Goal: Contribute content: Contribute content

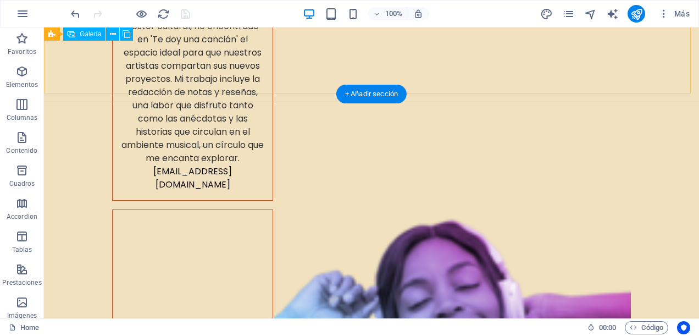
scroll to position [4888, 0]
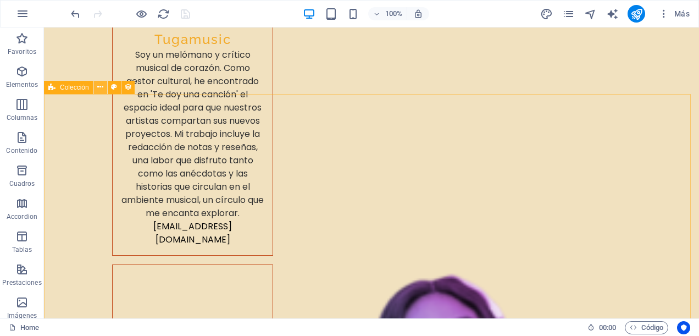
click at [103, 87] on button at bounding box center [100, 87] width 13 height 13
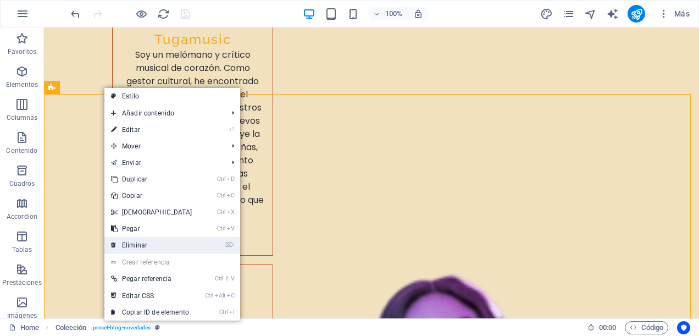
click at [157, 247] on link "⌦ Eliminar" at bounding box center [151, 245] width 94 height 16
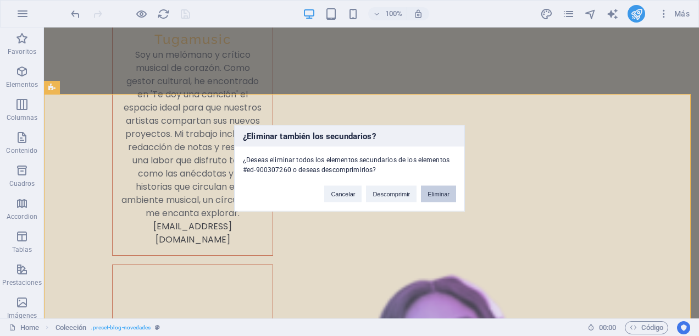
click at [435, 193] on button "Eliminar" at bounding box center [438, 193] width 35 height 16
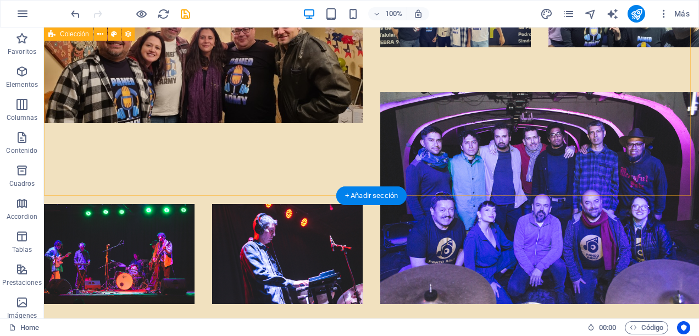
scroll to position [5999, 0]
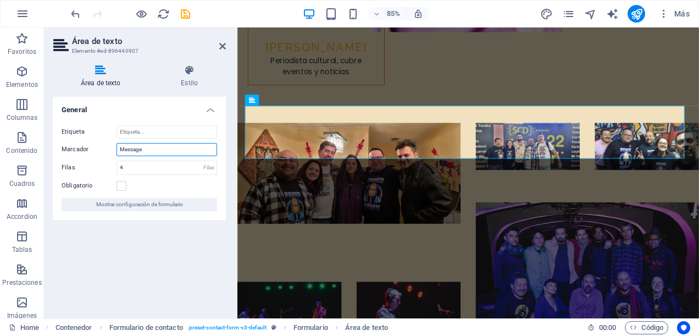
click at [171, 154] on input "Message" at bounding box center [166, 149] width 100 height 13
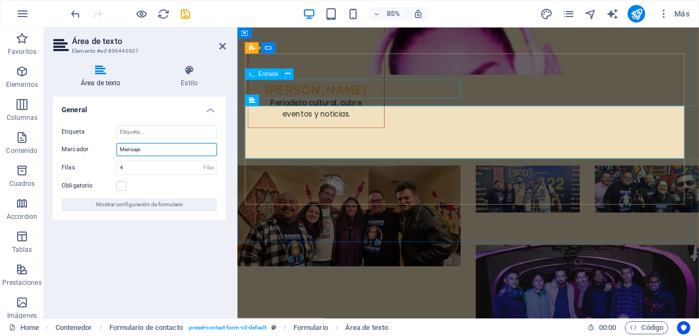
type input "Mensaje"
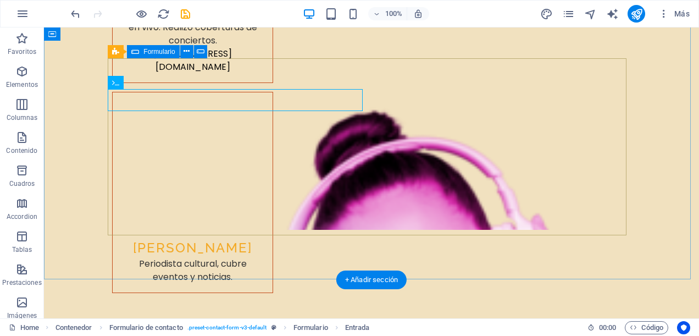
scroll to position [5999, 0]
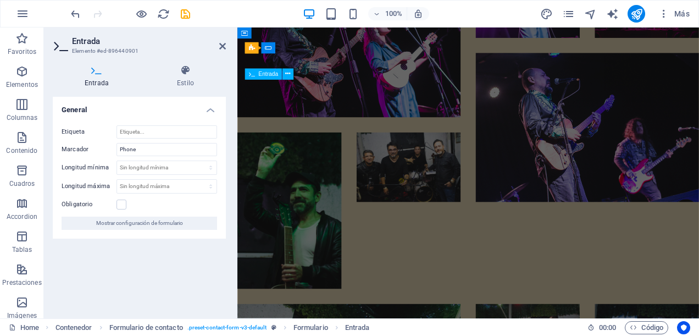
scroll to position [5532, 0]
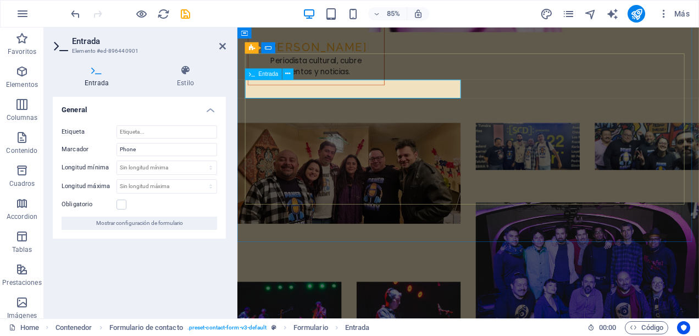
type input "T"
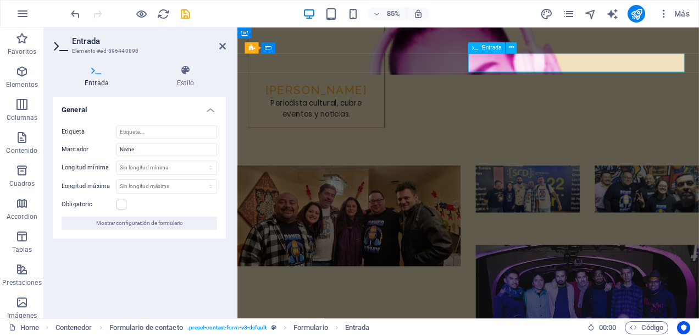
type input "N"
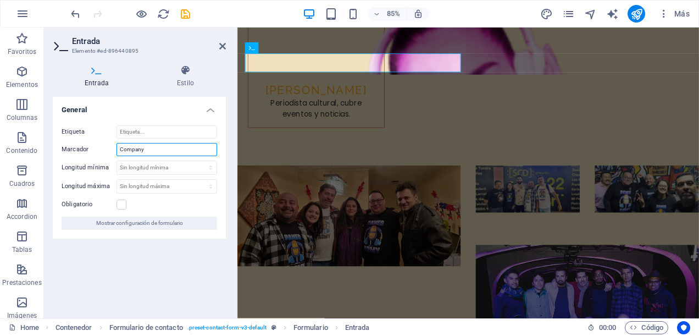
click at [159, 145] on input "Company" at bounding box center [166, 149] width 100 height 13
type input "Compañía"
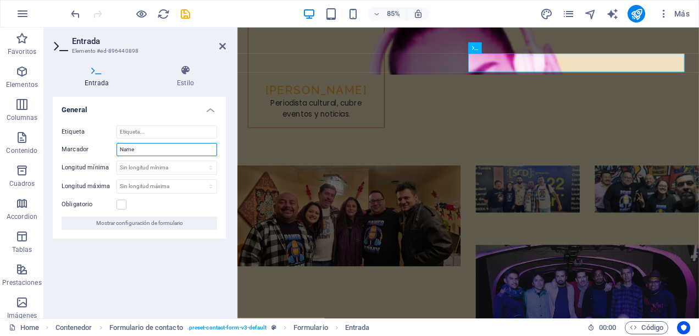
click at [143, 153] on input "Name" at bounding box center [166, 149] width 100 height 13
type input "Nombre"
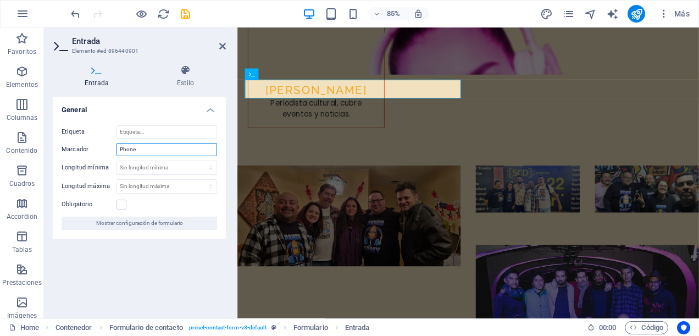
click at [147, 143] on input "Phone" at bounding box center [166, 149] width 100 height 13
type input "P"
type input "Teléfono"
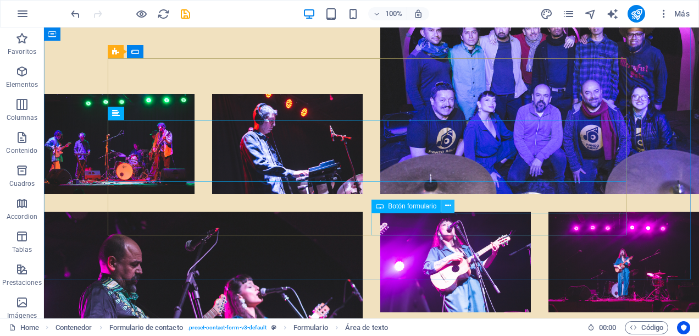
click at [445, 206] on icon at bounding box center [448, 206] width 6 height 12
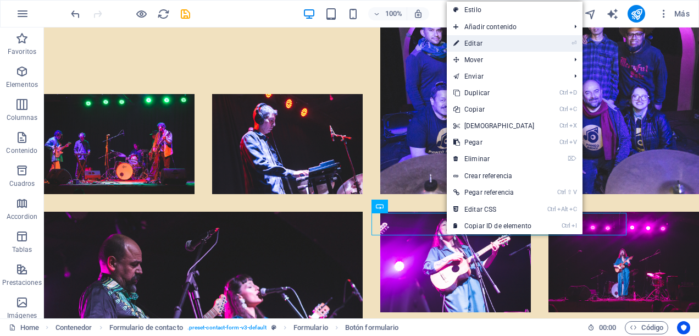
click at [482, 48] on link "⏎ Editar" at bounding box center [493, 43] width 94 height 16
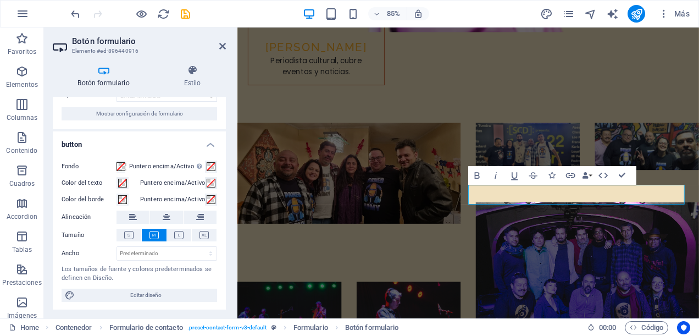
scroll to position [0, 0]
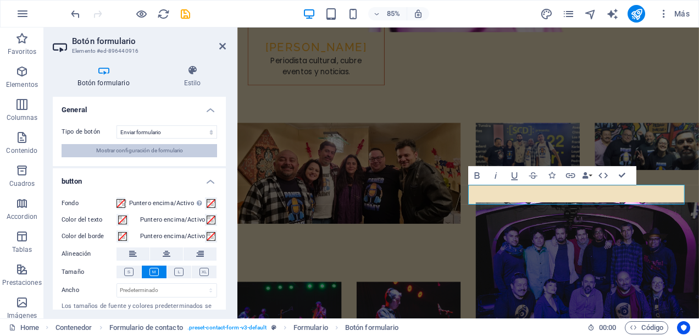
click at [141, 149] on span "Mostrar configuración de formulario" at bounding box center [139, 150] width 87 height 13
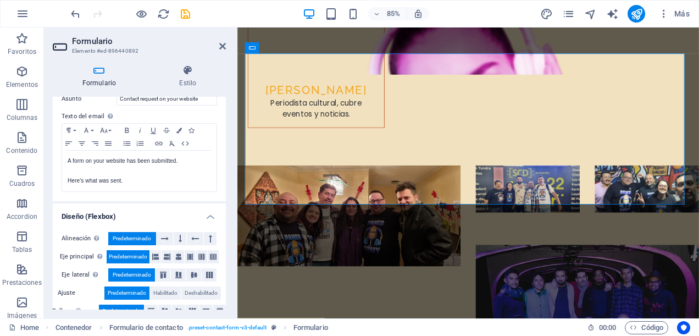
scroll to position [400, 0]
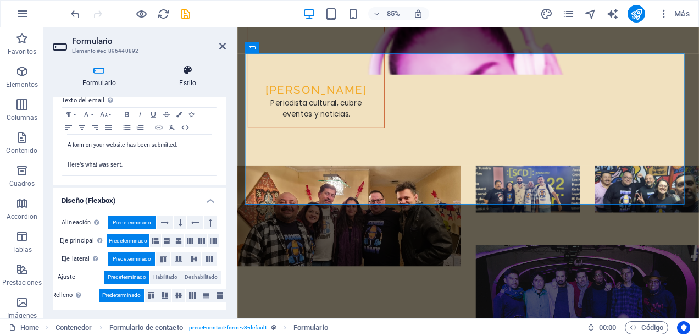
click at [198, 70] on icon at bounding box center [188, 70] width 76 height 11
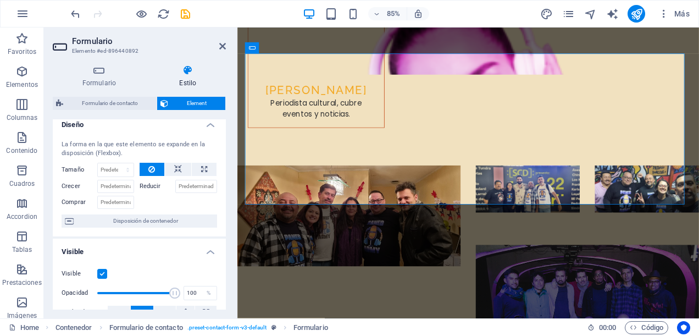
scroll to position [0, 0]
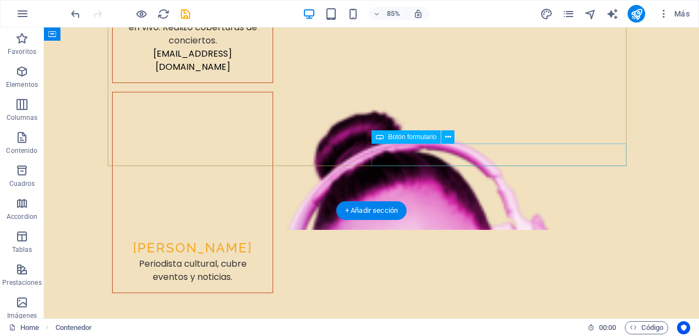
scroll to position [5999, 0]
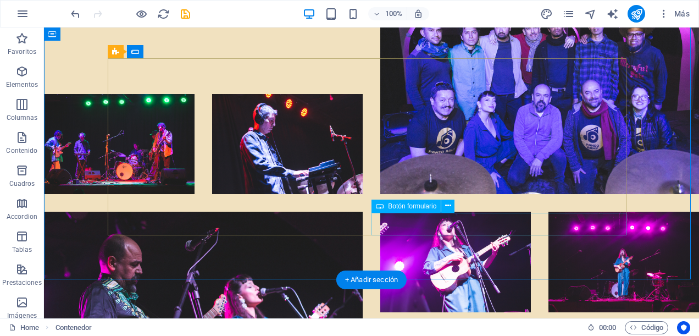
drag, startPoint x: 503, startPoint y: 217, endPoint x: 357, endPoint y: 251, distance: 149.9
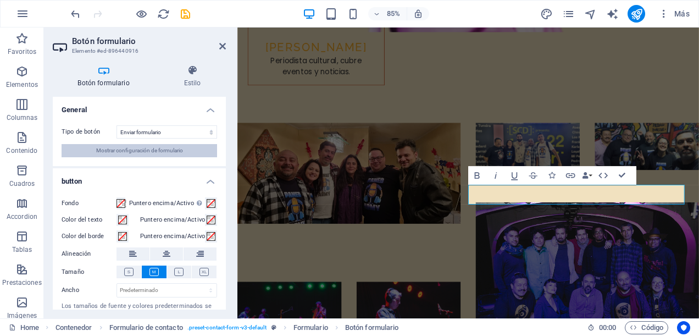
scroll to position [37, 0]
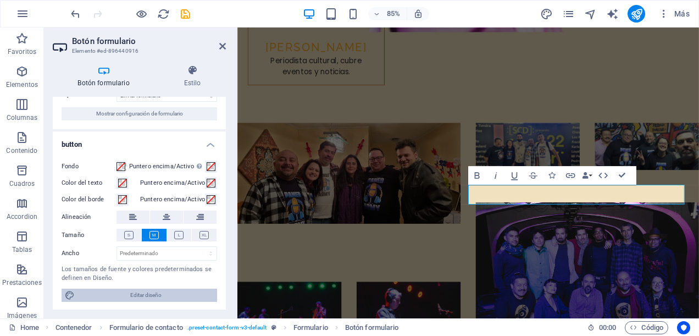
click at [169, 291] on span "Editar diseño" at bounding box center [146, 294] width 136 height 13
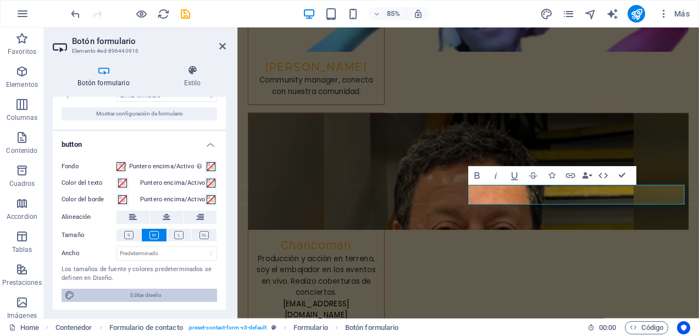
select select "px"
select select "400"
select select "px"
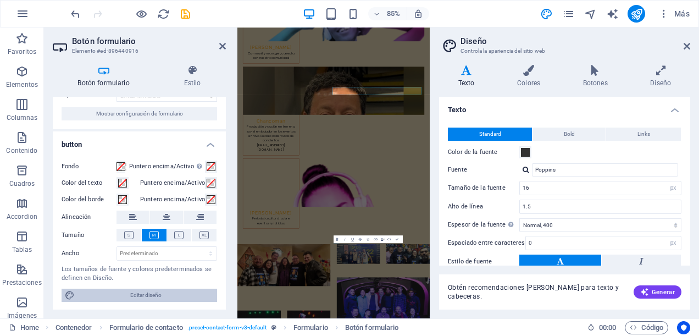
scroll to position [5549, 0]
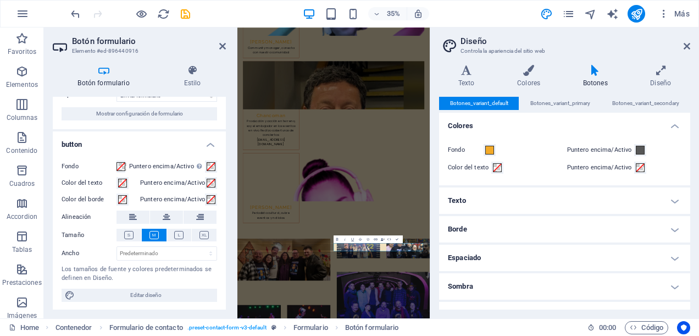
click at [594, 74] on icon at bounding box center [594, 70] width 63 height 11
click at [156, 139] on h4 "button" at bounding box center [139, 141] width 173 height 20
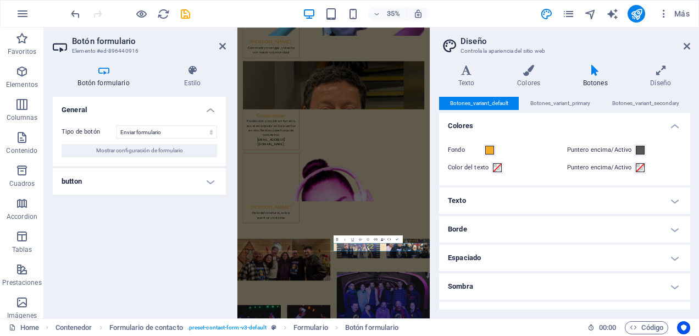
click at [157, 214] on div "General Tipo de botón Enviar formulario Restablecer formulario Ninguna acción M…" at bounding box center [139, 203] width 173 height 213
click at [215, 182] on h4 "button" at bounding box center [139, 181] width 173 height 26
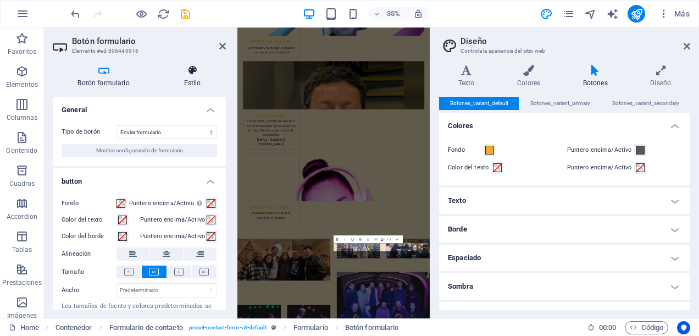
click at [194, 70] on icon at bounding box center [192, 70] width 67 height 11
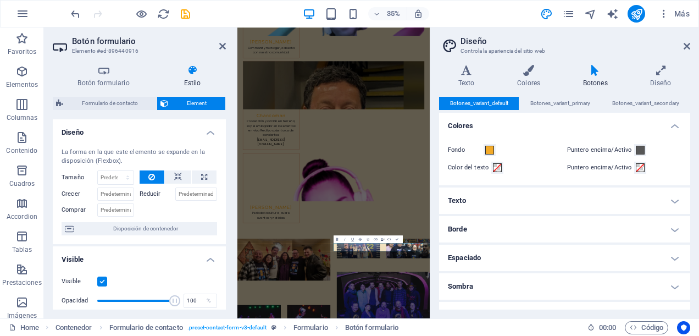
click at [226, 45] on aside "Botón formulario Elemento #ed-896440916 Botón formulario Estilo General Tipo de…" at bounding box center [140, 172] width 193 height 291
click at [220, 47] on icon at bounding box center [222, 46] width 7 height 9
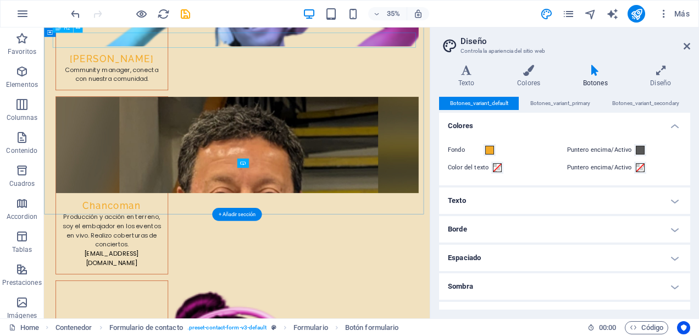
scroll to position [5618, 0]
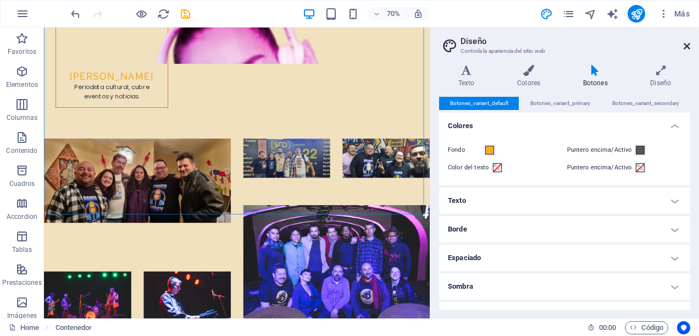
click at [686, 47] on icon at bounding box center [686, 46] width 7 height 9
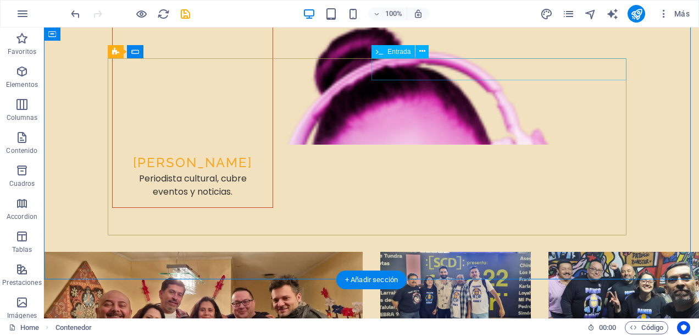
scroll to position [5999, 0]
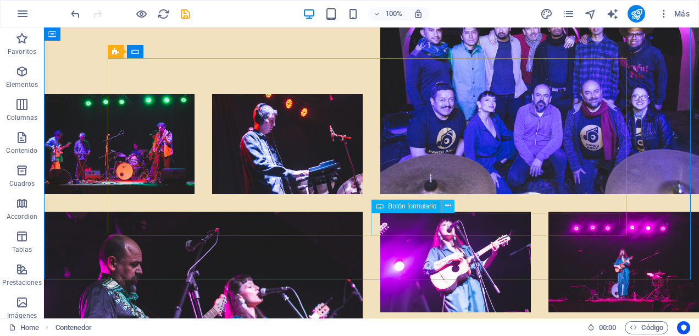
click at [445, 204] on icon at bounding box center [448, 206] width 6 height 12
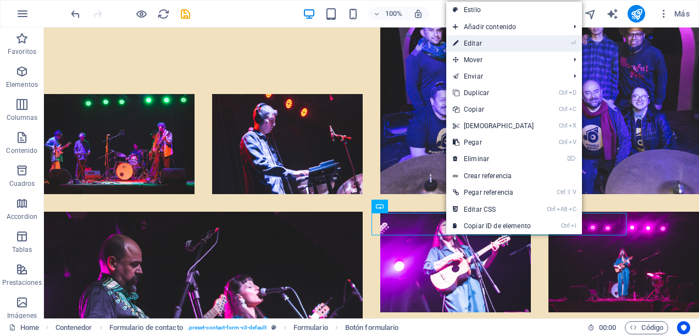
click at [483, 44] on link "⏎ Editar" at bounding box center [493, 43] width 94 height 16
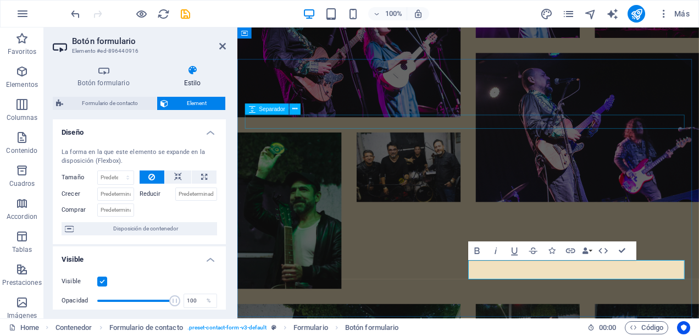
scroll to position [5532, 0]
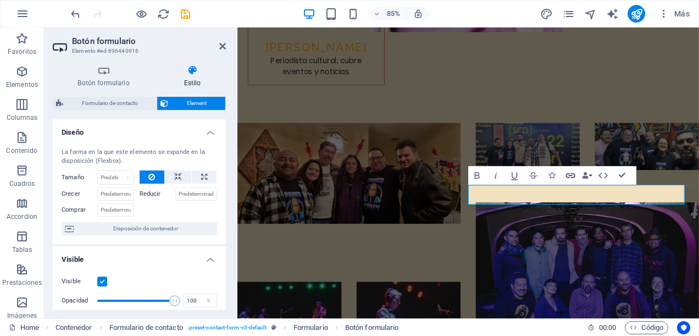
click at [572, 173] on icon "button" at bounding box center [570, 175] width 11 height 11
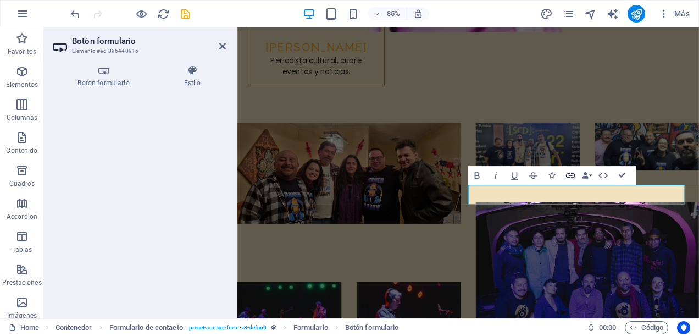
click at [569, 177] on icon "button" at bounding box center [570, 175] width 11 height 11
click at [88, 77] on h4 "Botón formulario" at bounding box center [106, 76] width 106 height 23
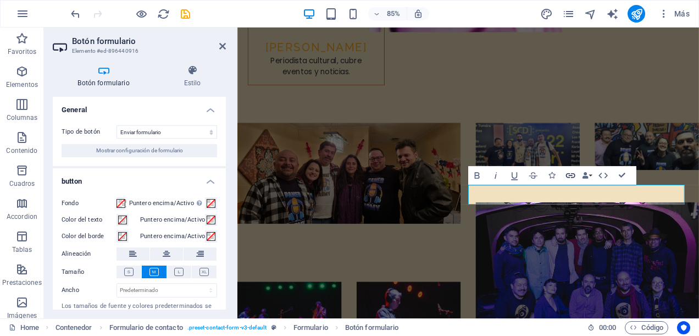
click at [573, 178] on icon "button" at bounding box center [570, 175] width 11 height 11
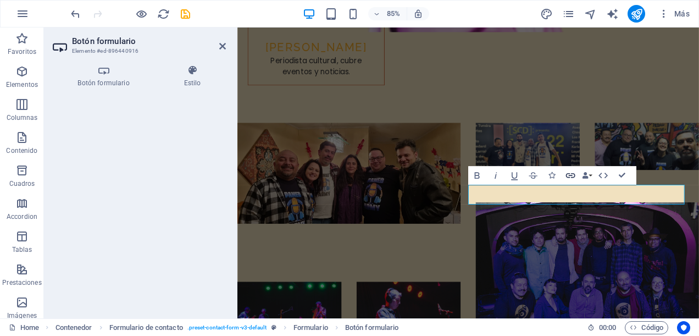
click at [571, 175] on icon "button" at bounding box center [570, 175] width 11 height 11
click at [223, 46] on icon at bounding box center [222, 46] width 7 height 9
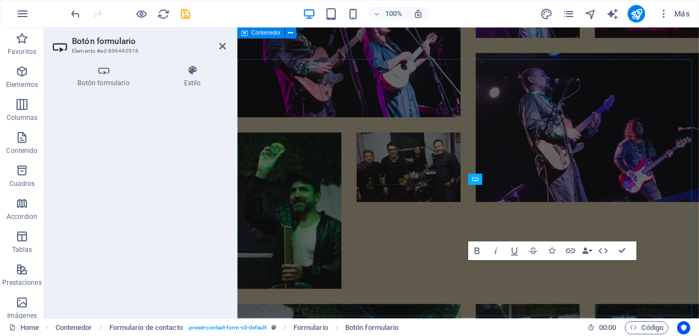
scroll to position [5532, 0]
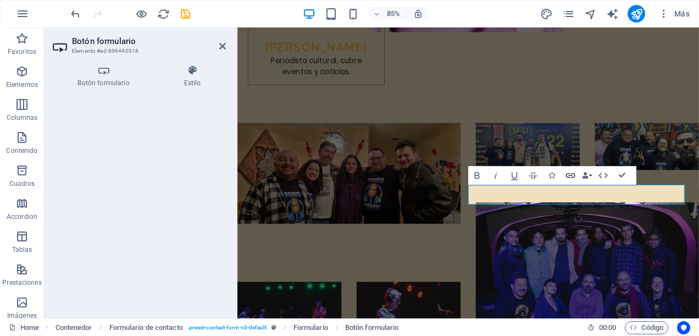
click at [573, 172] on icon "button" at bounding box center [570, 175] width 11 height 11
click at [222, 44] on icon at bounding box center [222, 46] width 7 height 9
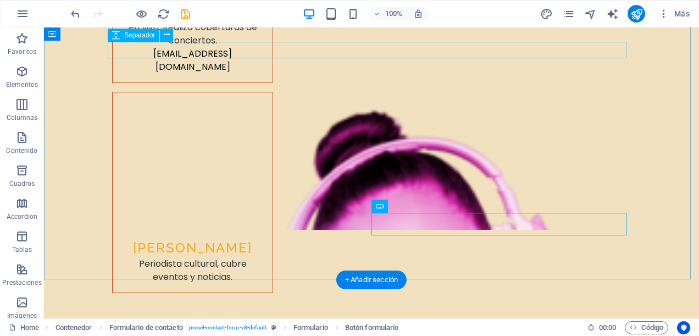
scroll to position [5999, 0]
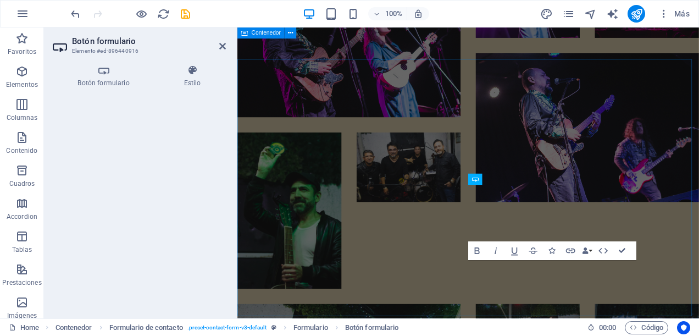
scroll to position [5532, 0]
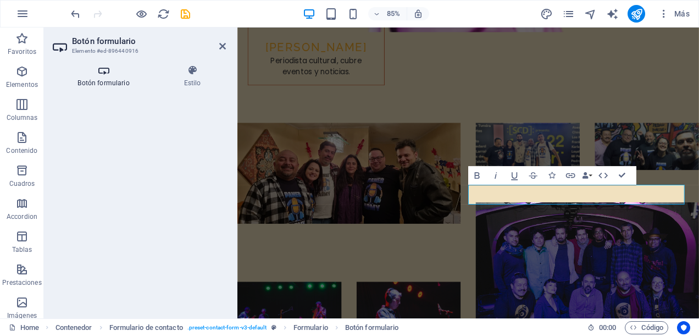
click at [99, 75] on icon at bounding box center [104, 70] width 102 height 11
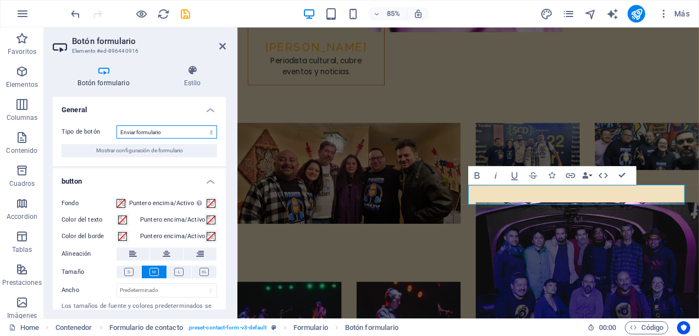
click at [207, 135] on select "Enviar formulario Restablecer formulario Ninguna acción" at bounding box center [166, 131] width 100 height 13
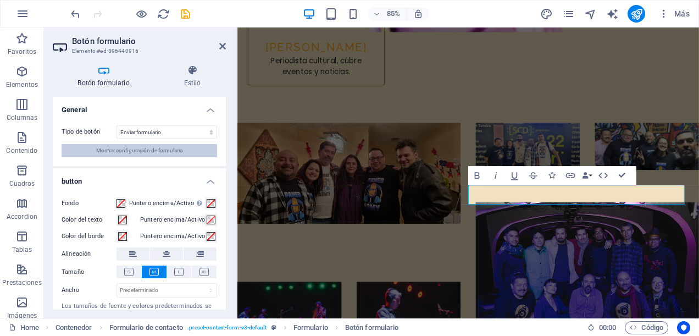
click at [178, 149] on span "Mostrar configuración de formulario" at bounding box center [139, 150] width 87 height 13
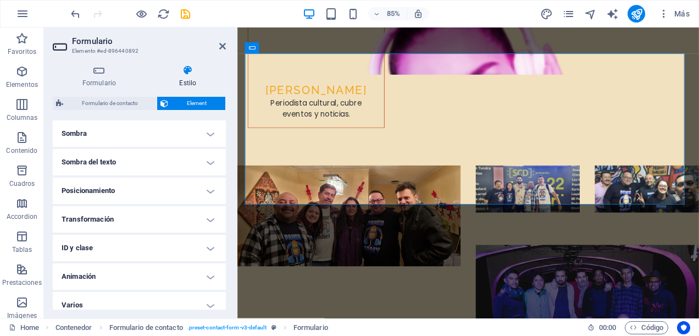
scroll to position [282, 0]
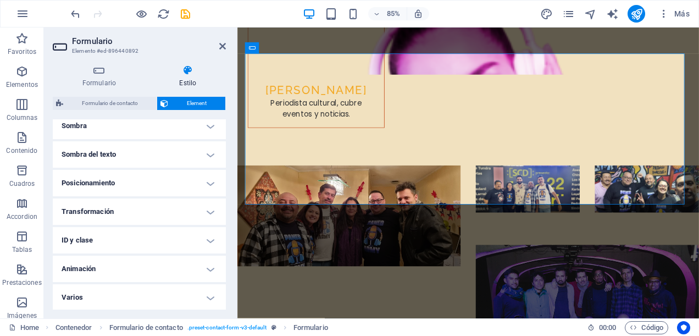
click at [208, 293] on h4 "Varios" at bounding box center [139, 297] width 173 height 26
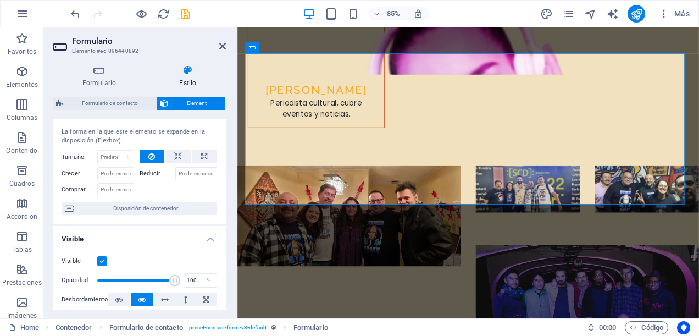
scroll to position [0, 0]
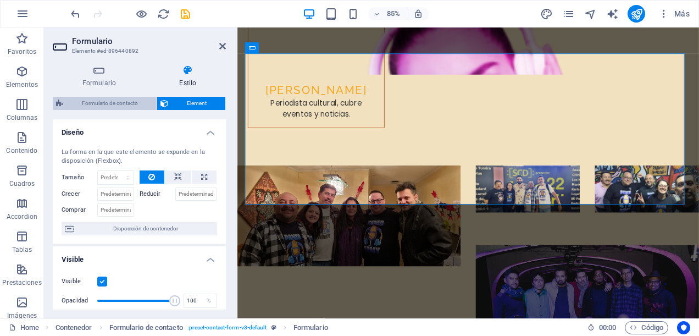
click at [125, 104] on span "Formulario de contacto" at bounding box center [109, 103] width 87 height 13
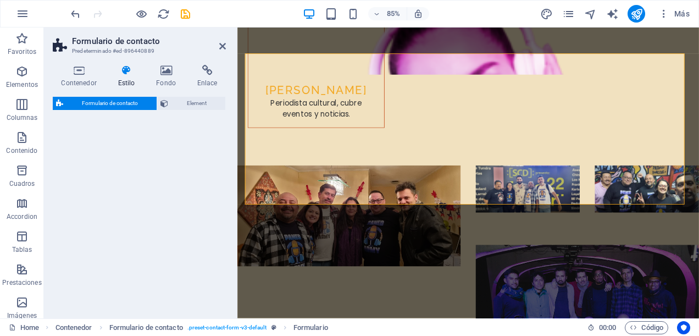
select select "rem"
select select "preset-contact-form-v3-default"
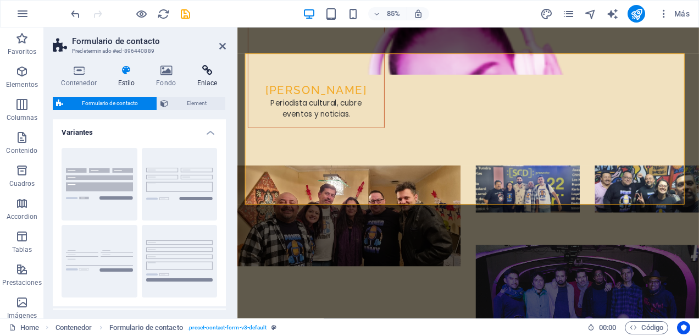
click at [212, 80] on h4 "Enlace" at bounding box center [206, 76] width 37 height 23
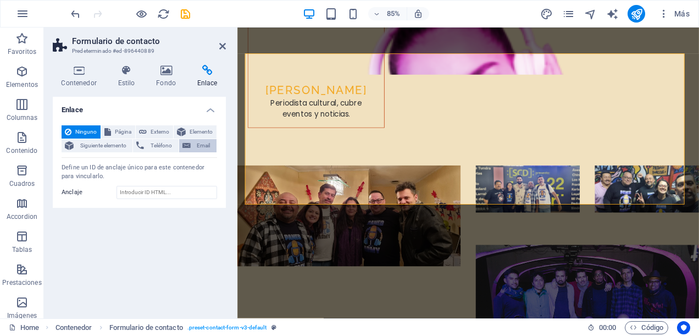
click at [199, 144] on span "Email" at bounding box center [203, 145] width 19 height 13
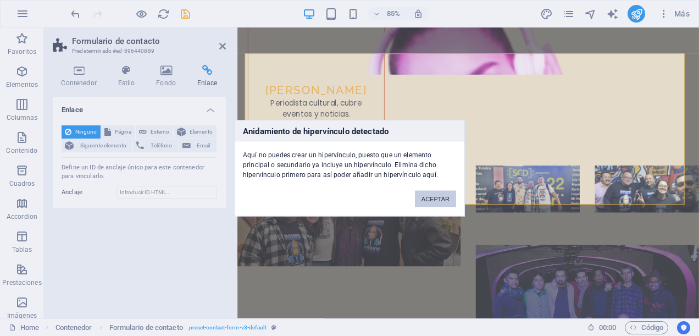
click at [433, 198] on button "ACEPTAR" at bounding box center [435, 198] width 41 height 16
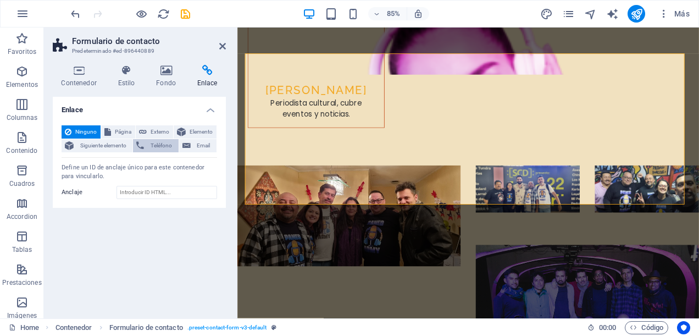
click at [145, 145] on button "Teléfono" at bounding box center [155, 145] width 45 height 13
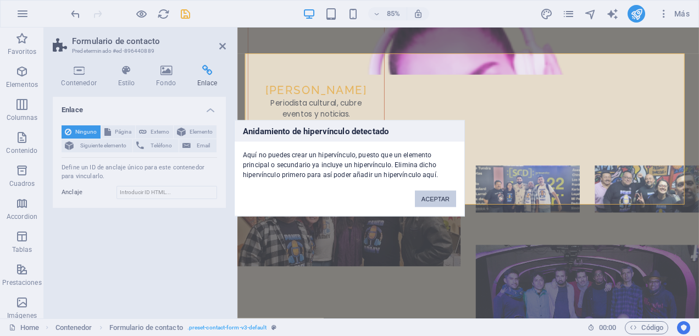
click at [425, 198] on button "ACEPTAR" at bounding box center [435, 198] width 41 height 16
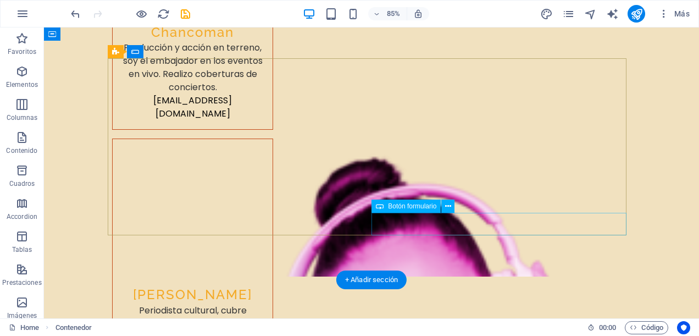
scroll to position [5999, 0]
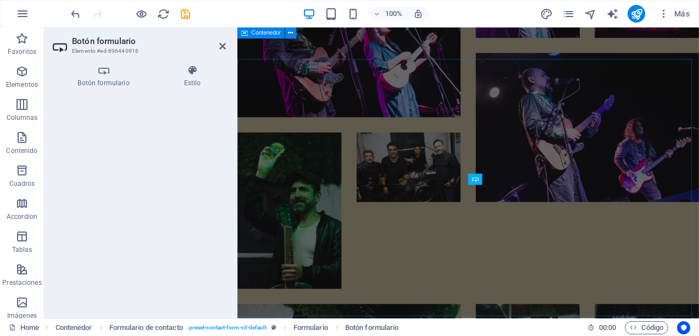
scroll to position [5532, 0]
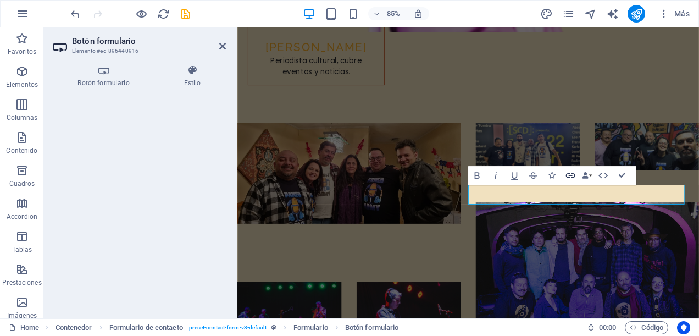
click at [576, 174] on button "Link" at bounding box center [570, 175] width 18 height 19
click at [118, 47] on h3 "Elemento #ed-896440916" at bounding box center [138, 51] width 132 height 10
click at [104, 81] on h4 "Botón formulario" at bounding box center [106, 76] width 106 height 23
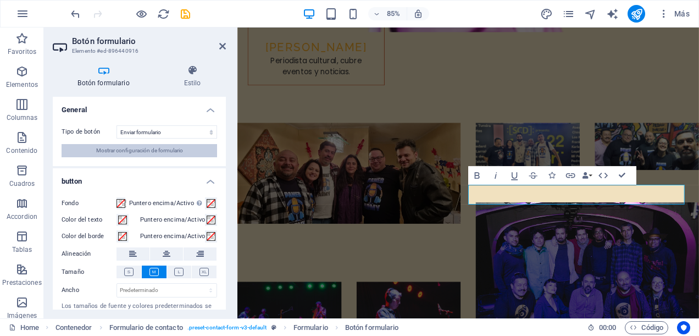
click at [148, 150] on span "Mostrar configuración de formulario" at bounding box center [139, 150] width 87 height 13
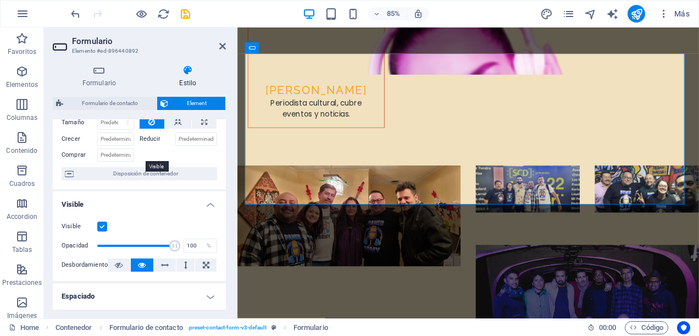
scroll to position [0, 0]
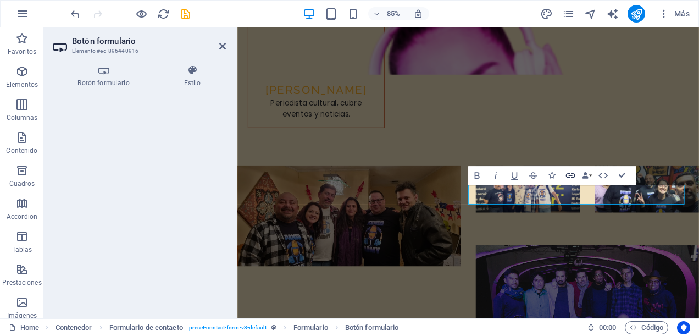
click at [572, 176] on icon "button" at bounding box center [570, 175] width 11 height 11
drag, startPoint x: 653, startPoint y: 221, endPoint x: 660, endPoint y: 244, distance: 24.1
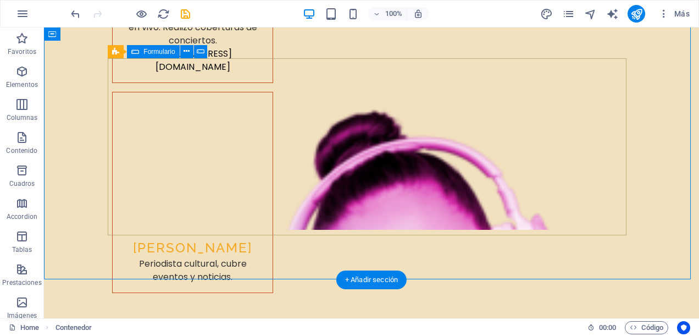
scroll to position [5999, 0]
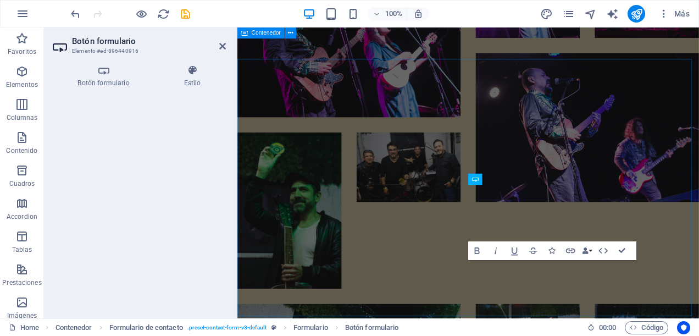
scroll to position [5532, 0]
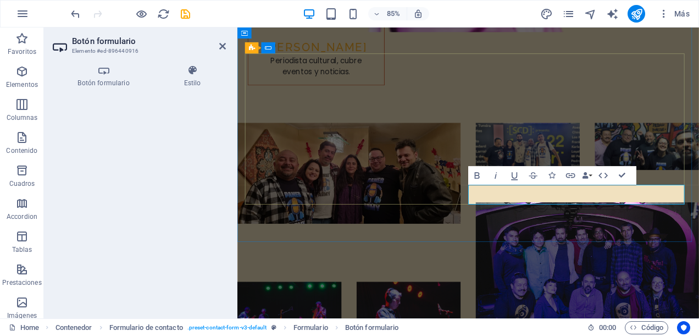
drag, startPoint x: 670, startPoint y: 221, endPoint x: 612, endPoint y: 226, distance: 57.9
type button "Submit"
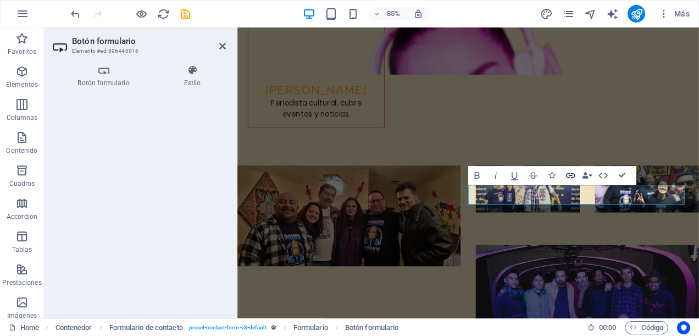
click at [569, 174] on icon "button" at bounding box center [570, 175] width 9 height 5
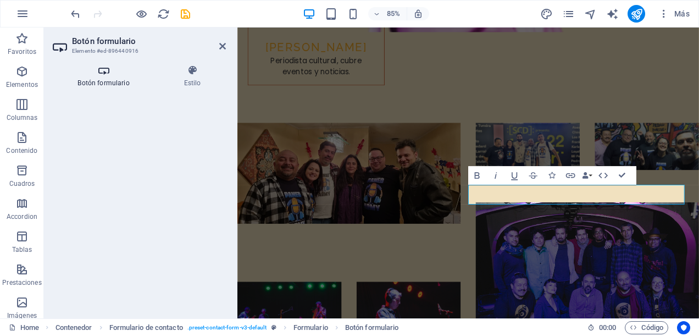
click at [112, 77] on h4 "Botón formulario" at bounding box center [106, 76] width 106 height 23
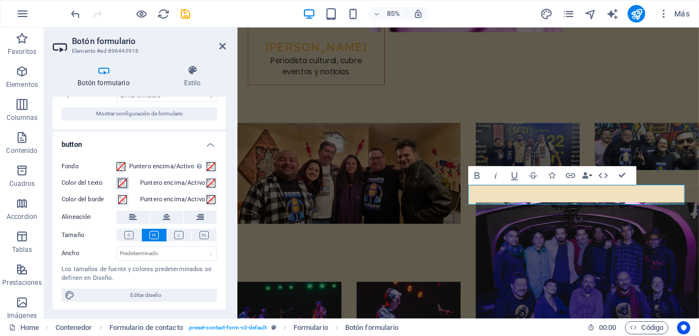
scroll to position [0, 0]
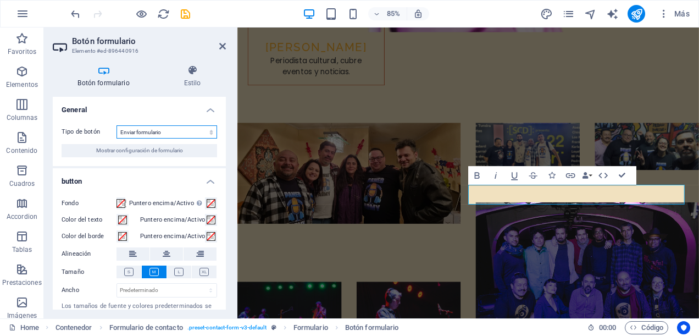
click at [210, 132] on select "Enviar formulario Restablecer formulario Ninguna acción" at bounding box center [166, 131] width 100 height 13
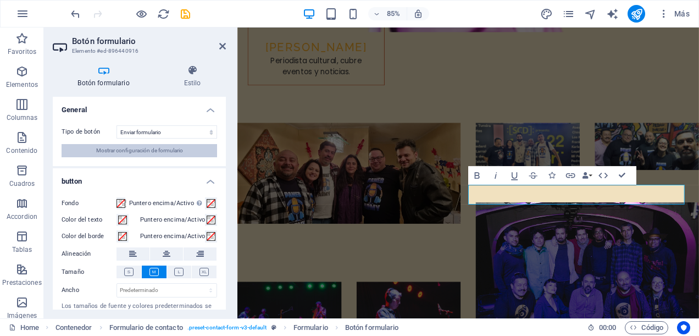
click at [188, 152] on button "Mostrar configuración de formulario" at bounding box center [139, 150] width 155 height 13
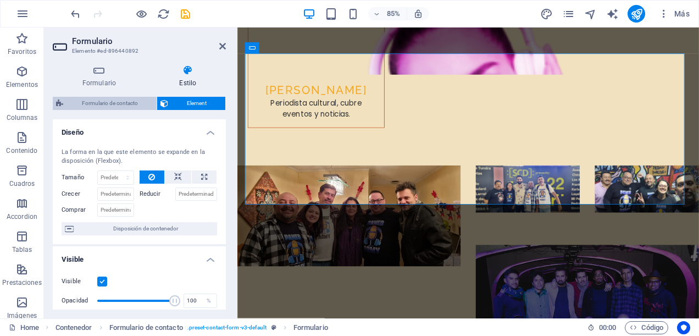
click at [131, 103] on span "Formulario de contacto" at bounding box center [109, 103] width 87 height 13
select select "rem"
select select "preset-contact-form-v3-default"
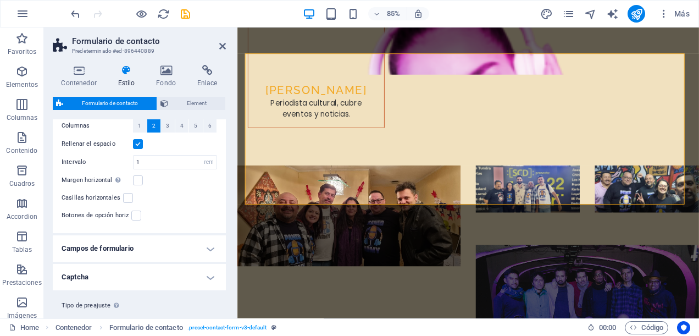
scroll to position [243, 0]
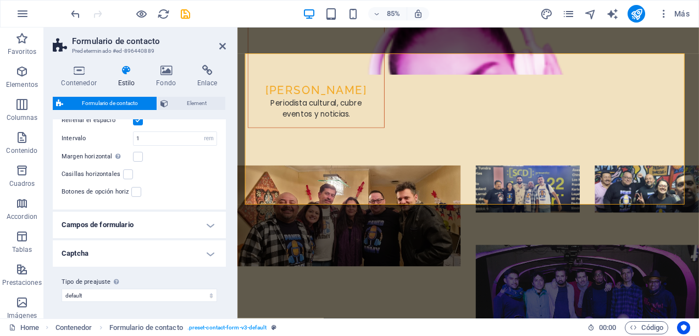
click at [209, 222] on h4 "Campos de formulario" at bounding box center [139, 224] width 173 height 26
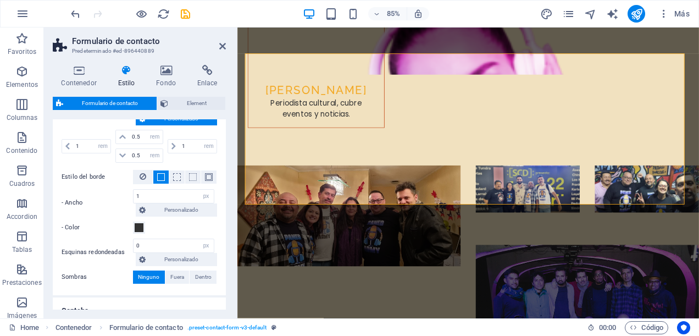
scroll to position [444, 0]
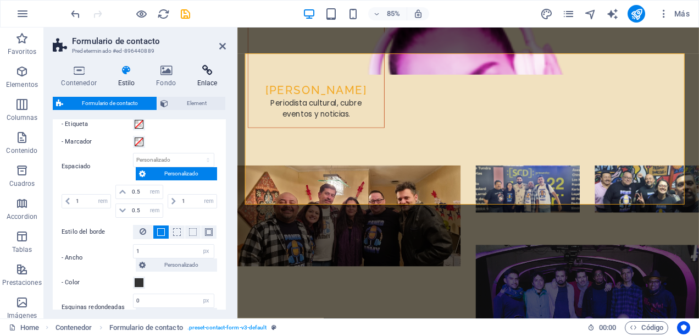
click at [206, 76] on h4 "Enlace" at bounding box center [206, 76] width 37 height 23
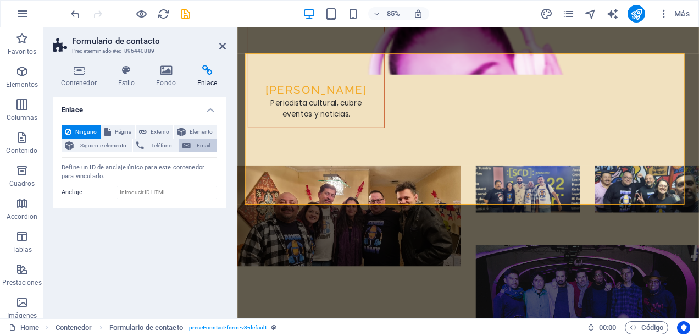
click at [198, 146] on span "Email" at bounding box center [203, 145] width 19 height 13
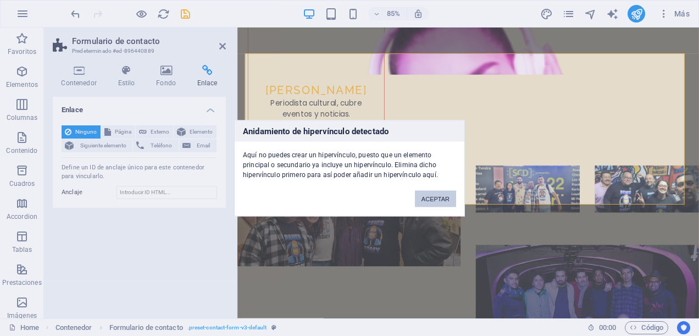
click at [434, 200] on button "ACEPTAR" at bounding box center [435, 198] width 41 height 16
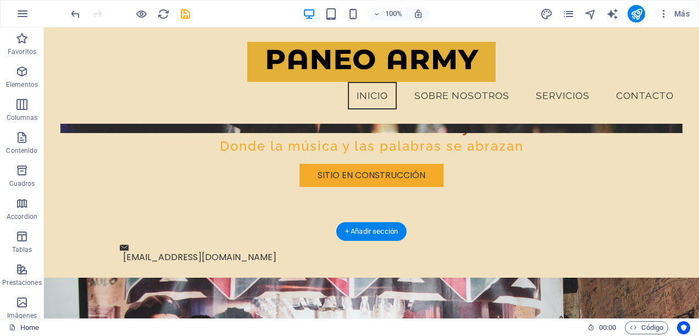
scroll to position [0, 0]
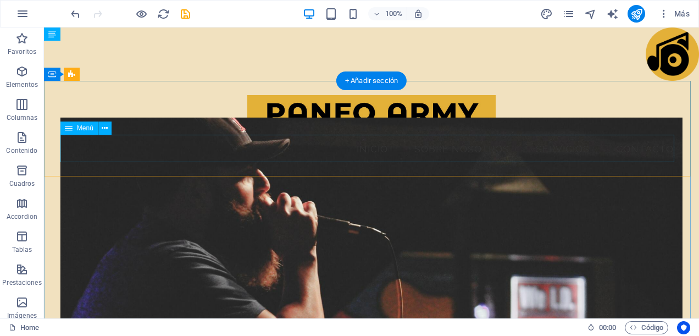
click at [390, 150] on nav "Inicio Sobre Nosotros Servicios Contacto" at bounding box center [371, 148] width 622 height 27
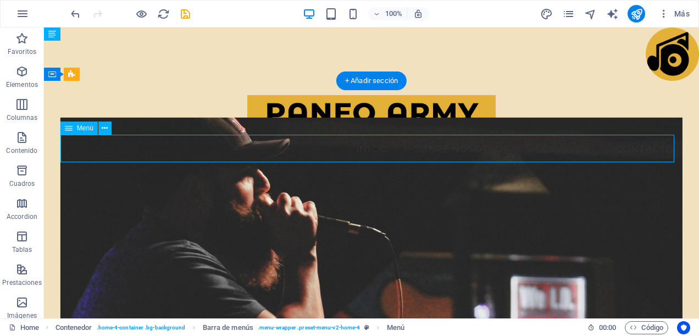
click at [390, 150] on nav "Inicio Sobre Nosotros Servicios Contacto" at bounding box center [371, 148] width 622 height 27
select select
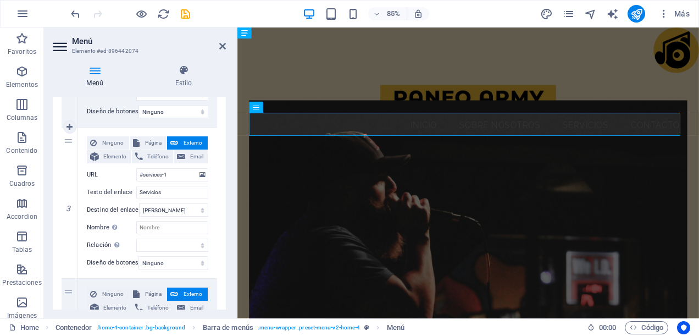
scroll to position [439, 0]
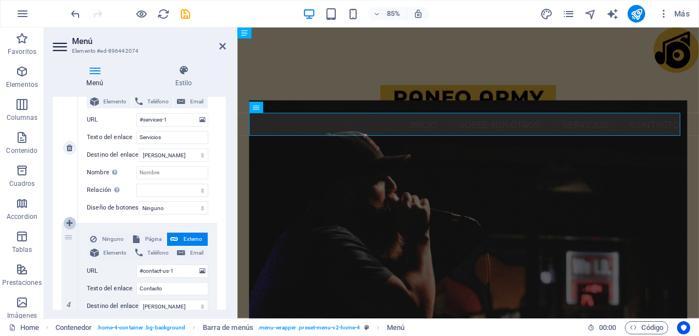
click at [70, 227] on link at bounding box center [69, 222] width 13 height 13
select select
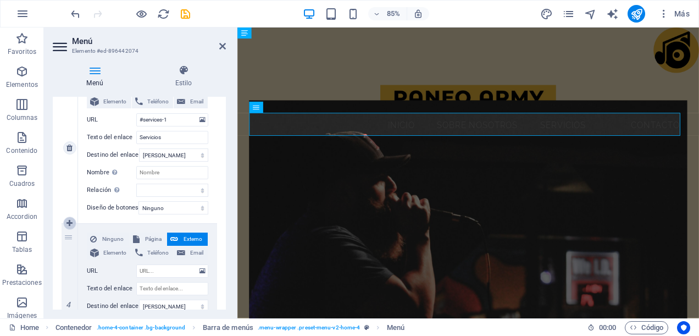
select select
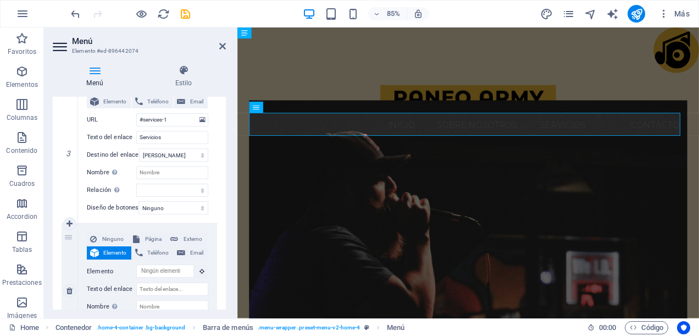
scroll to position [549, 0]
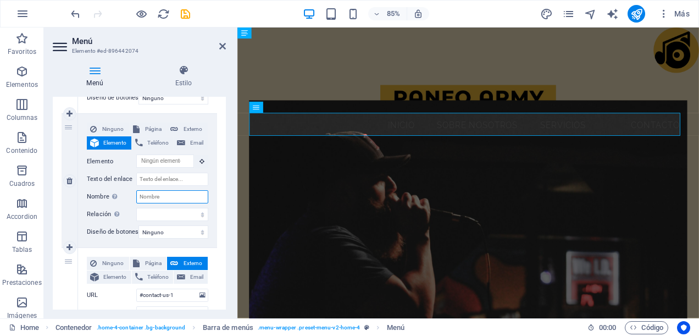
click at [145, 197] on input "Nombre Una descripción adicional del enlace no debería ser igual al texto del e…" at bounding box center [172, 196] width 72 height 13
type input "N"
select select
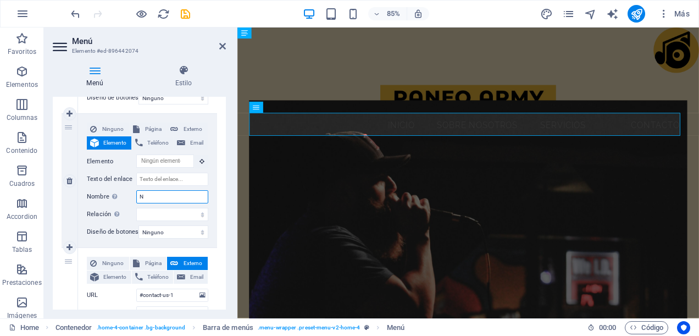
type input "No"
select select
type input "Novedades"
select select
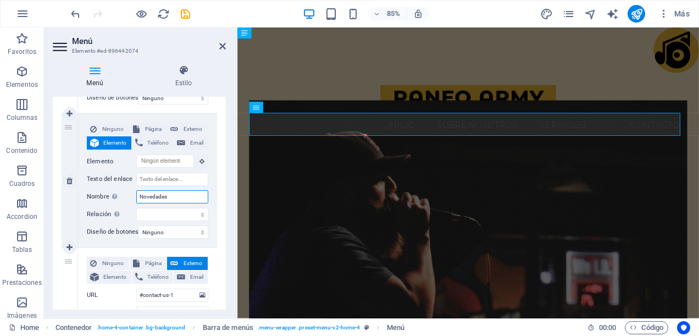
select select
type input "Novedades"
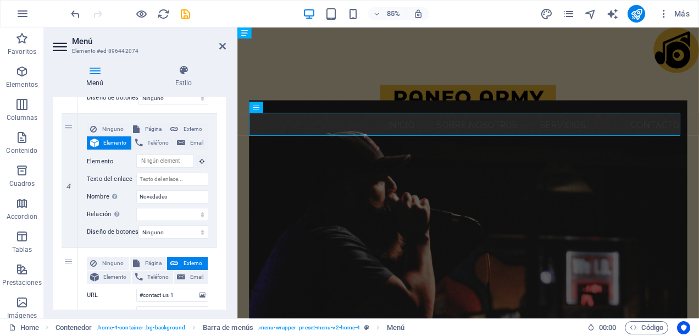
click at [217, 199] on div "1 Ninguno Página Externo Elemento Teléfono Email Página Home Subpage Legal Noti…" at bounding box center [139, 29] width 173 height 755
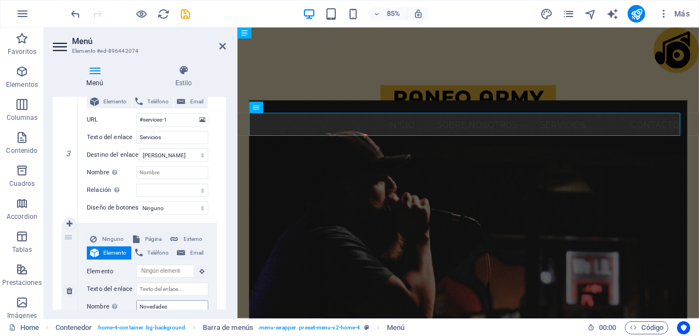
scroll to position [494, 0]
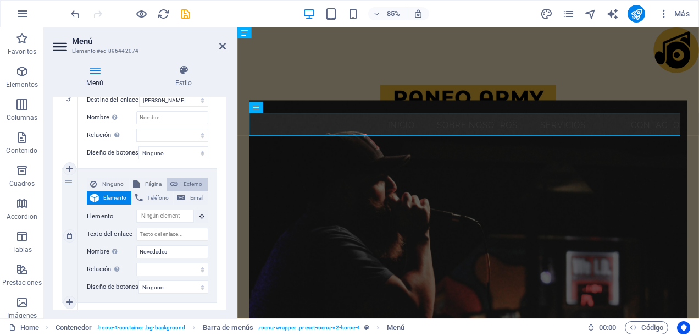
click at [183, 181] on span "Externo" at bounding box center [192, 183] width 23 height 13
select select
select select "blank"
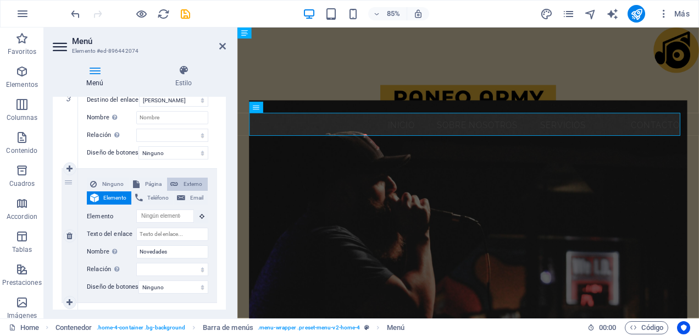
select select
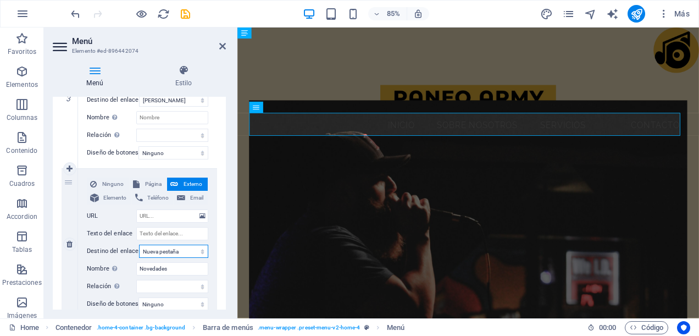
click at [166, 248] on select "Nueva pestaña Misma pestaña Superposición" at bounding box center [173, 250] width 69 height 13
select select
click at [139, 244] on select "Nueva pestaña Misma pestaña Superposición" at bounding box center [173, 250] width 69 height 13
select select
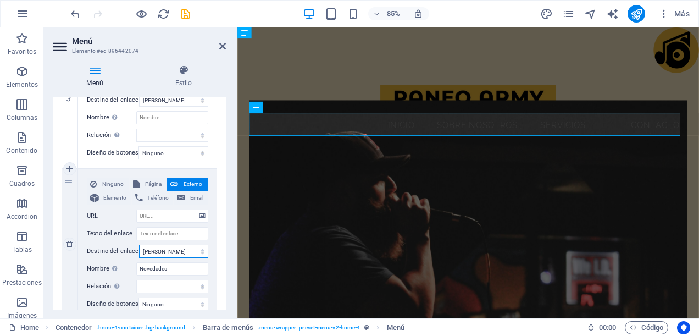
select select
click at [55, 264] on div "1 Ninguno Página Externo Elemento Teléfono Email Página Home Subpage Legal Noti…" at bounding box center [139, 93] width 173 height 772
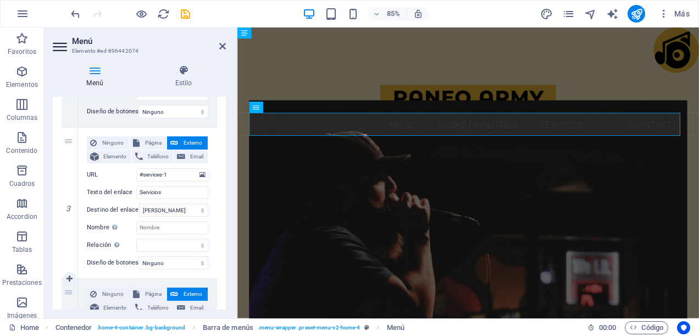
scroll to position [439, 0]
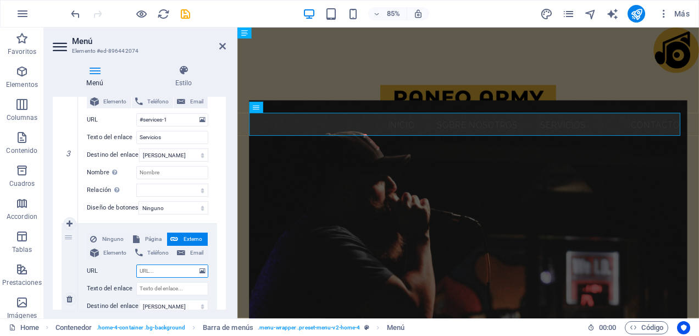
click at [161, 267] on input "URL" at bounding box center [172, 270] width 72 height 13
type input "#"
select select
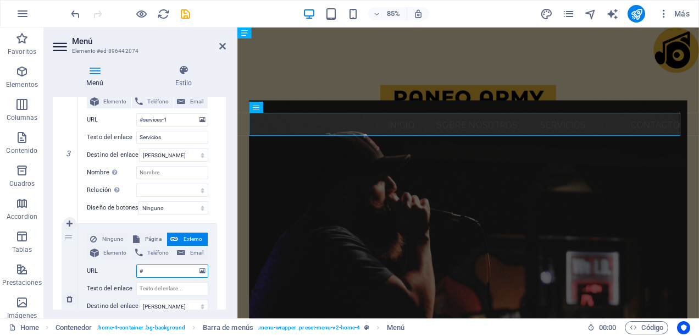
select select
type input "#N"
select select
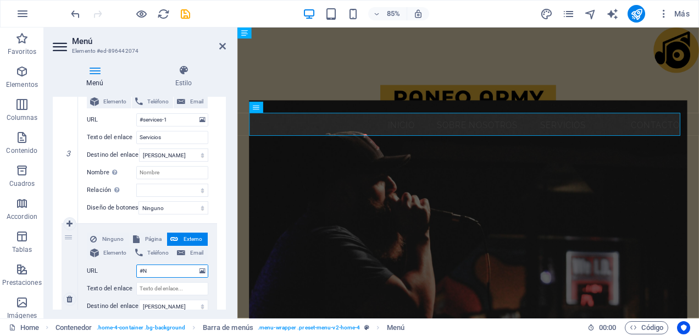
select select
type input "#New"
select select
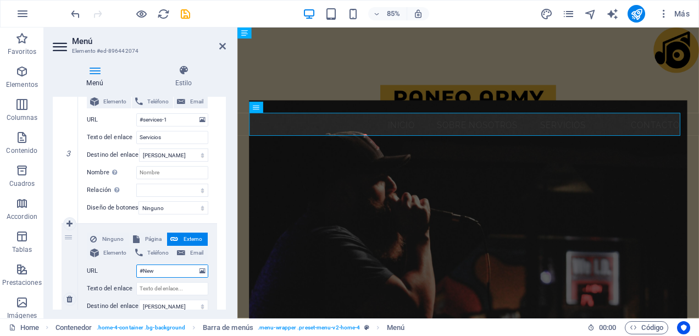
select select
type input "#News"
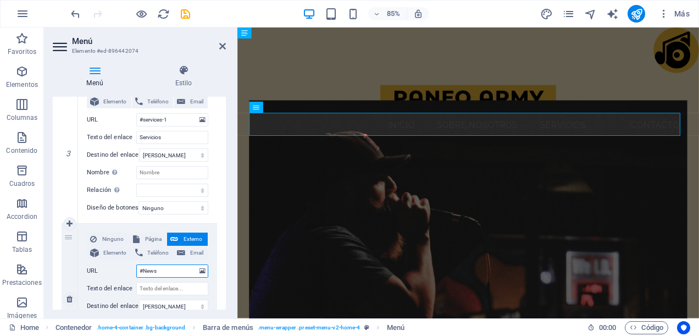
select select
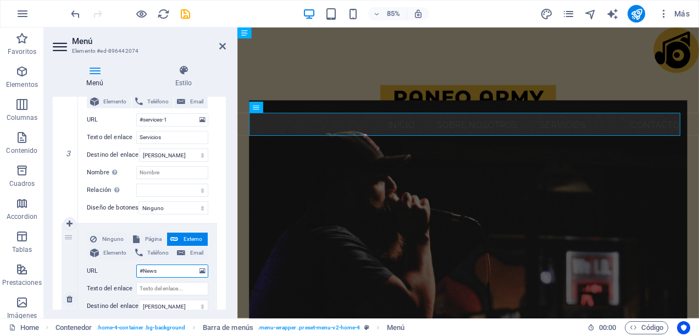
type input "#News"
click at [125, 277] on label "URL" at bounding box center [111, 270] width 49 height 13
click at [136, 277] on input "#News" at bounding box center [172, 270] width 72 height 13
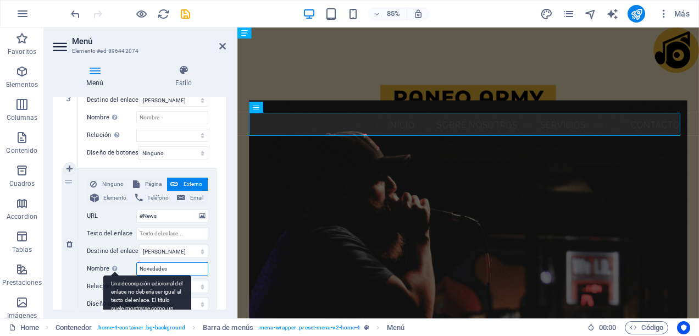
drag, startPoint x: 175, startPoint y: 269, endPoint x: 113, endPoint y: 273, distance: 62.2
click at [113, 273] on div "Nombre Una descripción adicional del enlace no debería ser igual al texto del e…" at bounding box center [147, 268] width 121 height 13
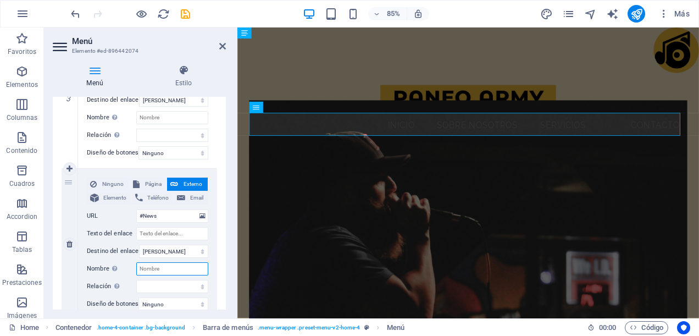
select select
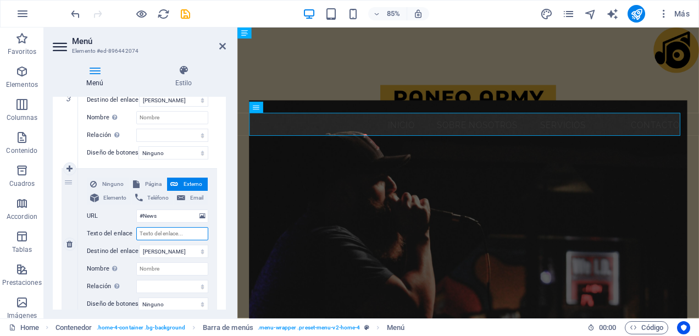
click at [172, 232] on input "Texto del enlace" at bounding box center [172, 233] width 72 height 13
type input "Novedades"
select select
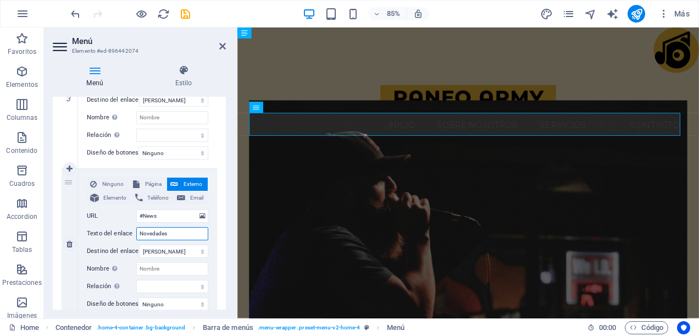
select select
type input "Novedades"
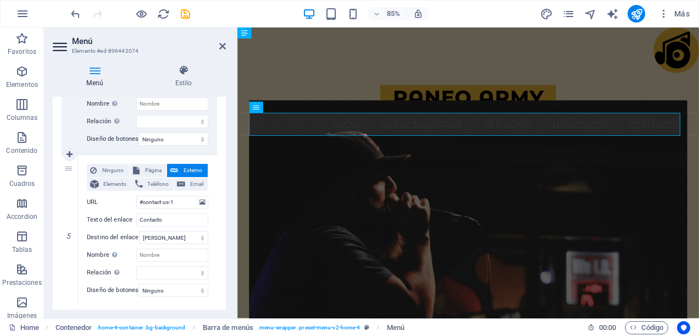
scroll to position [692, 0]
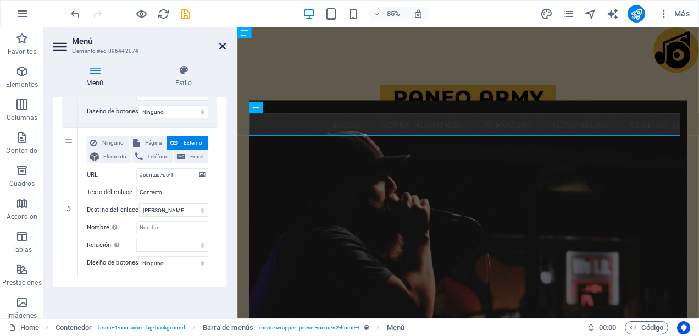
click at [224, 42] on icon at bounding box center [222, 46] width 7 height 9
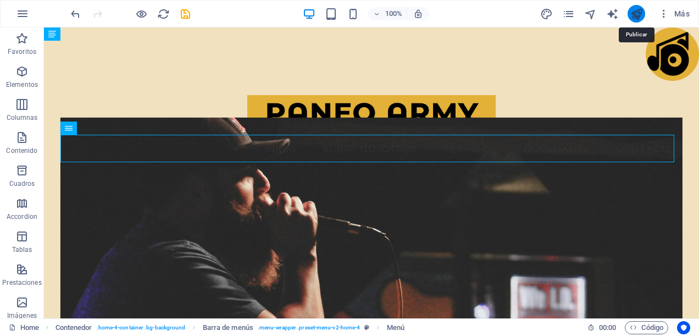
click at [637, 11] on icon "publish" at bounding box center [636, 14] width 13 height 13
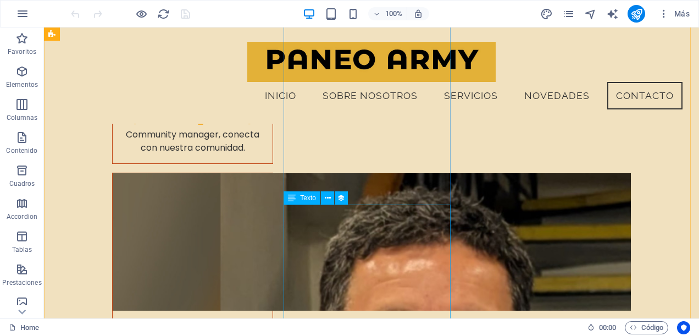
scroll to position [5067, 0]
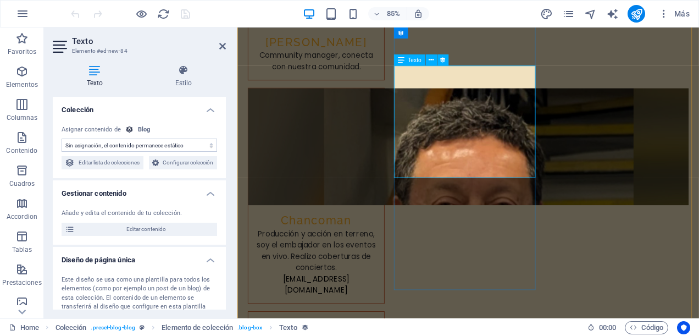
scroll to position [4695, 0]
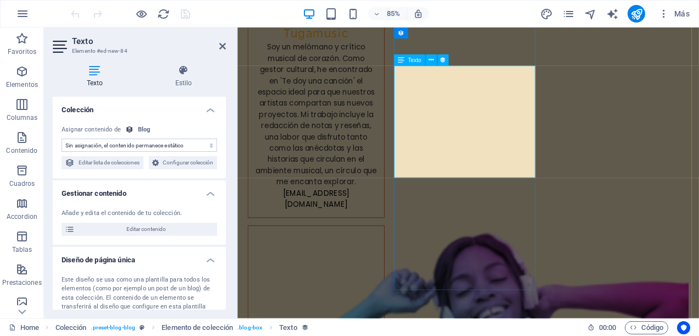
select select "description"
drag, startPoint x: 553, startPoint y: 198, endPoint x: 547, endPoint y: 190, distance: 10.2
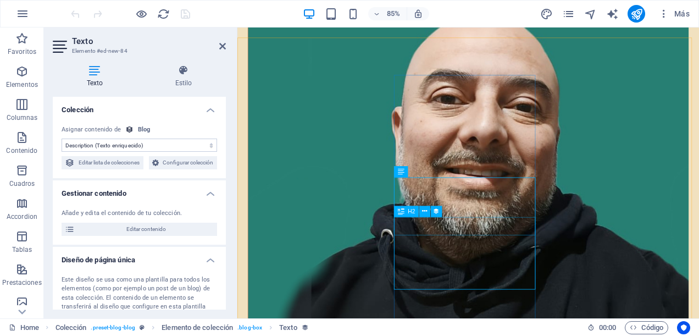
scroll to position [4641, 0]
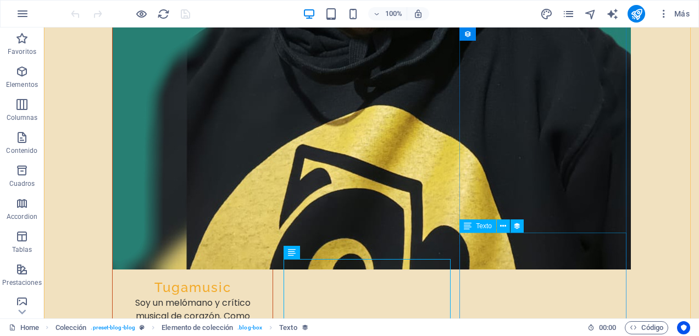
scroll to position [5107, 0]
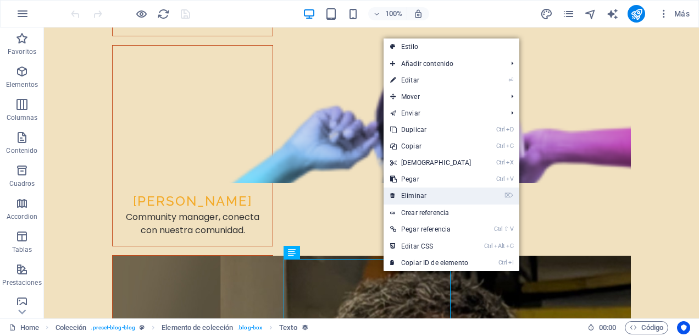
click at [431, 200] on link "⌦ Eliminar" at bounding box center [430, 195] width 94 height 16
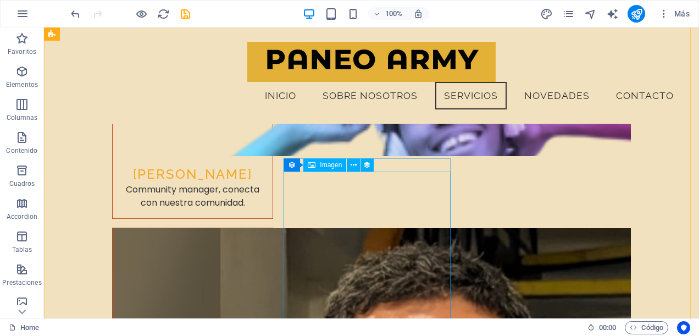
scroll to position [5012, 0]
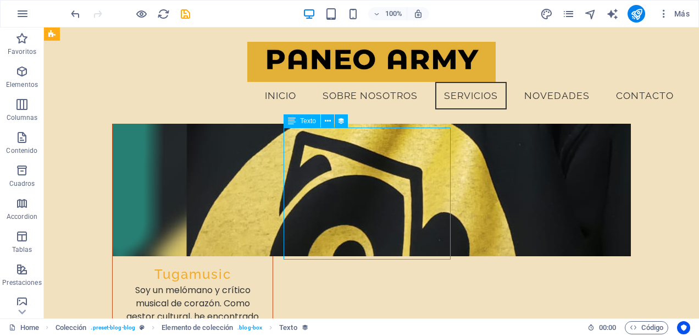
select select "description"
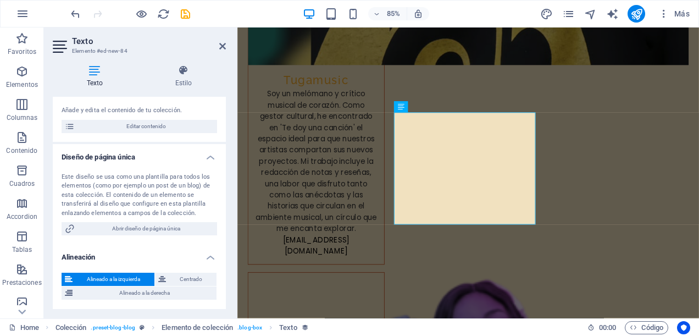
scroll to position [115, 0]
click at [139, 228] on span "Abrir diseño de página única" at bounding box center [146, 228] width 136 height 13
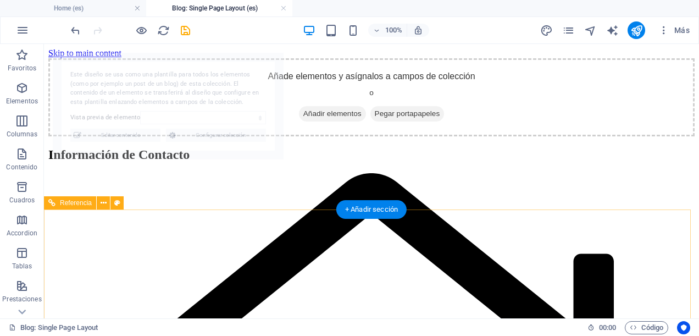
scroll to position [0, 0]
select select "68b5e3126e9918ae3e07091e"
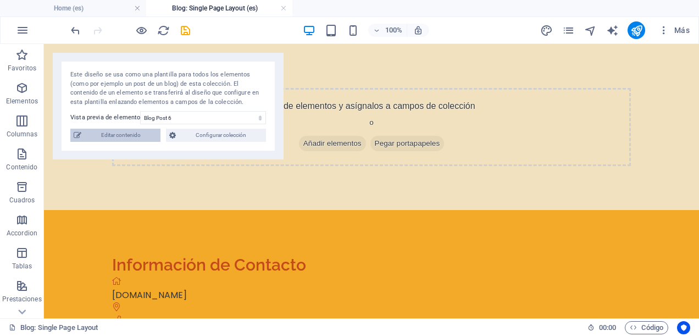
click at [105, 135] on span "Editar contenido" at bounding box center [121, 135] width 72 height 13
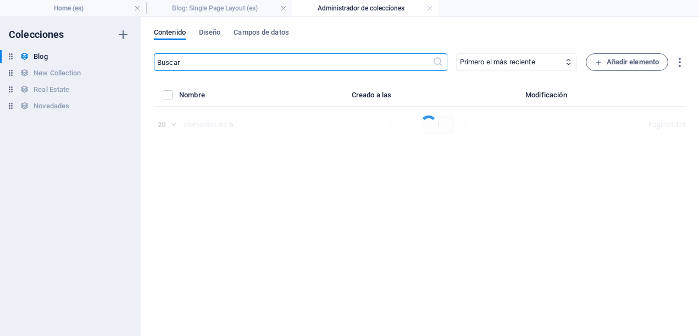
select select "Category 2"
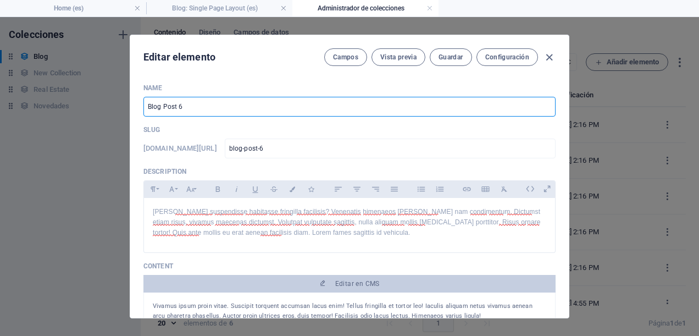
click at [241, 111] on input "Blog Post 6" at bounding box center [349, 107] width 412 height 20
type input "B"
type input "TANTAY Pro"
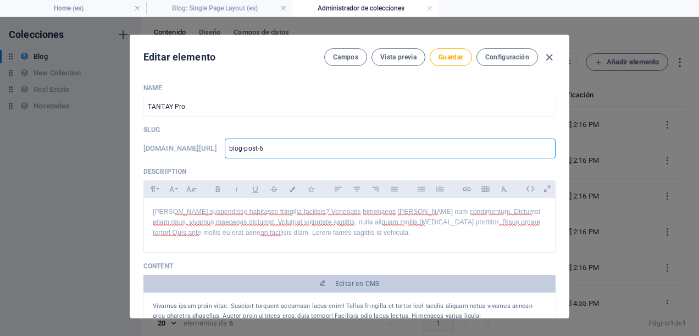
click at [310, 153] on input "blog-post-6" at bounding box center [390, 148] width 331 height 20
type input "blog-post-"
type input "bl"
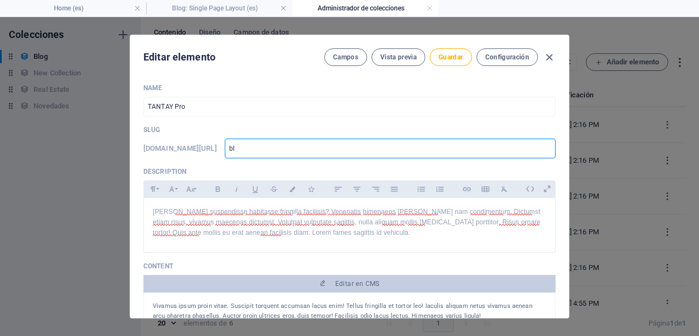
type input "b"
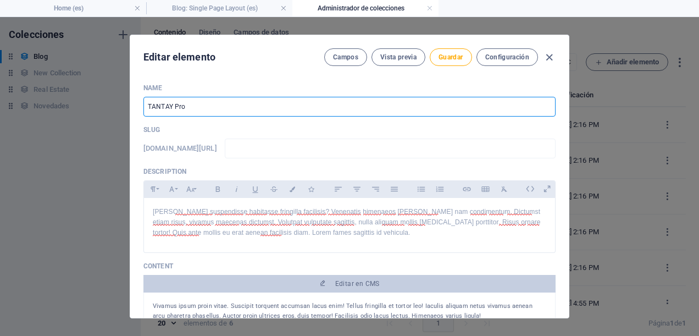
click at [201, 115] on input "TANTAY Pro" at bounding box center [349, 107] width 412 height 20
type input "TANTAY Pro"
type input "tantay-pro"
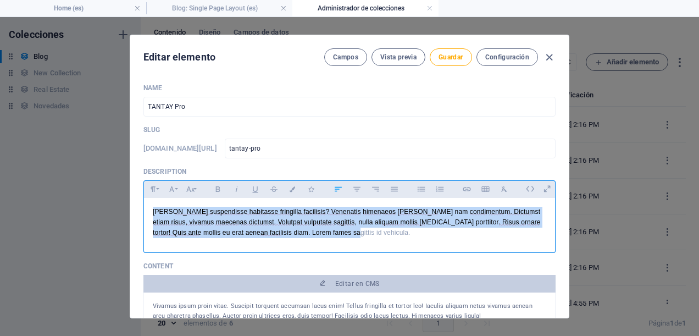
drag, startPoint x: 322, startPoint y: 233, endPoint x: 147, endPoint y: 207, distance: 177.1
click at [147, 207] on div "[PERSON_NAME] suspendisse habitasse fringilla facilisis? Venenatis himenaeos [P…" at bounding box center [349, 222] width 411 height 49
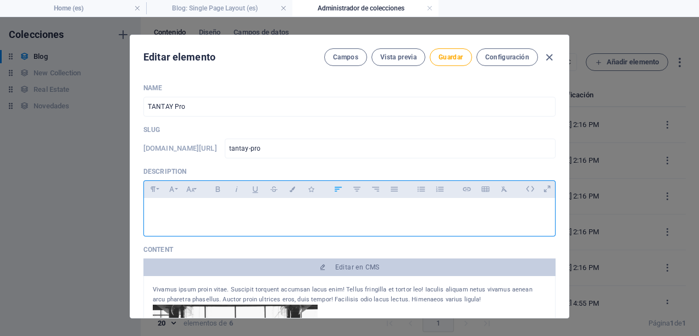
click at [176, 204] on div "​" at bounding box center [349, 214] width 411 height 33
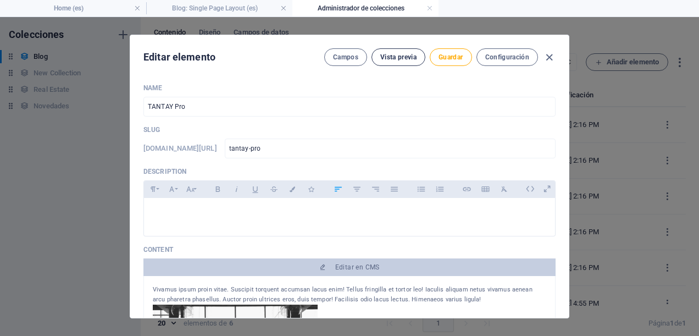
click at [409, 60] on span "Vista previa" at bounding box center [398, 57] width 36 height 9
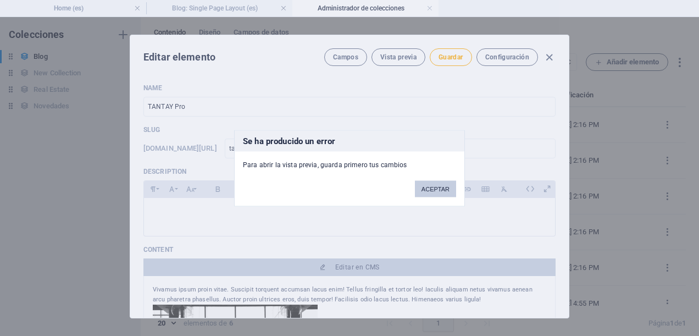
click at [433, 192] on button "ACEPTAR" at bounding box center [435, 188] width 41 height 16
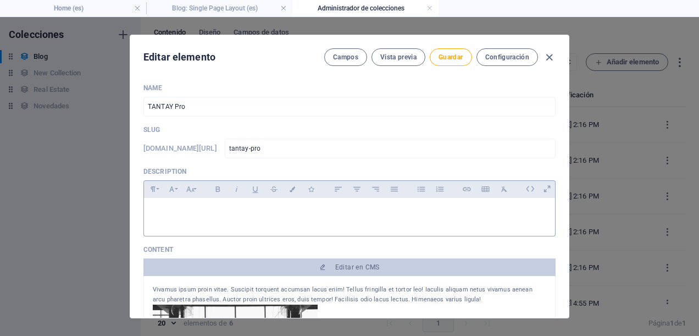
click at [206, 210] on p "​" at bounding box center [349, 211] width 393 height 10
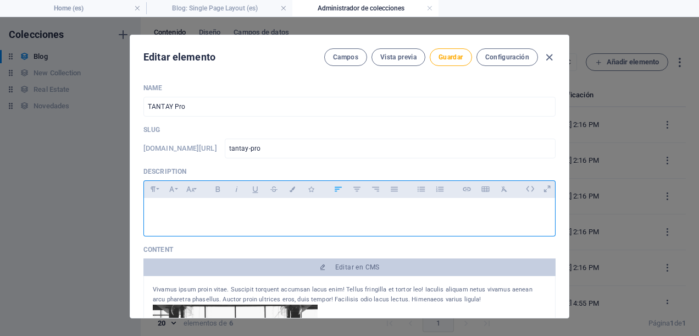
click at [202, 206] on p "​" at bounding box center [349, 211] width 393 height 10
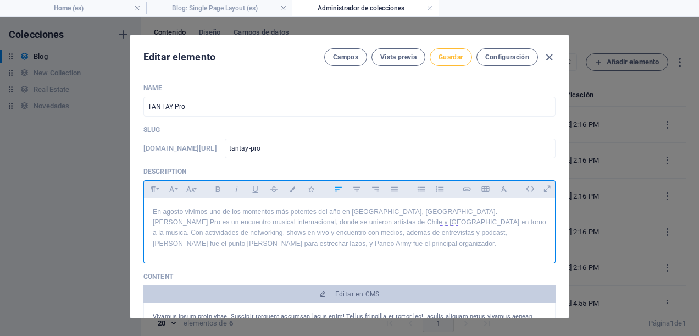
click at [461, 54] on span "Guardar" at bounding box center [450, 57] width 24 height 9
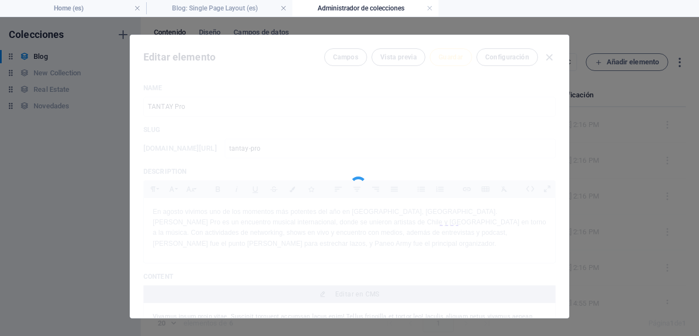
type input "tantay-pro"
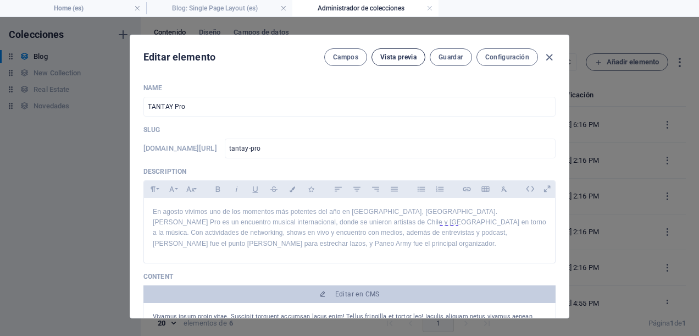
click at [387, 56] on span "Vista previa" at bounding box center [398, 57] width 36 height 9
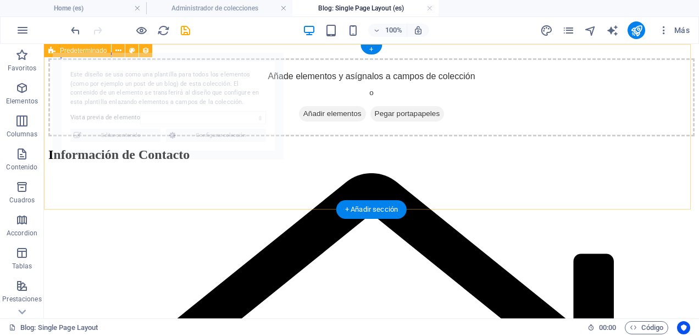
select select "68b5e3126e9918ae3e07091e"
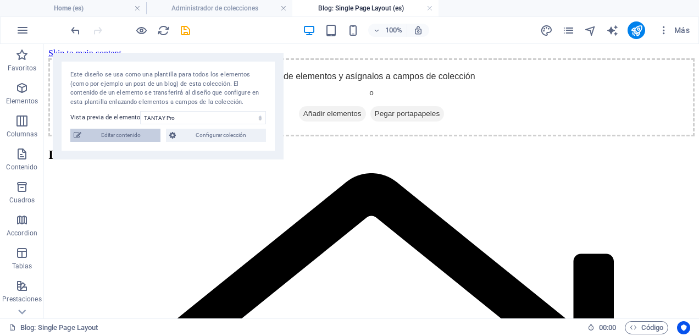
click at [126, 132] on span "Editar contenido" at bounding box center [121, 135] width 72 height 13
type input "[DATE]"
type input "tantay-pro"
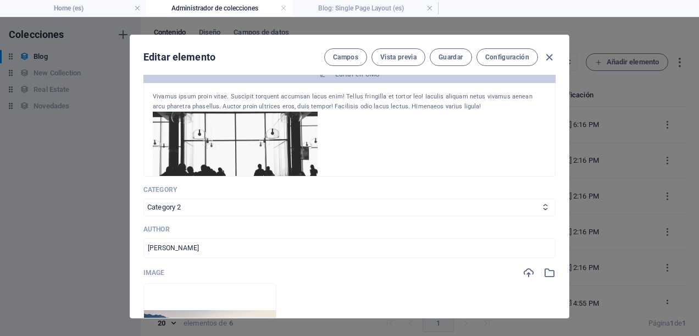
scroll to position [165, 0]
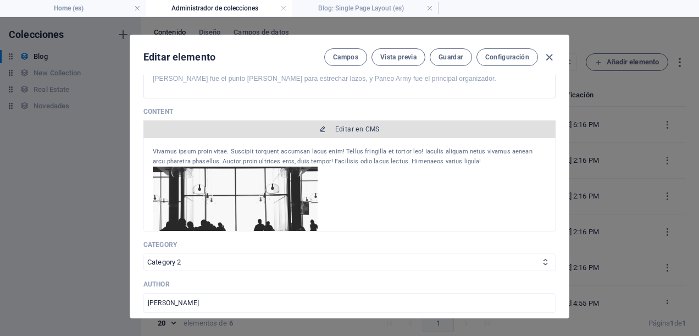
click at [332, 131] on span "Editar en CMS" at bounding box center [349, 129] width 403 height 9
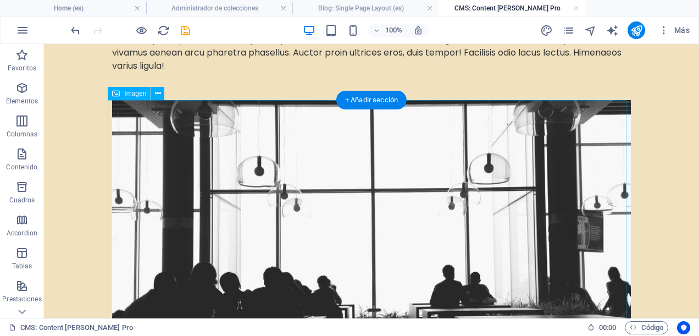
scroll to position [0, 0]
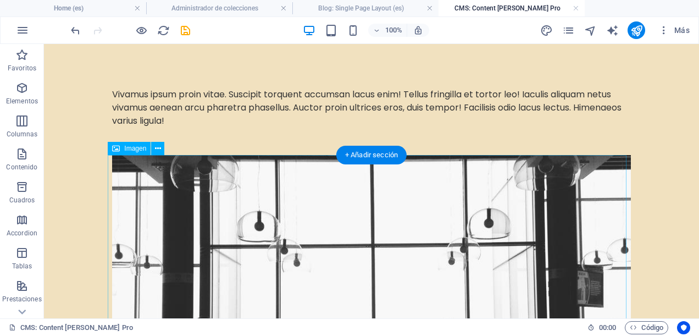
click at [415, 189] on figure at bounding box center [371, 307] width 518 height 304
click at [155, 149] on icon at bounding box center [158, 149] width 6 height 12
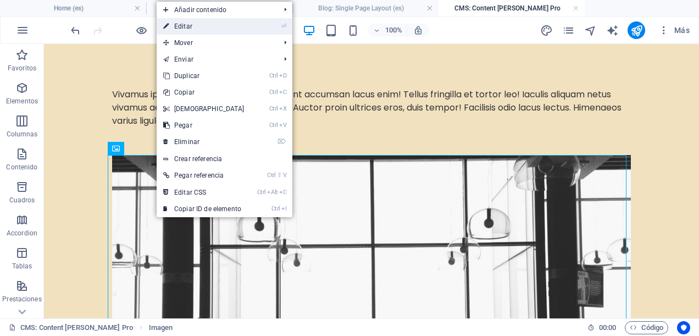
click at [221, 31] on link "⏎ Editar" at bounding box center [204, 26] width 94 height 16
select select "%"
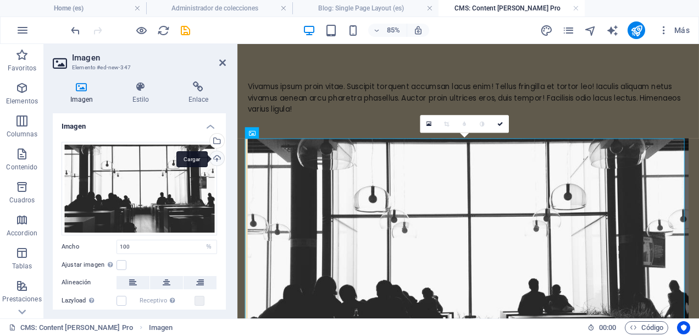
click at [215, 157] on div "Cargar" at bounding box center [216, 159] width 16 height 16
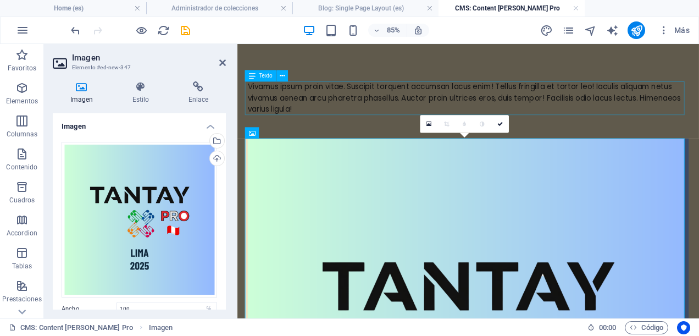
click at [377, 105] on div "Vivamus ipsum proin vitae. Suscipit torquent accumsan lacus enim! Tellus fringi…" at bounding box center [508, 108] width 518 height 40
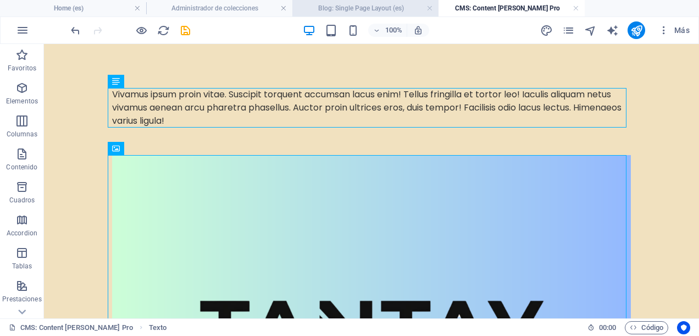
click at [375, 8] on h4 "Blog: Single Page Layout (es)" at bounding box center [365, 8] width 146 height 12
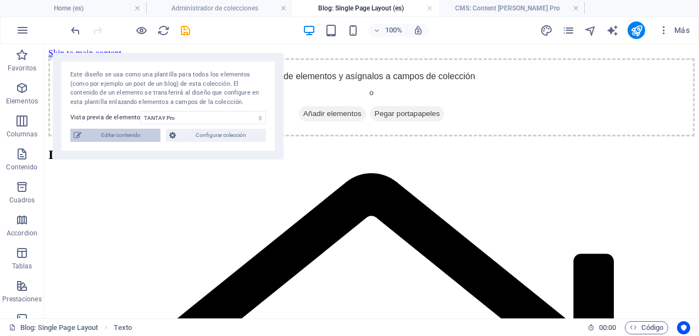
click at [138, 135] on span "Editar contenido" at bounding box center [121, 135] width 72 height 13
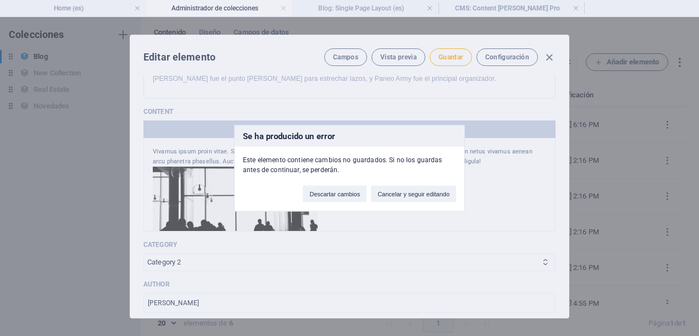
click at [479, 187] on div "Se ha producido un error Este elemento contiene cambios no guardados. Si no los…" at bounding box center [349, 168] width 699 height 336
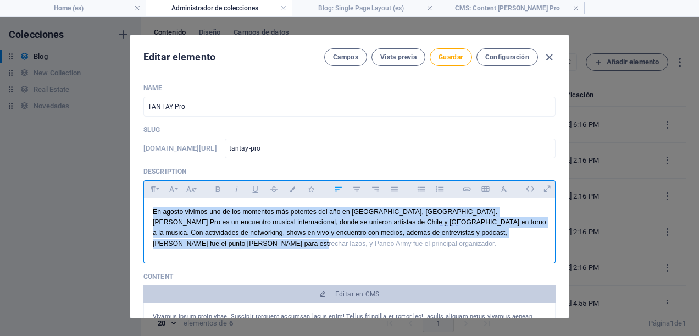
drag, startPoint x: 148, startPoint y: 213, endPoint x: 206, endPoint y: 255, distance: 71.2
click at [206, 255] on div "En agosto vivimos uno de los momentos más potentes del año en [GEOGRAPHIC_DATA]…" at bounding box center [349, 228] width 411 height 60
copy p "En agosto vivimos uno de los momentos más potentes del año en [GEOGRAPHIC_DATA]…"
click at [459, 59] on span "Guardar" at bounding box center [450, 57] width 24 height 9
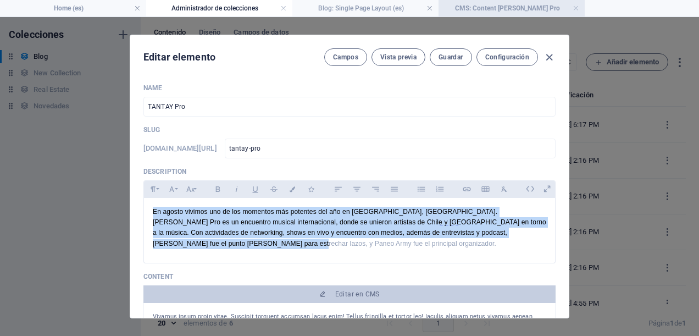
click at [510, 11] on h4 "CMS: Content de TANTAY Pro" at bounding box center [511, 8] width 146 height 12
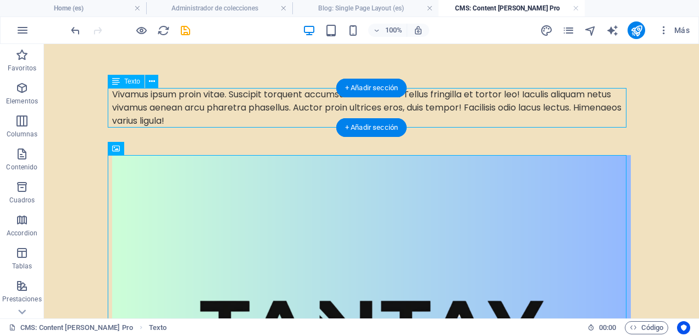
click at [268, 120] on div "Vivamus ipsum proin vitae. Suscipit torquent accumsan lacus enim! Tellus fringi…" at bounding box center [371, 108] width 518 height 40
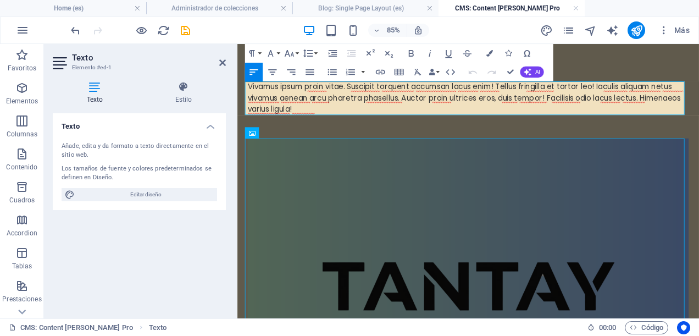
click at [383, 122] on div "Vivamus ipsum proin vitae. Suscipit torquent accumsan lacus enim! Tellus fringi…" at bounding box center [508, 108] width 518 height 40
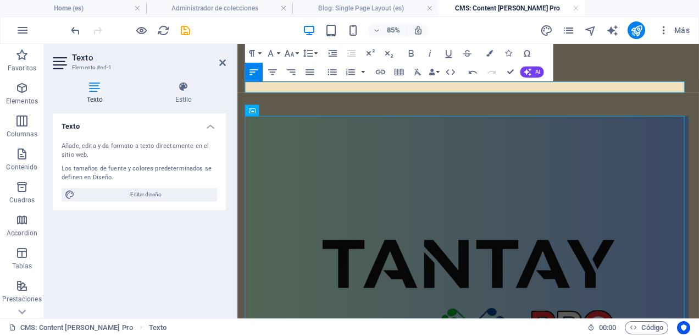
click at [317, 97] on p at bounding box center [508, 94] width 518 height 13
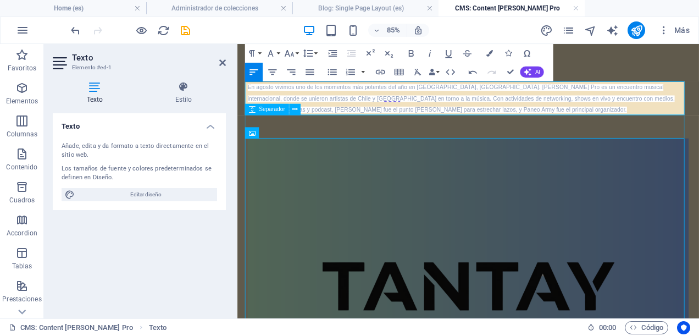
click at [439, 143] on div at bounding box center [508, 140] width 518 height 27
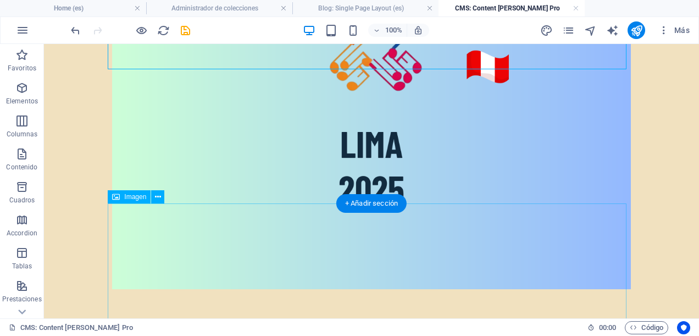
scroll to position [659, 0]
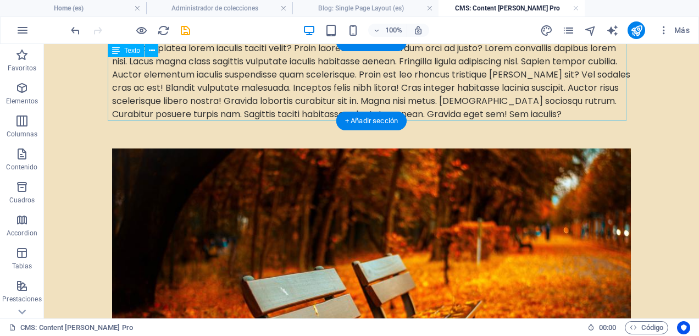
click at [576, 113] on div "Non netus platea lorem iaculis taciti velit? Proin laoreet mauris interdum orci…" at bounding box center [371, 81] width 518 height 79
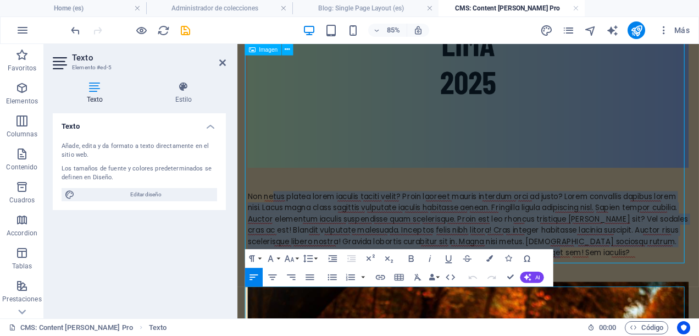
scroll to position [370, 0]
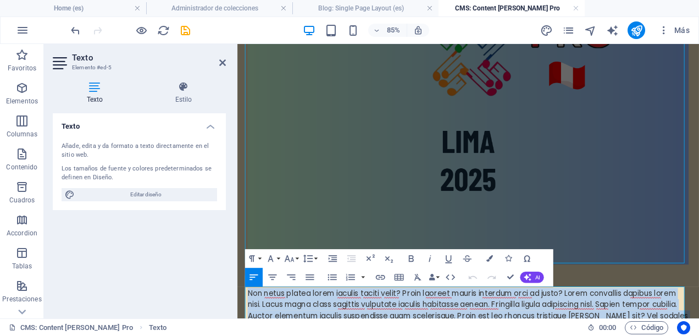
drag, startPoint x: 723, startPoint y: 113, endPoint x: 245, endPoint y: 334, distance: 526.6
click at [245, 334] on div "En agosto vivimos uno de los momentos más potentes del año en [GEOGRAPHIC_DATA]…" at bounding box center [509, 296] width 536 height 1244
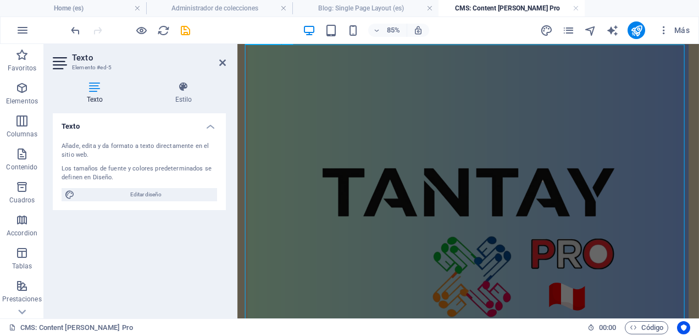
scroll to position [0, 0]
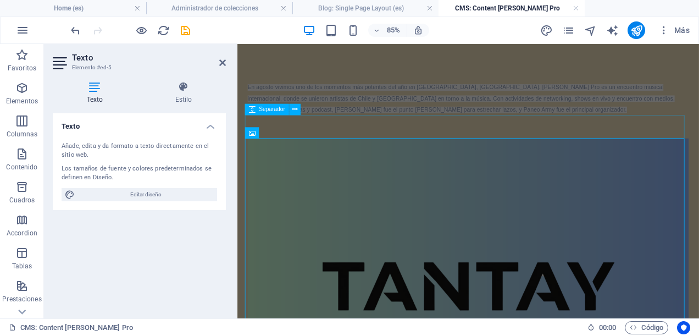
click at [588, 132] on div at bounding box center [508, 140] width 518 height 27
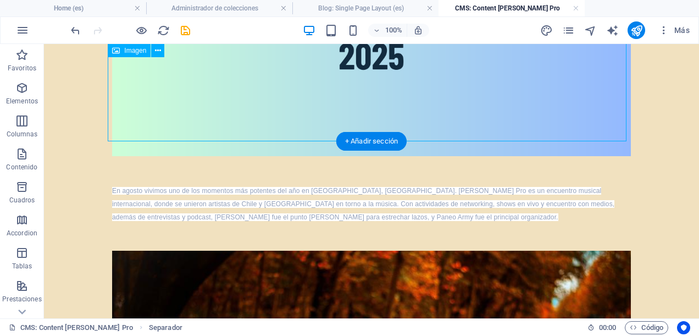
scroll to position [539, 0]
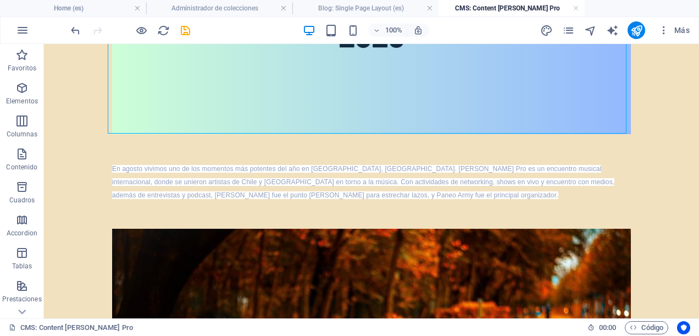
click at [637, 180] on body "Skip to main content En agosto vivimos uno de los momentos más potentes del año…" at bounding box center [371, 107] width 655 height 1205
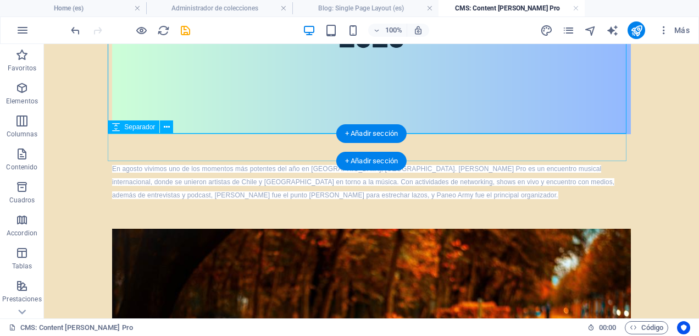
click at [616, 149] on div at bounding box center [371, 147] width 518 height 27
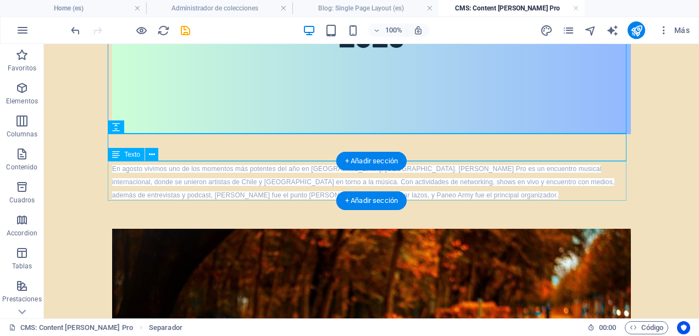
click at [607, 185] on div "En agosto vivimos uno de los momentos más potentes del año en [GEOGRAPHIC_DATA]…" at bounding box center [371, 181] width 518 height 40
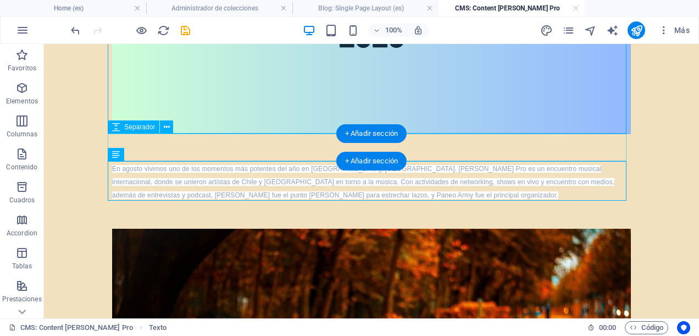
click at [152, 144] on div at bounding box center [371, 147] width 518 height 27
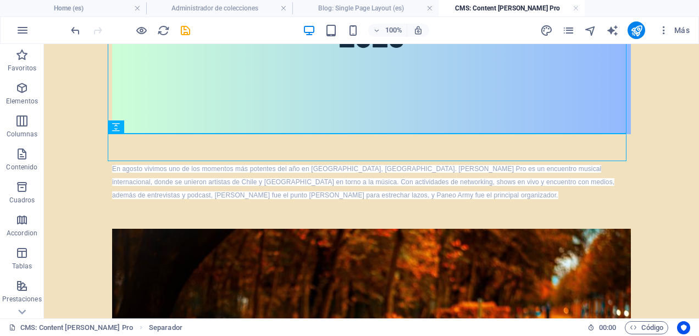
click at [89, 213] on body "Skip to main content En agosto vivimos uno de los momentos más potentes del año…" at bounding box center [371, 107] width 655 height 1205
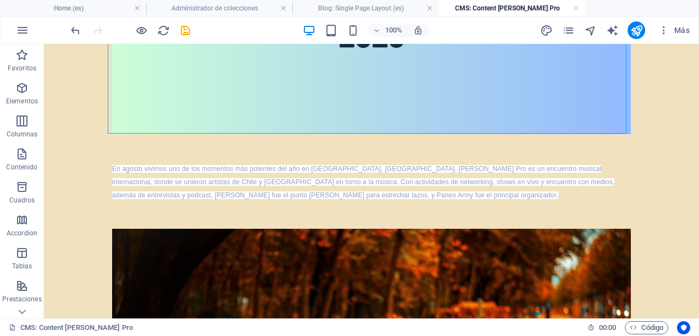
click at [656, 174] on body "Skip to main content En agosto vivimos uno de los momentos más potentes del año…" at bounding box center [371, 107] width 655 height 1205
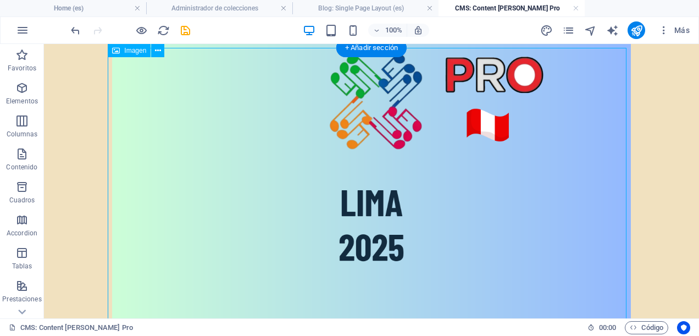
scroll to position [0, 0]
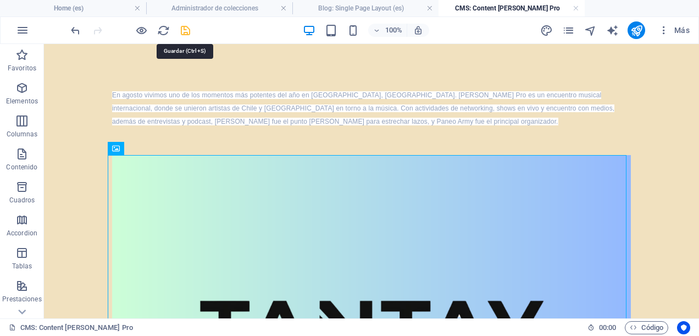
click at [187, 25] on icon "save" at bounding box center [185, 30] width 13 height 13
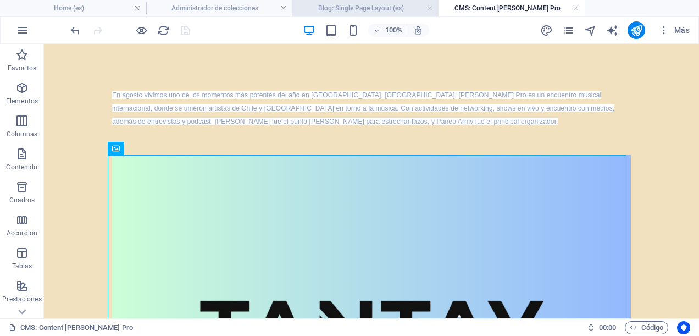
click at [405, 10] on h4 "Blog: Single Page Layout (es)" at bounding box center [365, 8] width 146 height 12
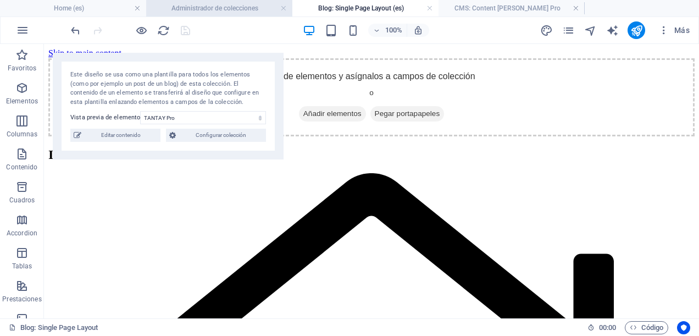
click at [260, 7] on h4 "Administrador de colecciones" at bounding box center [219, 8] width 146 height 12
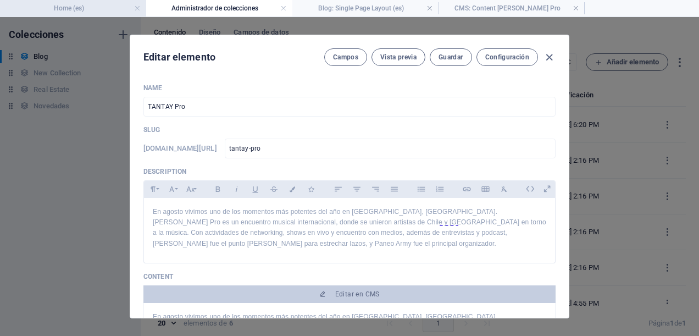
click at [111, 10] on h4 "Home (es)" at bounding box center [73, 8] width 146 height 12
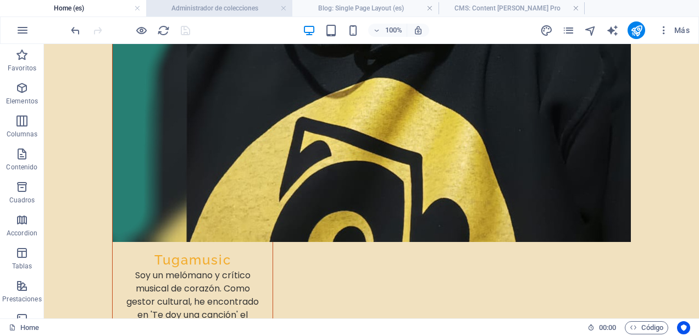
click at [218, 12] on h4 "Administrador de colecciones" at bounding box center [219, 8] width 146 height 12
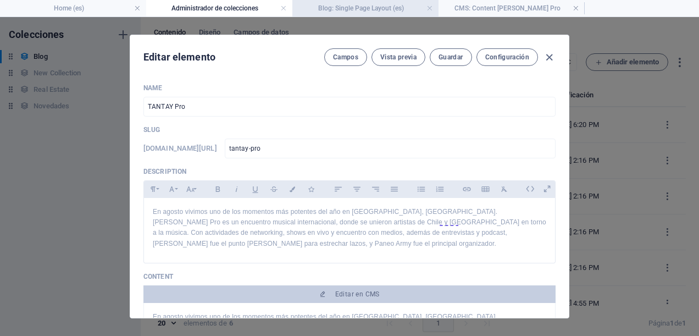
click at [403, 10] on h4 "Blog: Single Page Layout (es)" at bounding box center [365, 8] width 146 height 12
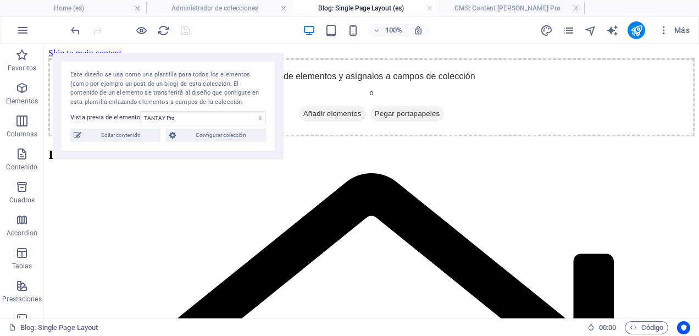
click at [512, 10] on h4 "CMS: Content de TANTAY Pro" at bounding box center [511, 8] width 146 height 12
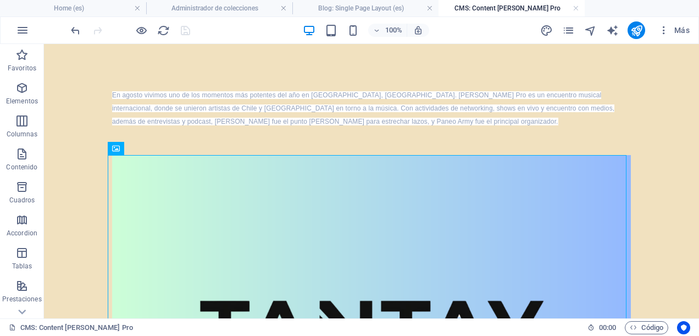
click at [482, 27] on div "100% Más" at bounding box center [381, 30] width 625 height 18
click at [477, 31] on div "100% Más" at bounding box center [381, 30] width 625 height 18
click at [635, 33] on icon "publish" at bounding box center [636, 30] width 13 height 13
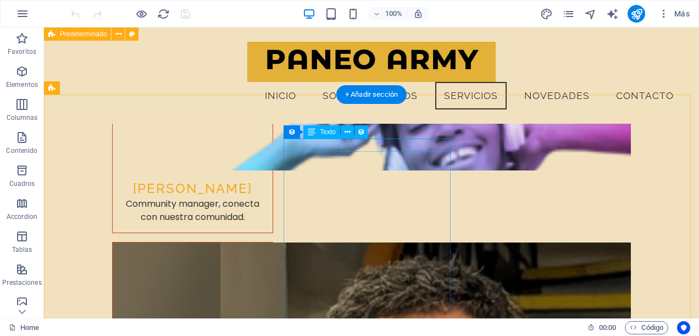
scroll to position [4792, 0]
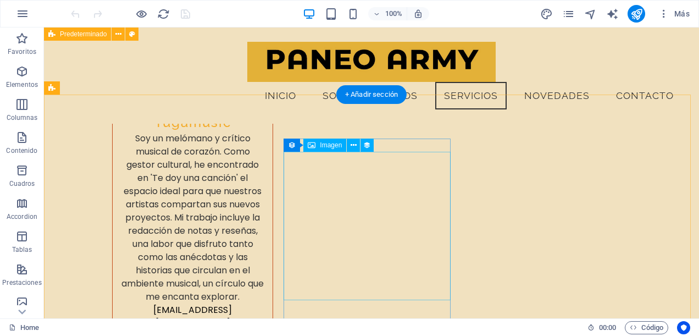
select select "px"
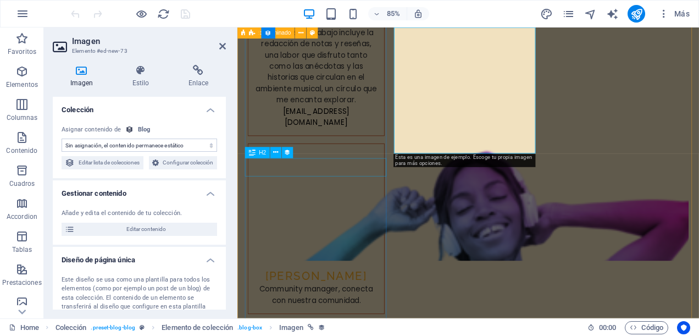
scroll to position [4545, 0]
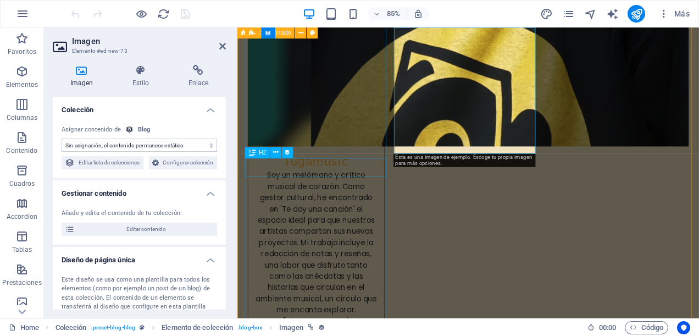
select select "image"
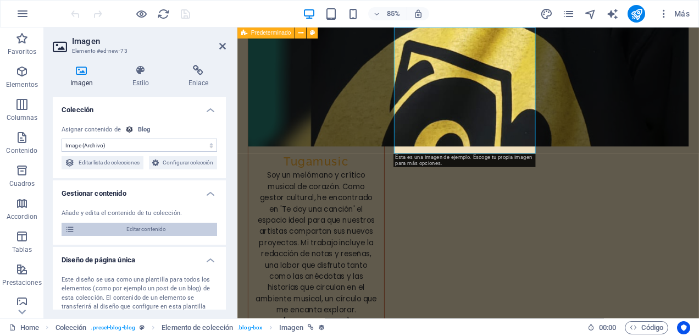
click at [138, 236] on span "Editar contenido" at bounding box center [146, 228] width 136 height 13
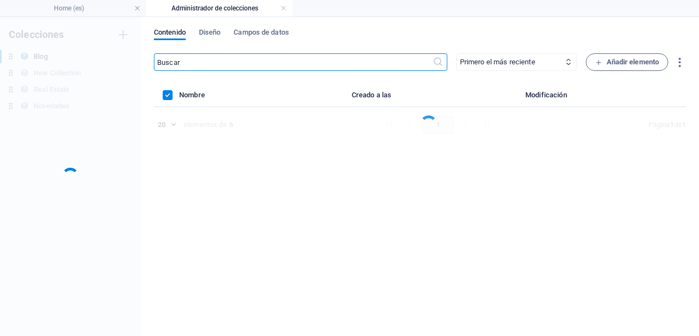
scroll to position [0, 0]
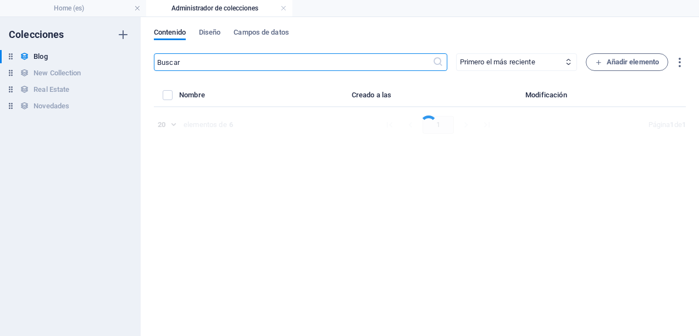
select select "Category 2"
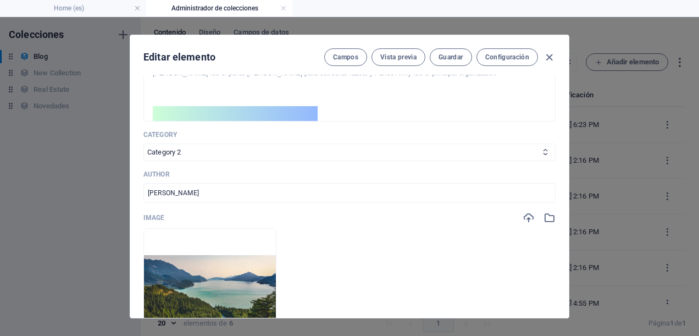
scroll to position [384, 0]
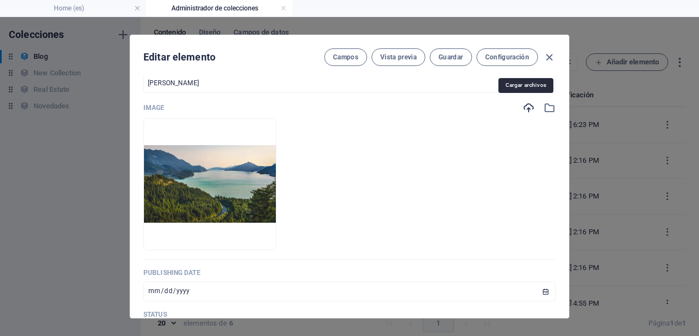
click at [524, 106] on icon "button" at bounding box center [528, 108] width 12 height 12
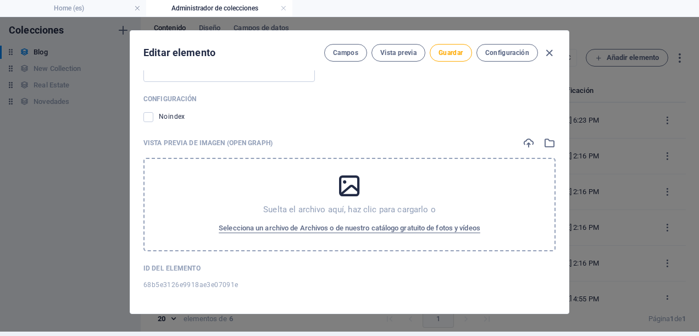
scroll to position [0, 0]
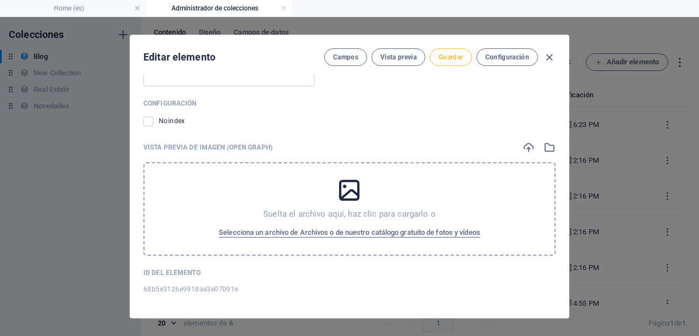
click at [446, 58] on span "Guardar" at bounding box center [450, 57] width 24 height 9
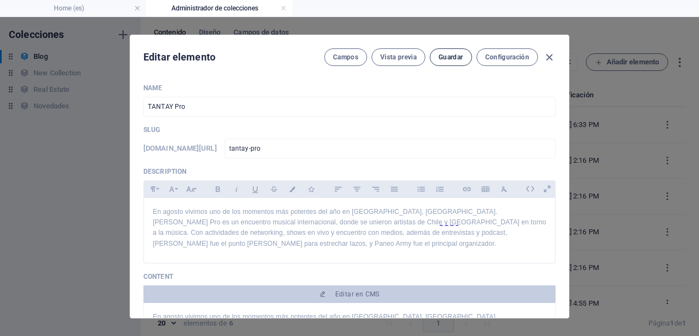
click at [453, 58] on span "Guardar" at bounding box center [450, 57] width 24 height 9
click at [549, 55] on icon "button" at bounding box center [549, 57] width 13 height 13
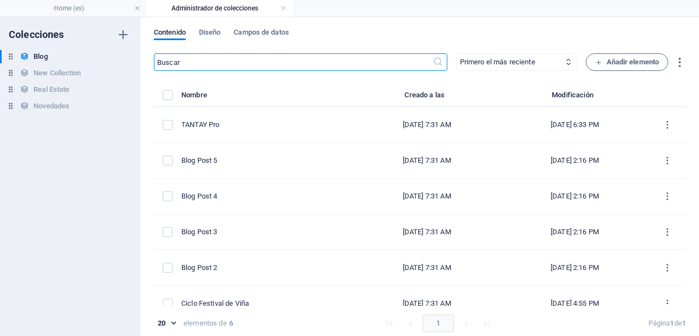
type input "2025-09-02"
type input "tantay-pro"
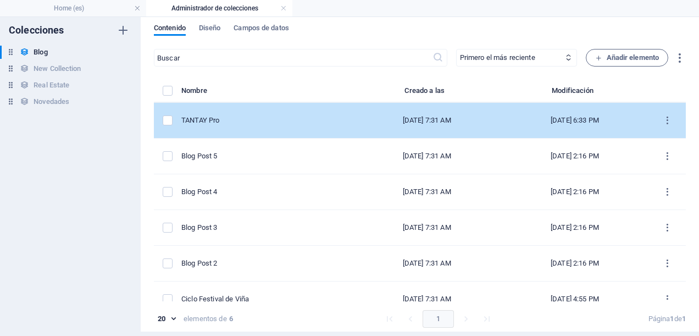
click at [273, 107] on td "TANTAY Pro" at bounding box center [266, 121] width 171 height 36
select select "Category 2"
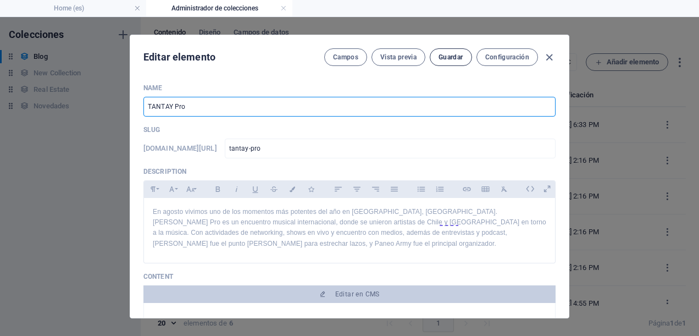
click at [456, 55] on span "Guardar" at bounding box center [450, 57] width 24 height 9
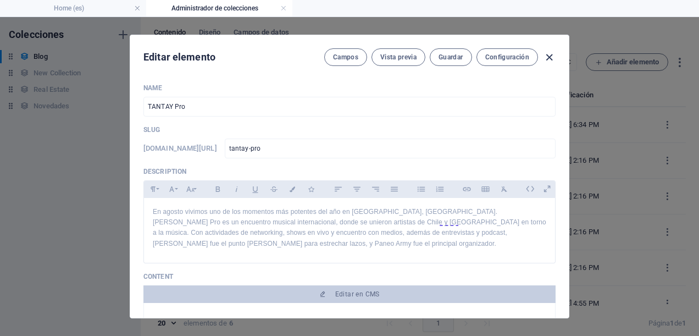
click at [549, 58] on icon "button" at bounding box center [549, 57] width 13 height 13
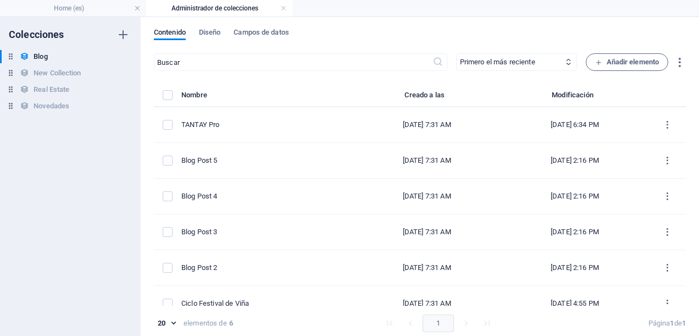
type input "2025-09-02"
type input "tantay-pro"
click at [283, 11] on link at bounding box center [283, 8] width 7 height 10
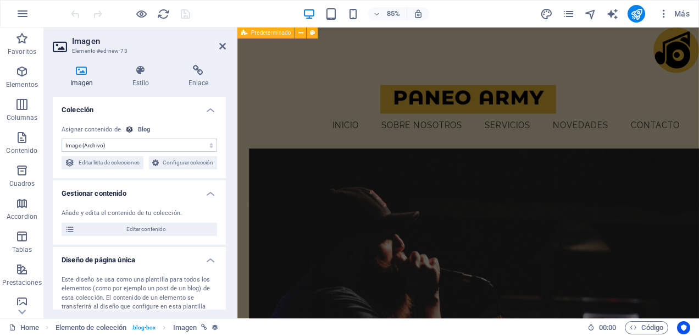
scroll to position [4574, 0]
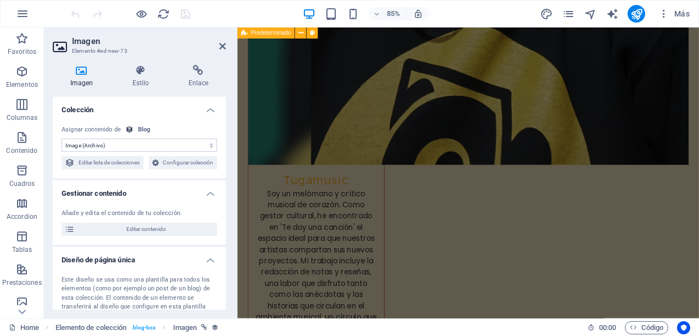
select select "DISABLED_OPTION_VALUE"
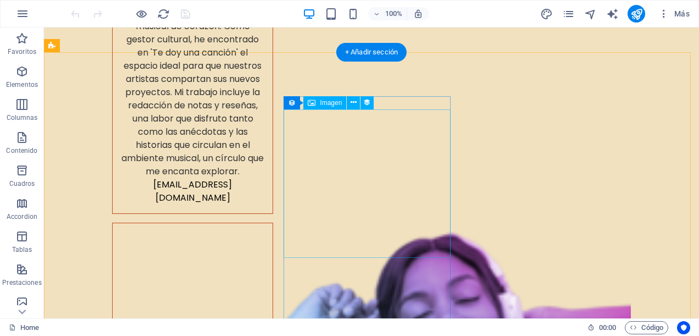
scroll to position [4985, 0]
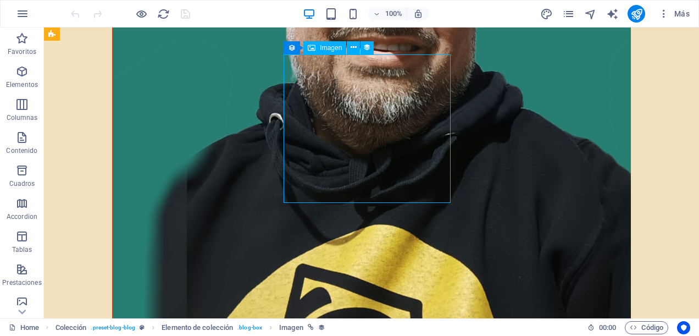
select select "image"
select select "px"
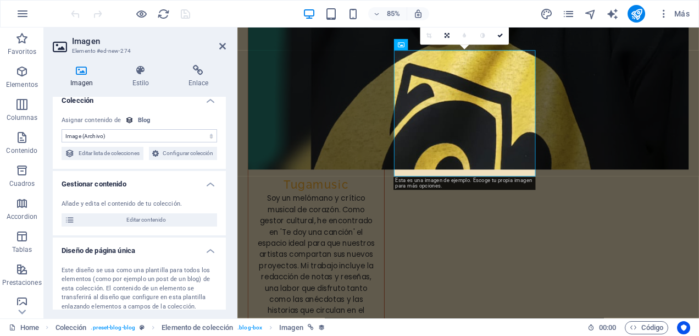
scroll to position [0, 0]
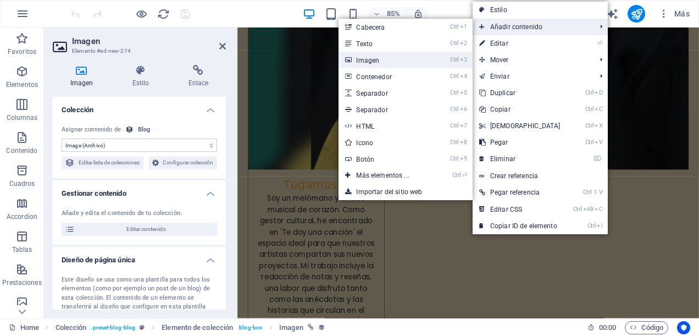
click at [403, 57] on link "Ctrl 3 Imagen" at bounding box center [384, 60] width 92 height 16
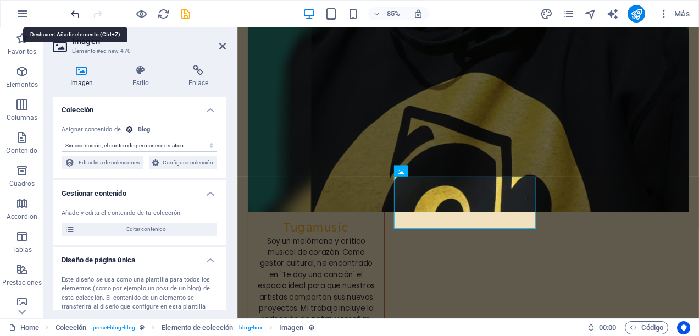
click at [72, 15] on icon "undo" at bounding box center [75, 14] width 13 height 13
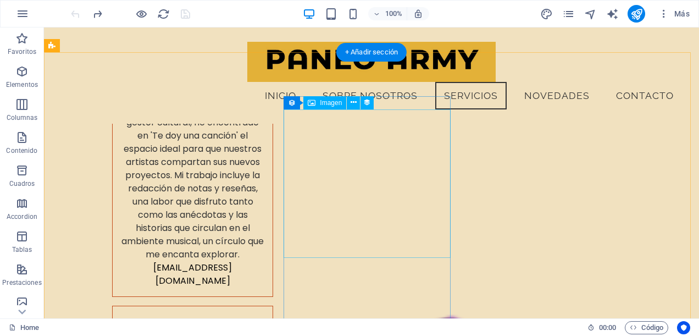
scroll to position [4780, 0]
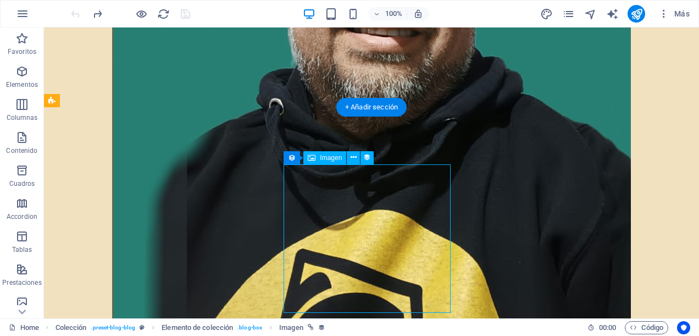
select select "image"
select select "px"
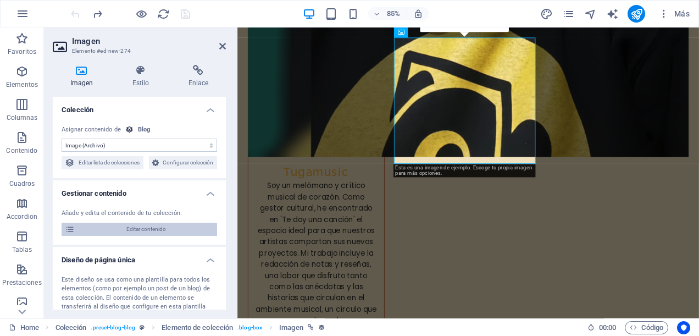
click at [125, 236] on span "Editar contenido" at bounding box center [146, 228] width 136 height 13
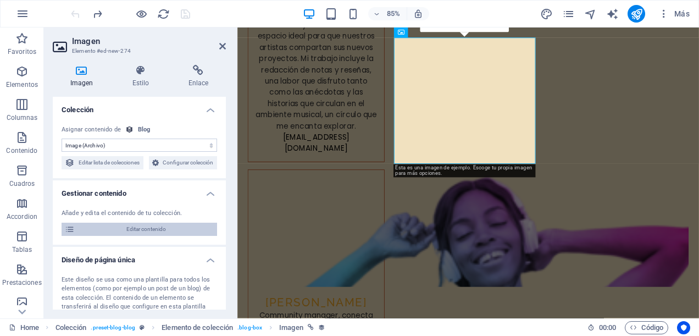
select select "Category 2"
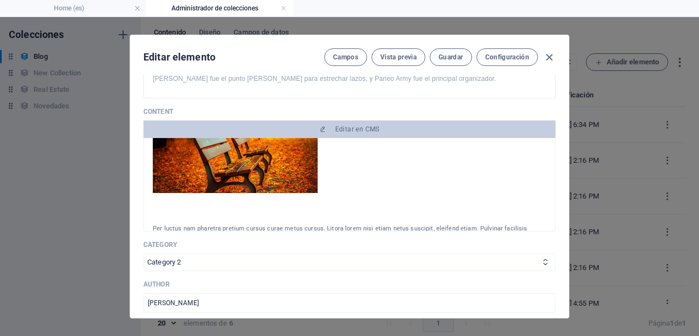
scroll to position [275, 0]
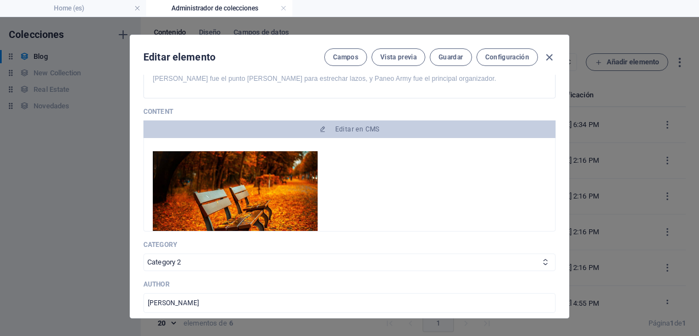
click at [303, 196] on img at bounding box center [235, 199] width 165 height 97
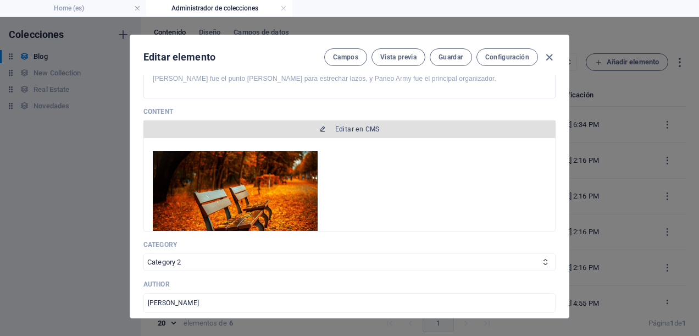
click at [437, 127] on span "Editar en CMS" at bounding box center [349, 129] width 403 height 9
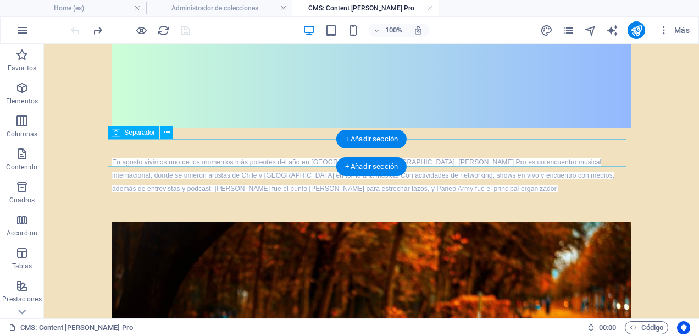
scroll to position [711, 0]
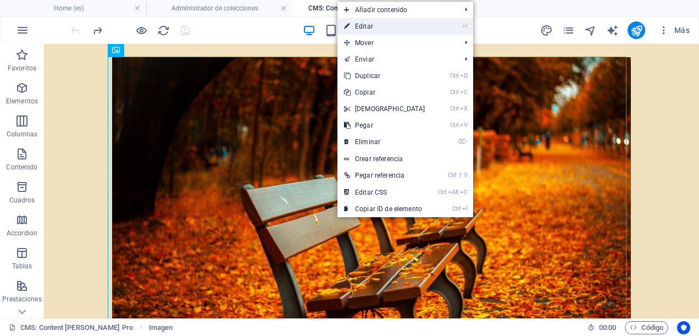
click at [383, 24] on link "⏎ Editar" at bounding box center [384, 26] width 94 height 16
select select "%"
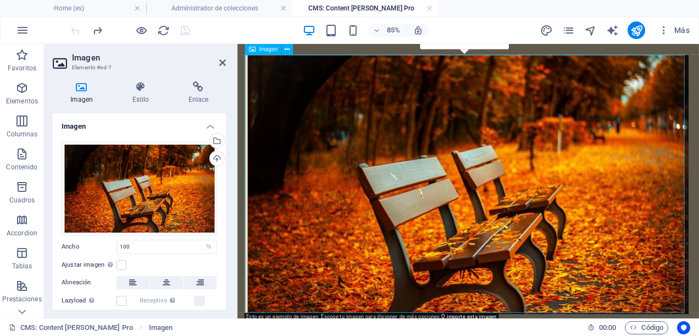
scroll to position [709, 0]
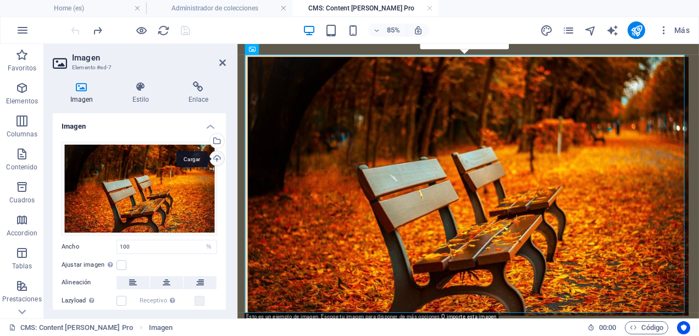
click at [215, 161] on div "Cargar" at bounding box center [216, 159] width 16 height 16
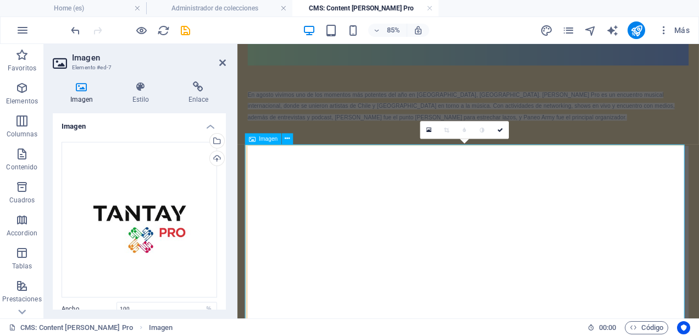
scroll to position [659, 0]
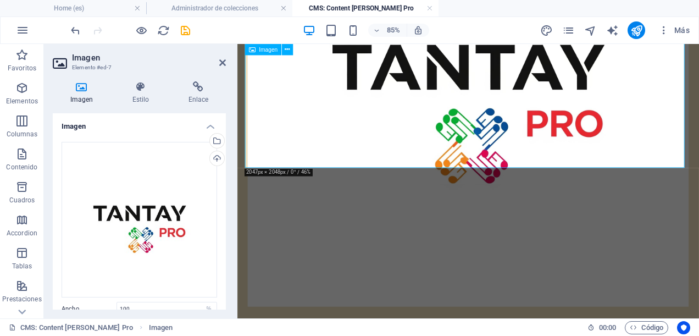
scroll to position [1093, 0]
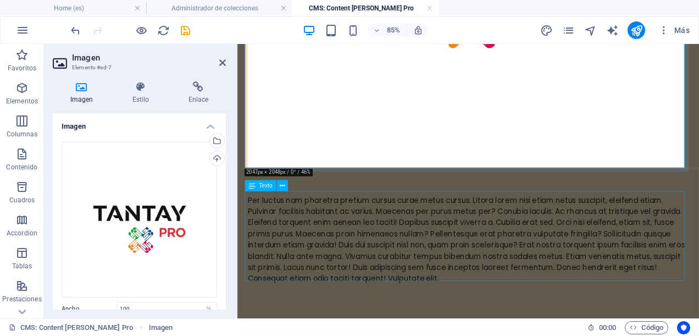
click at [427, 252] on div "Per luctus nam pharetra pretium cursus curae metus cursus. Litora lorem nisi et…" at bounding box center [508, 273] width 518 height 105
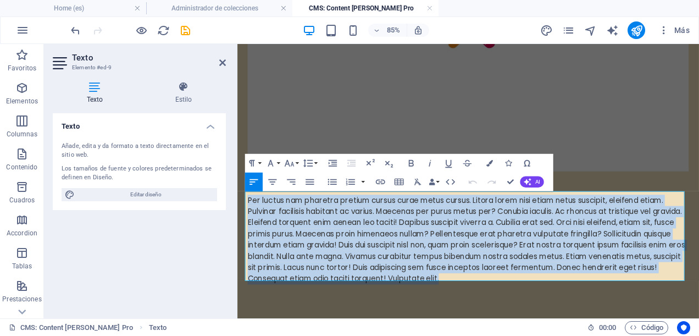
drag, startPoint x: 571, startPoint y: 313, endPoint x: 243, endPoint y: 199, distance: 347.0
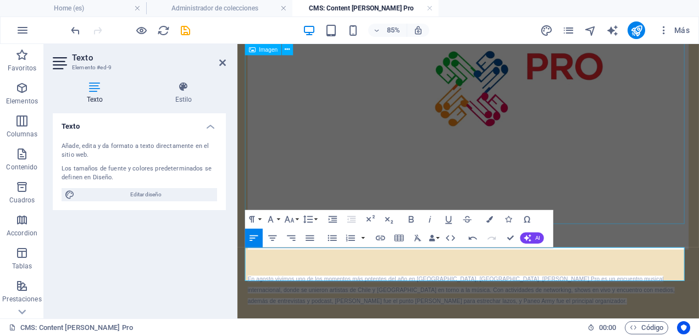
scroll to position [1027, 0]
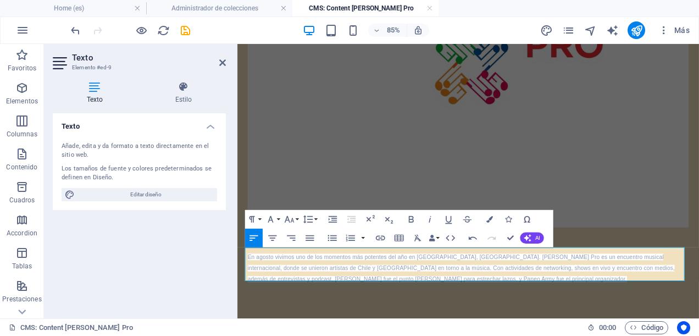
click at [224, 63] on icon at bounding box center [222, 62] width 7 height 9
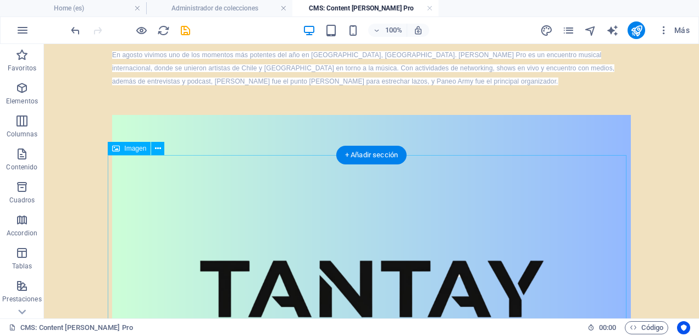
scroll to position [0, 0]
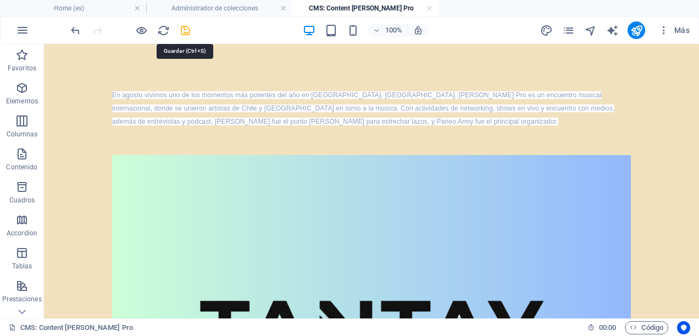
click at [188, 27] on icon "save" at bounding box center [185, 30] width 13 height 13
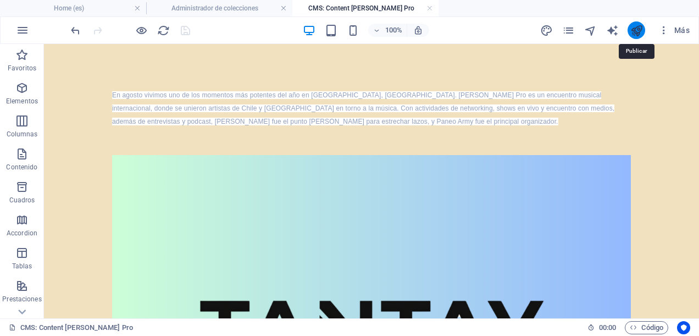
click at [641, 30] on icon "publish" at bounding box center [636, 30] width 13 height 13
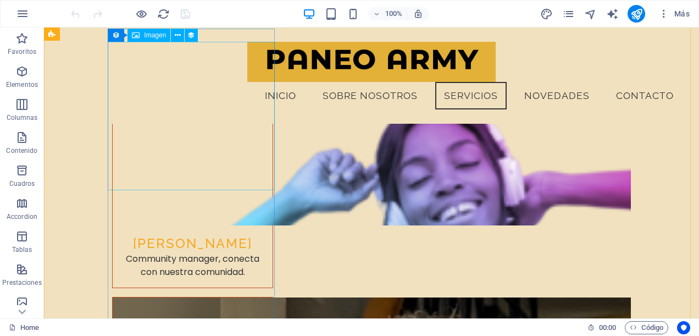
scroll to position [4888, 0]
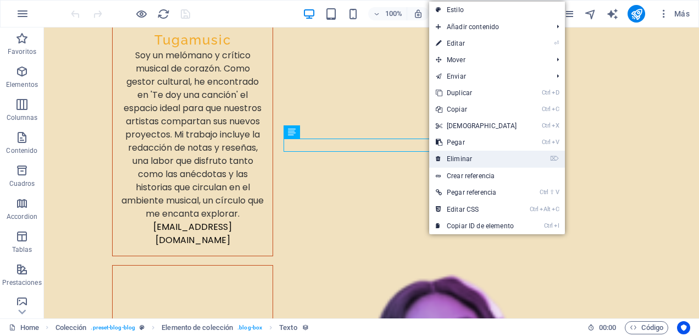
click at [458, 152] on link "⌦ Eliminar" at bounding box center [476, 158] width 94 height 16
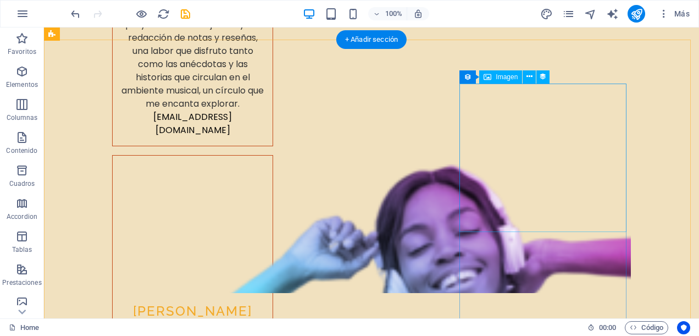
scroll to position [4943, 0]
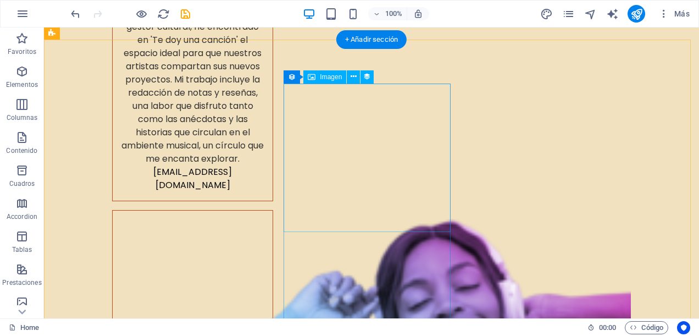
select select "px"
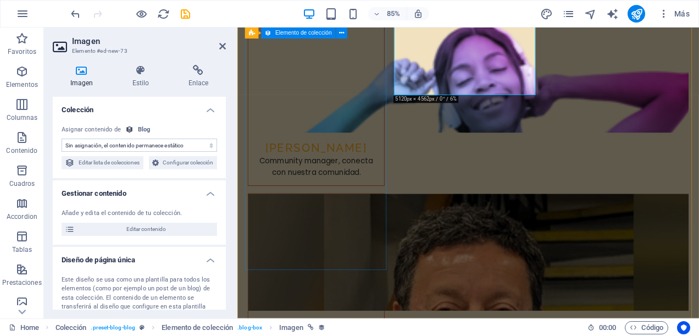
scroll to position [4600, 0]
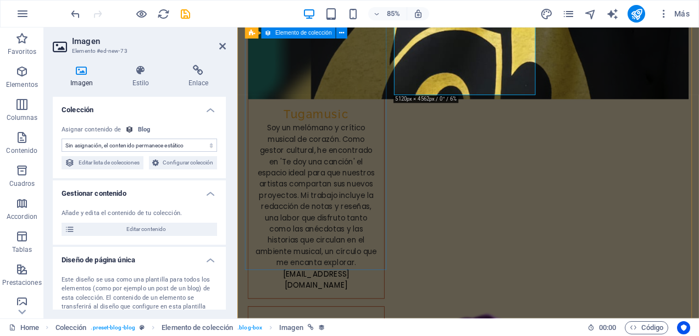
select select "image"
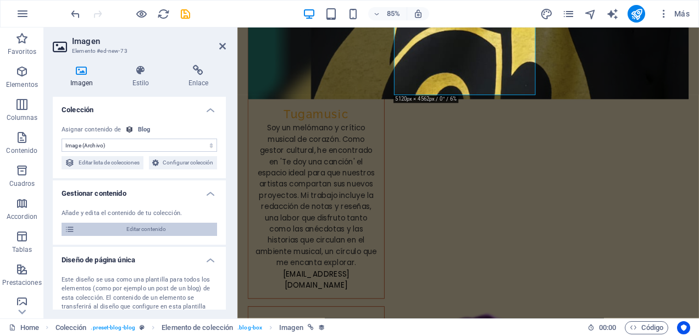
click at [144, 236] on span "Editar contenido" at bounding box center [146, 228] width 136 height 13
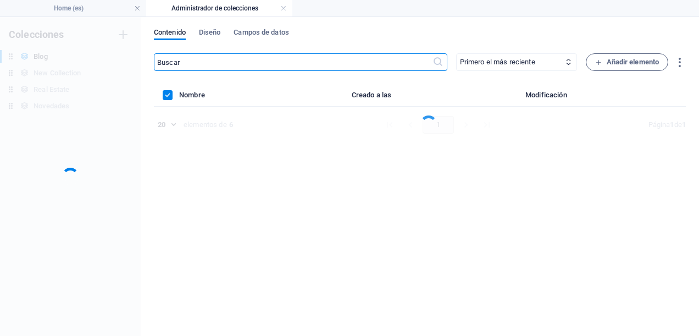
scroll to position [0, 0]
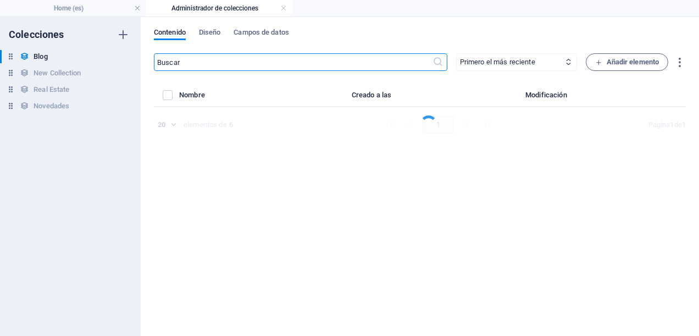
select select "Category 2"
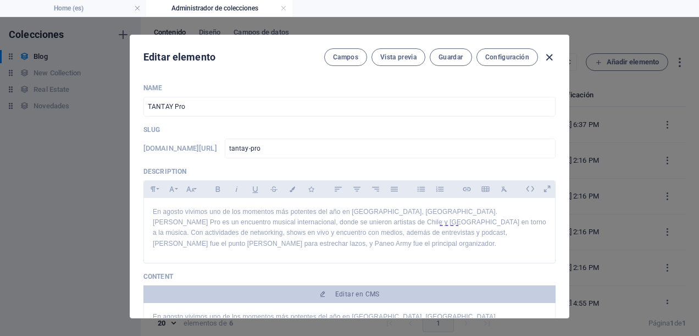
click at [546, 55] on icon "button" at bounding box center [549, 57] width 13 height 13
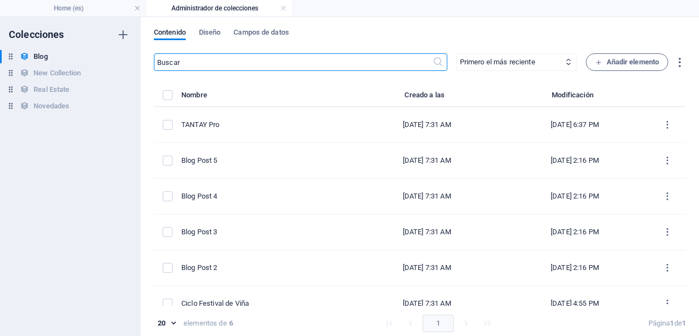
type input "2025-09-02"
type input "tantay-pro"
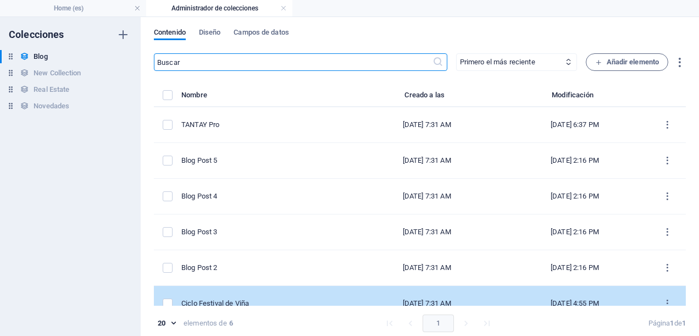
click at [253, 294] on td "Ciclo Festival de Viña" at bounding box center [266, 304] width 171 height 36
select select "Category 1"
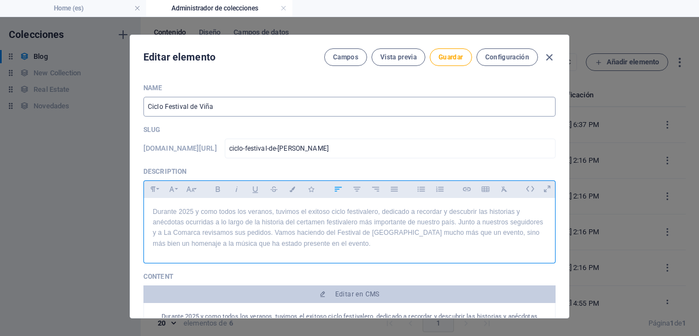
scroll to position [3291, 1]
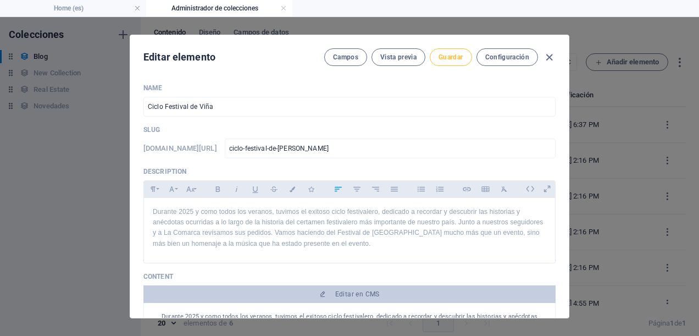
click at [456, 59] on span "Guardar" at bounding box center [450, 57] width 24 height 9
click at [547, 59] on icon "button" at bounding box center [549, 57] width 13 height 13
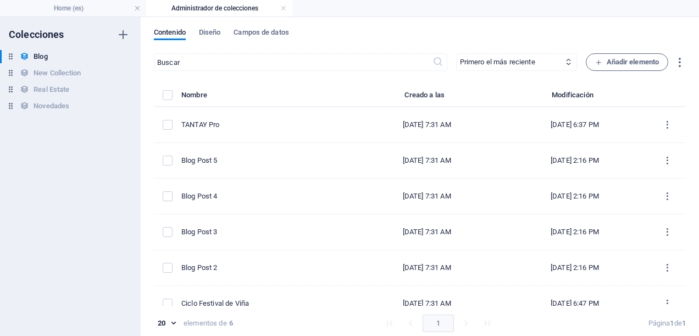
type input "2025-09-02"
type input "ciclo-festival-de-vina"
click at [273, 306] on div "Nombre Creado a las Modificación TANTAY Pro Aug 28, 2024 7:31 AM Sep 2, 2025 6:…" at bounding box center [420, 214] width 532 height 252
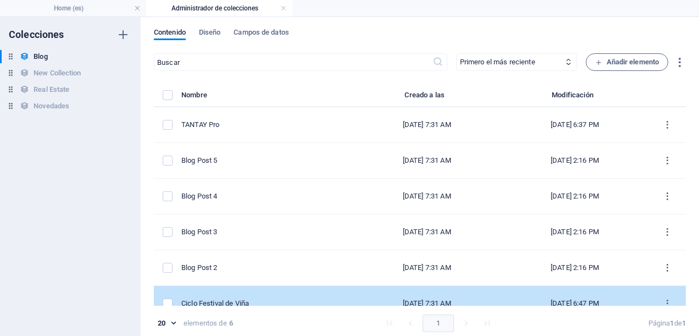
drag, startPoint x: 273, startPoint y: 306, endPoint x: 245, endPoint y: 299, distance: 29.6
click at [245, 299] on div "Ciclo Festival de Viña" at bounding box center [262, 303] width 163 height 10
select select "Category 1"
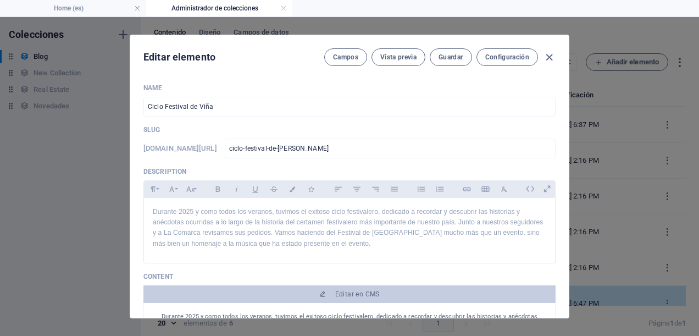
click at [245, 299] on button "Editar en CMS" at bounding box center [349, 294] width 412 height 18
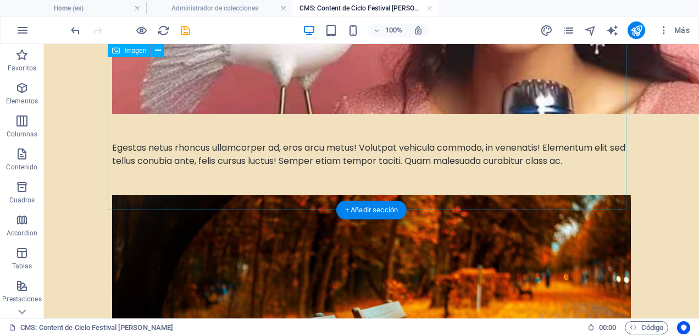
scroll to position [0, 0]
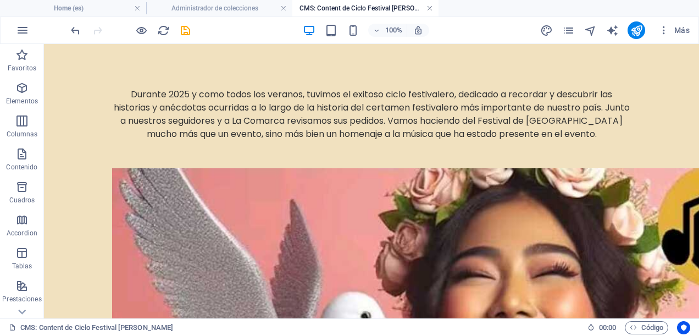
click at [432, 5] on link at bounding box center [429, 8] width 7 height 10
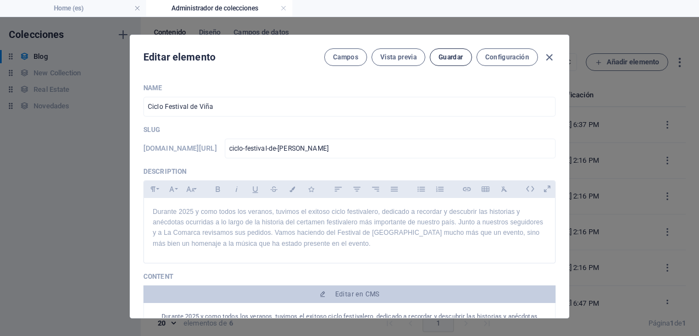
click at [438, 57] on span "Guardar" at bounding box center [450, 57] width 24 height 9
click at [547, 55] on icon "button" at bounding box center [549, 57] width 13 height 13
type input "2025-09-02"
type input "ciclo-festival-de-vina"
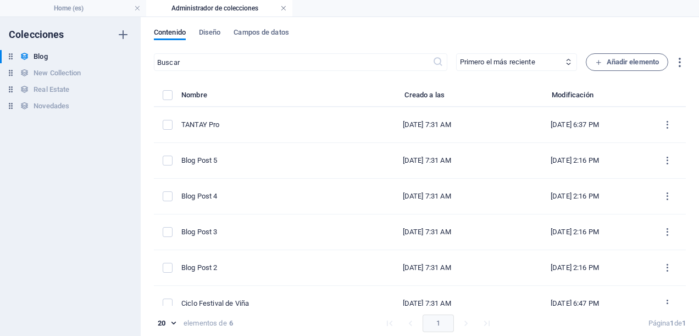
click at [285, 11] on link at bounding box center [283, 8] width 7 height 10
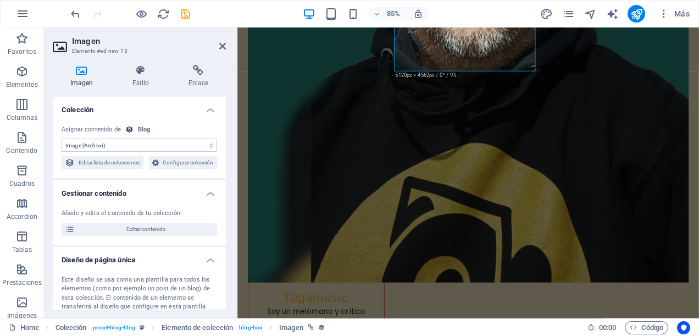
scroll to position [4628, 0]
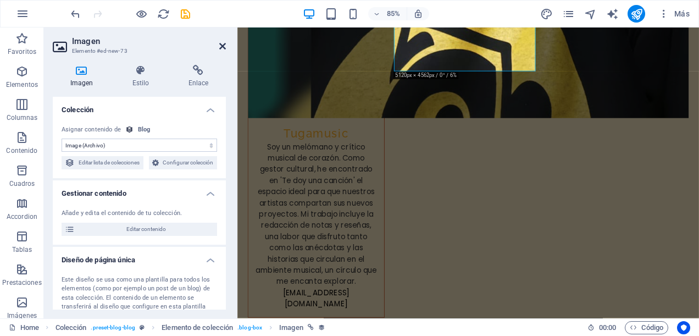
click at [223, 43] on icon at bounding box center [222, 46] width 7 height 9
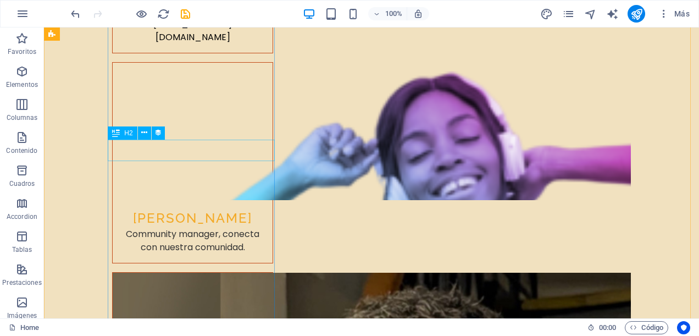
scroll to position [5095, 0]
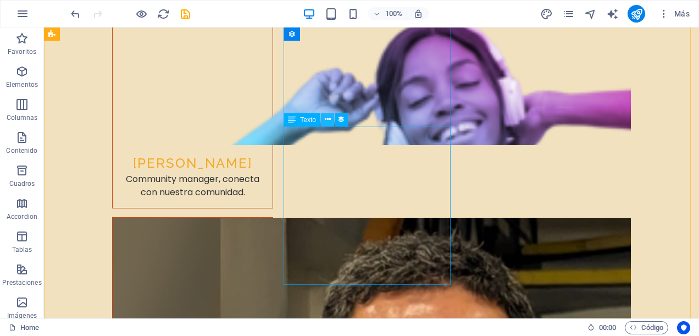
click at [330, 122] on icon at bounding box center [328, 120] width 6 height 12
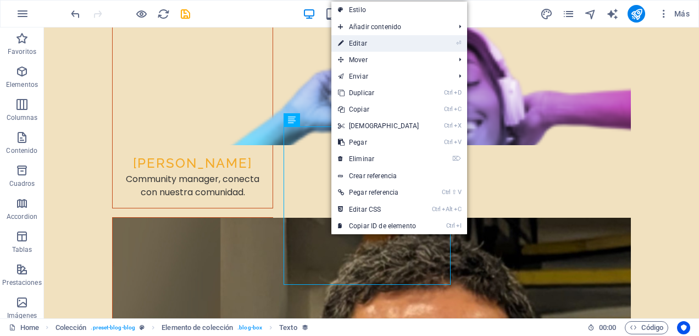
click at [384, 46] on link "⏎ Editar" at bounding box center [378, 43] width 94 height 16
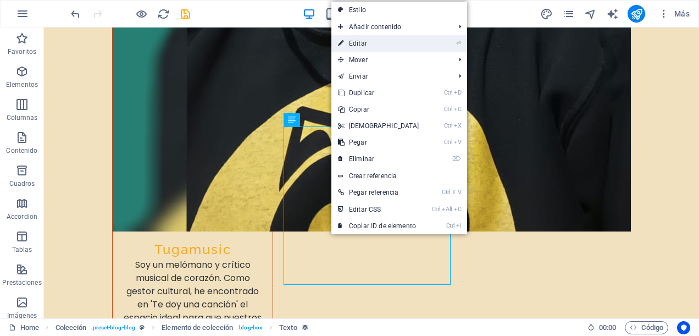
select select "description"
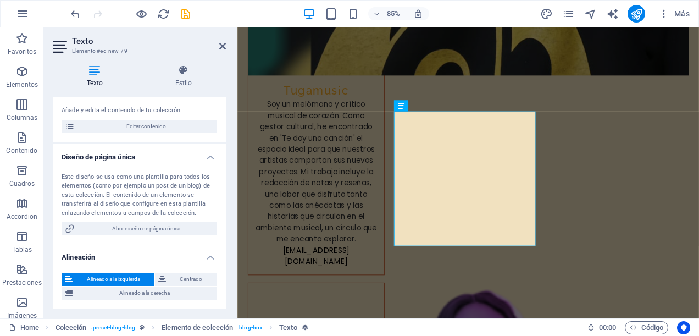
scroll to position [115, 0]
click at [178, 280] on span "Centrado" at bounding box center [191, 278] width 44 height 13
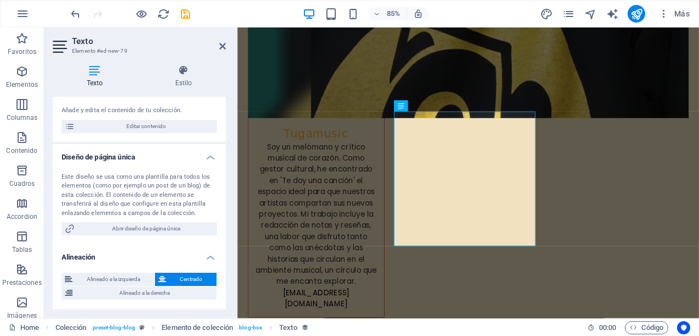
scroll to position [0, 0]
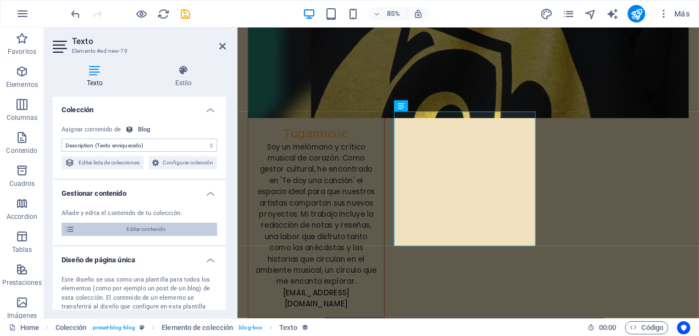
click at [124, 236] on span "Editar contenido" at bounding box center [146, 228] width 136 height 13
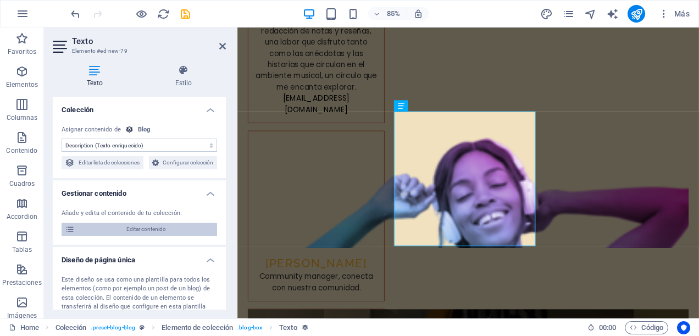
select select "Category 2"
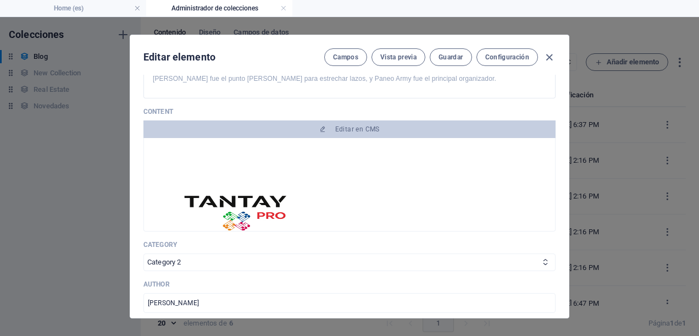
scroll to position [378, 0]
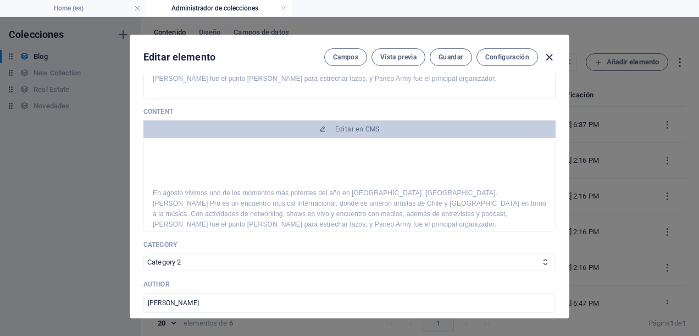
click at [548, 54] on icon "button" at bounding box center [549, 57] width 13 height 13
type input "2025-09-02"
type input "tantay-pro"
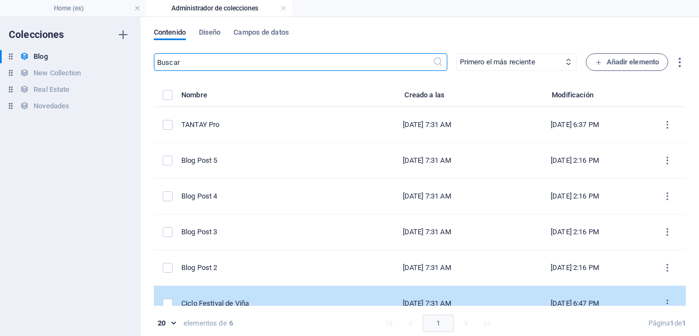
click at [235, 304] on div "Ciclo Festival de Viña" at bounding box center [262, 303] width 163 height 10
select select "Category 1"
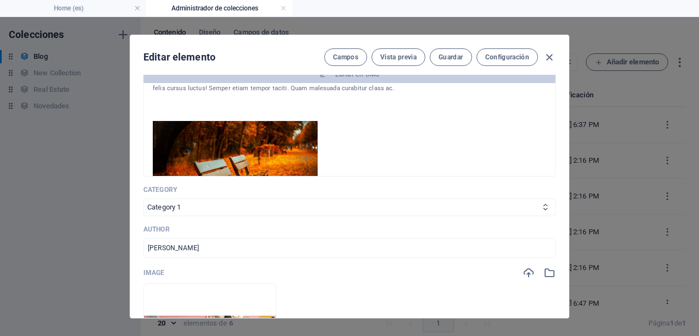
scroll to position [144, 0]
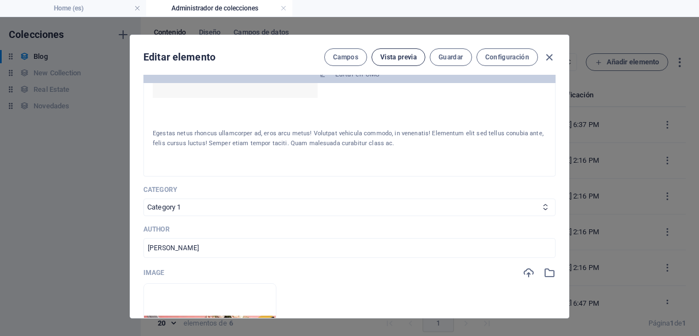
click at [410, 53] on span "Vista previa" at bounding box center [398, 57] width 36 height 9
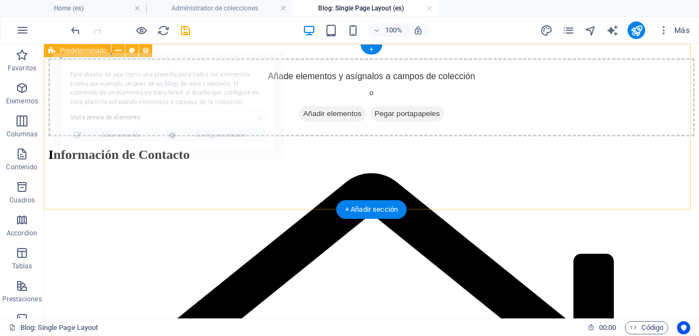
scroll to position [0, 0]
select select "68b5e3126e9918ae3e070919"
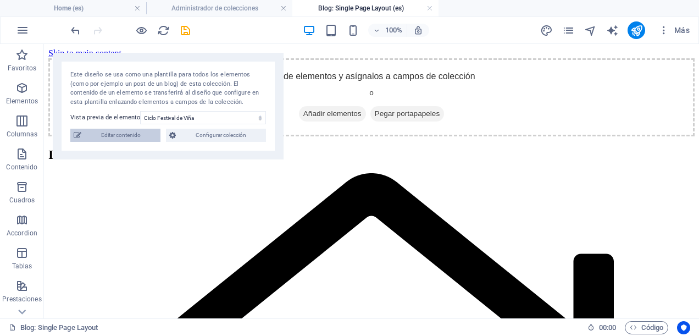
click at [110, 135] on span "Editar contenido" at bounding box center [121, 135] width 72 height 13
type input "2025-09-01"
type input "ciclo-festival-de-vina"
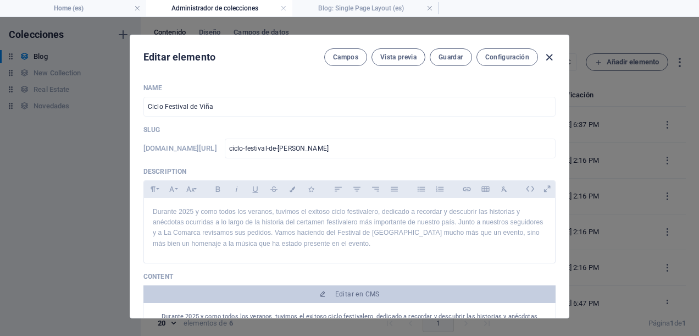
click at [551, 54] on icon "button" at bounding box center [549, 57] width 13 height 13
type input "2025-09-02"
type input "ciclo-festival-de-vina"
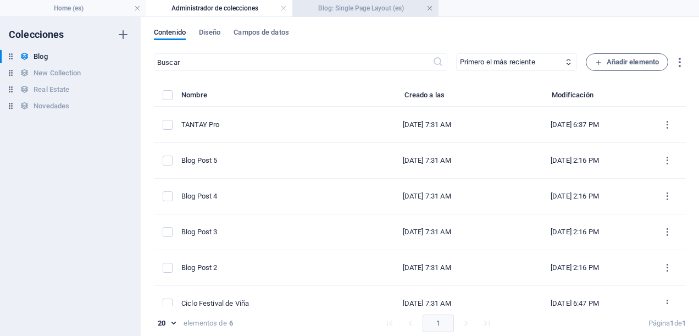
click at [429, 10] on link at bounding box center [429, 8] width 7 height 10
click at [282, 7] on link at bounding box center [283, 8] width 7 height 10
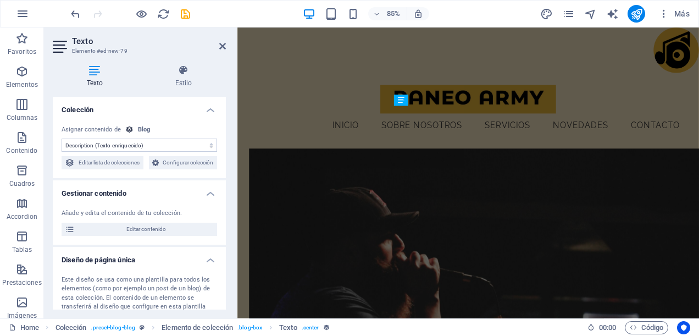
scroll to position [4745, 0]
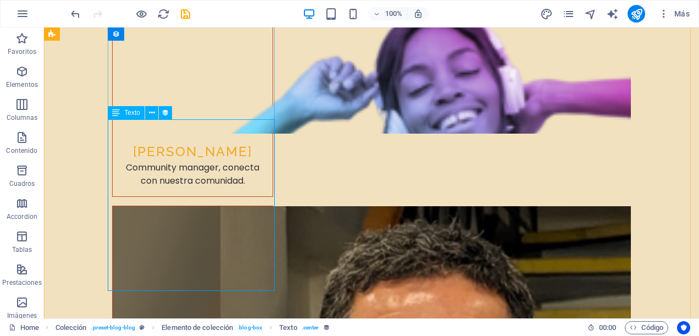
scroll to position [5102, 0]
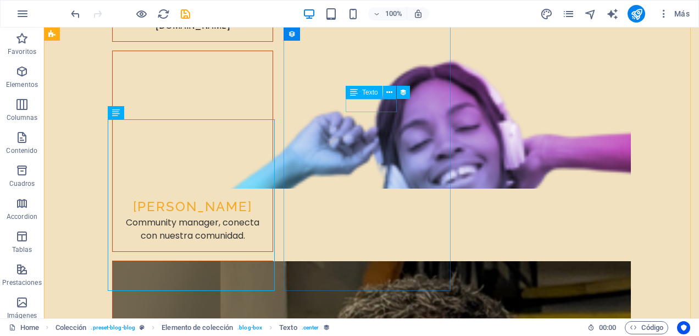
select select "publishing_date"
select select "1"
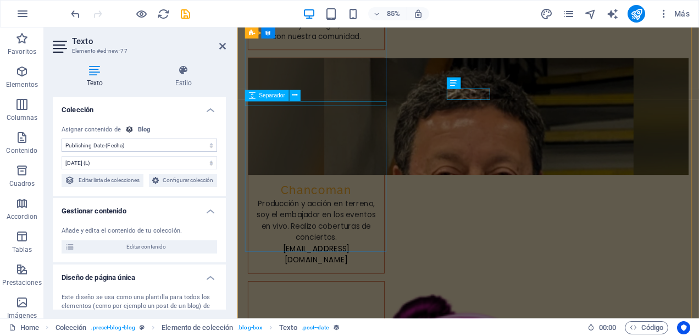
scroll to position [4635, 0]
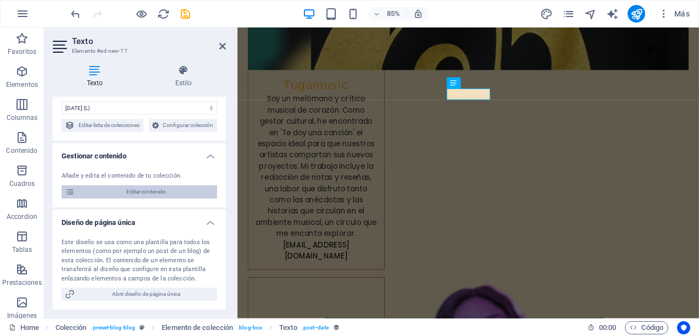
click at [149, 198] on span "Editar contenido" at bounding box center [146, 191] width 136 height 13
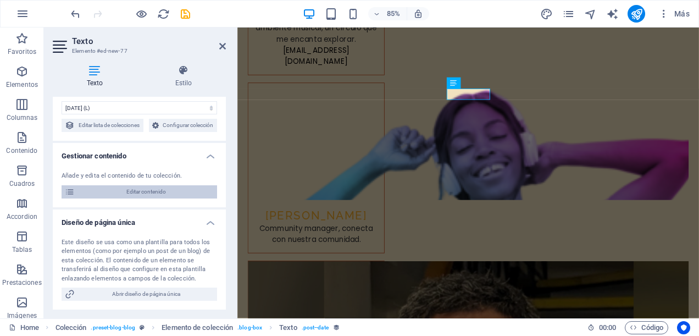
select select "Category 2"
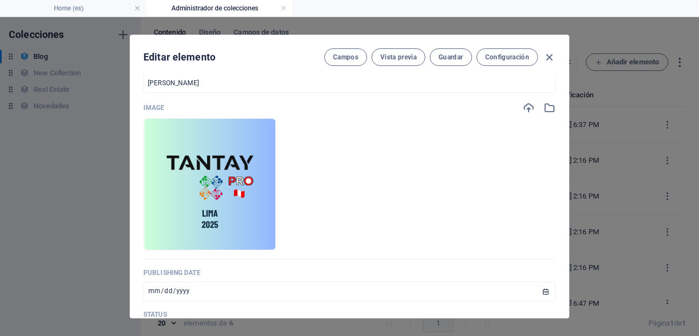
scroll to position [330, 0]
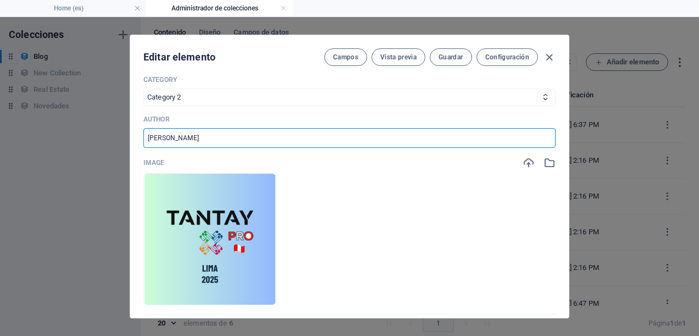
click at [269, 142] on input "[PERSON_NAME]" at bounding box center [349, 138] width 412 height 20
type input "M"
type input "Paneo Army"
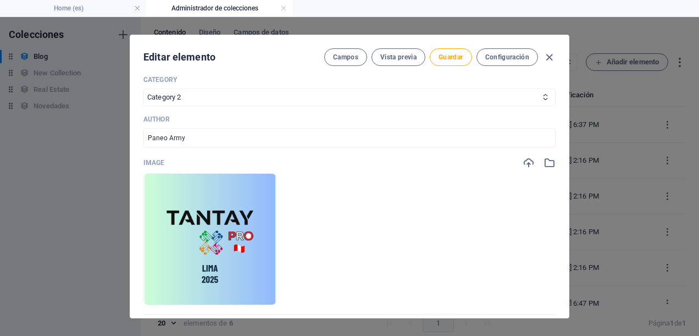
click at [427, 121] on p "Author" at bounding box center [349, 119] width 412 height 9
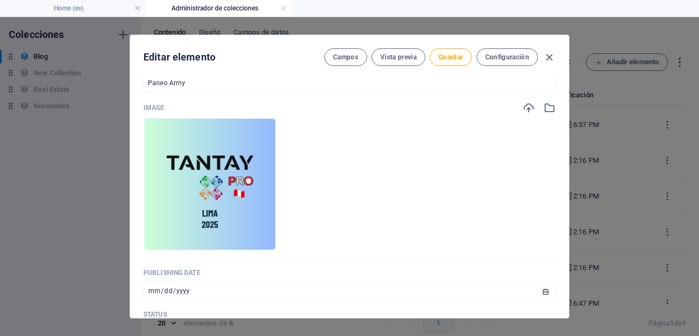
scroll to position [494, 0]
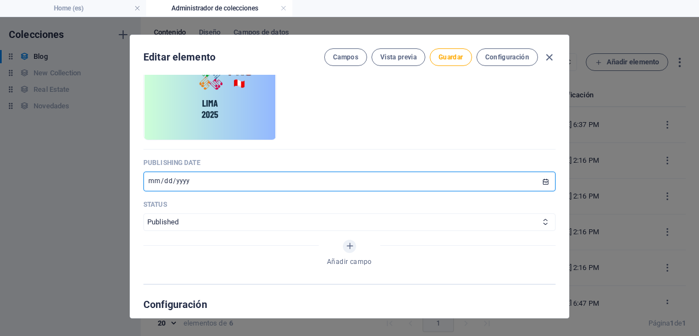
click at [204, 182] on input "[DATE]" at bounding box center [349, 181] width 412 height 20
click at [543, 178] on input "[DATE]" at bounding box center [349, 181] width 412 height 20
type input "2025-09-02"
click at [452, 58] on span "Guardar" at bounding box center [450, 57] width 24 height 9
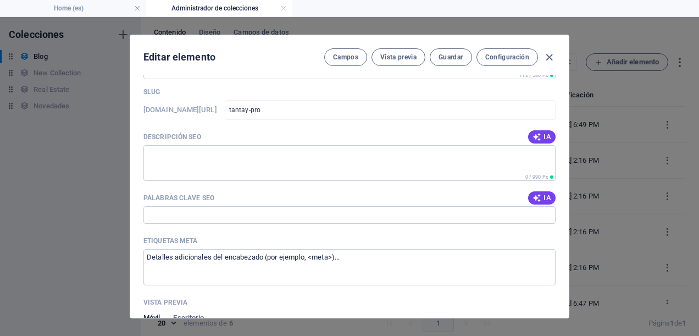
scroll to position [714, 0]
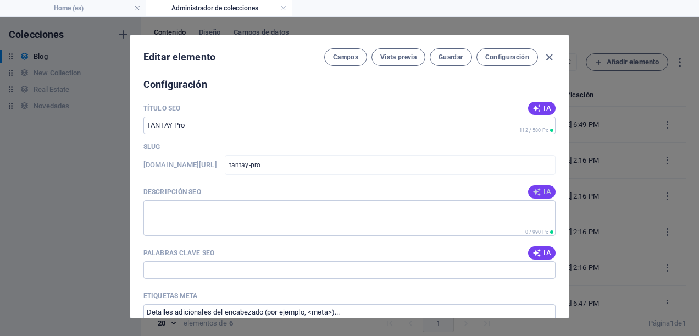
click at [533, 194] on icon "button" at bounding box center [536, 191] width 9 height 9
type textarea "Join TANTAY Pro in Lima, Peru—a vibrant international music event uniting Chile…"
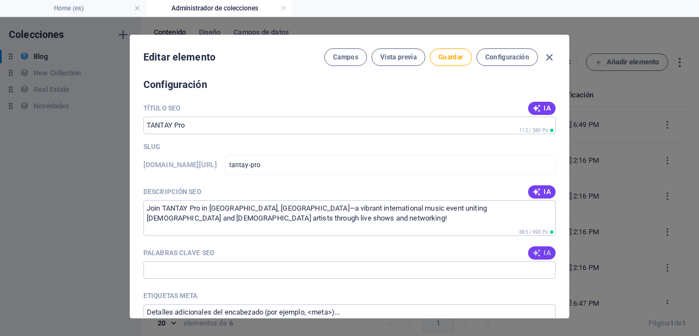
click at [543, 252] on span "IA" at bounding box center [541, 252] width 19 height 9
type input "TANTAY Pro, encuentro musical internacional, artistas de Perú y Chile, networki…"
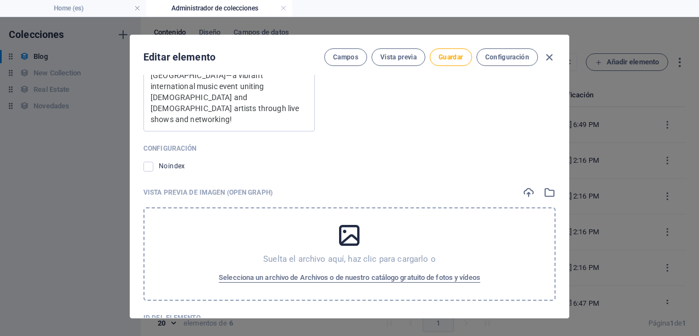
scroll to position [1121, 0]
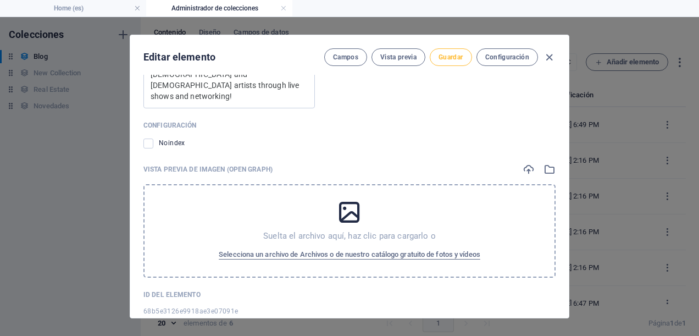
click at [456, 52] on button "Guardar" at bounding box center [450, 57] width 42 height 18
click at [551, 56] on icon "button" at bounding box center [549, 57] width 13 height 13
type input "tantay-pro"
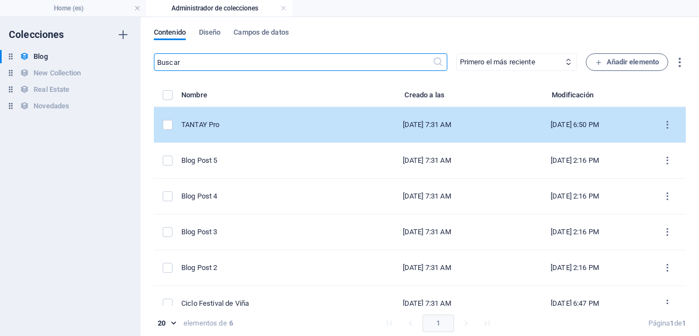
scroll to position [14, 0]
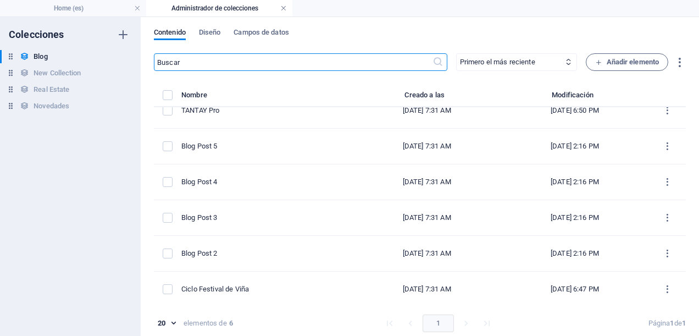
click at [284, 9] on link at bounding box center [283, 8] width 7 height 10
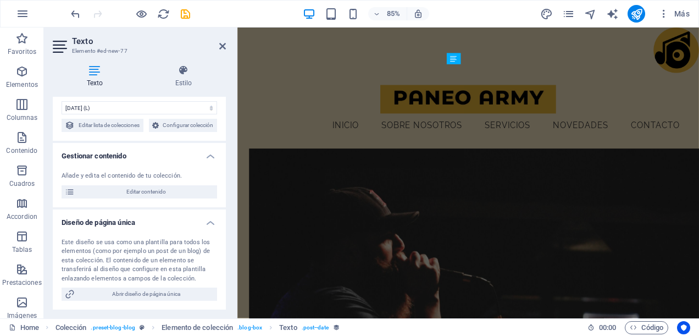
scroll to position [4664, 0]
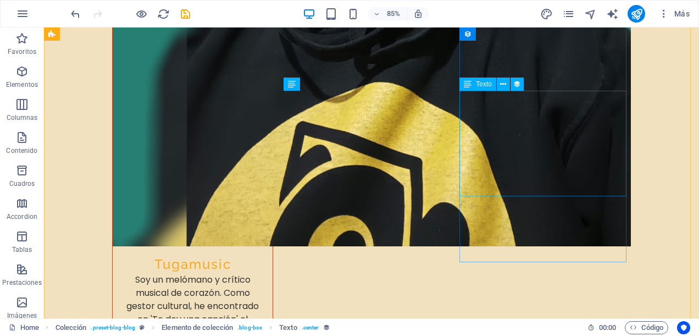
scroll to position [5130, 0]
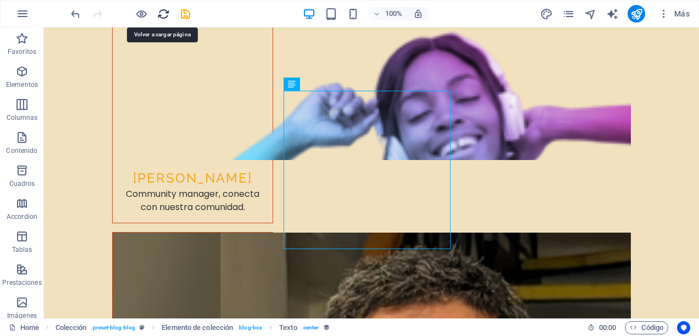
click at [165, 10] on icon "reload" at bounding box center [163, 14] width 13 height 13
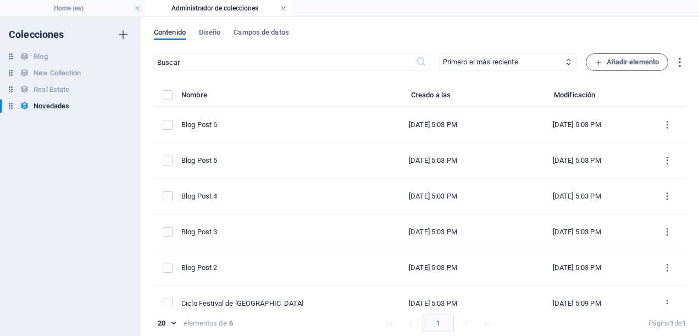
click at [282, 10] on link at bounding box center [283, 8] width 7 height 10
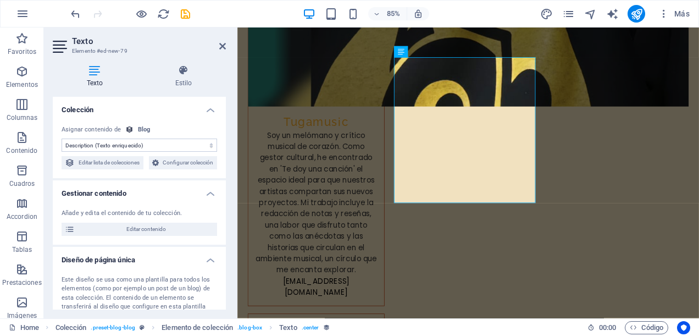
scroll to position [4692, 0]
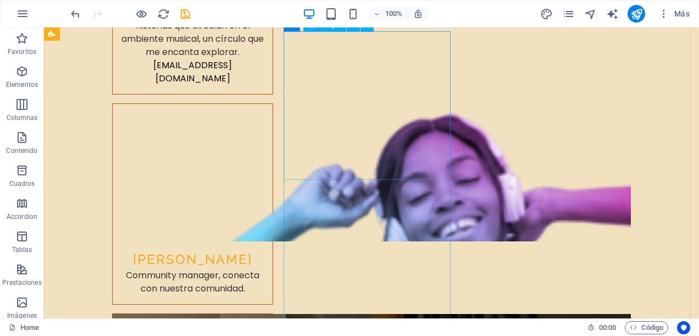
scroll to position [4994, 0]
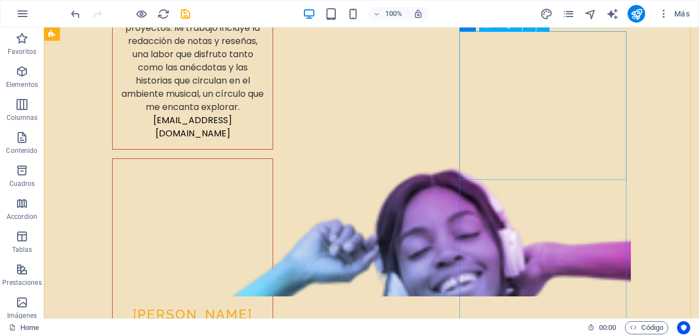
select select "image"
select select "px"
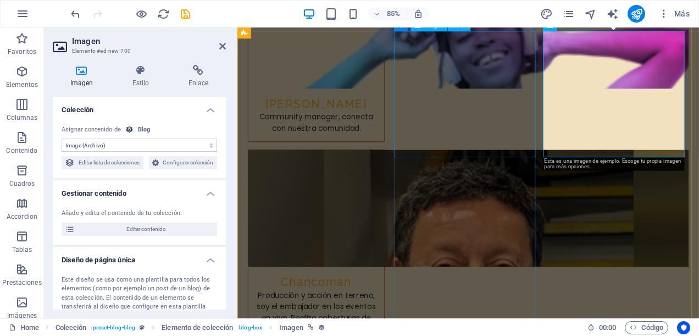
scroll to position [4527, 0]
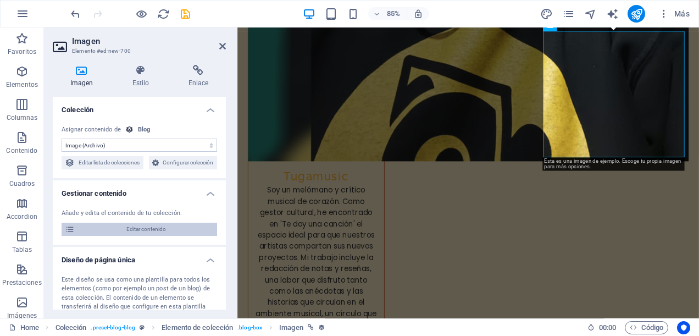
click at [136, 236] on span "Editar contenido" at bounding box center [146, 228] width 136 height 13
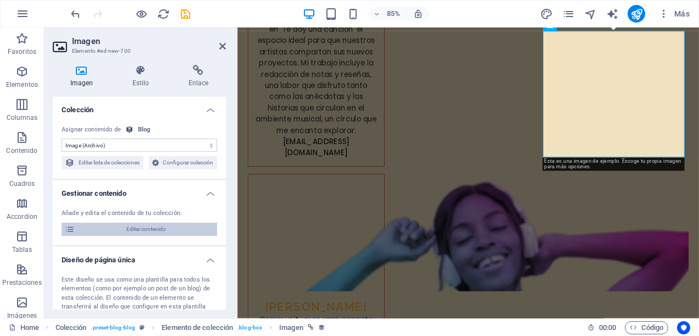
select select "Category 2"
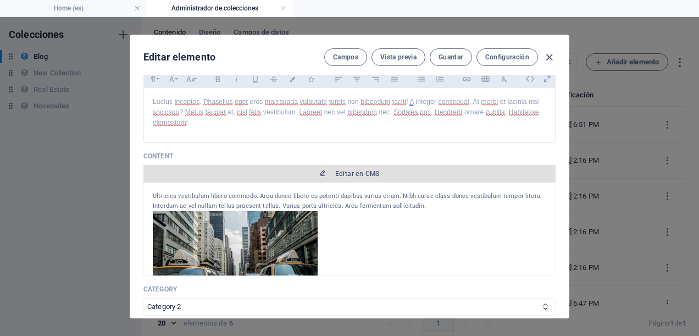
scroll to position [0, 0]
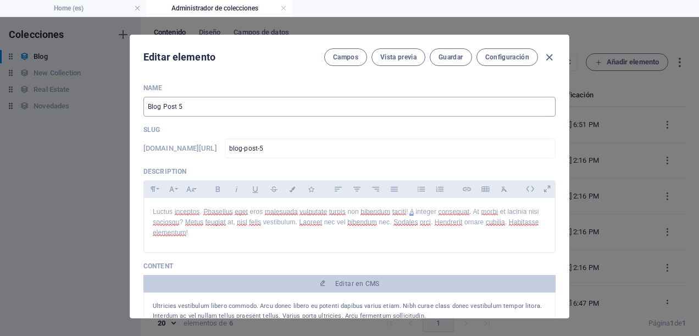
click at [233, 108] on input "Blog Post 5" at bounding box center [349, 107] width 412 height 20
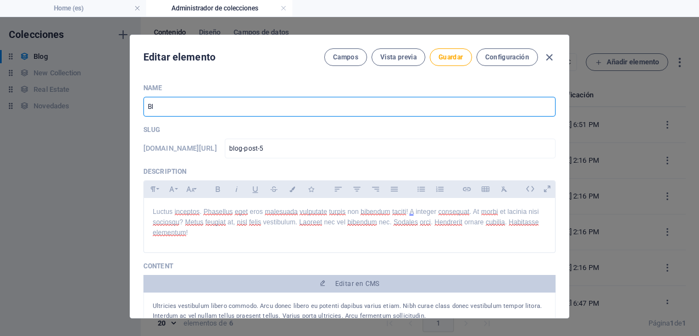
type input "B"
type input "A"
type input "Tercer Aniversario Paneo Army"
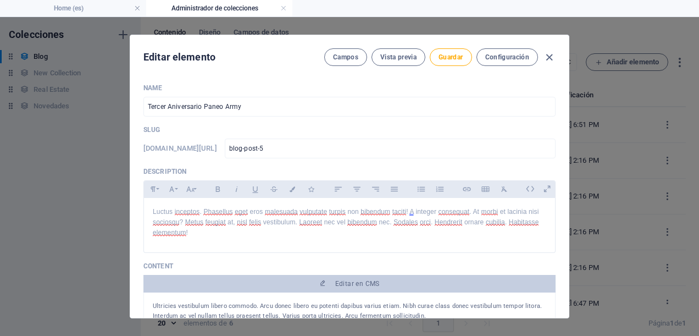
click at [265, 136] on div "Slug www.example.com/example-page/ blog-post-5 ​" at bounding box center [349, 141] width 412 height 33
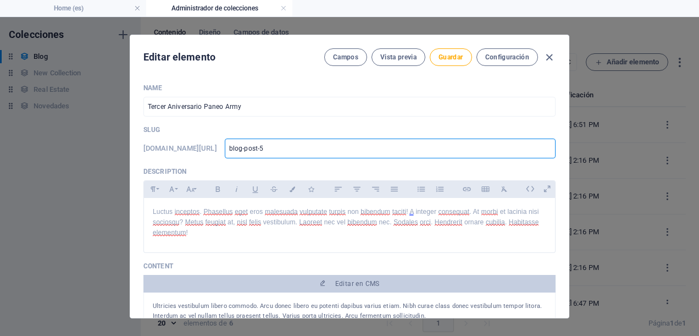
click at [306, 152] on input "blog-post-5" at bounding box center [390, 148] width 331 height 20
type input "blog-post-"
type input "b"
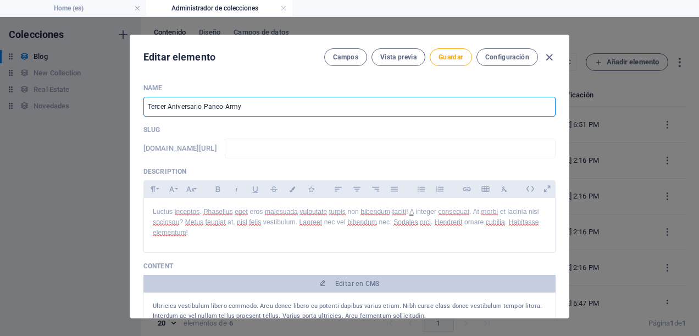
click at [291, 111] on input "Tercer Aniversario Paneo Army" at bounding box center [349, 107] width 412 height 20
type input "Tercer Aniversario Paneo Army"
type input "tercer-aniversario-paneo-army"
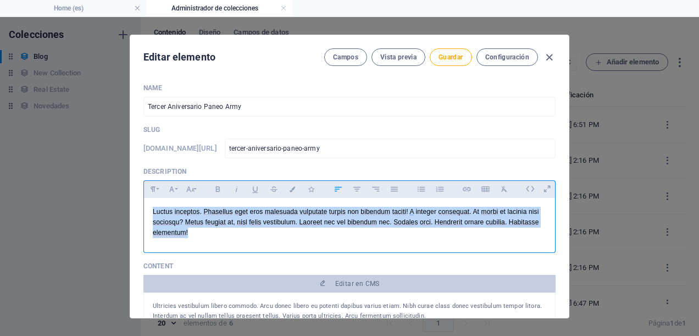
drag, startPoint x: 280, startPoint y: 233, endPoint x: 141, endPoint y: 200, distance: 143.5
click at [141, 200] on div "Name Tercer Aniversario Paneo Army ​ Slug www.example.com/example-page/ tercer-…" at bounding box center [349, 196] width 438 height 243
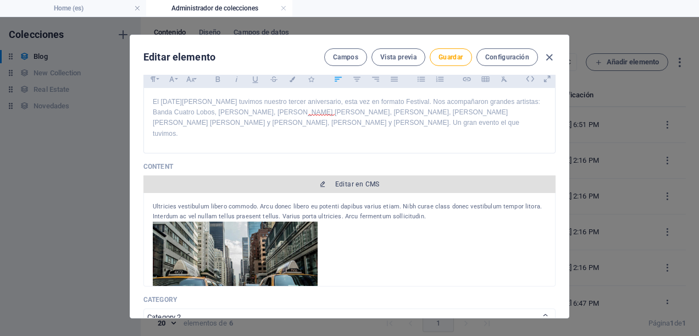
click at [359, 180] on span "Editar en CMS" at bounding box center [357, 184] width 44 height 9
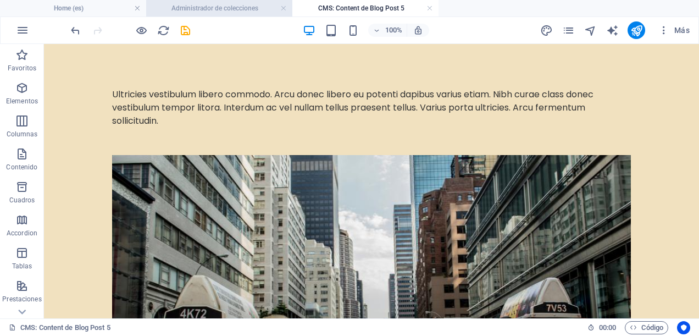
click at [243, 10] on h4 "Administrador de colecciones" at bounding box center [219, 8] width 146 height 12
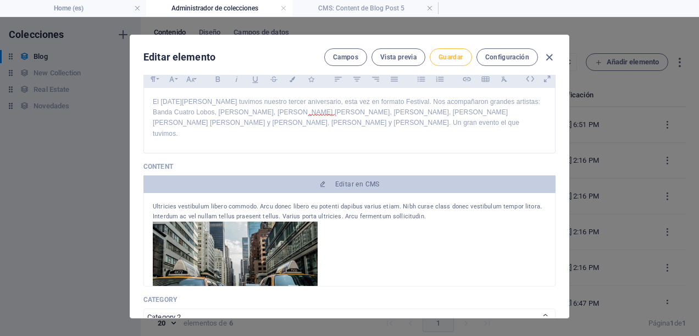
click at [444, 60] on span "Guardar" at bounding box center [450, 57] width 24 height 9
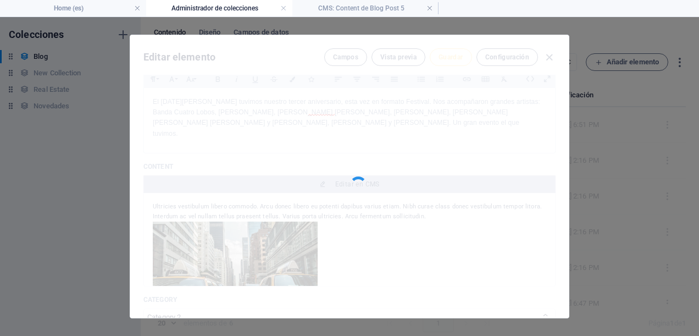
type input "tercer-aniversario-paneo-army"
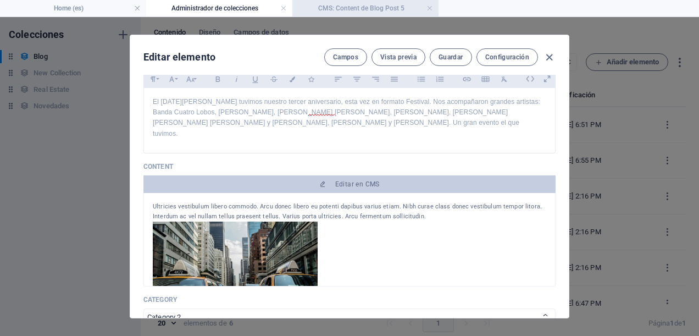
click at [356, 10] on h4 "CMS: Content de Blog Post 5" at bounding box center [365, 8] width 146 height 12
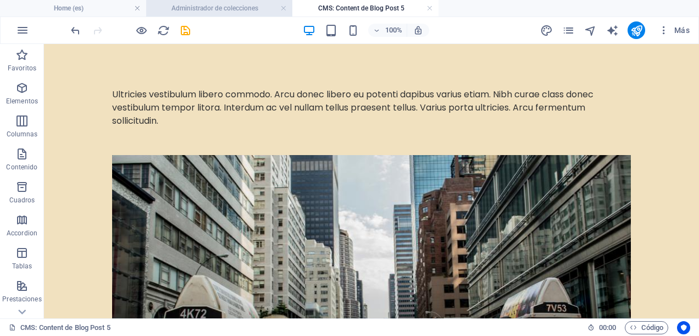
click at [265, 11] on h4 "Administrador de colecciones" at bounding box center [219, 8] width 146 height 12
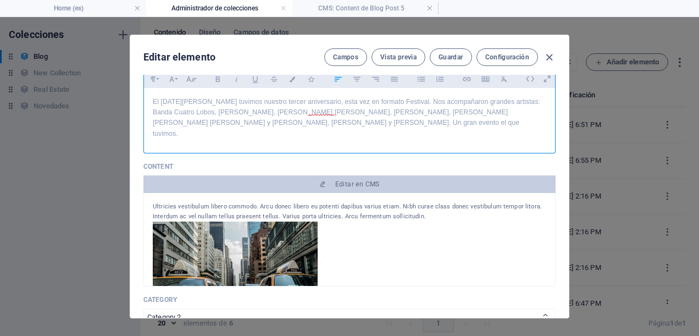
drag, startPoint x: 151, startPoint y: 99, endPoint x: 483, endPoint y: 120, distance: 332.9
click at [483, 120] on p "El [DATE][PERSON_NAME] tuvimos nuestro tercer aniversario, esta vez en formato …" at bounding box center [349, 118] width 393 height 42
copy p "El [DATE][PERSON_NAME] tuvimos nuestro tercer aniversario, esta vez en formato …"
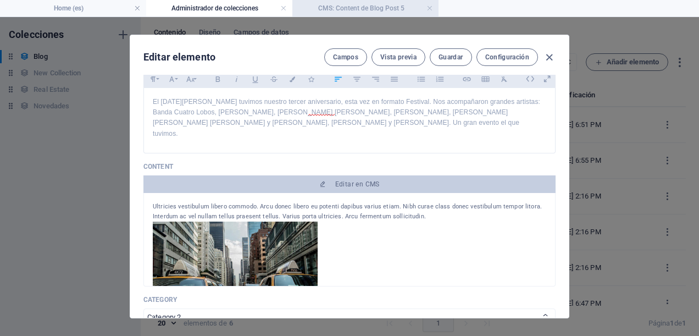
click at [353, 5] on h4 "CMS: Content de Blog Post 5" at bounding box center [365, 8] width 146 height 12
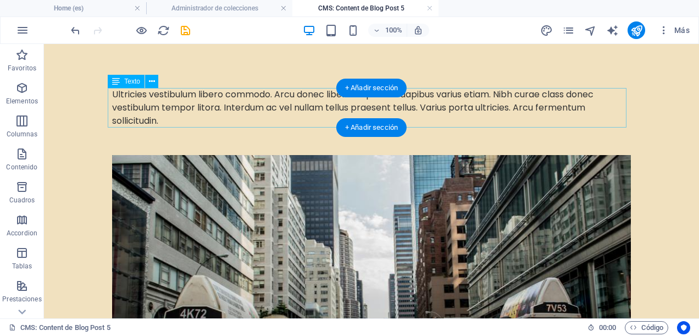
click at [199, 119] on div "Ultricies vestibulum libero commodo. Arcu donec libero eu potenti dapibus variu…" at bounding box center [371, 108] width 518 height 40
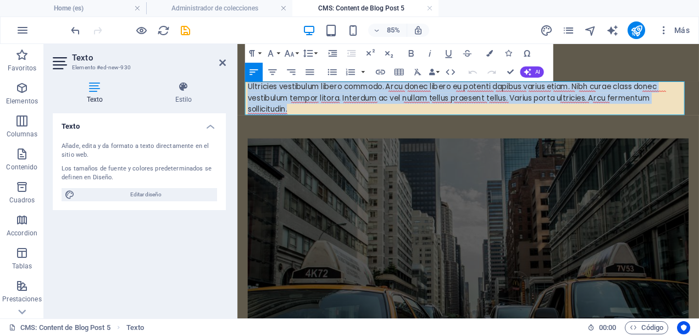
drag, startPoint x: 347, startPoint y: 120, endPoint x: 468, endPoint y: 126, distance: 121.0
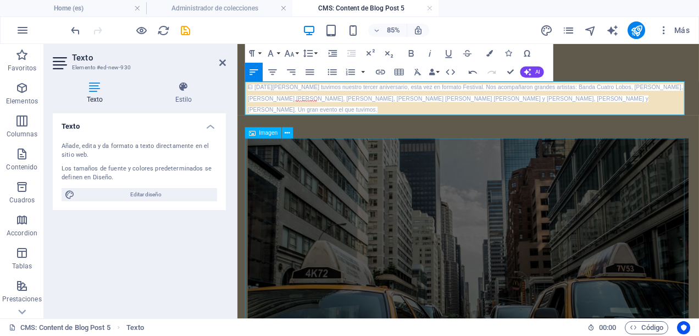
click at [351, 215] on figure at bounding box center [508, 307] width 518 height 304
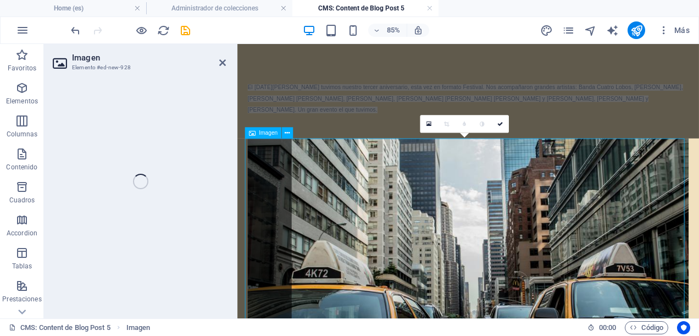
select select "%"
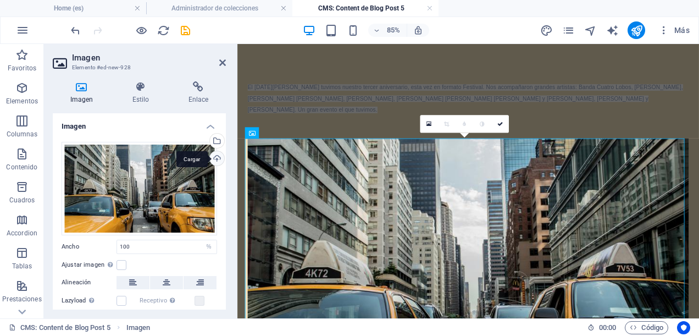
click at [213, 159] on div "Cargar" at bounding box center [216, 159] width 16 height 16
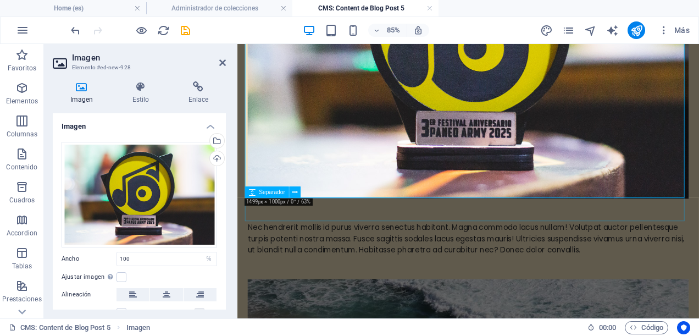
scroll to position [330, 0]
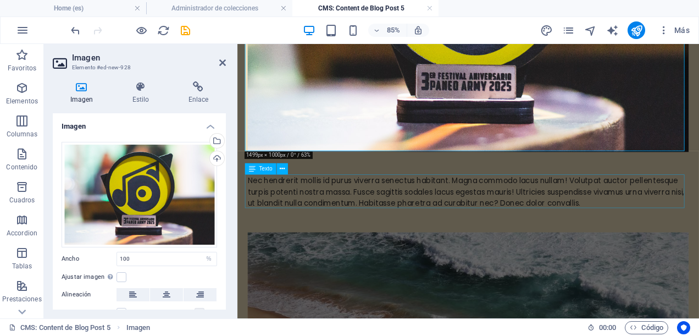
click at [539, 227] on div "Nec hendrerit mollis id purus viverra senectus habitant. Magna commodo lacus nu…" at bounding box center [508, 218] width 518 height 40
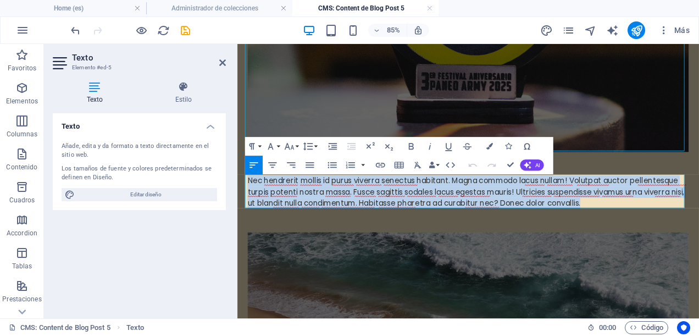
drag, startPoint x: 668, startPoint y: 233, endPoint x: 243, endPoint y: 203, distance: 426.7
click at [243, 203] on div "El sábado 3 de mayo tuvimos nuestro tercer aniversario, esta vez en formato Fes…" at bounding box center [509, 230] width 536 height 1032
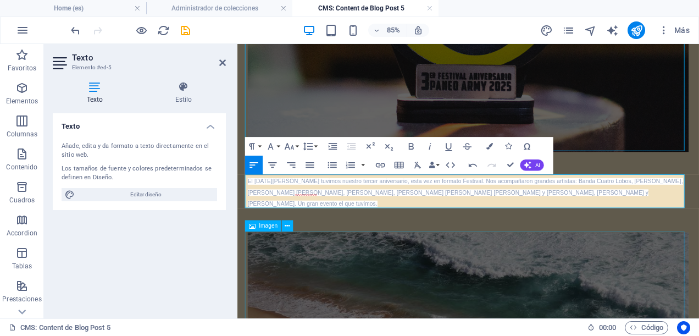
select select "%"
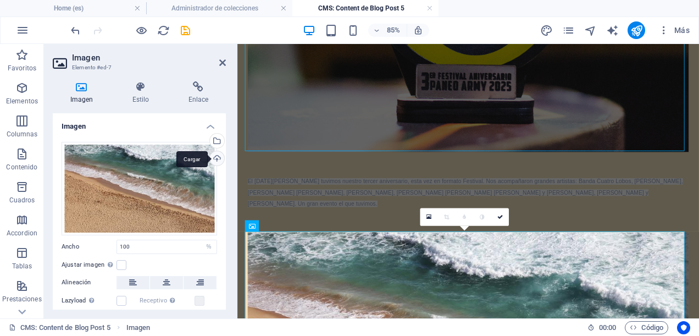
click at [214, 156] on div "Cargar" at bounding box center [216, 159] width 16 height 16
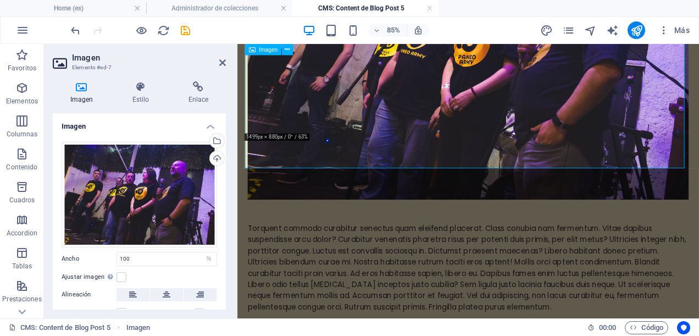
scroll to position [748, 0]
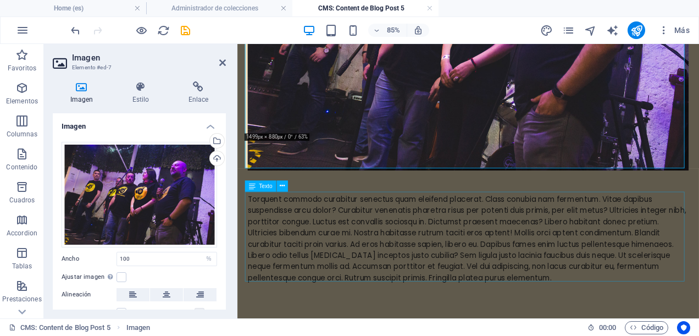
click at [613, 318] on div "Torquent commodo curabitur senectus quam eleifend placerat. Class conubia nam f…" at bounding box center [508, 272] width 518 height 105
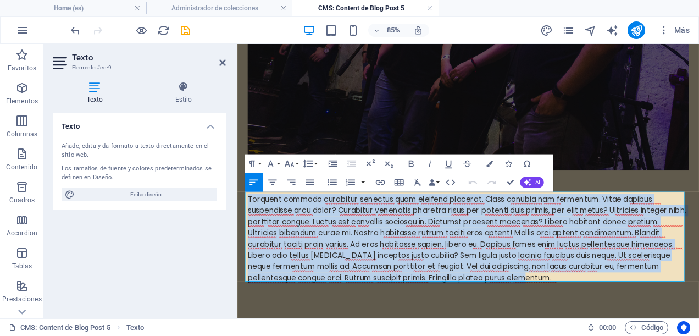
drag, startPoint x: 613, startPoint y: 317, endPoint x: 428, endPoint y: 227, distance: 205.3
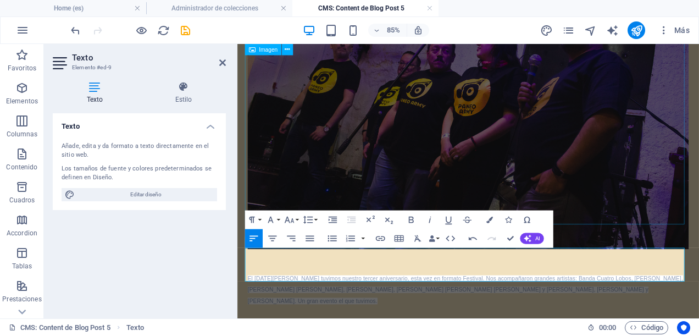
scroll to position [682, 0]
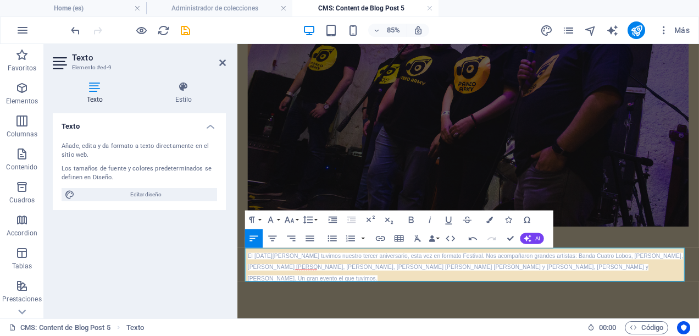
click at [410, 178] on figure at bounding box center [508, 85] width 518 height 345
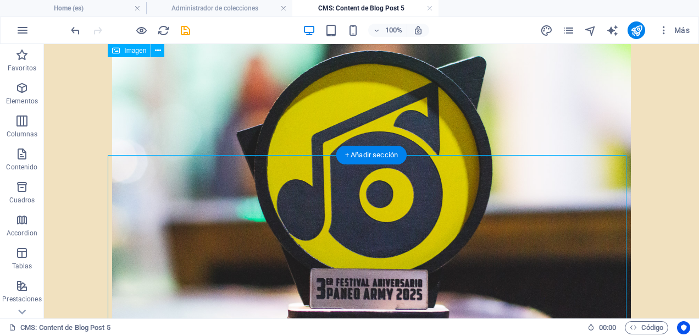
scroll to position [0, 0]
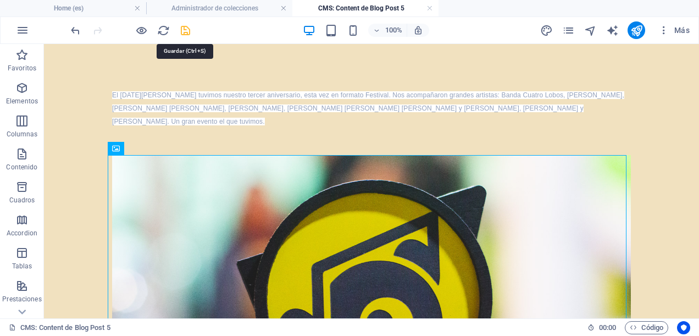
click at [185, 31] on icon "save" at bounding box center [185, 30] width 13 height 13
click at [428, 7] on link at bounding box center [429, 8] width 7 height 10
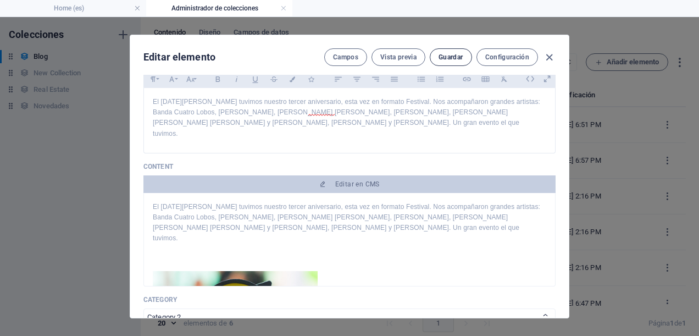
click at [445, 62] on button "Guardar" at bounding box center [450, 57] width 42 height 18
click at [545, 58] on icon "button" at bounding box center [549, 57] width 13 height 13
type input "2025-09-02"
type input "tercer-aniversario-paneo-army"
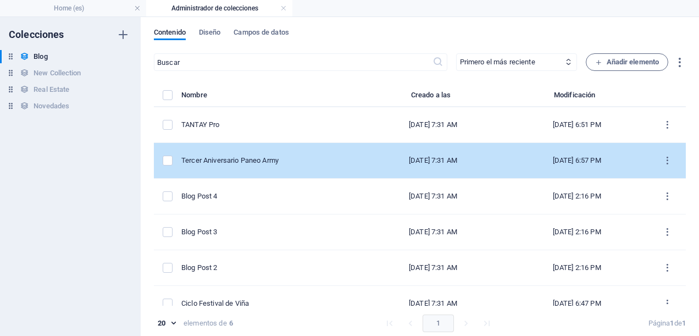
click at [301, 159] on div "Tercer Aniversario Paneo Army" at bounding box center [266, 160] width 171 height 10
select select "Category 2"
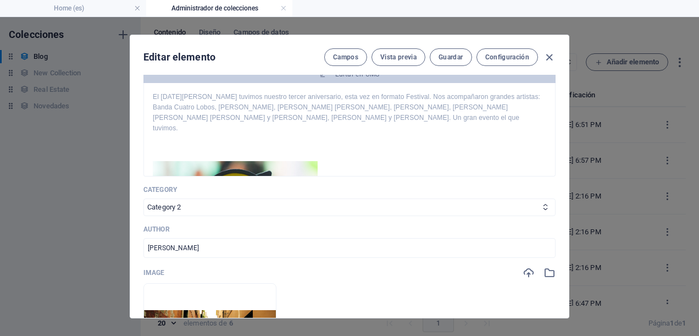
scroll to position [275, 0]
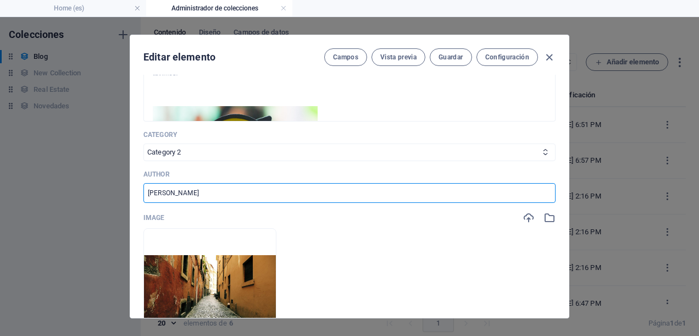
click at [232, 183] on input "Juan Pérez" at bounding box center [349, 193] width 412 height 20
type input "J"
type input "Paneo Army"
type input "TANTAY Pro, encuentro musical internacional, artistas de Perú y Chile, networki…"
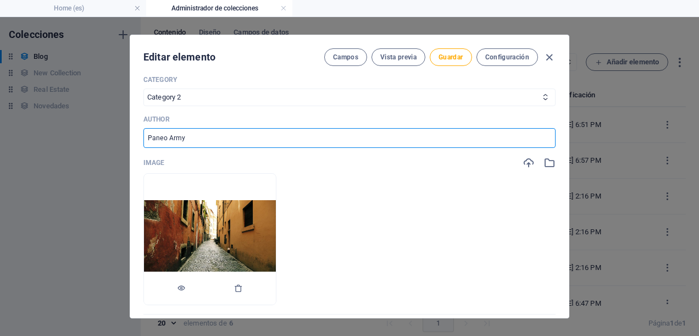
scroll to position [384, 0]
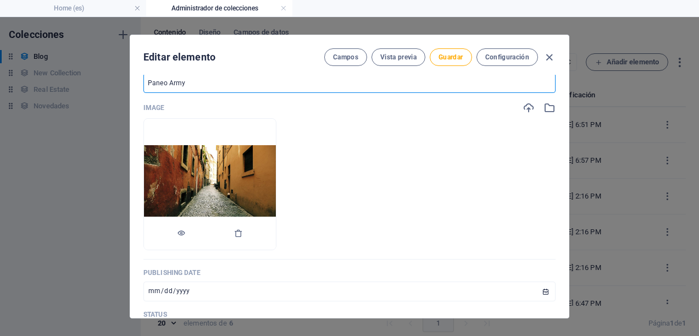
click at [276, 180] on img at bounding box center [210, 183] width 132 height 77
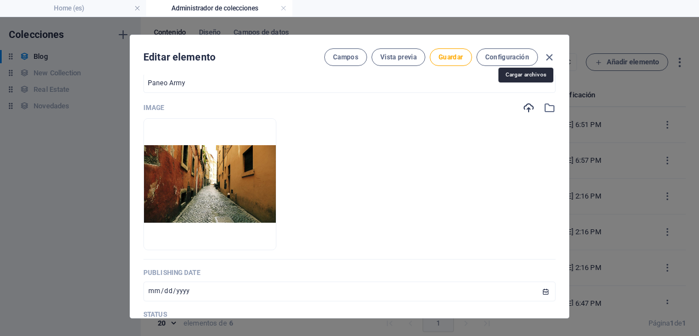
click at [524, 102] on icon "button" at bounding box center [528, 108] width 12 height 12
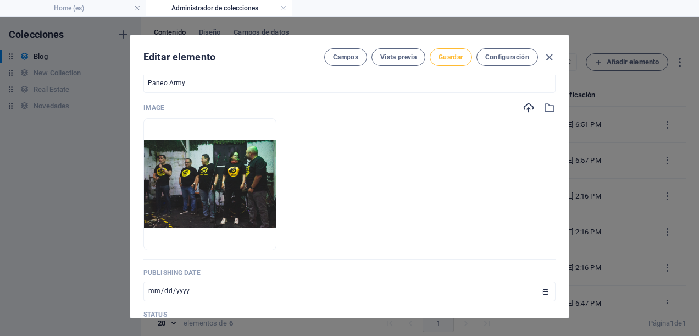
click at [458, 58] on span "Guardar" at bounding box center [450, 57] width 24 height 9
click at [546, 54] on icon "button" at bounding box center [549, 57] width 13 height 13
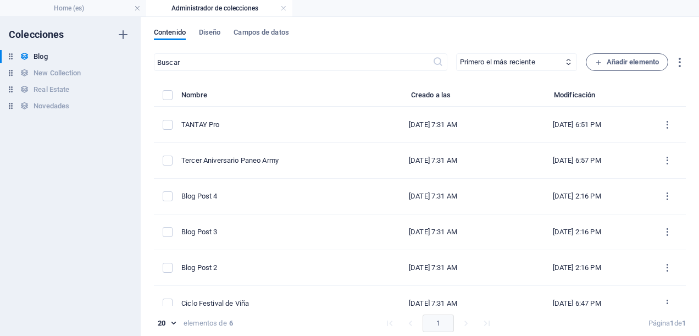
type input "2025-09-02"
type input "tercer-aniversario-paneo-army"
click at [286, 8] on link at bounding box center [283, 8] width 7 height 10
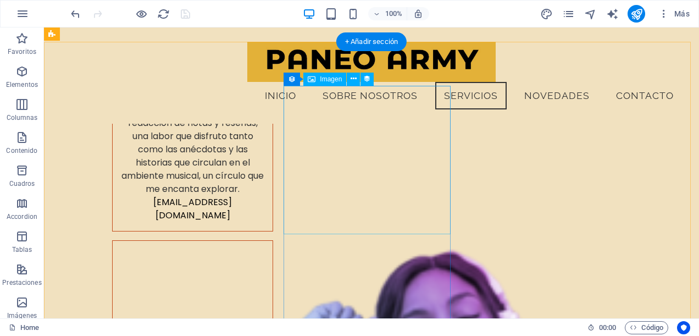
scroll to position [4845, 0]
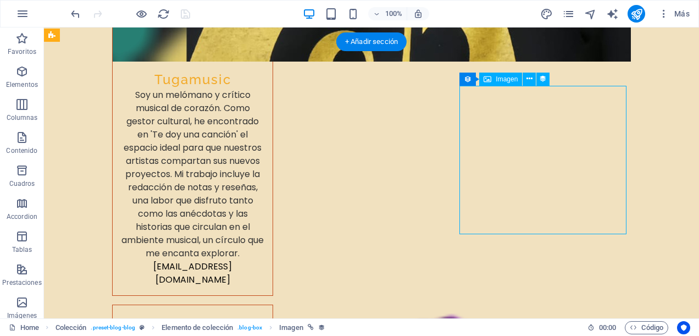
select select "image"
select select "px"
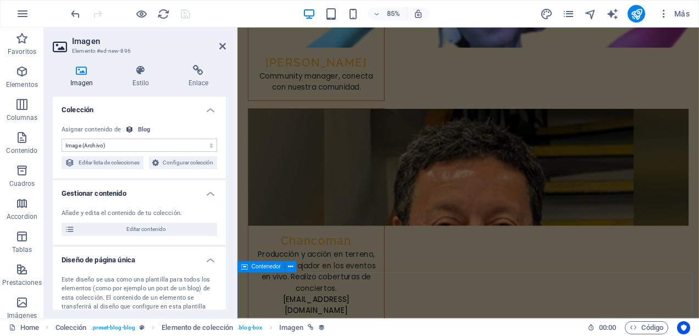
scroll to position [4873, 0]
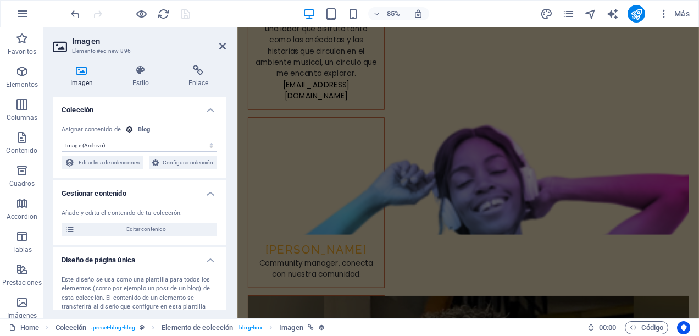
click at [221, 41] on h2 "Imagen" at bounding box center [149, 41] width 154 height 10
click at [221, 45] on icon at bounding box center [222, 46] width 7 height 9
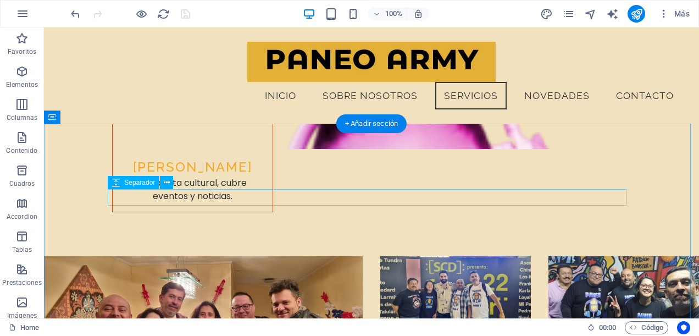
scroll to position [5216, 0]
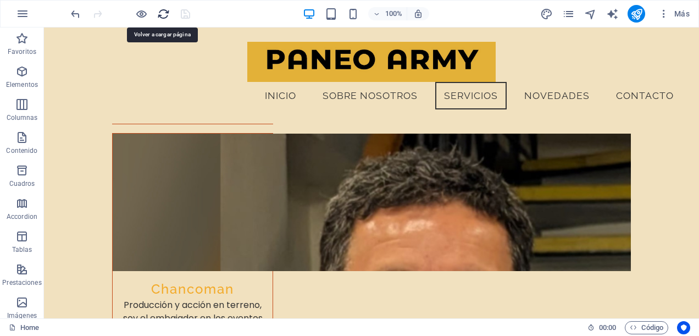
click at [164, 11] on icon "reload" at bounding box center [163, 14] width 13 height 13
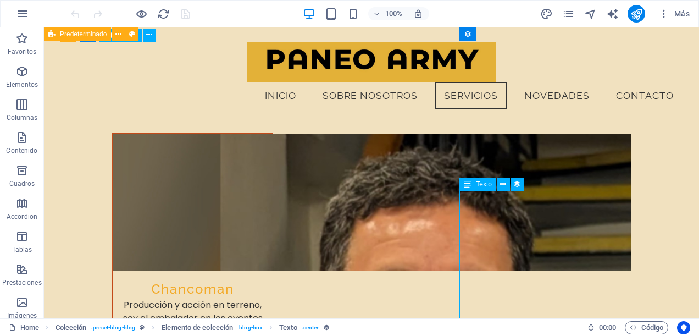
select select "description"
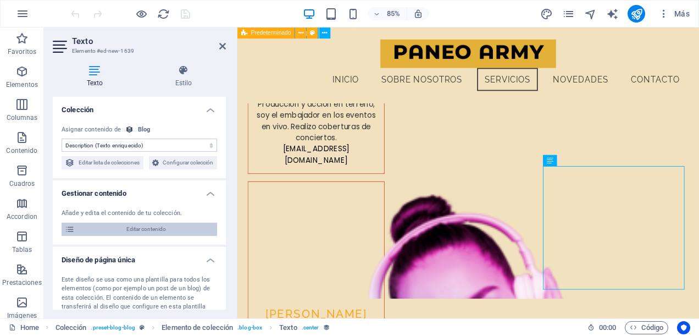
click at [157, 236] on span "Editar contenido" at bounding box center [146, 228] width 136 height 13
select select "Category 2"
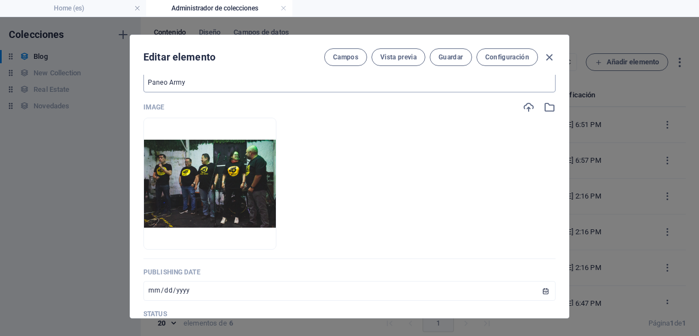
scroll to position [494, 0]
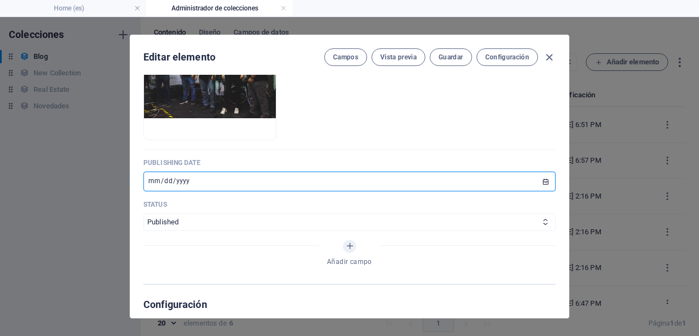
click at [247, 171] on input "2024-08-25" at bounding box center [349, 181] width 412 height 20
click at [248, 171] on input "2024-08-25" at bounding box center [349, 181] width 412 height 20
click at [183, 174] on input "2024-08-25" at bounding box center [349, 181] width 412 height 20
click at [187, 174] on input "2024-08-25" at bounding box center [349, 181] width 412 height 20
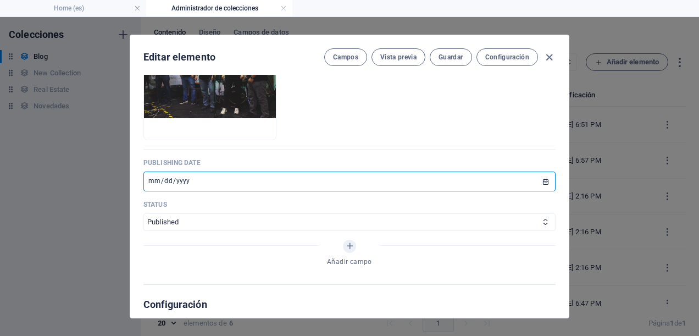
click at [188, 171] on input "2024-08-25" at bounding box center [349, 181] width 412 height 20
type input "2024-08-31"
type input "2025-08-31"
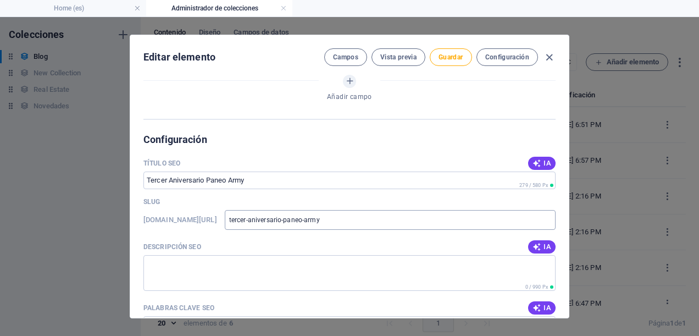
scroll to position [714, 0]
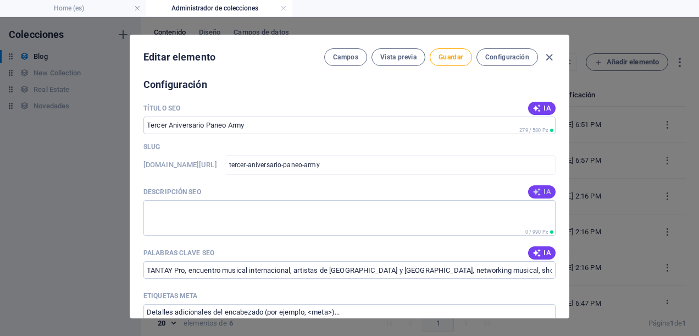
click at [541, 185] on button "IA" at bounding box center [541, 191] width 27 height 13
type textarea "Celebramos nuestro tercer aniversario con un festival inolvidable: grandes arti…"
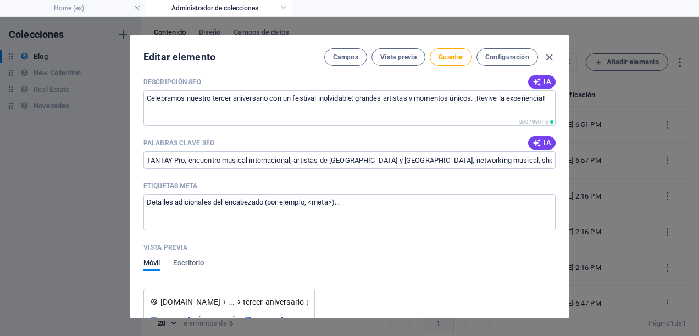
scroll to position [769, 0]
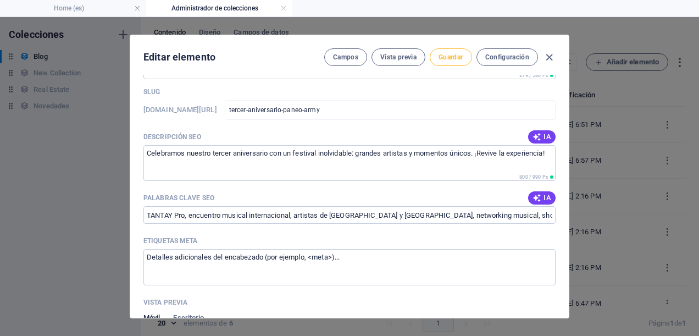
click at [455, 53] on span "Guardar" at bounding box center [450, 57] width 24 height 9
click at [548, 59] on icon "button" at bounding box center [549, 57] width 13 height 13
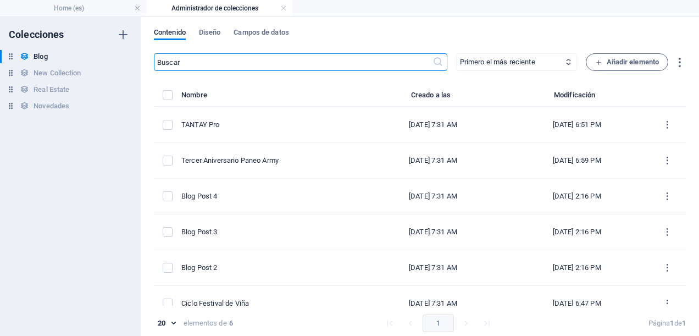
type input "2025-09-02"
type input "tercer-aniversario-paneo-army"
click at [283, 8] on link at bounding box center [283, 8] width 7 height 10
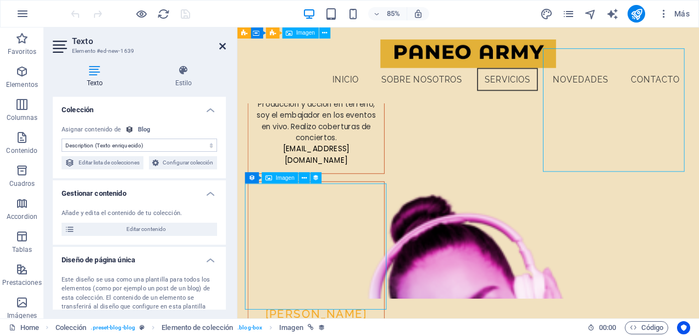
select select "image"
select select "px"
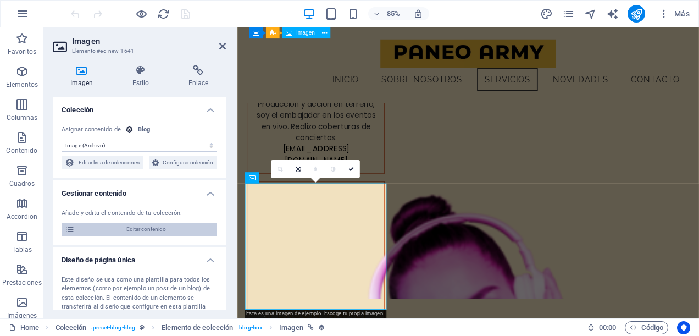
click at [142, 236] on span "Editar contenido" at bounding box center [146, 228] width 136 height 13
select select "Category 1"
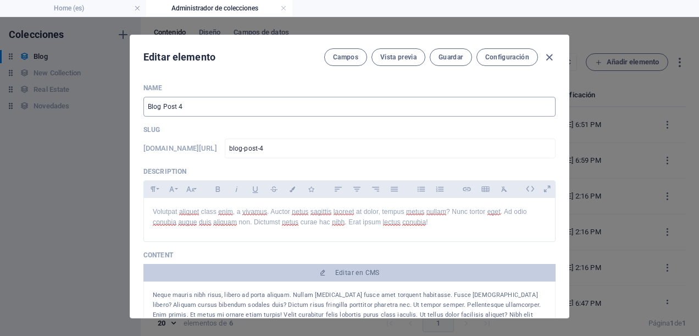
click at [188, 104] on input "Blog Post 4" at bounding box center [349, 107] width 412 height 20
click at [354, 149] on input "blog-post-4" at bounding box center [390, 148] width 331 height 20
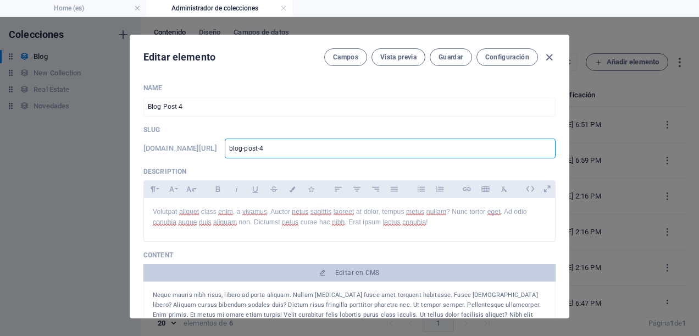
type input "blog-post-"
type input "blo"
type input "b"
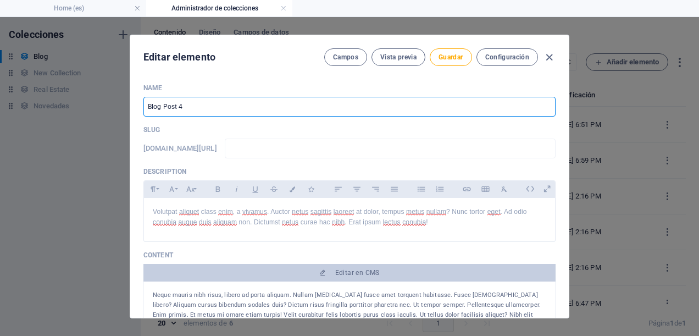
click at [232, 98] on input "Blog Post 4" at bounding box center [349, 107] width 412 height 20
type input "B"
type input "I"
type input "i"
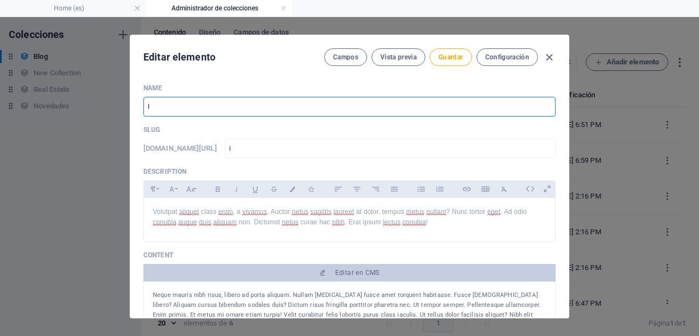
type input "Id"
type input "id"
type input "Ide"
type input "ide"
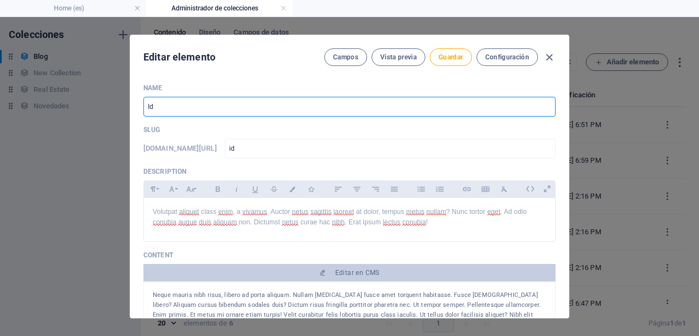
type input "ide"
type input "Iden"
type input "iden"
type input "Ident"
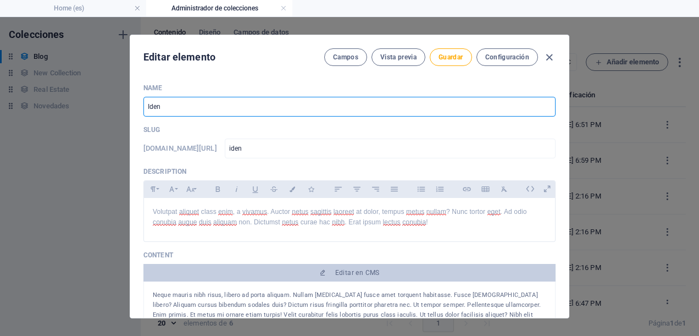
type input "ident"
type input "Identi"
type input "identi"
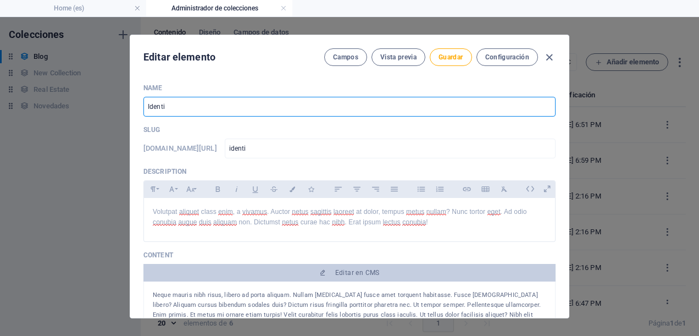
type input "Identid"
type input "identid"
type input "Identida"
type input "identida"
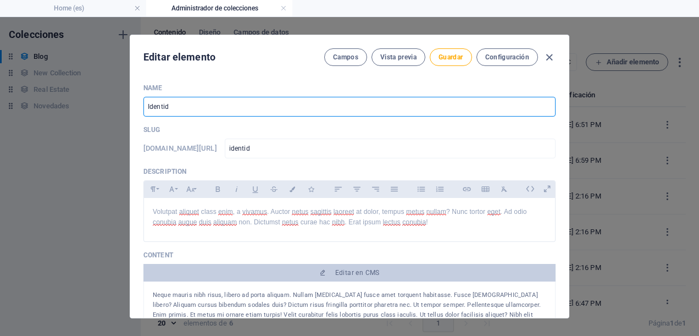
type input "identida"
type input "Identidad"
type input "identidad"
type input "Identidad S"
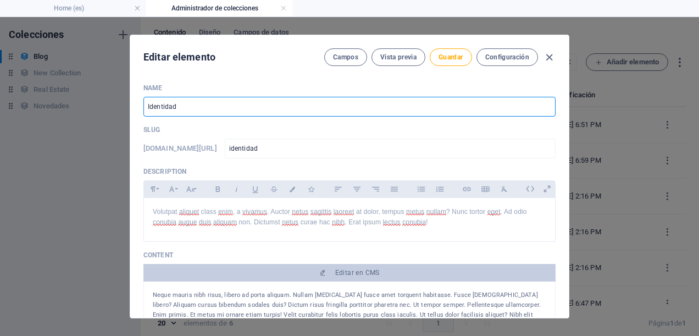
type input "identidad-s"
type input "Identidad So"
type input "identidad-so"
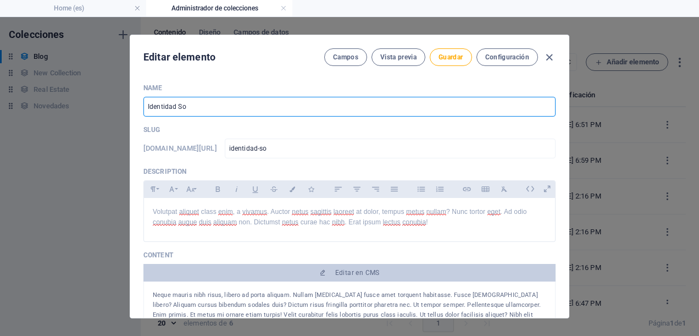
type input "Identidad Son"
type input "identidad-son"
type input "Identidad Sono"
type input "identidad-sono"
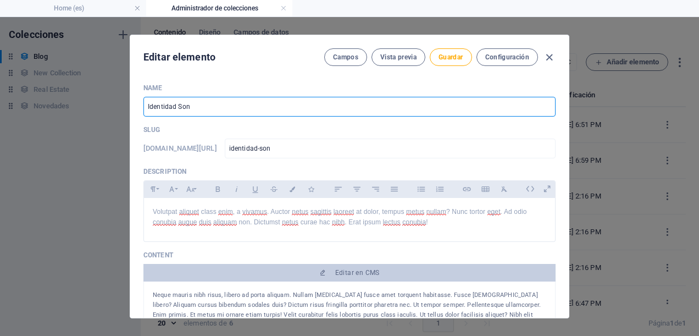
type input "identidad-sono"
type input "Identidad Sonor"
type input "identidad-sonor"
type input "Identidad Sonora"
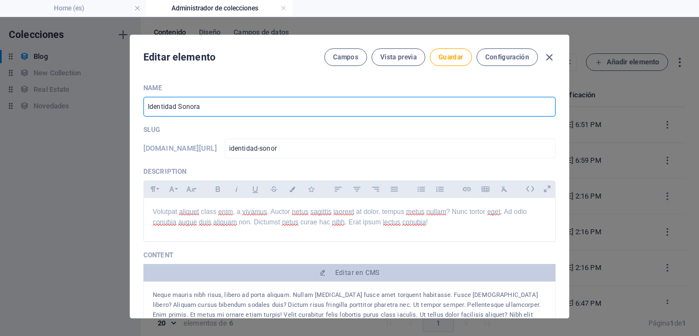
type input "identidad-sonora"
type input "Identidad Sonor"
type input "identidad-sonor"
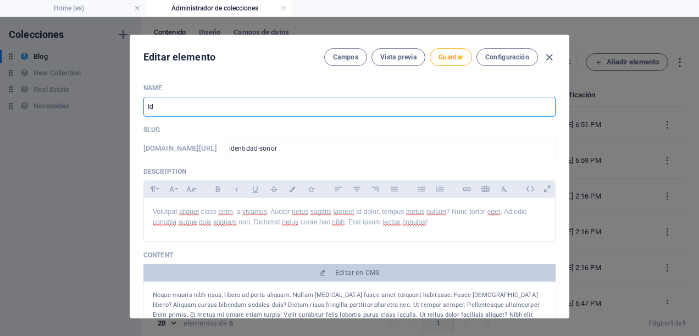
type input "I"
type input "A"
type input "a"
type input "Al"
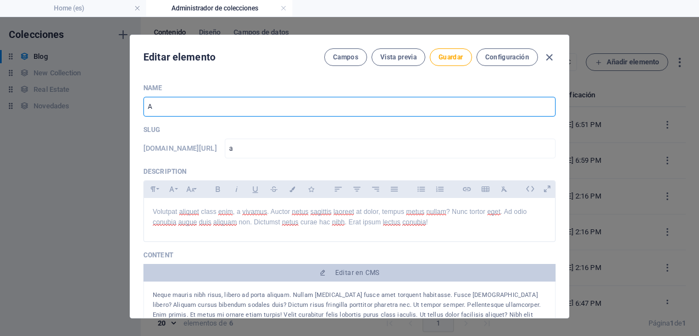
type input "al"
type input "Alg"
type input "alg"
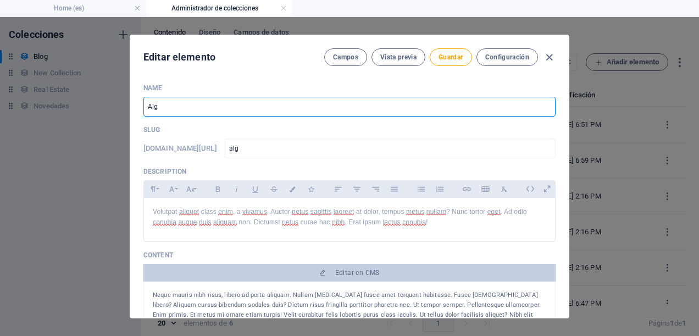
type input "Algo"
type input "algo"
type input "Algo G"
type input "algo-g"
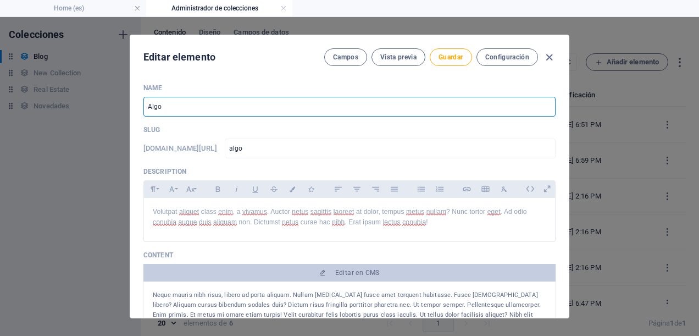
type input "algo-g"
type input "Algo Gr"
type input "algo-gr"
type input "Algo Gra"
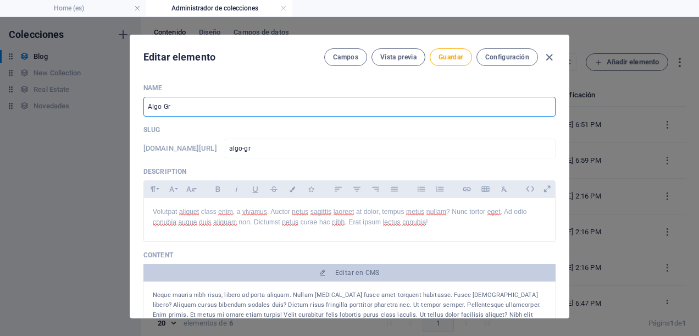
type input "algo-gra"
type input "Algo Gran"
type input "algo-gran"
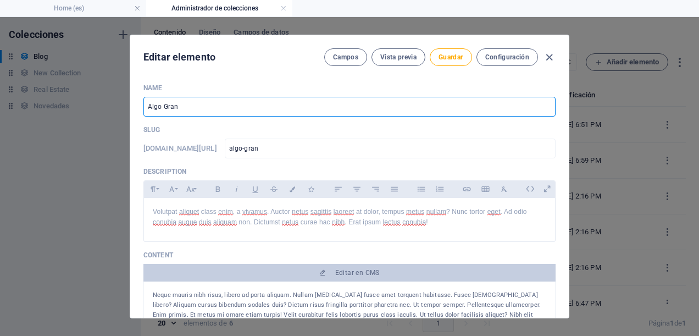
type input "Algo Grand"
type input "algo-grand"
type input "Algo Grande"
type input "algo-grande"
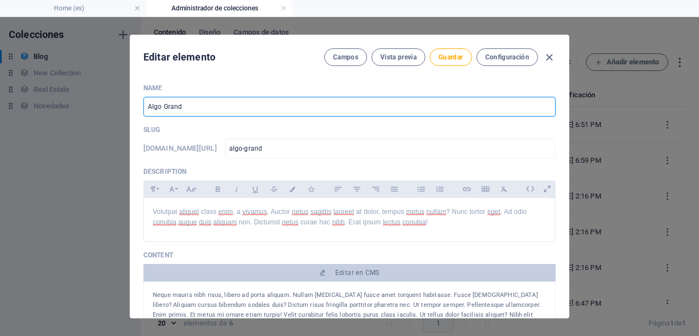
type input "algo-grande"
type input "Algo Grande E"
type input "algo-grande-e"
type input "Algo Grande Es"
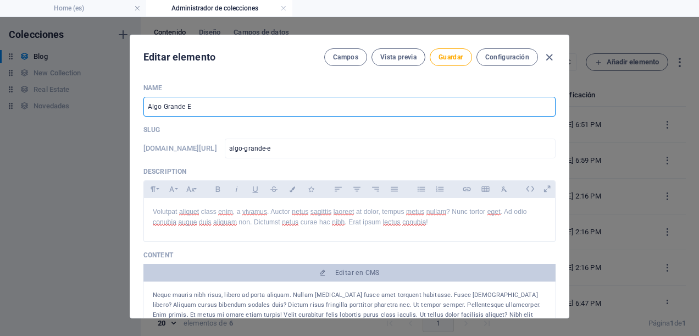
type input "algo-grande-es"
type input "Algo Grande Est"
type input "algo-grande-est"
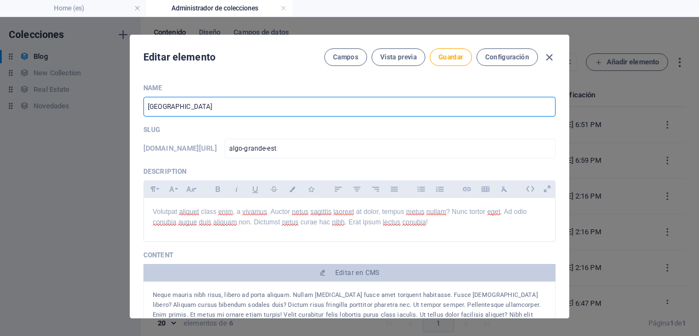
type input "Algo Grande Está"
type input "algo-grande-esta"
type input "Algo Grande Está N"
type input "algo-grande-esta-n"
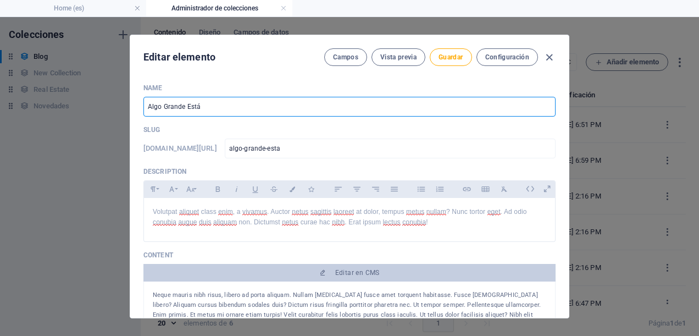
type input "algo-grande-esta-n"
type input "Algo Grande Está Na"
type input "algo-grande-esta-na"
type input "Algo Grande Está Nac"
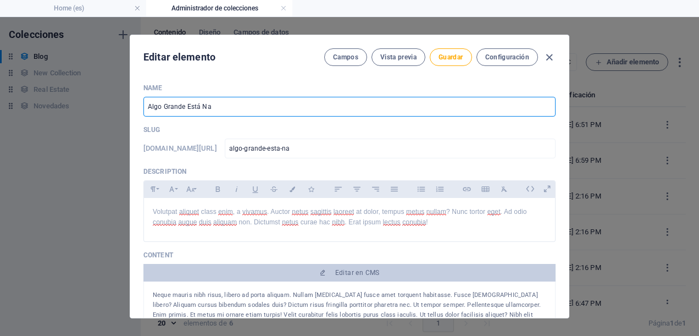
type input "algo-grande-esta-nac"
type input "Algo Grande Está Naci"
type input "algo-grande-esta-naci"
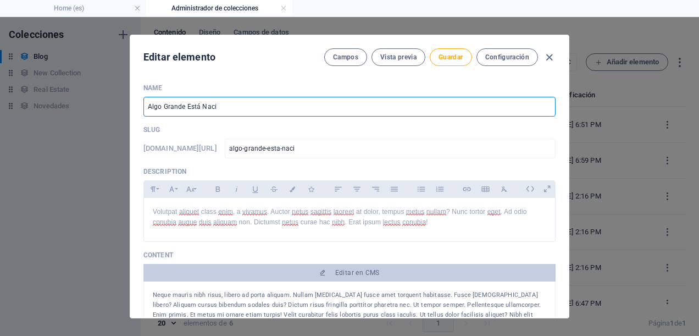
type input "Algo Grande Está Nacie"
type input "algo-grande-esta-nacie"
type input "Algo Grande Está Nacien"
type input "algo-grande-esta-nacien"
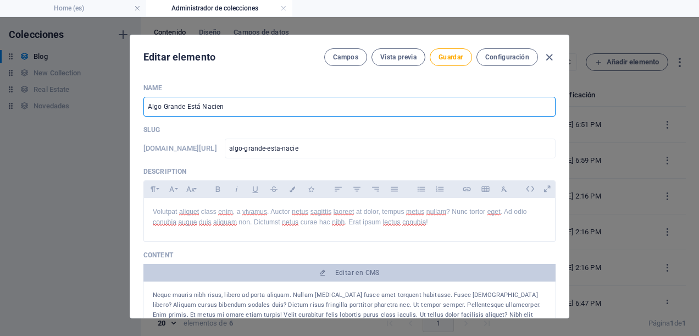
type input "algo-grande-esta-nacien"
type input "Algo Grande Está Naciend"
type input "algo-grande-esta-naciend"
type input "Algo Grande Está Naciendo"
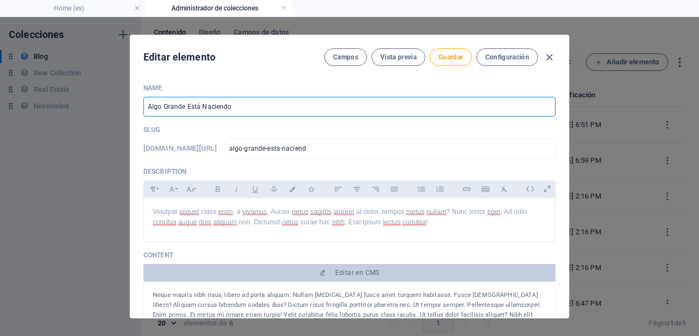
type input "algo-grande-esta-naciendo"
type input "Algo Grande Está Naciendo"
click at [434, 228] on div "Volutpat aliquet class enim, a vivamus. Auctor netus sagittis laoreet at dolor,…" at bounding box center [349, 217] width 411 height 38
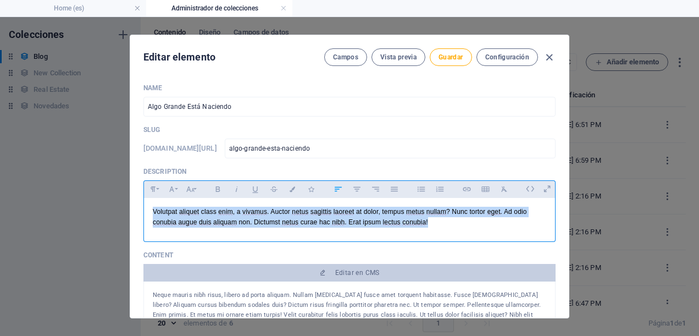
drag, startPoint x: 434, startPoint y: 228, endPoint x: 136, endPoint y: 211, distance: 298.1
click at [136, 211] on div "Name Algo Grande Está Naciendo ​ Slug www.example.com/example-page/ algo-grande…" at bounding box center [349, 196] width 438 height 243
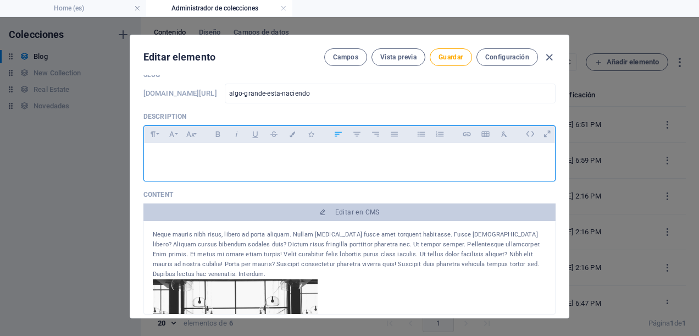
scroll to position [0, 0]
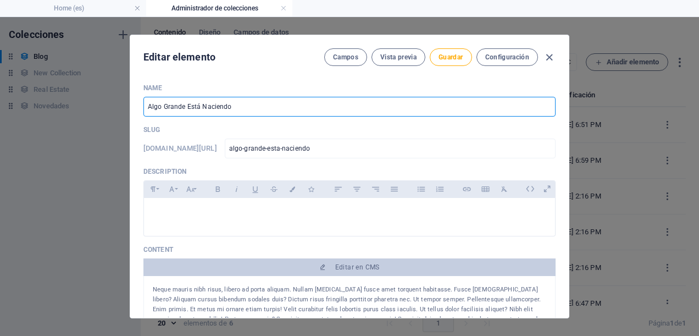
drag, startPoint x: 241, startPoint y: 108, endPoint x: 120, endPoint y: 108, distance: 120.3
click at [120, 108] on div "Editar elemento Campos Vista previa Guardar Configuración Name Algo Grande Está…" at bounding box center [349, 176] width 699 height 319
click at [546, 54] on icon "button" at bounding box center [549, 57] width 13 height 13
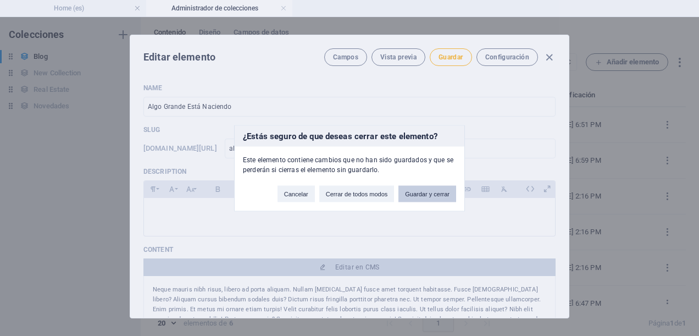
click at [422, 198] on button "Guardar y cerrar" at bounding box center [427, 193] width 58 height 16
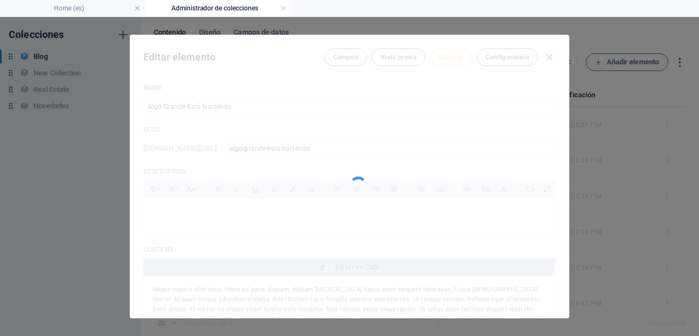
type input "Blog Post 4"
type input "blog-post-4"
type input "2025-09-02"
type input "blog-post-4"
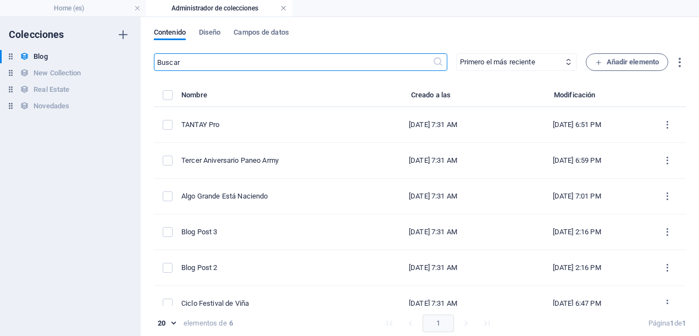
click at [283, 10] on link at bounding box center [283, 8] width 7 height 10
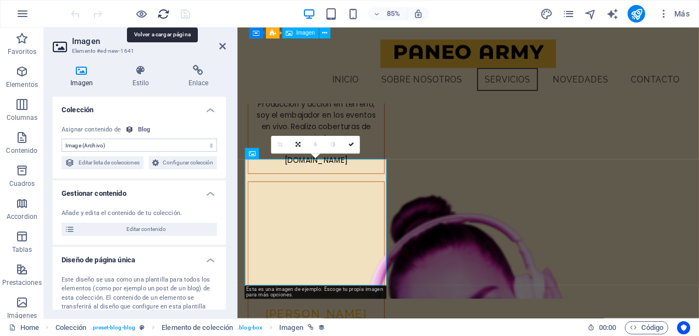
click at [166, 9] on icon "reload" at bounding box center [163, 14] width 13 height 13
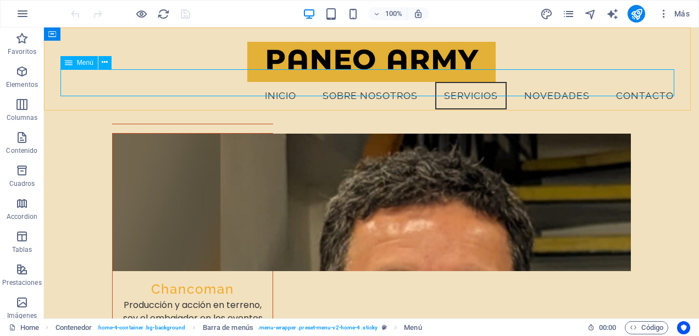
select select
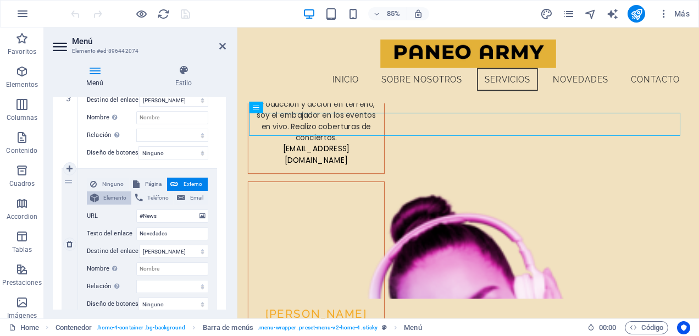
scroll to position [549, 0]
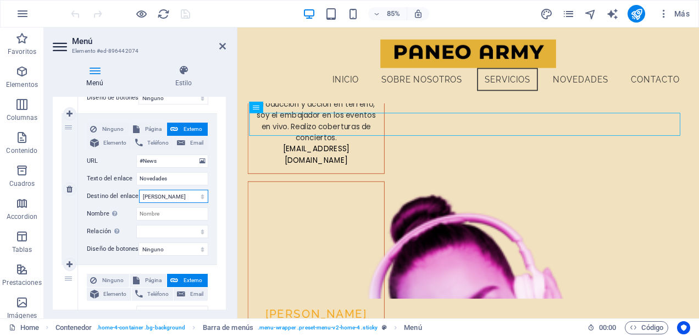
click at [201, 194] on select "Nueva pestaña Misma pestaña Superposición" at bounding box center [173, 195] width 69 height 13
select select "blank"
click at [139, 189] on select "Nueva pestaña Misma pestaña Superposición" at bounding box center [173, 195] width 69 height 13
select select
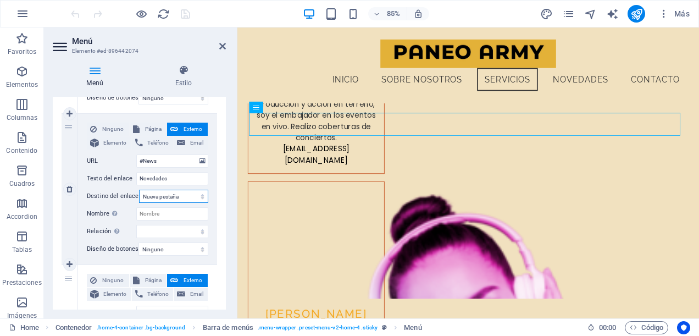
select select
click at [202, 197] on select "Nueva pestaña Misma pestaña Superposición" at bounding box center [173, 195] width 69 height 13
select select
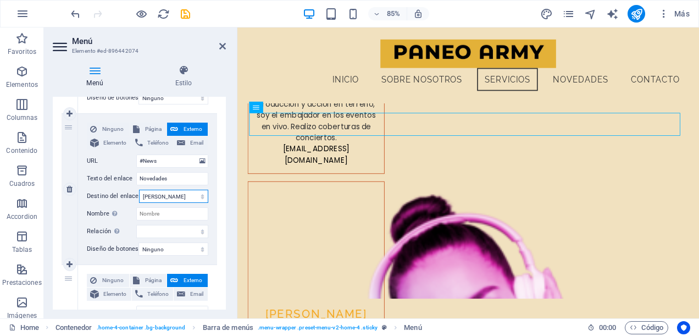
click at [139, 189] on select "Nueva pestaña Misma pestaña Superposición" at bounding box center [173, 195] width 69 height 13
select select
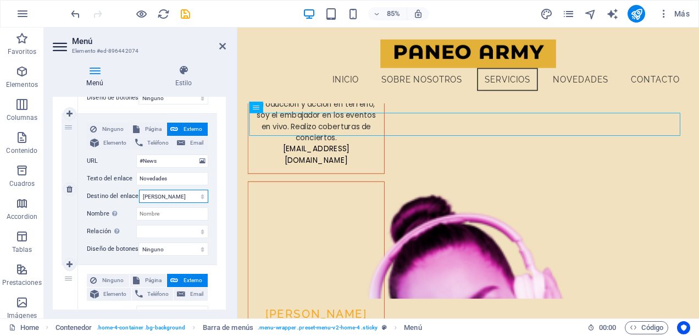
select select
click at [197, 196] on select "Nueva pestaña Misma pestaña Superposición" at bounding box center [173, 195] width 69 height 13
select select "overlay"
click at [139, 189] on select "Nueva pestaña Misma pestaña Superposición" at bounding box center [173, 195] width 69 height 13
select select
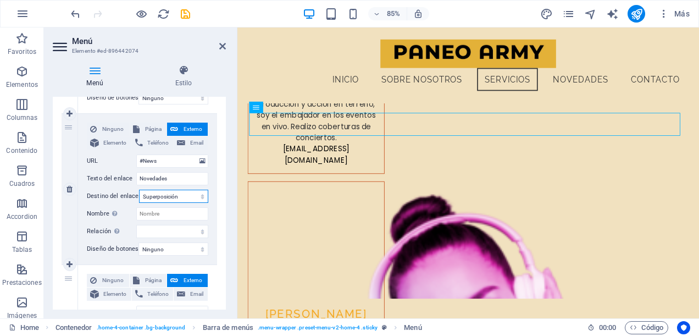
select select
click at [200, 196] on select "Nueva pestaña Misma pestaña Superposición" at bounding box center [173, 195] width 69 height 13
click at [139, 189] on select "Nueva pestaña Misma pestaña Superposición" at bounding box center [173, 195] width 69 height 13
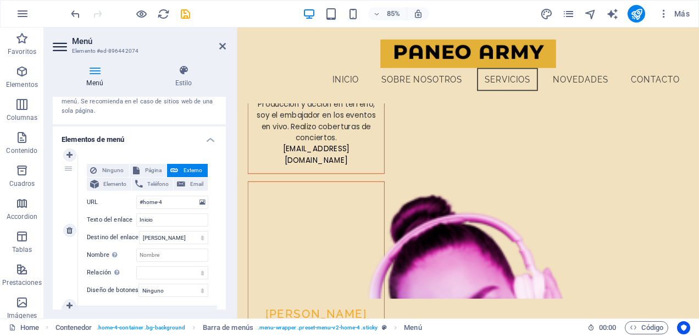
scroll to position [0, 0]
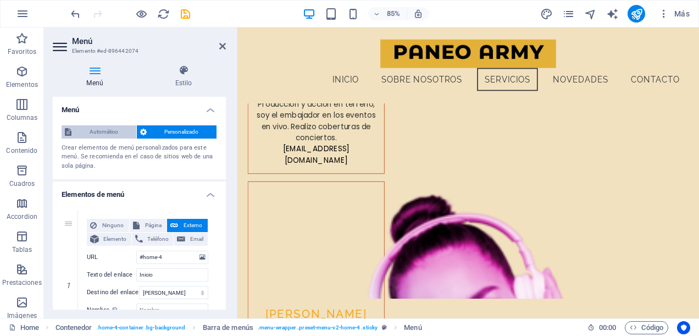
click at [88, 134] on span "Automático" at bounding box center [104, 131] width 58 height 13
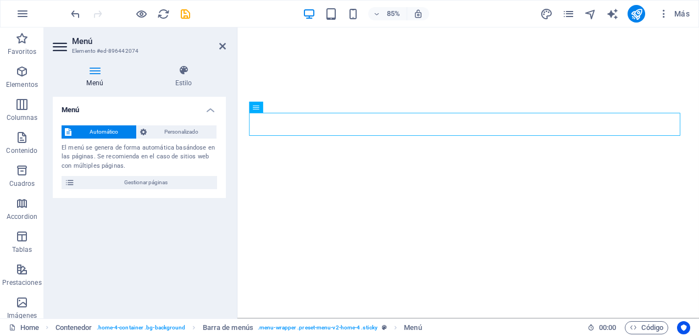
select select
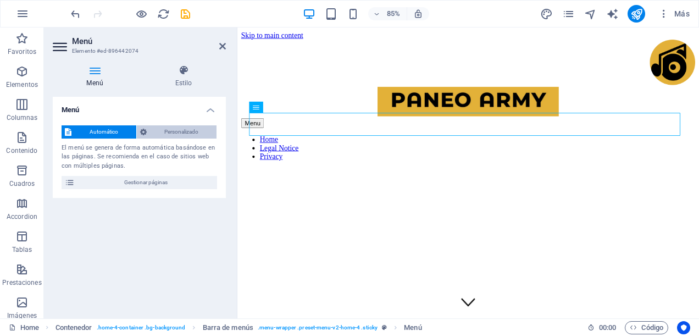
click at [171, 135] on span "Personalizado" at bounding box center [182, 131] width 64 height 13
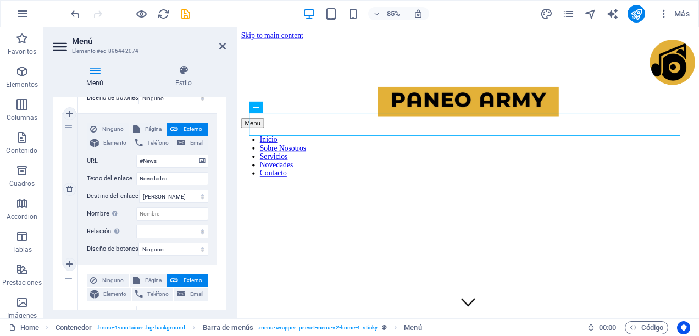
scroll to position [659, 0]
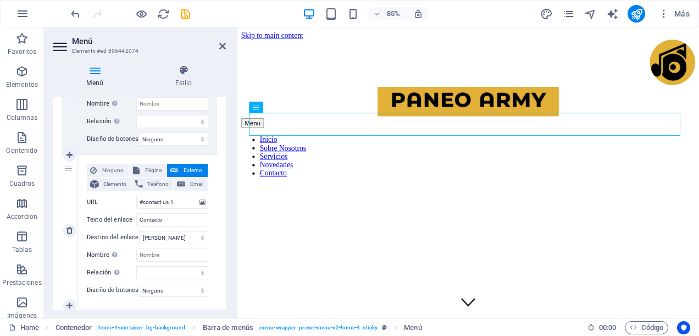
click at [68, 211] on div "5" at bounding box center [70, 230] width 16 height 150
select select
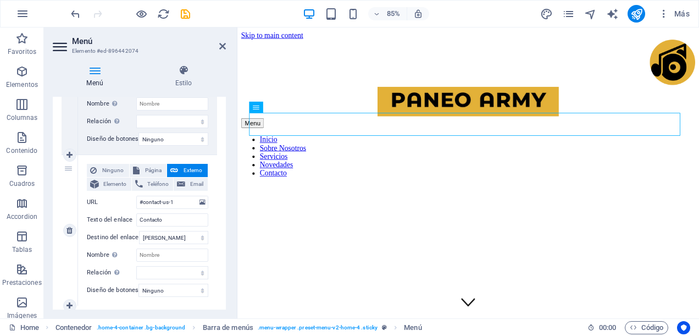
select select
click at [90, 203] on label "URL" at bounding box center [111, 202] width 49 height 13
click at [136, 203] on input "#contact-us-1" at bounding box center [172, 202] width 72 height 13
click at [105, 203] on label "URL" at bounding box center [111, 202] width 49 height 13
click at [136, 203] on input "#contact-us-1" at bounding box center [172, 202] width 72 height 13
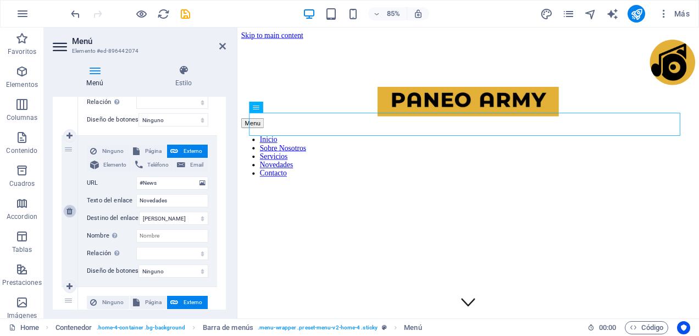
scroll to position [472, 0]
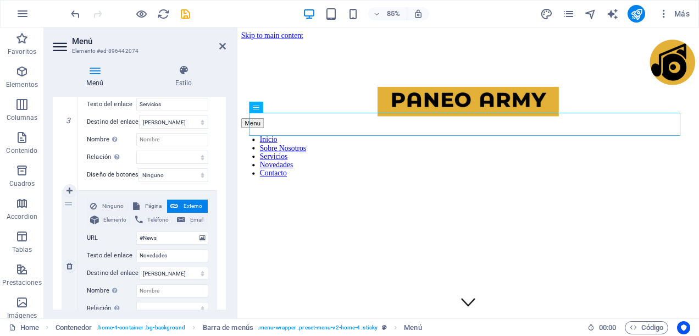
drag, startPoint x: 77, startPoint y: 227, endPoint x: 73, endPoint y: 237, distance: 10.6
click at [73, 237] on div "4" at bounding box center [70, 266] width 16 height 150
select select
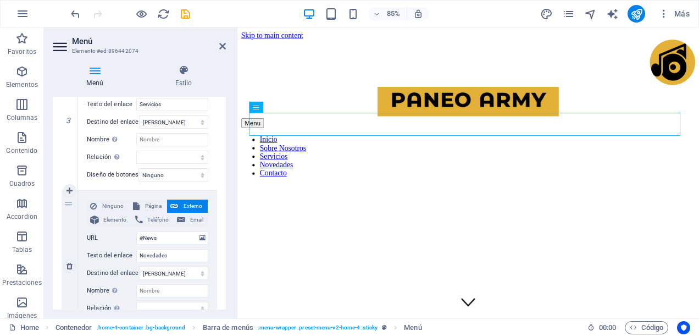
select select
click at [73, 237] on div "4" at bounding box center [70, 266] width 16 height 150
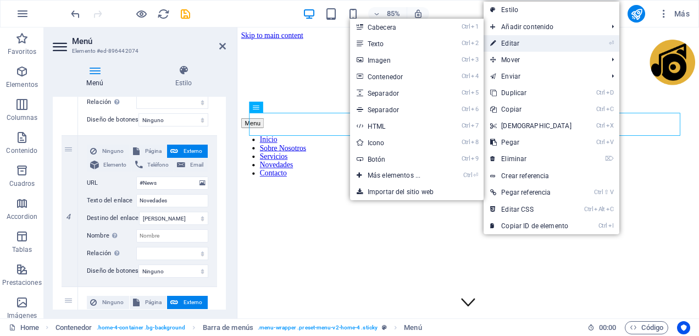
click at [522, 44] on link "⏎ Editar" at bounding box center [530, 43] width 94 height 16
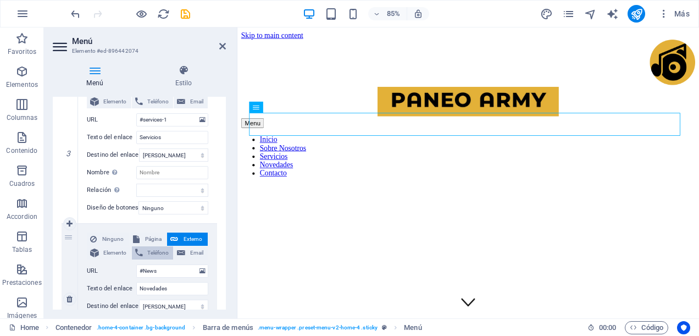
scroll to position [549, 0]
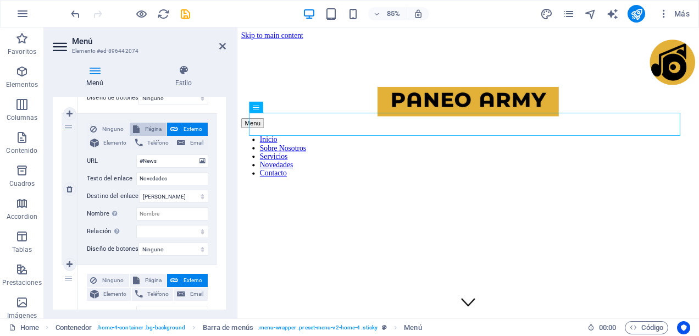
click at [147, 126] on span "Página" at bounding box center [153, 128] width 21 height 13
select select
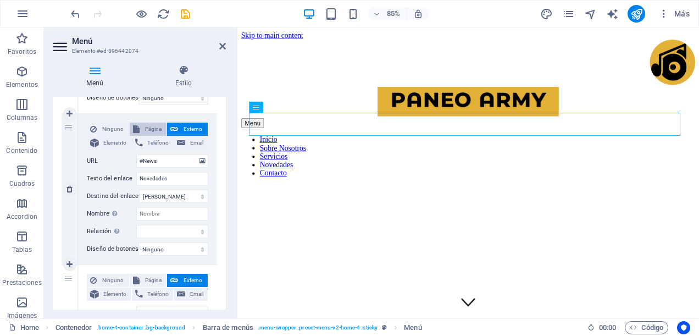
select select
click at [188, 126] on span "Externo" at bounding box center [192, 128] width 23 height 13
select select
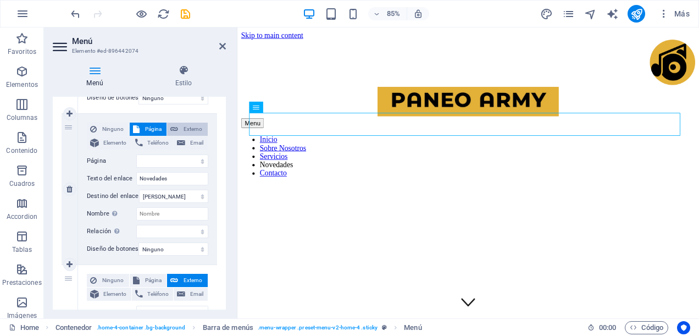
select select
select select "blank"
select select
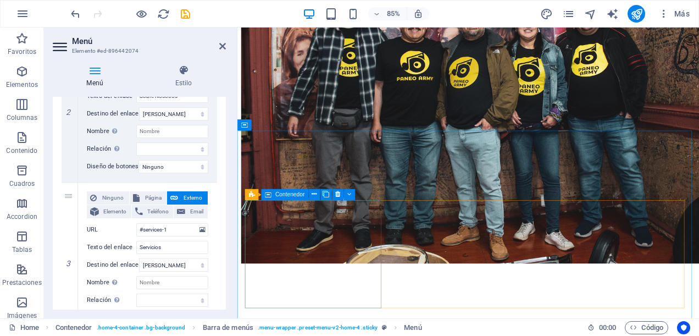
scroll to position [1098, 0]
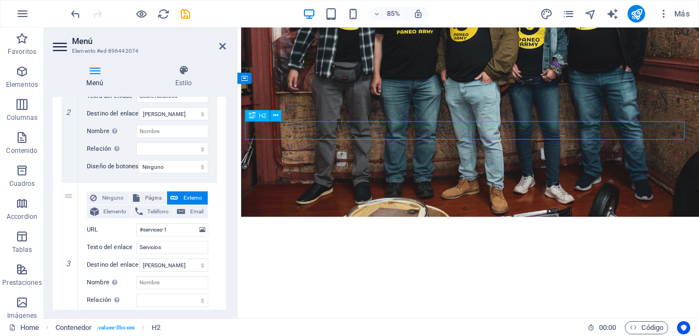
scroll to position [1168, 0]
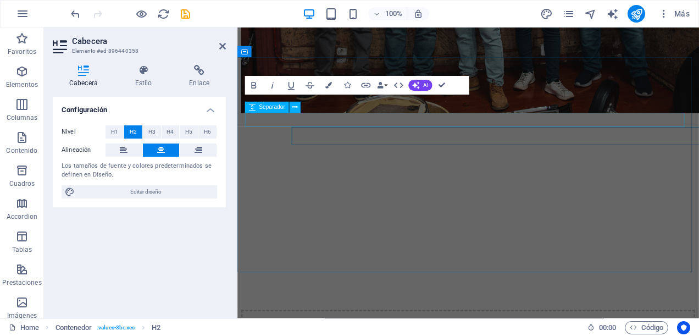
scroll to position [1129, 0]
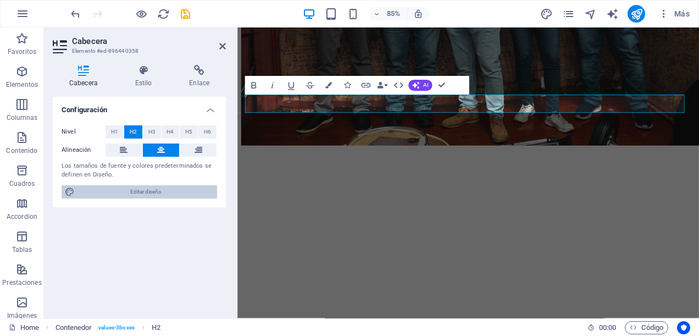
click at [189, 194] on span "Editar diseño" at bounding box center [146, 191] width 136 height 13
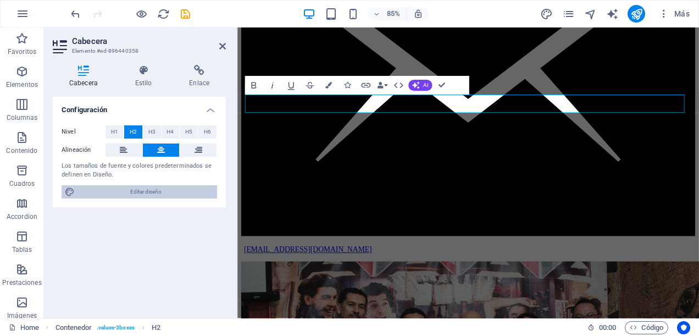
select select "px"
select select "400"
select select "px"
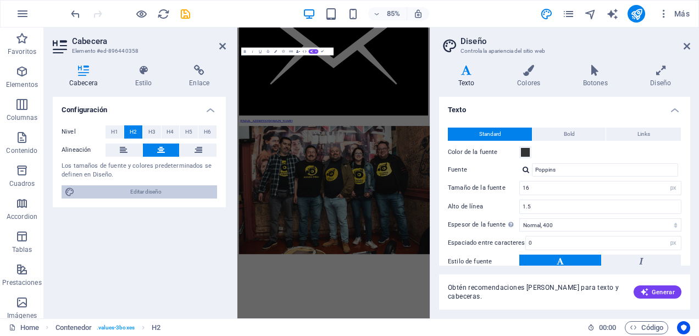
scroll to position [1550, 0]
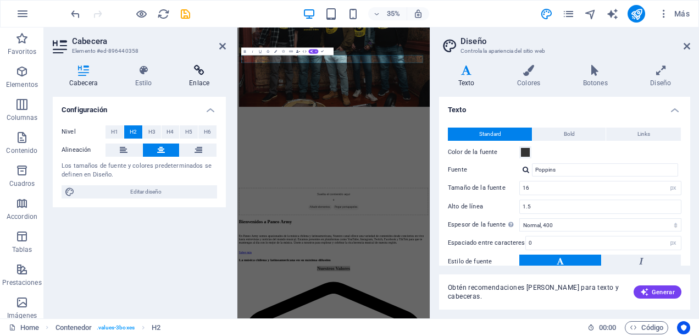
click at [209, 72] on icon at bounding box center [198, 70] width 53 height 11
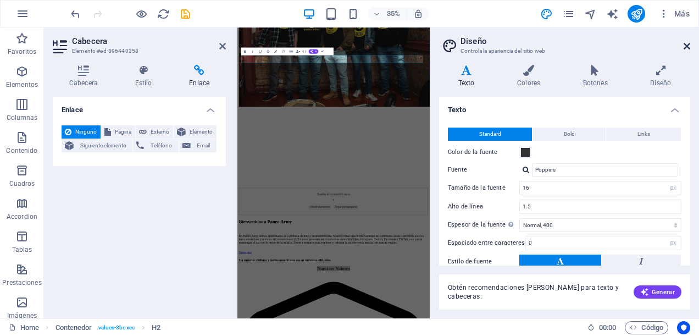
click at [686, 43] on icon at bounding box center [686, 46] width 7 height 9
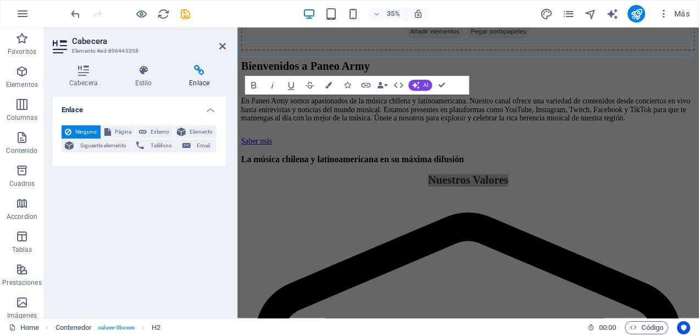
scroll to position [1129, 0]
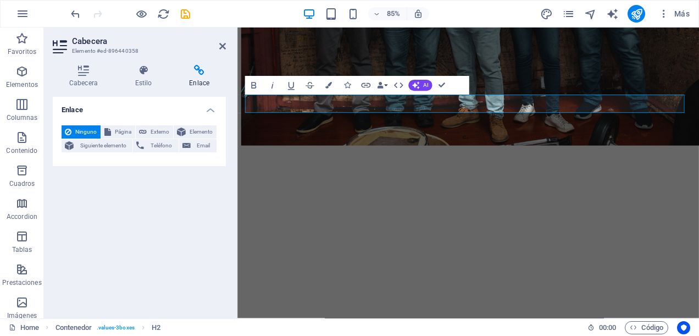
click at [178, 218] on div "Enlace Ninguno Página Externo Elemento Siguiente elemento Teléfono Email Página…" at bounding box center [139, 203] width 173 height 213
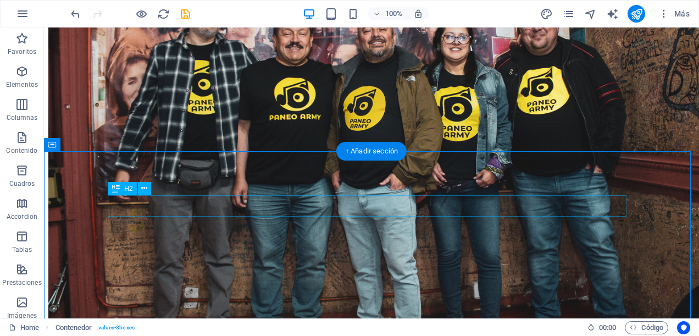
scroll to position [1024, 0]
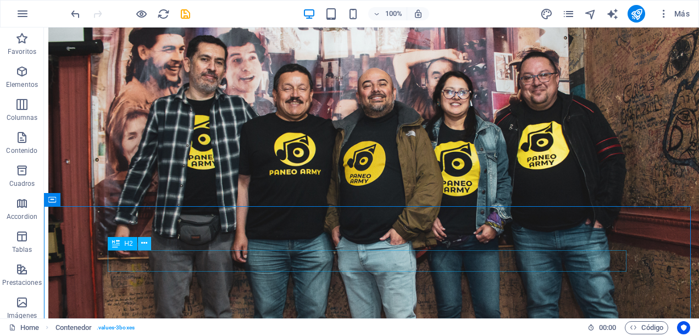
click at [143, 242] on icon at bounding box center [144, 243] width 6 height 12
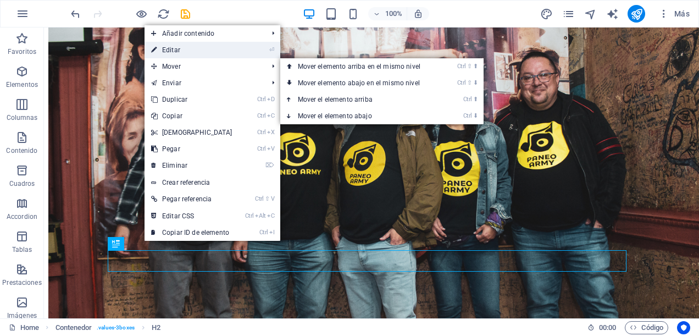
click at [203, 55] on link "⏎ Editar" at bounding box center [191, 50] width 94 height 16
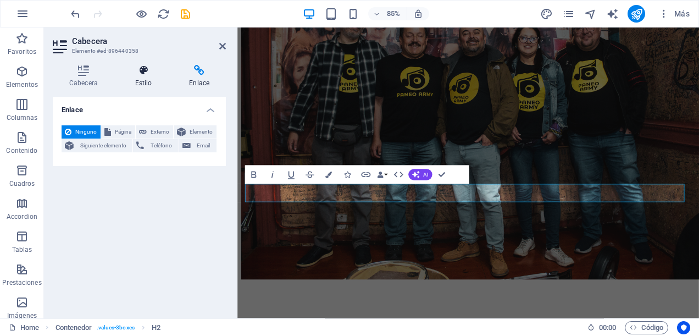
click at [147, 80] on h4 "Estilo" at bounding box center [146, 76] width 54 height 23
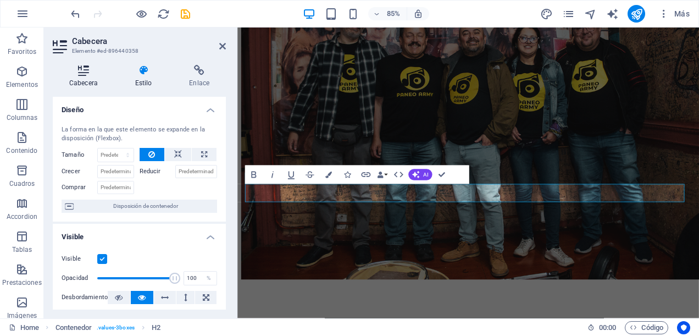
click at [91, 81] on h4 "Cabecera" at bounding box center [86, 76] width 66 height 23
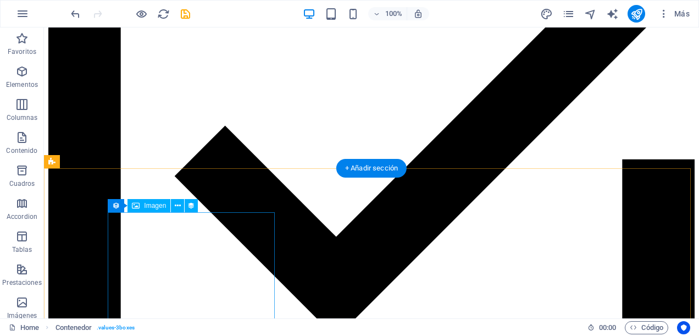
scroll to position [4719, 0]
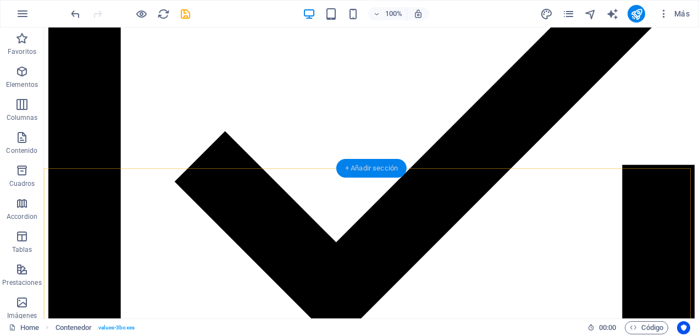
click at [371, 167] on div "+ Añadir sección" at bounding box center [371, 168] width 70 height 19
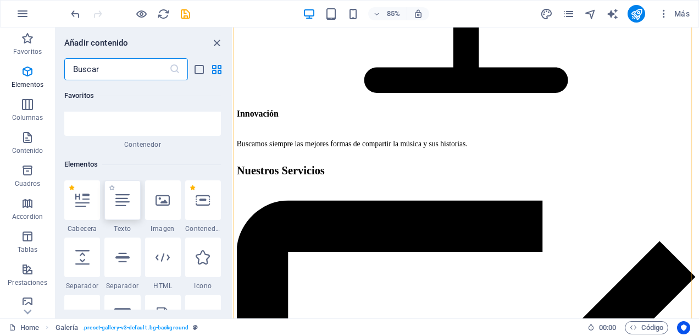
scroll to position [0, 0]
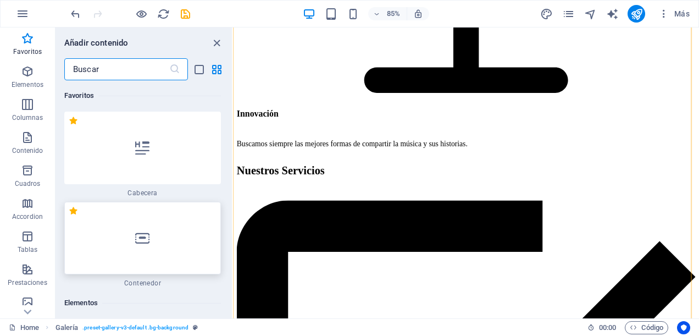
click at [141, 243] on icon at bounding box center [142, 238] width 14 height 14
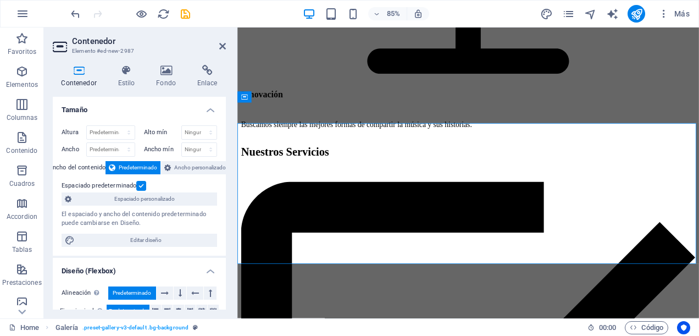
scroll to position [4399, 0]
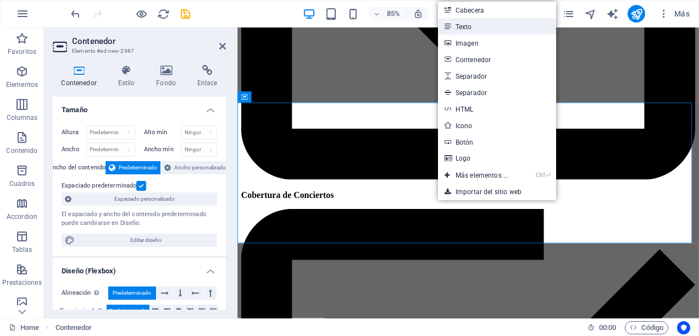
click at [504, 30] on link "Texto" at bounding box center [497, 26] width 118 height 16
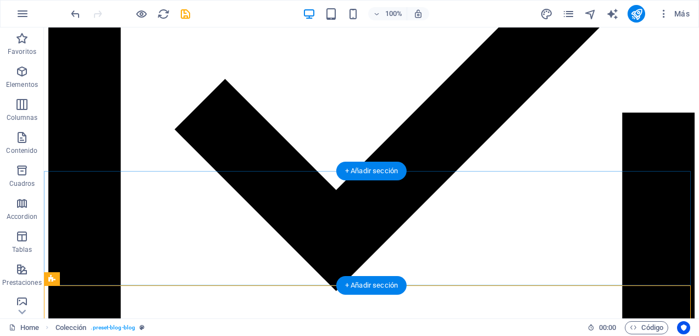
scroll to position [4716, 0]
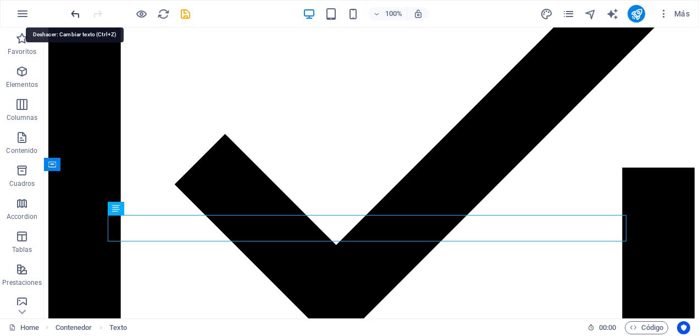
click at [78, 8] on icon "undo" at bounding box center [75, 14] width 13 height 13
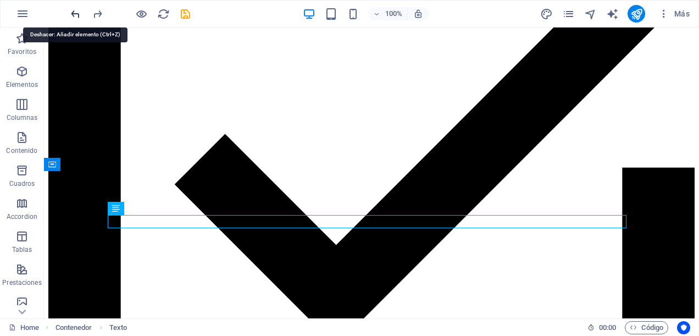
click at [77, 14] on icon "undo" at bounding box center [75, 14] width 13 height 13
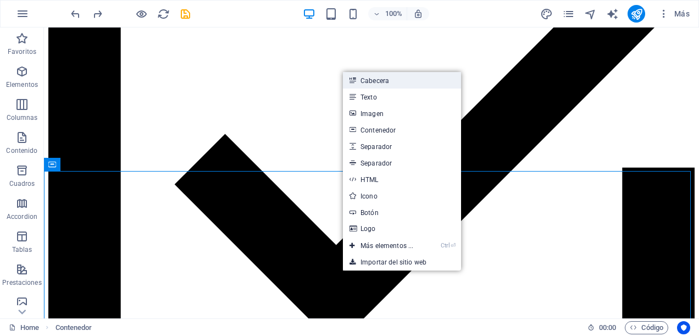
click at [393, 75] on link "Cabecera" at bounding box center [402, 80] width 118 height 16
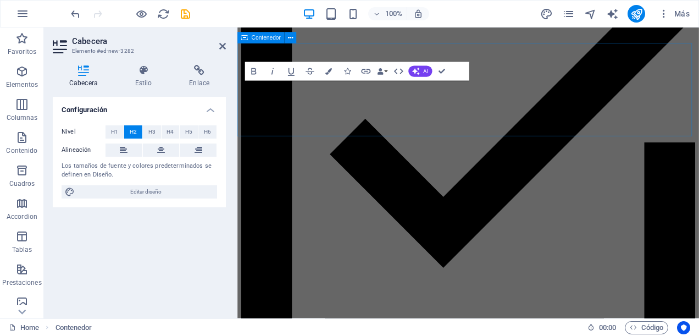
scroll to position [4469, 0]
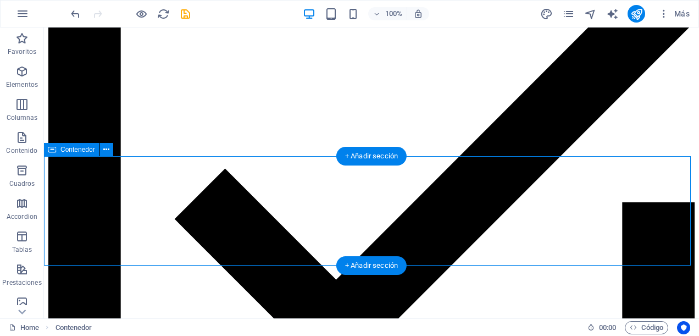
scroll to position [4621, 0]
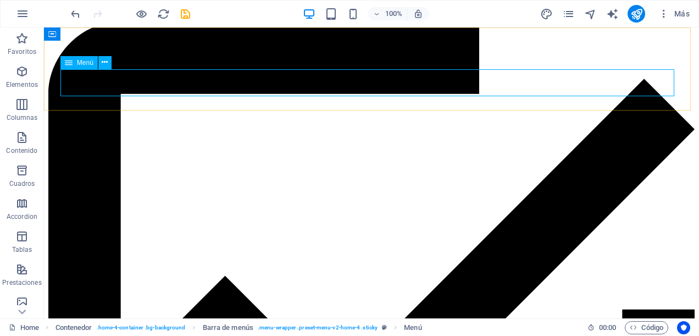
select select
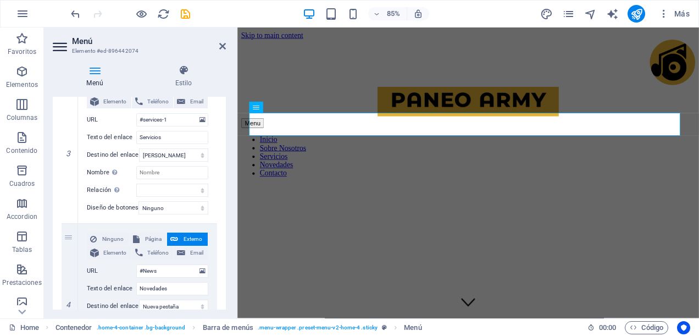
scroll to position [494, 0]
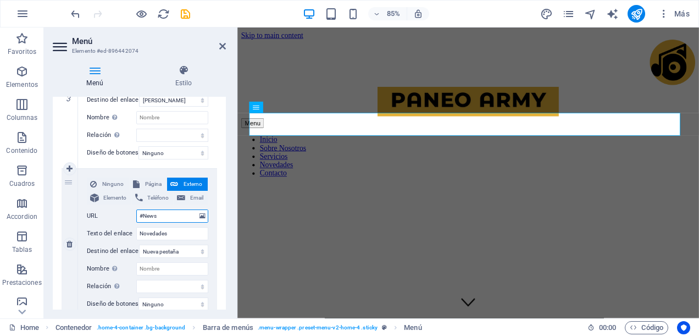
click at [160, 215] on input "#News" at bounding box center [172, 215] width 72 height 13
type input "#N"
select select
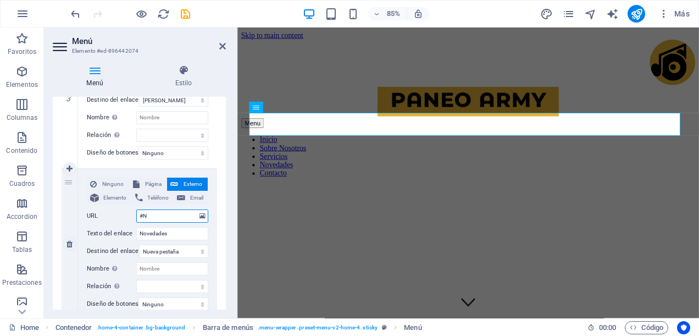
select select
type input "#Nov"
select select
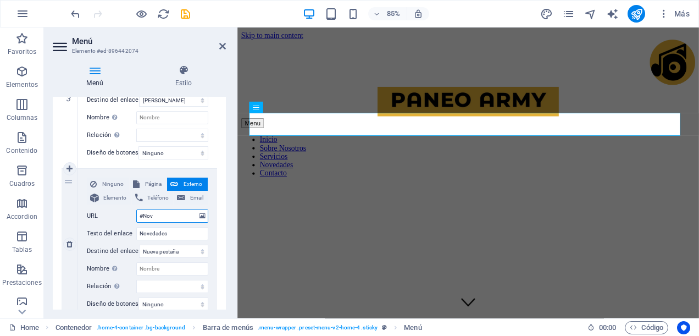
select select
type input "#Novedades"
select select
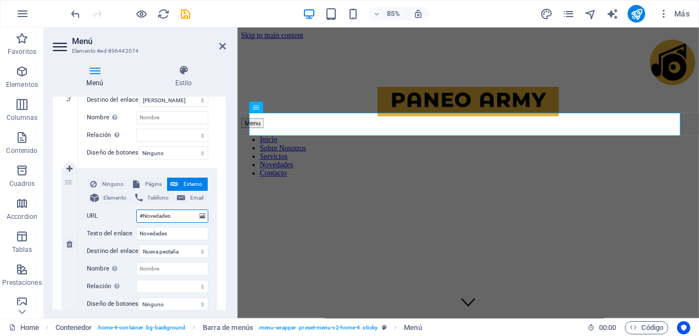
select select
type input "#Novedades}"
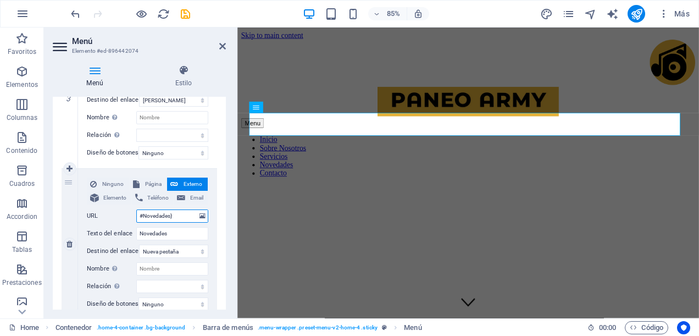
select select
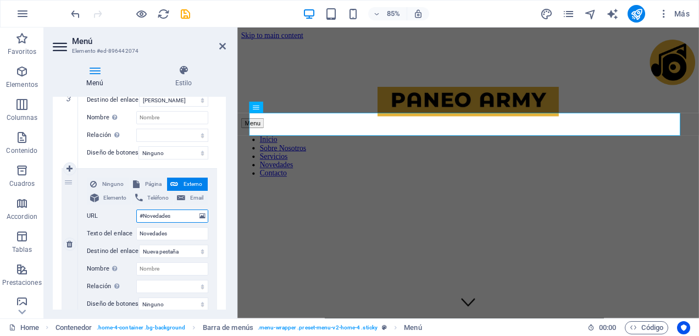
type input "#Novedades"
select select
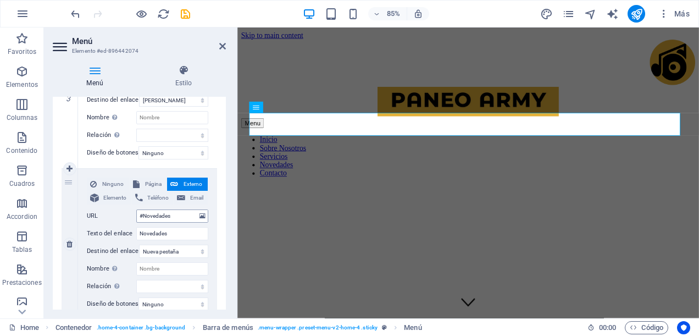
select select
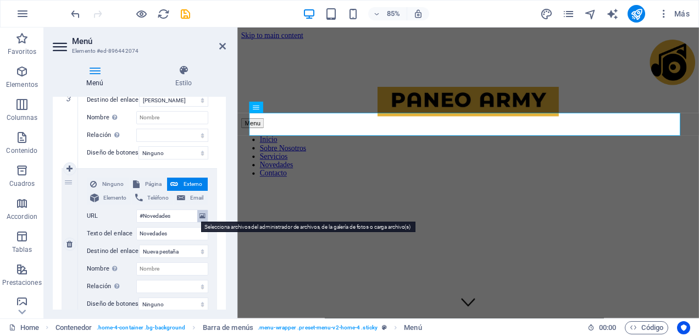
click at [200, 215] on icon at bounding box center [202, 216] width 6 height 12
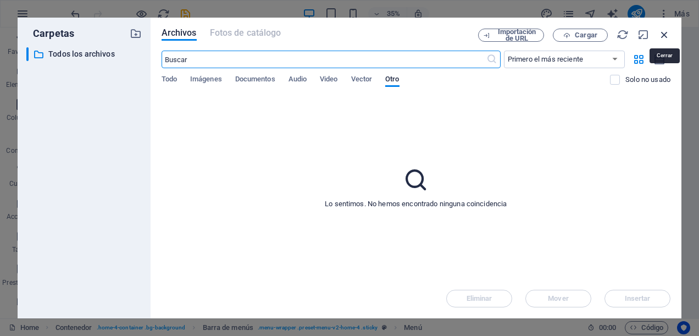
click at [663, 35] on icon "button" at bounding box center [664, 35] width 12 height 12
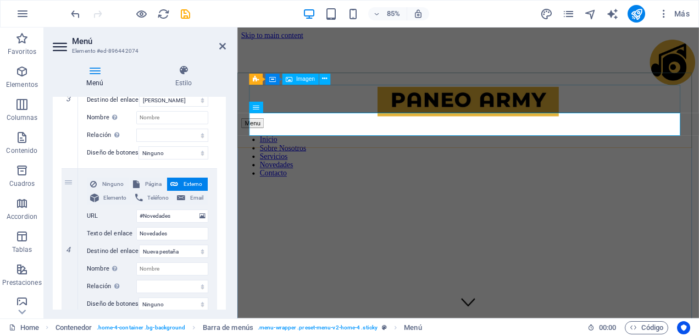
click at [685, 107] on figure at bounding box center [509, 115] width 534 height 37
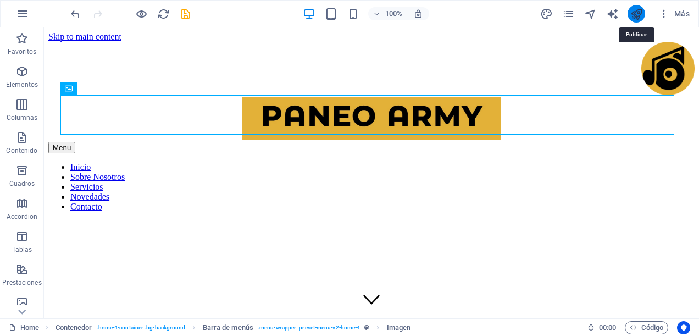
click at [636, 16] on icon "publish" at bounding box center [636, 14] width 13 height 13
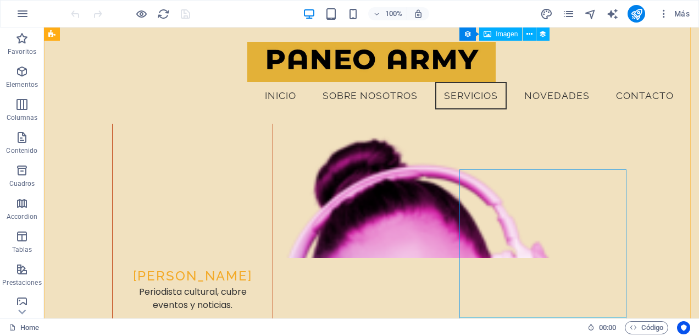
scroll to position [5437, 0]
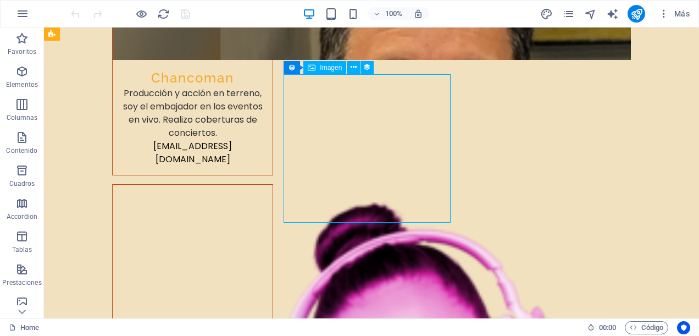
select select "px"
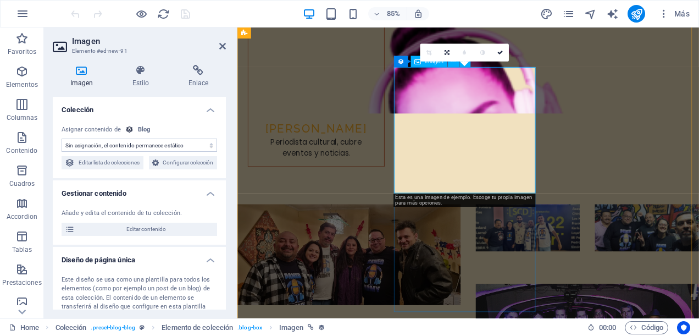
scroll to position [4970, 0]
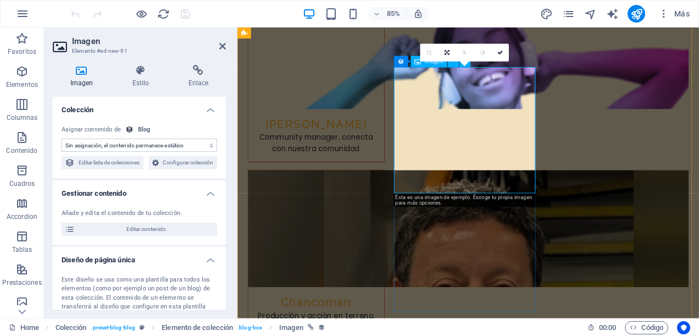
select select "image"
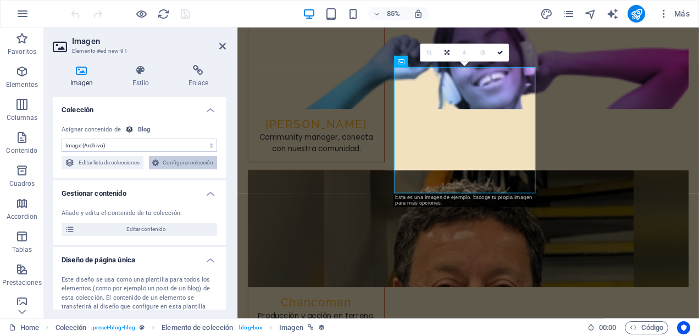
click at [162, 169] on span "Configurar colección" at bounding box center [188, 162] width 52 height 13
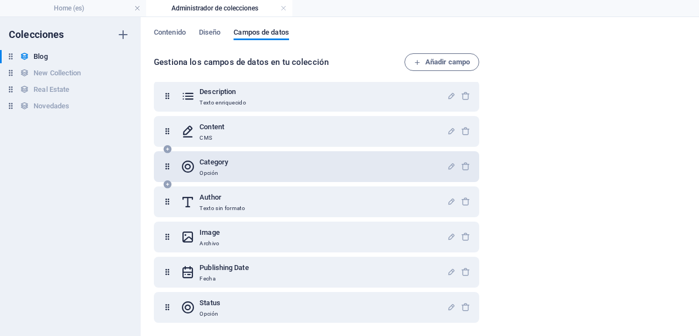
scroll to position [0, 0]
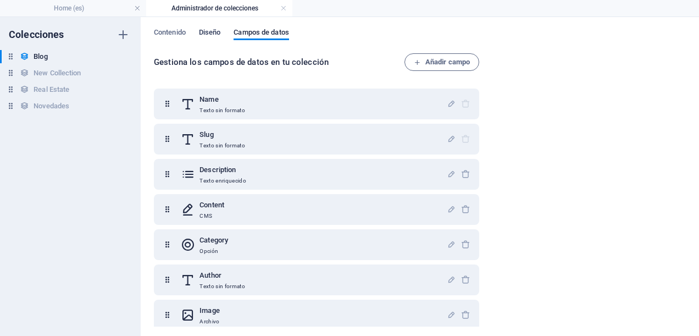
click at [217, 33] on span "Diseño" at bounding box center [210, 33] width 22 height 15
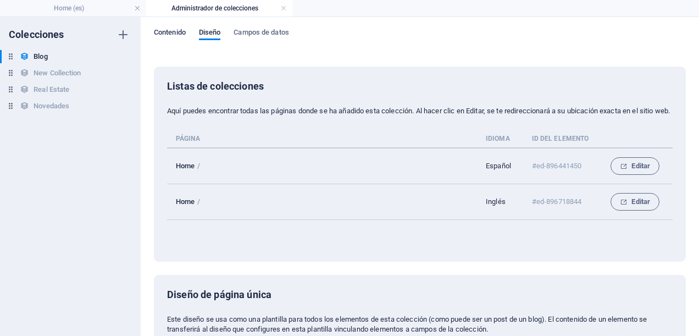
click at [172, 35] on span "Contenido" at bounding box center [170, 33] width 32 height 15
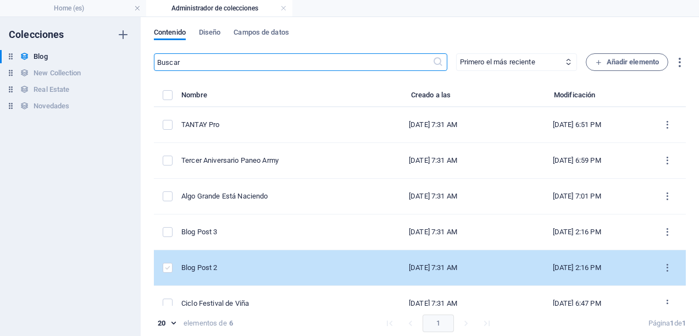
click at [167, 268] on label "items list" at bounding box center [168, 268] width 10 height 10
click at [0, 0] on input "items list" at bounding box center [0, 0] width 0 height 0
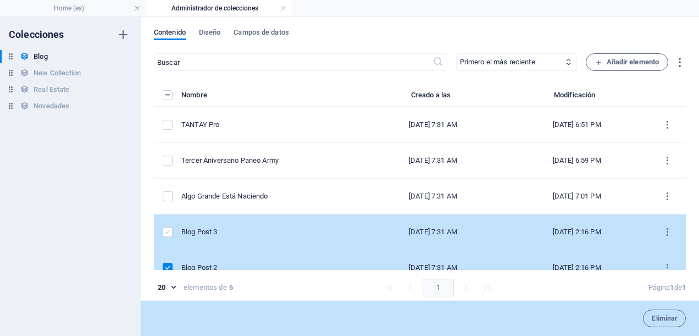
click at [168, 231] on label "items list" at bounding box center [168, 232] width 10 height 10
click at [0, 0] on input "items list" at bounding box center [0, 0] width 0 height 0
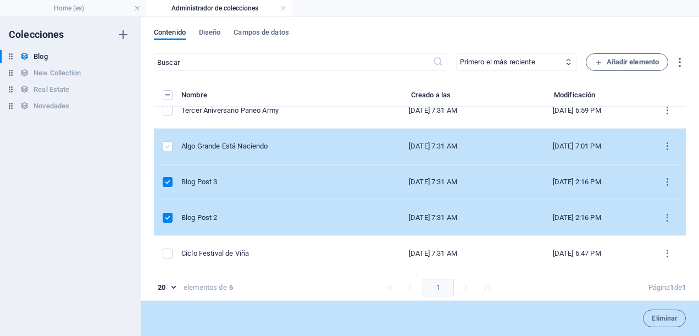
click at [171, 145] on label "items list" at bounding box center [168, 146] width 10 height 10
click at [0, 0] on input "items list" at bounding box center [0, 0] width 0 height 0
click at [654, 315] on span "Eliminar" at bounding box center [663, 318] width 25 height 7
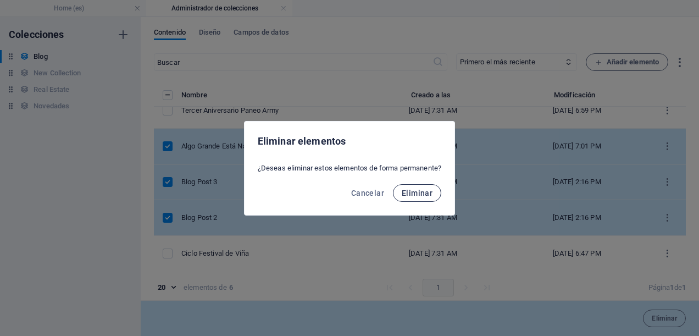
click at [427, 195] on span "Eliminar" at bounding box center [416, 192] width 31 height 9
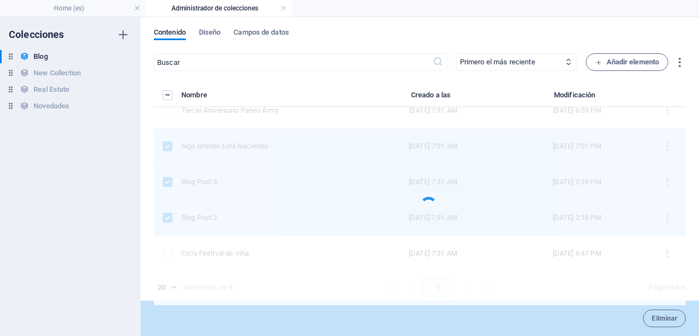
scroll to position [0, 0]
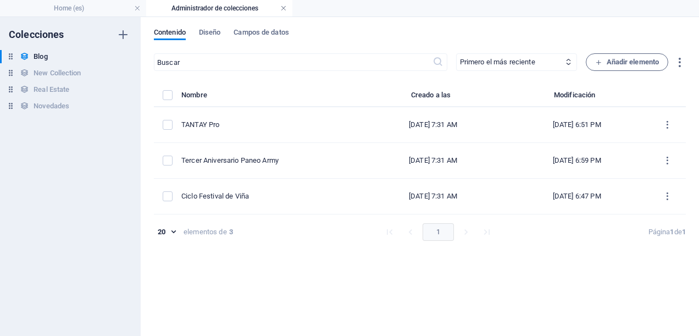
click at [282, 7] on link at bounding box center [283, 8] width 7 height 10
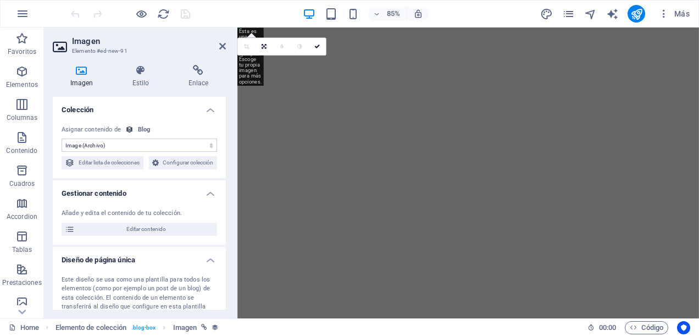
scroll to position [4999, 0]
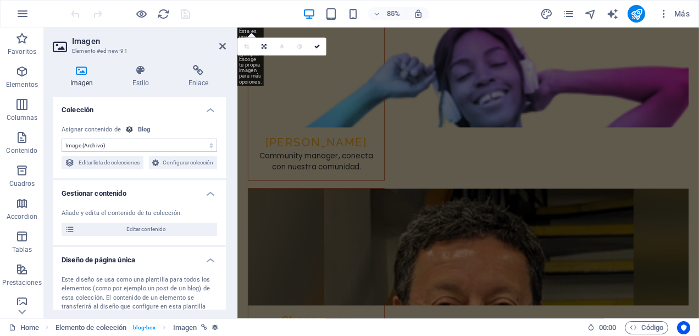
select select "DISABLED_OPTION_VALUE"
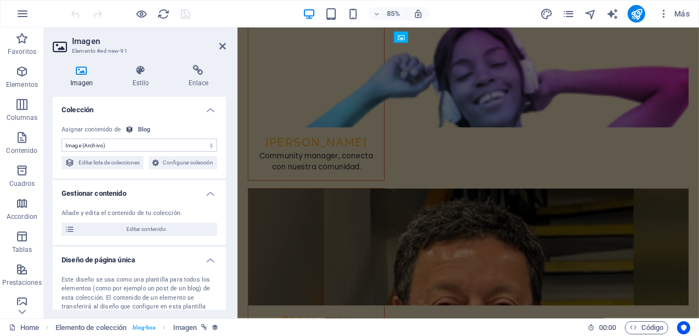
click at [217, 44] on h2 "Imagen" at bounding box center [149, 41] width 154 height 10
click at [223, 47] on icon at bounding box center [222, 46] width 7 height 9
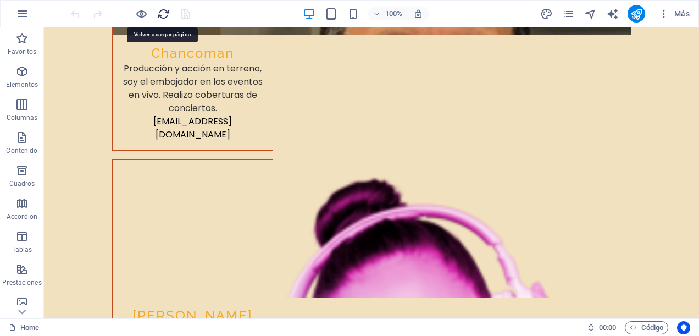
click at [168, 19] on icon "reload" at bounding box center [163, 14] width 13 height 13
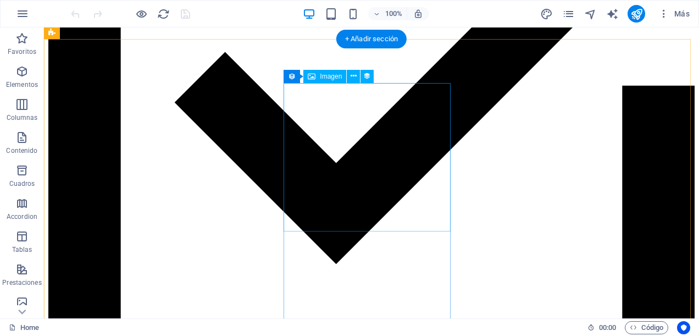
scroll to position [4737, 0]
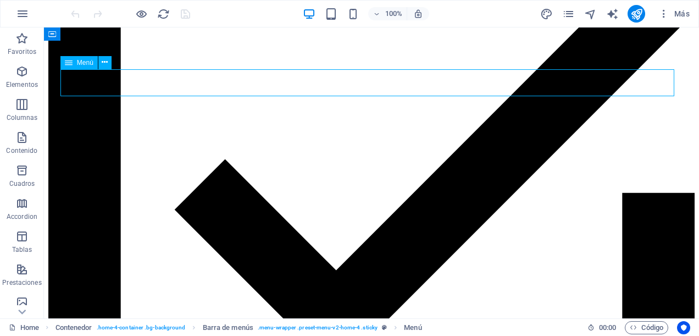
select select
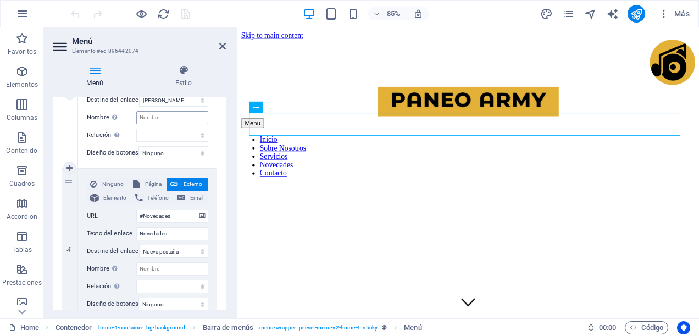
scroll to position [549, 0]
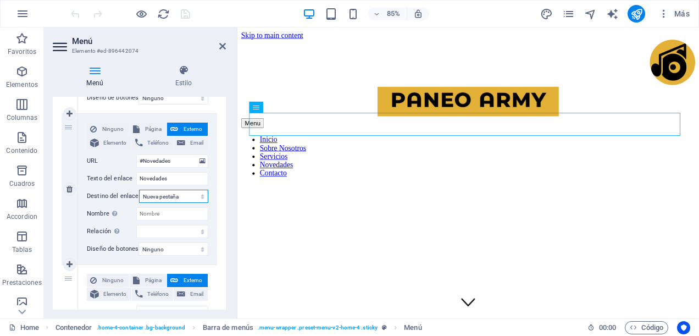
click at [198, 197] on select "Nueva pestaña Misma pestaña Superposición" at bounding box center [173, 195] width 69 height 13
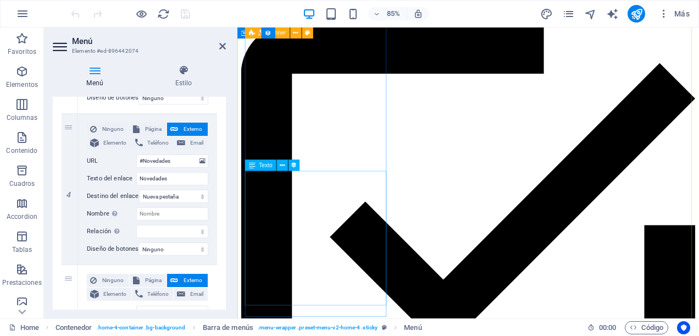
scroll to position [4415, 0]
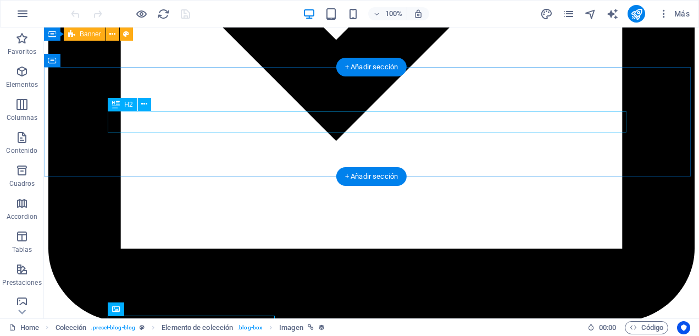
scroll to position [4820, 0]
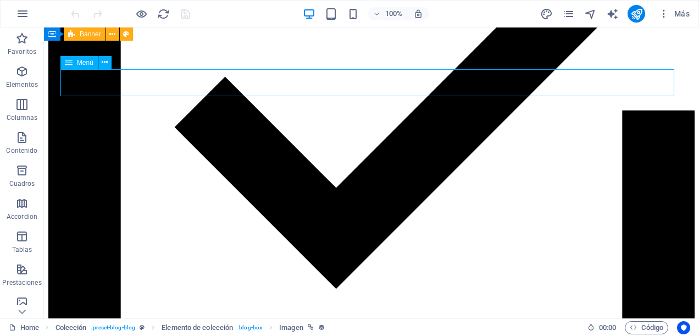
select select
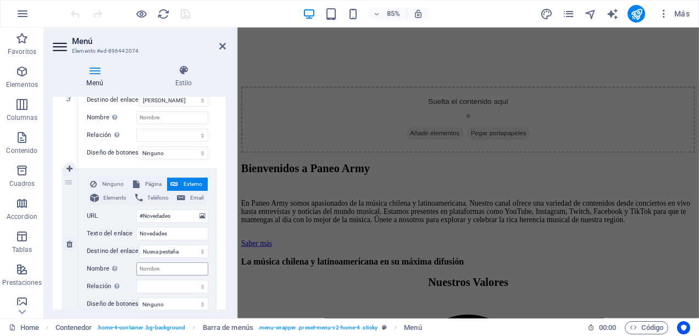
scroll to position [549, 0]
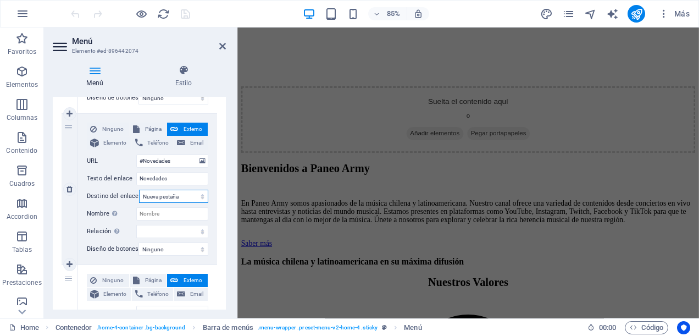
click at [202, 191] on select "Nueva pestaña Misma pestaña Superposición" at bounding box center [173, 195] width 69 height 13
select select
click at [139, 189] on select "Nueva pestaña Misma pestaña Superposición" at bounding box center [173, 195] width 69 height 13
select select
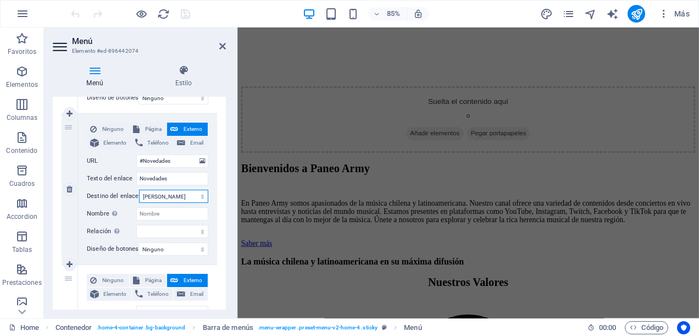
select select
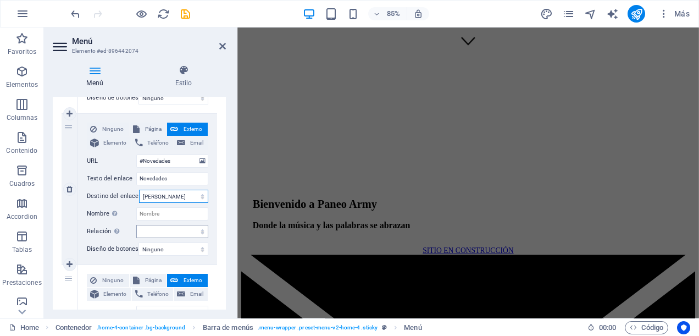
scroll to position [0, 0]
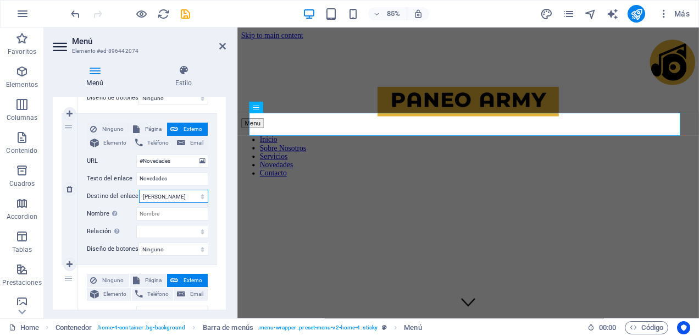
click at [202, 194] on select "Nueva pestaña Misma pestaña Superposición" at bounding box center [173, 195] width 69 height 13
select select "blank"
click at [139, 189] on select "Nueva pestaña Misma pestaña Superposición" at bounding box center [173, 195] width 69 height 13
select select
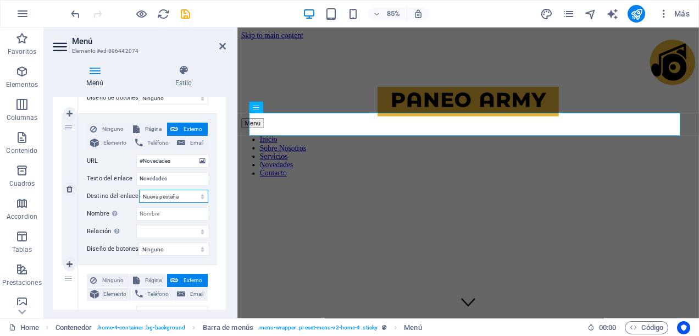
select select
click at [153, 213] on input "Nombre Una descripción adicional del enlace no debería ser igual al texto del e…" at bounding box center [172, 213] width 72 height 13
type input "Novedades"
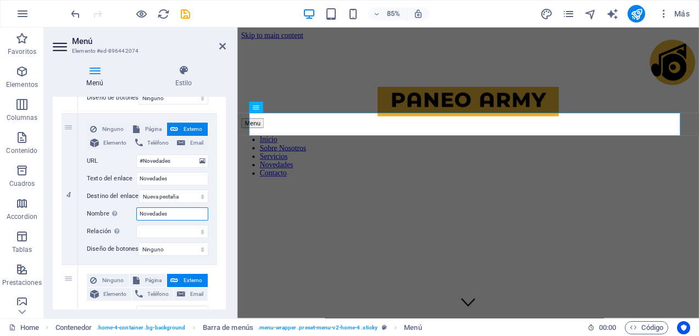
select select
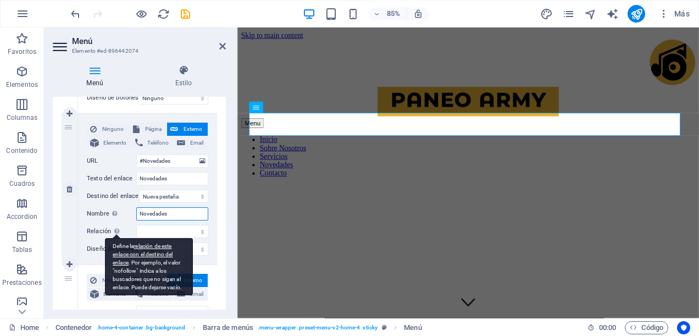
type input "Novedades"
click at [115, 238] on div "Define la relación de este enlace con el destino del enlace . Por ejemplo, el v…" at bounding box center [149, 267] width 88 height 58
click at [136, 230] on select "alternativo autor marcador externo ayuda licencia siguiente nofollow noreferrer…" at bounding box center [172, 231] width 72 height 13
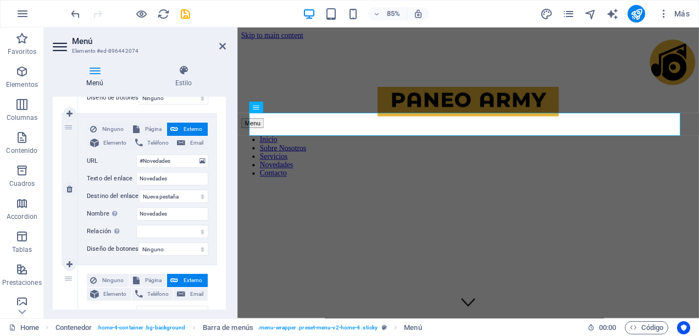
click at [83, 232] on div "Ninguno Página Externo Elemento Teléfono Email Página Home Subpage Legal Notice…" at bounding box center [147, 189] width 139 height 150
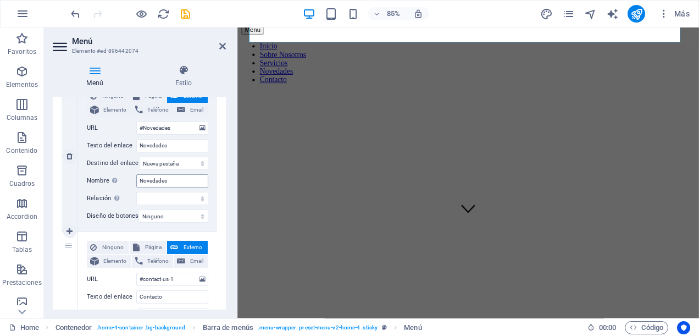
scroll to position [527, 0]
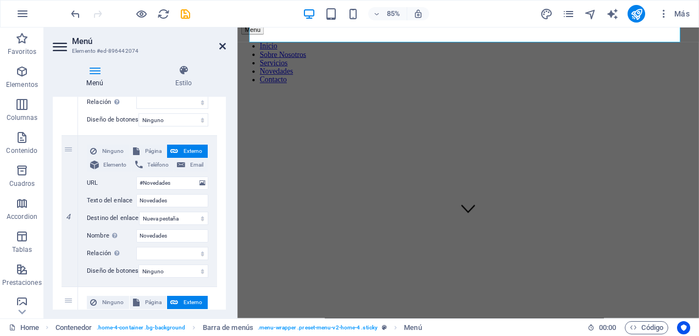
click at [224, 49] on icon at bounding box center [222, 46] width 7 height 9
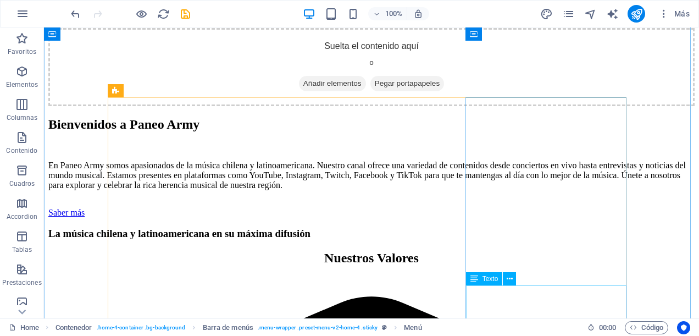
scroll to position [1607, 0]
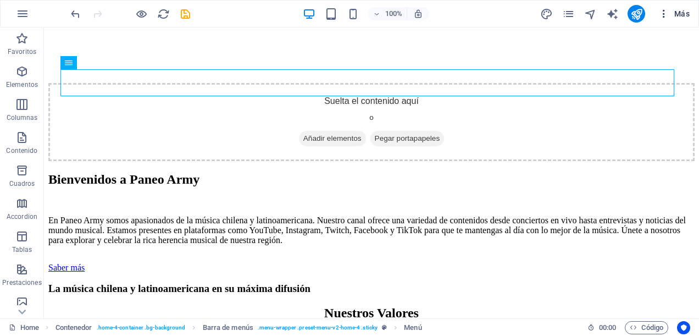
click at [680, 10] on span "Más" at bounding box center [673, 13] width 31 height 11
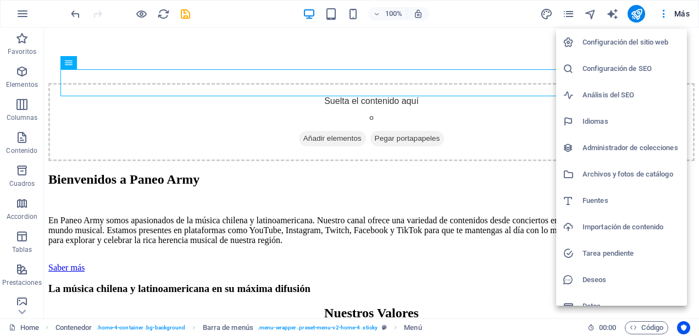
click at [604, 202] on h6 "Fuentes" at bounding box center [631, 200] width 98 height 13
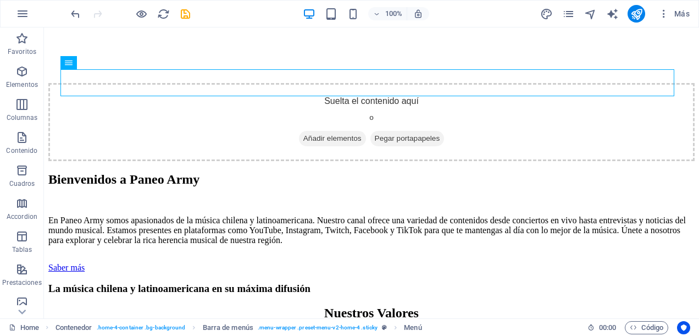
select select "popularity"
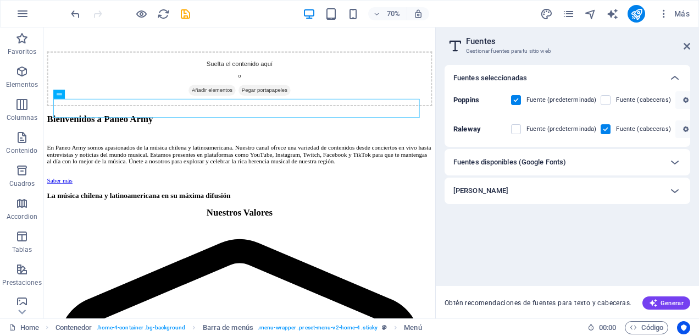
scroll to position [0, 0]
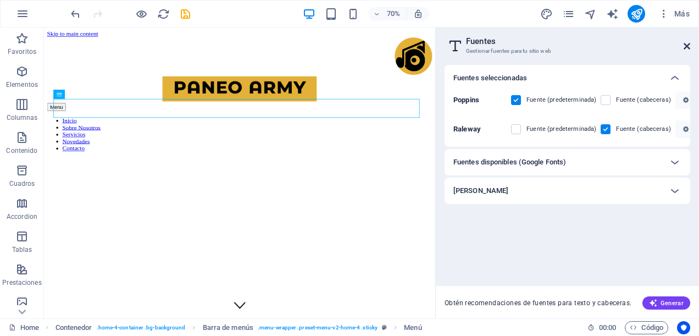
click at [684, 46] on icon at bounding box center [686, 46] width 7 height 9
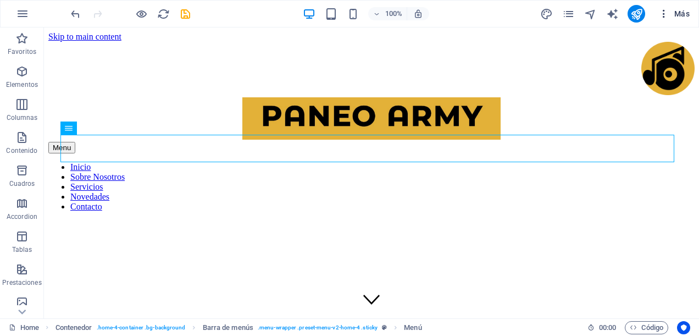
click at [685, 20] on button "Más" at bounding box center [674, 14] width 40 height 18
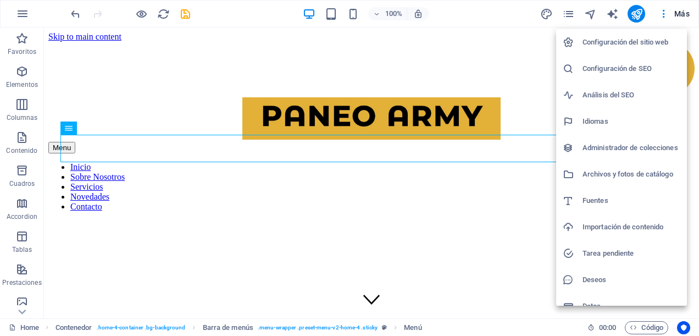
click at [615, 45] on h6 "Configuración del sitio web" at bounding box center [631, 42] width 98 height 13
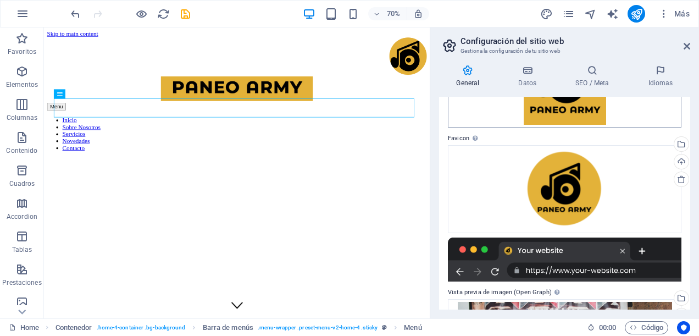
scroll to position [256, 0]
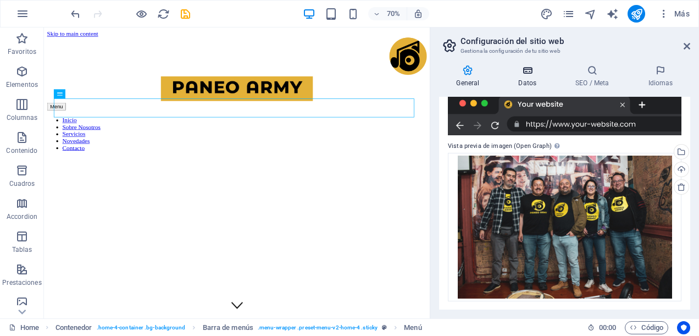
click at [539, 74] on icon at bounding box center [527, 70] width 53 height 11
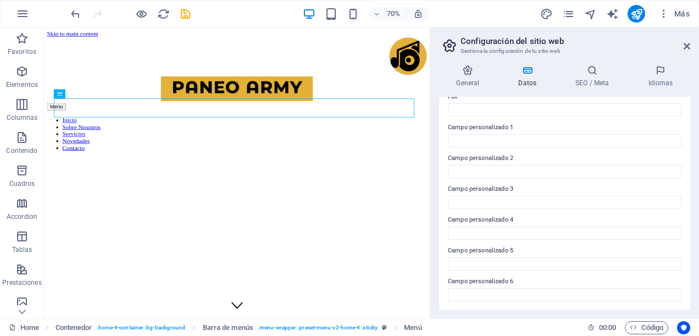
scroll to position [0, 0]
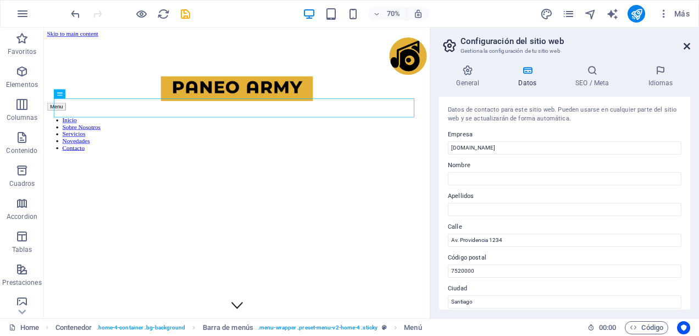
click at [686, 46] on icon at bounding box center [686, 46] width 7 height 9
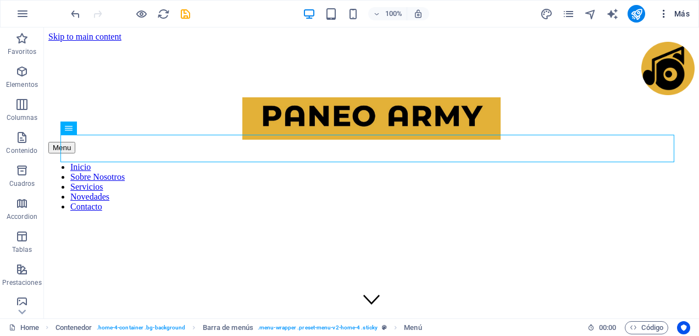
click at [685, 14] on span "Más" at bounding box center [673, 13] width 31 height 11
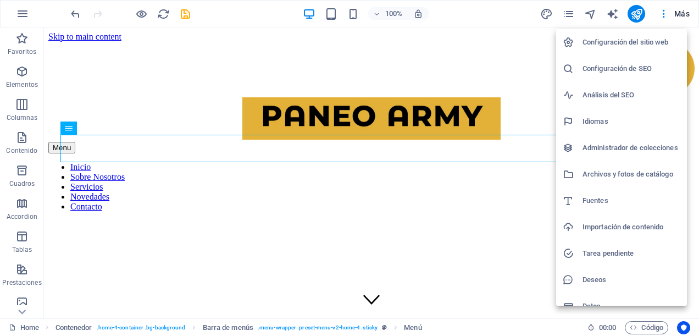
click at [483, 220] on div at bounding box center [349, 168] width 699 height 336
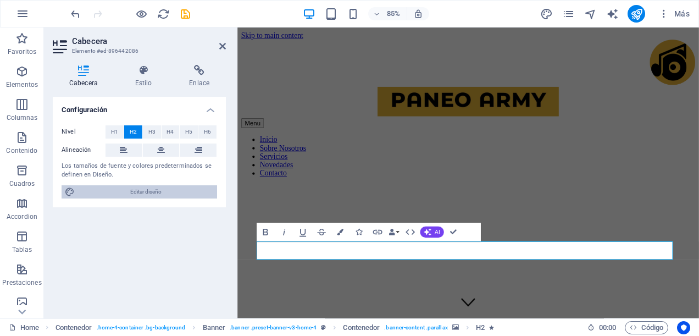
click at [157, 188] on span "Editar diseño" at bounding box center [146, 191] width 136 height 13
select select "px"
select select "400"
select select "px"
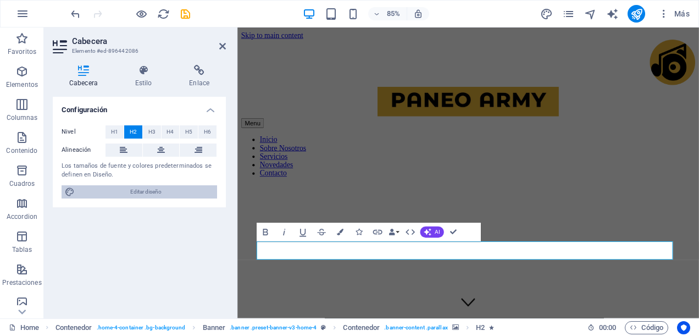
select select "600"
select select "px"
select select "rem"
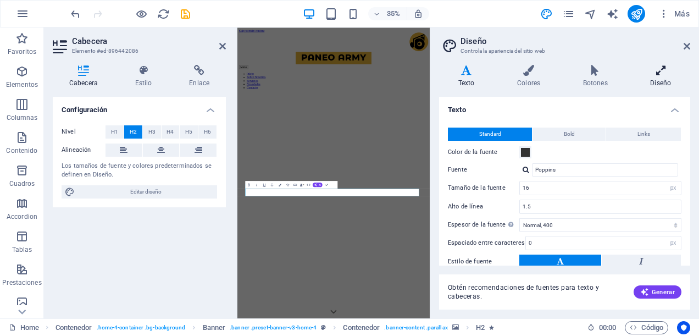
click at [661, 79] on h4 "Diseño" at bounding box center [660, 76] width 59 height 23
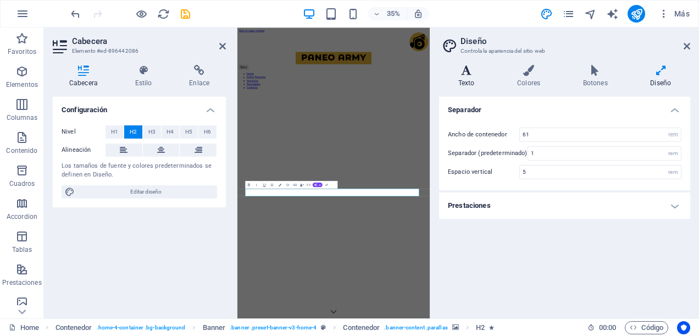
click at [469, 79] on h4 "Texto" at bounding box center [468, 76] width 59 height 23
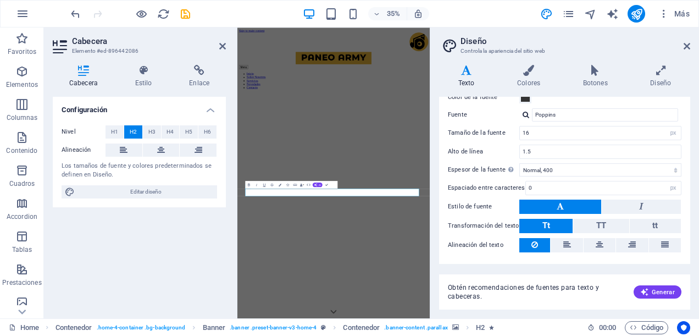
scroll to position [79, 0]
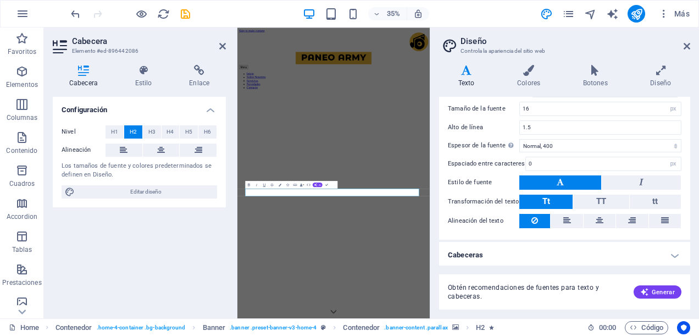
click at [602, 157] on figure at bounding box center [511, 157] width 513 height 0
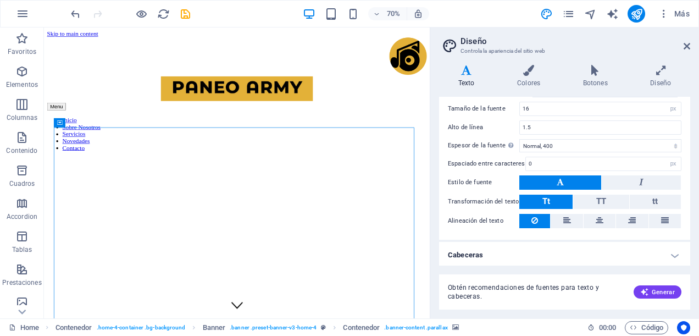
click at [679, 254] on h4 "Cabeceras" at bounding box center [564, 255] width 251 height 26
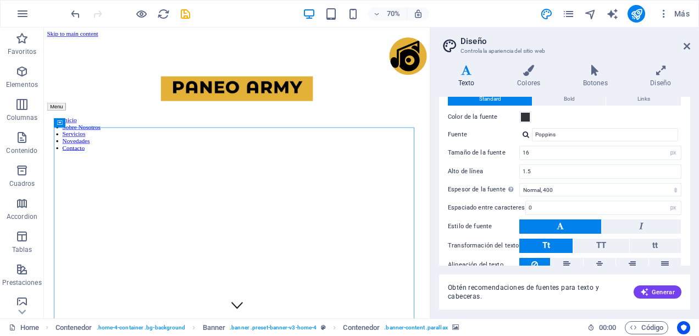
scroll to position [0, 0]
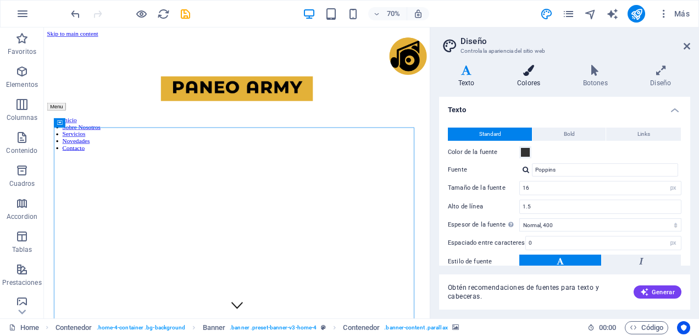
click at [533, 71] on icon at bounding box center [529, 70] width 62 height 11
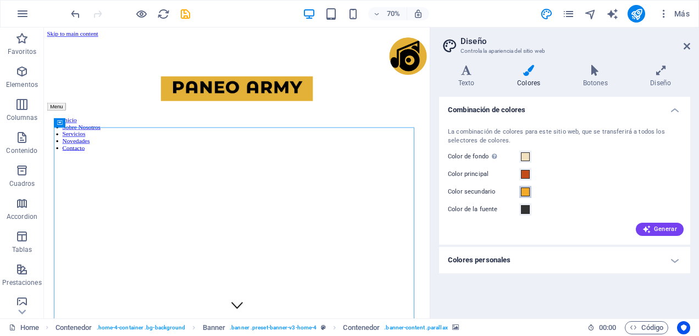
click at [526, 193] on span at bounding box center [525, 191] width 9 height 9
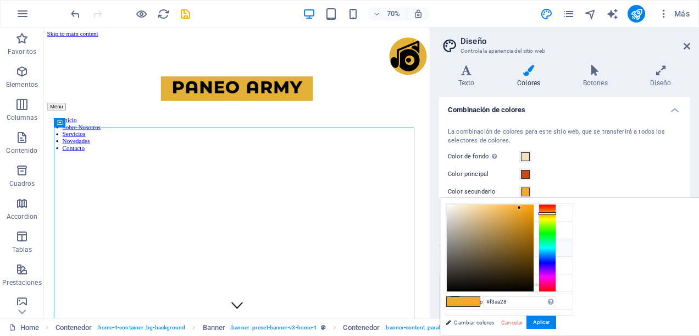
click at [499, 245] on li "Color secundario #F3AA28" at bounding box center [509, 248] width 126 height 18
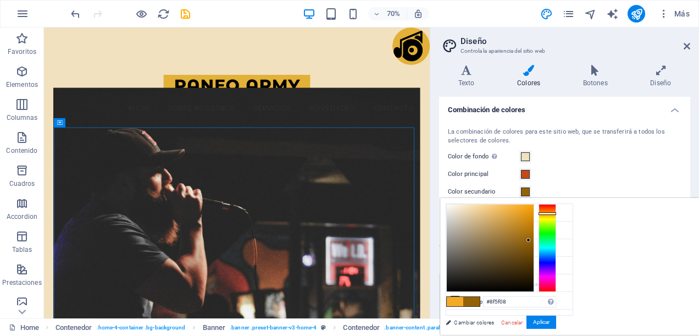
type input "#8e5d08"
drag, startPoint x: 655, startPoint y: 205, endPoint x: 666, endPoint y: 242, distance: 37.7
click at [530, 242] on div at bounding box center [528, 242] width 4 height 4
click at [556, 318] on button "Aplicar" at bounding box center [541, 321] width 30 height 13
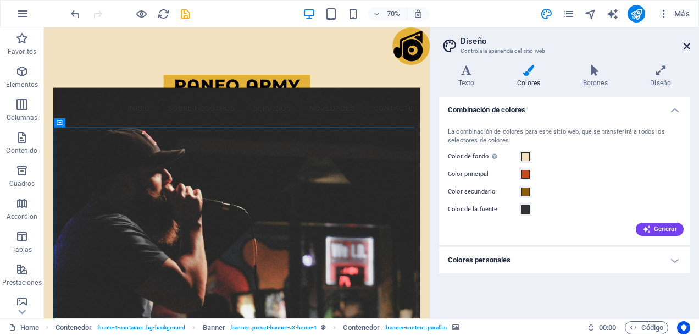
click at [688, 45] on icon at bounding box center [686, 46] width 7 height 9
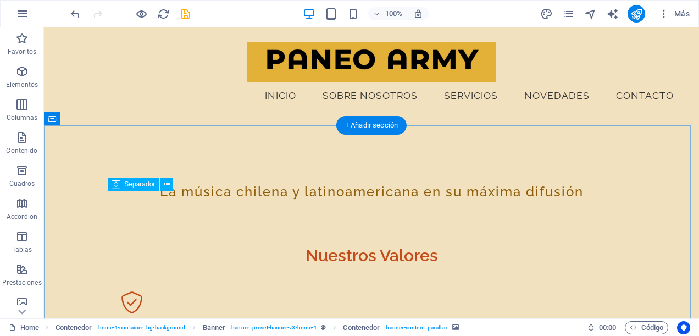
scroll to position [1387, 0]
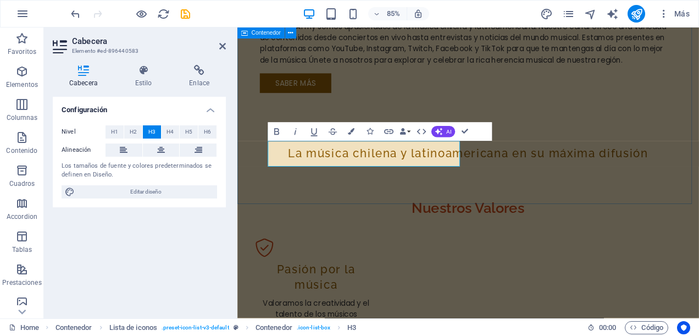
scroll to position [1444, 0]
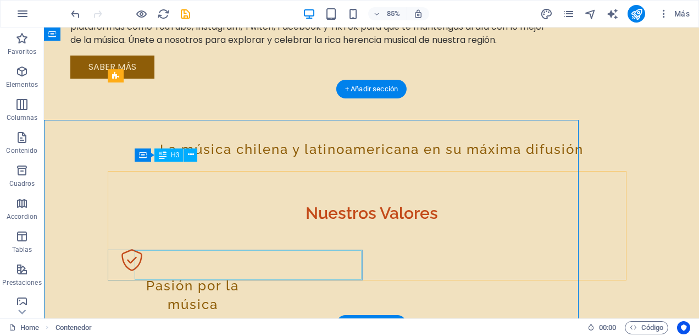
scroll to position [1482, 0]
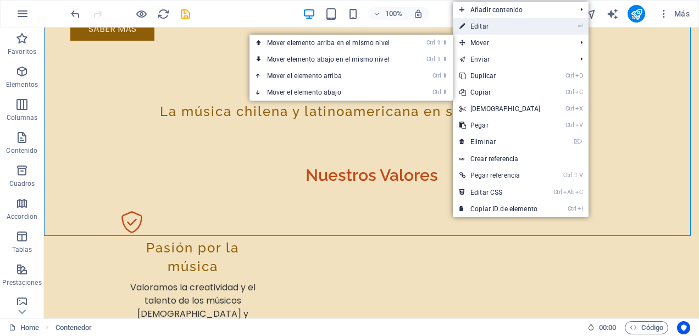
click at [523, 29] on link "⏎ Editar" at bounding box center [500, 26] width 94 height 16
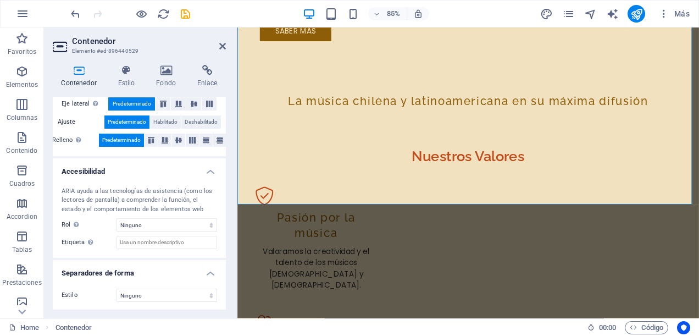
scroll to position [0, 0]
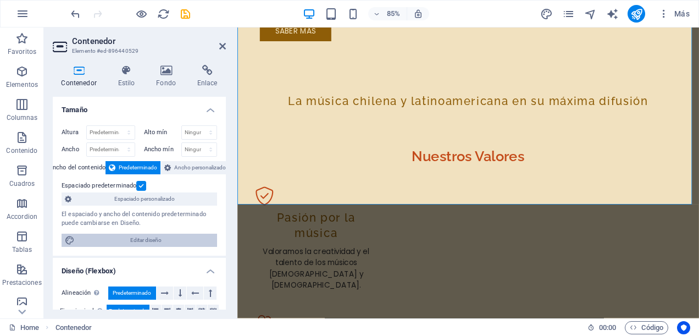
click at [143, 242] on span "Editar diseño" at bounding box center [146, 239] width 136 height 13
select select "rem"
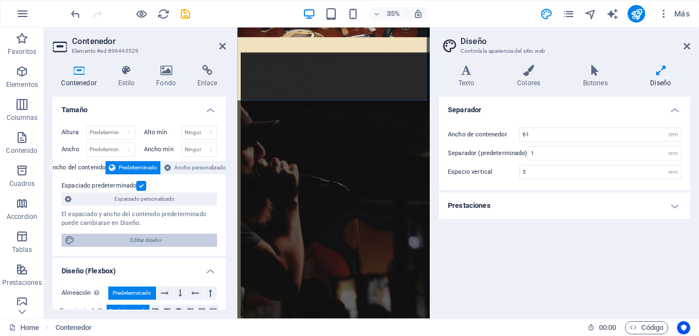
scroll to position [1864, 0]
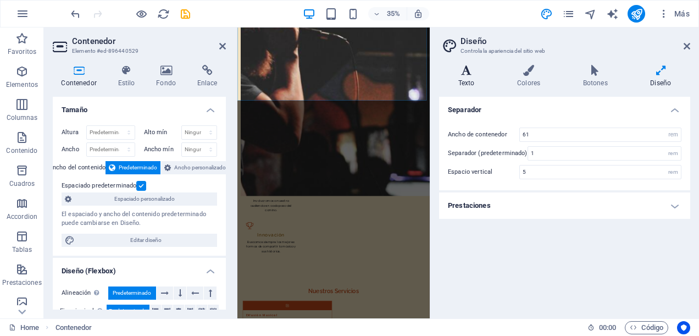
click at [470, 76] on h4 "Texto" at bounding box center [468, 76] width 59 height 23
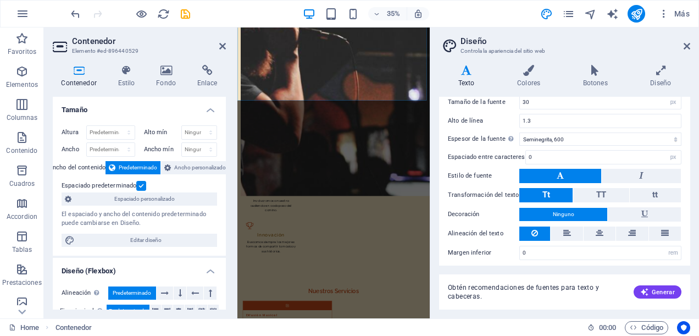
scroll to position [0, 0]
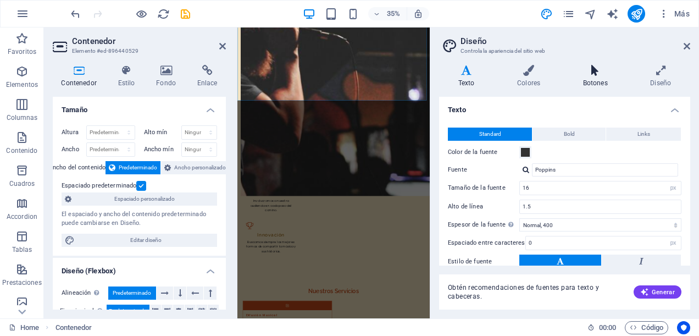
click at [599, 73] on icon at bounding box center [594, 70] width 63 height 11
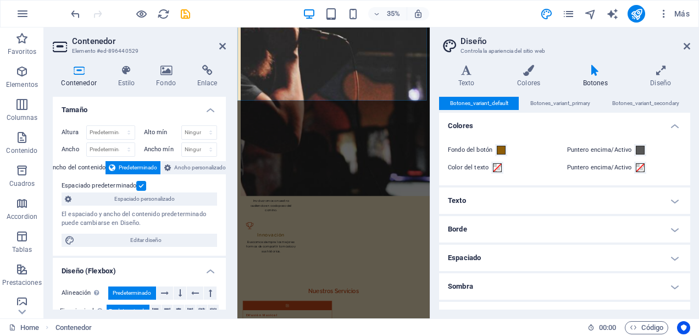
click at [686, 41] on h2 "Diseño" at bounding box center [575, 41] width 230 height 10
drag, startPoint x: 685, startPoint y: 47, endPoint x: 295, endPoint y: 39, distance: 390.0
click at [685, 47] on icon at bounding box center [686, 46] width 7 height 9
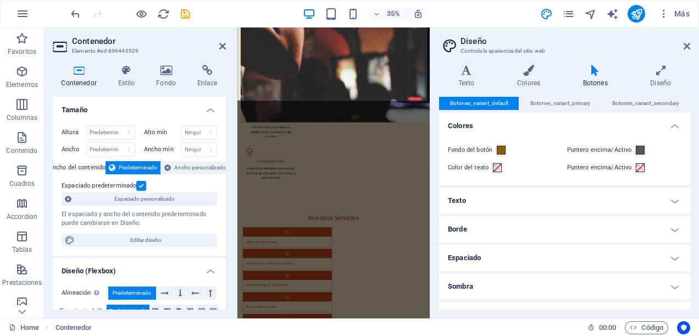
scroll to position [1444, 0]
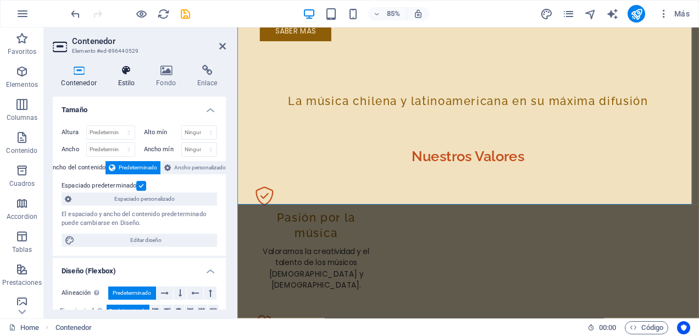
click at [132, 73] on icon at bounding box center [126, 70] width 34 height 11
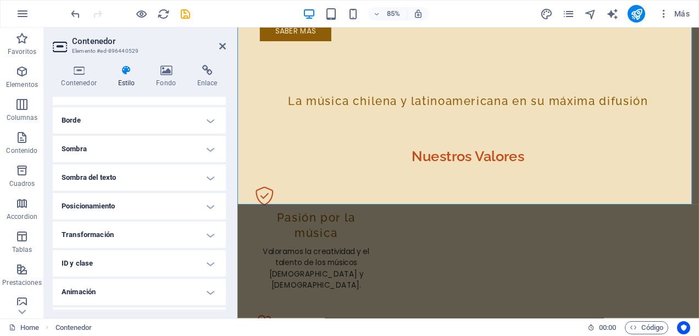
scroll to position [133, 0]
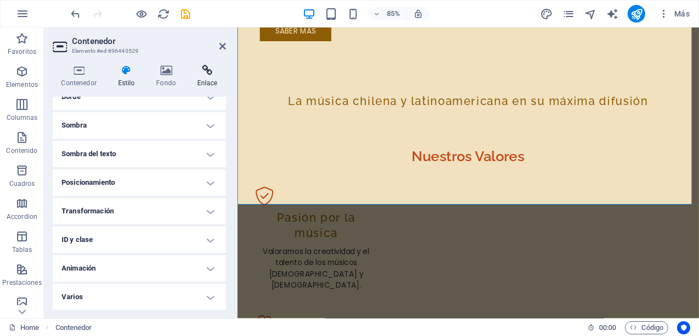
click at [209, 71] on icon at bounding box center [206, 70] width 37 height 11
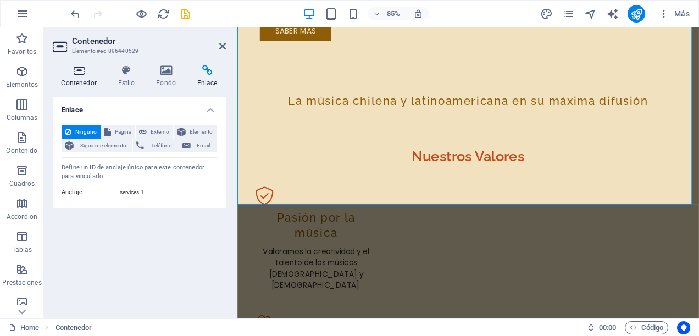
click at [80, 80] on h4 "Contenedor" at bounding box center [81, 76] width 57 height 23
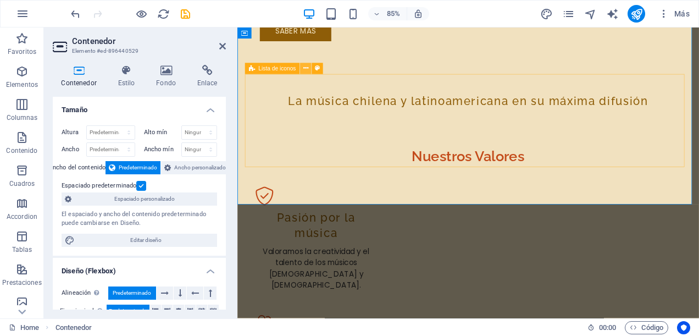
click at [307, 68] on icon at bounding box center [305, 69] width 5 height 10
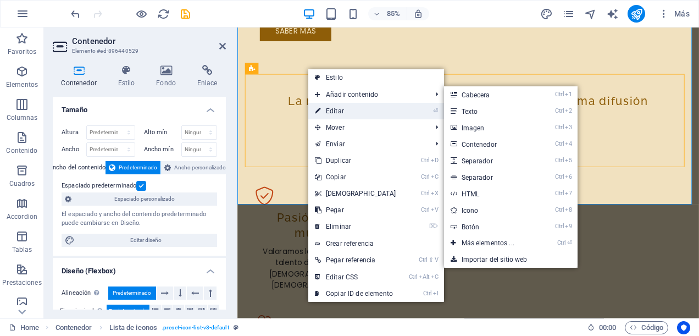
click at [341, 110] on link "⏎ Editar" at bounding box center [355, 111] width 94 height 16
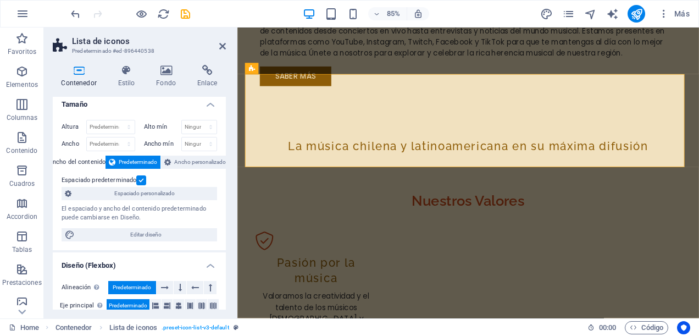
scroll to position [0, 0]
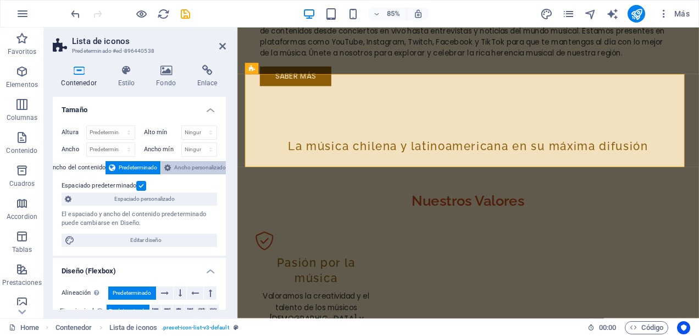
click at [195, 165] on span "Ancho personalizado" at bounding box center [200, 167] width 52 height 13
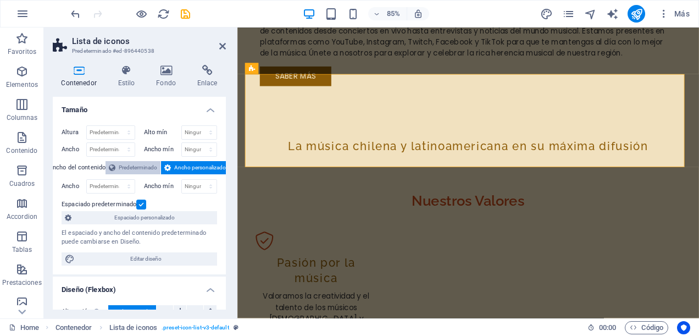
click at [149, 169] on span "Predeterminado" at bounding box center [138, 167] width 38 height 13
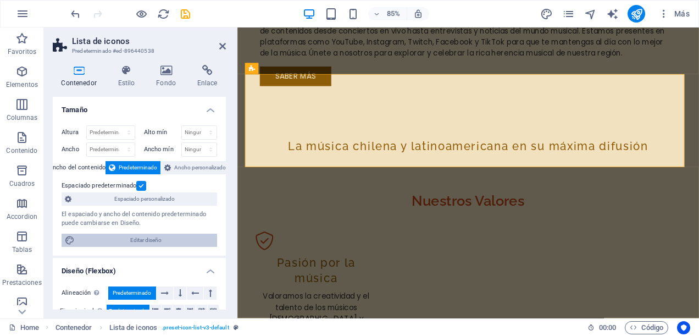
click at [153, 237] on span "Editar diseño" at bounding box center [146, 239] width 136 height 13
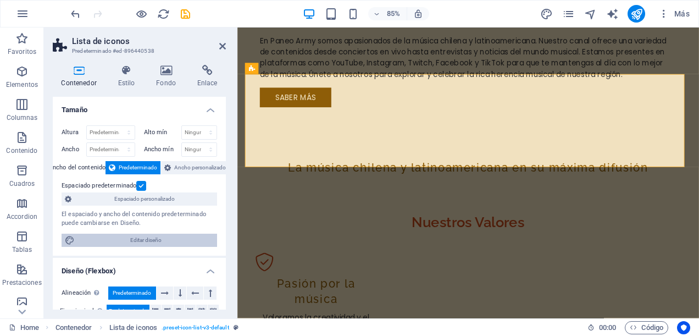
select select "rem"
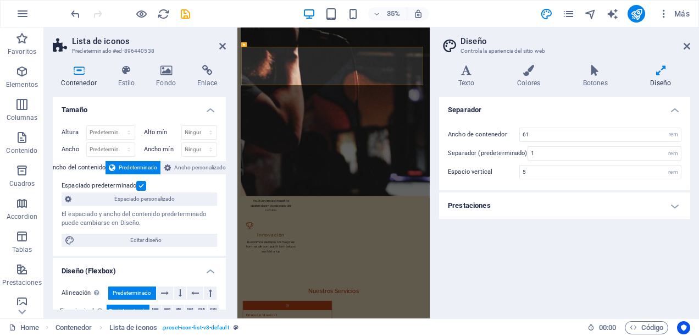
click at [673, 201] on h4 "Prestaciones" at bounding box center [564, 205] width 251 height 26
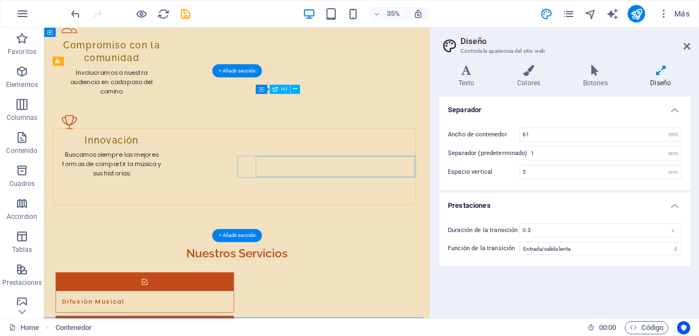
scroll to position [1512, 0]
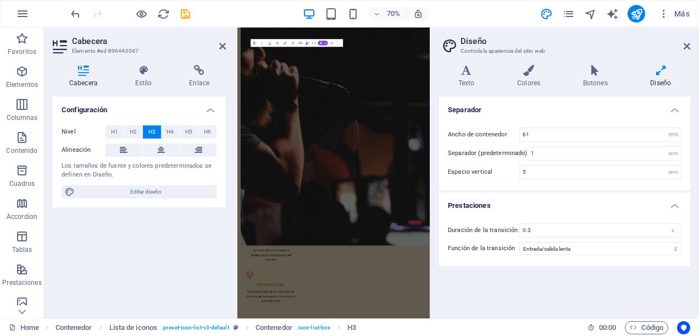
scroll to position [1864, 0]
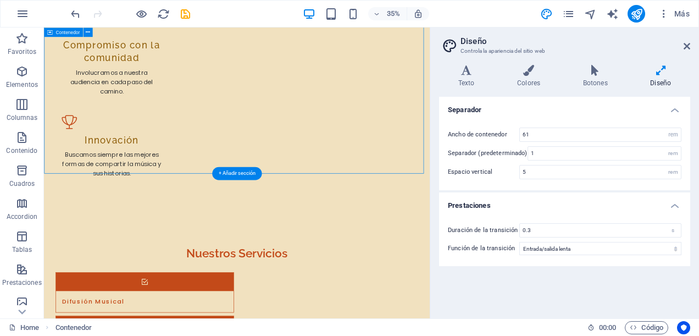
scroll to position [1512, 0]
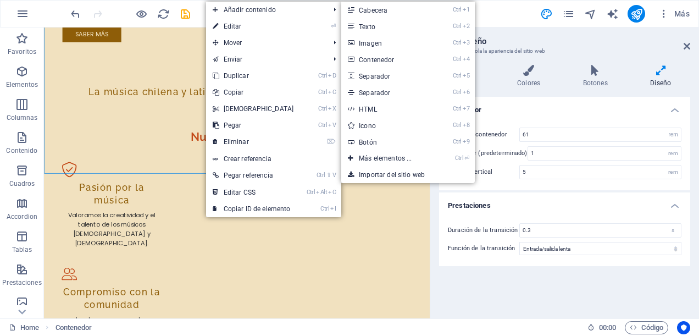
click at [383, 15] on link "Ctrl 1 Cabecera" at bounding box center [387, 10] width 92 height 16
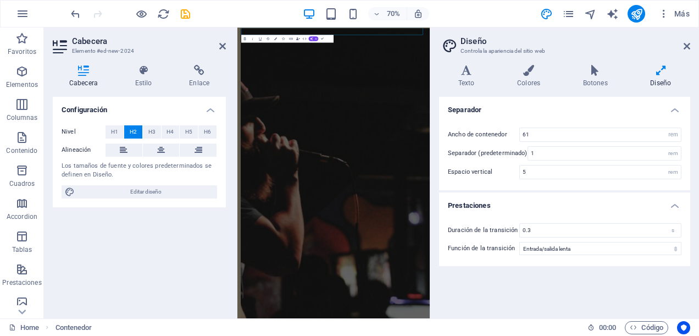
scroll to position [1882, 0]
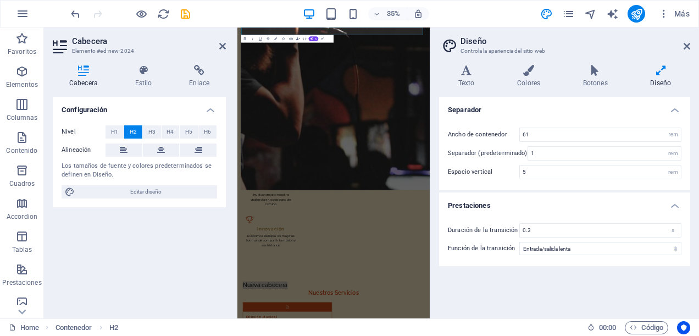
click at [689, 41] on h2 "Diseño" at bounding box center [575, 41] width 230 height 10
click at [685, 47] on icon at bounding box center [686, 46] width 7 height 9
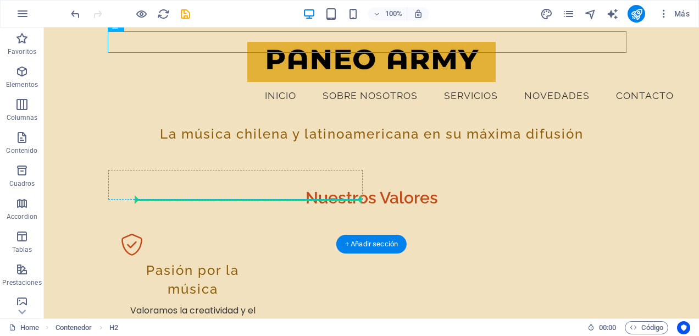
scroll to position [1495, 0]
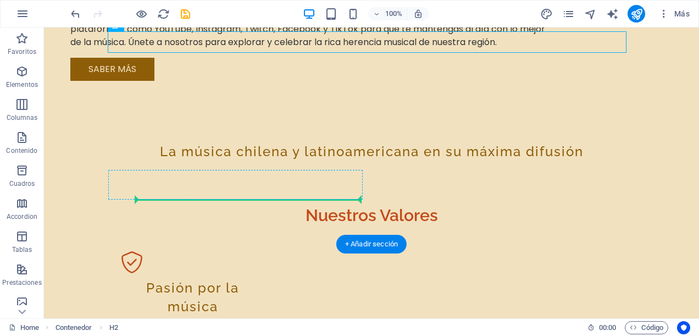
drag, startPoint x: 256, startPoint y: 41, endPoint x: 320, endPoint y: 191, distance: 163.1
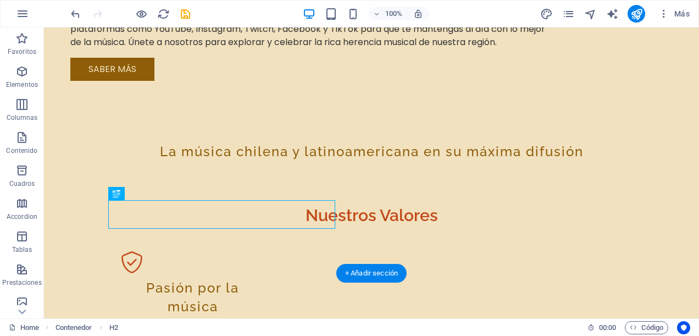
scroll to position [1378, 0]
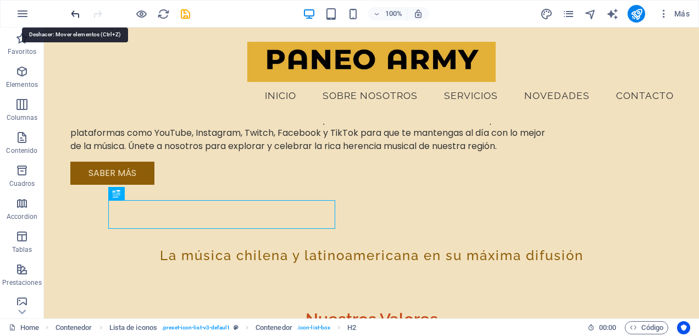
click at [76, 14] on icon "undo" at bounding box center [75, 14] width 13 height 13
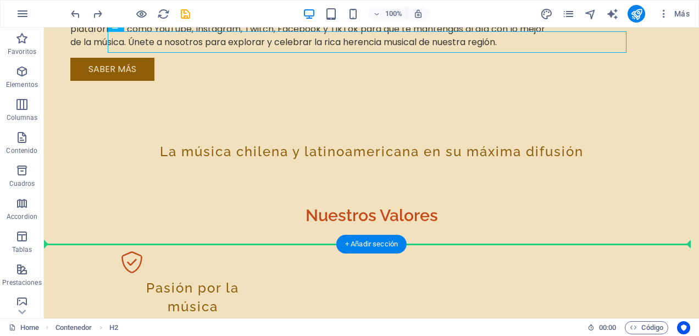
drag, startPoint x: 275, startPoint y: 41, endPoint x: 433, endPoint y: 209, distance: 231.1
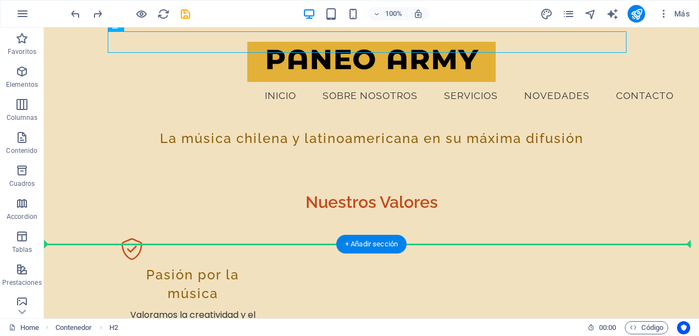
scroll to position [1378, 0]
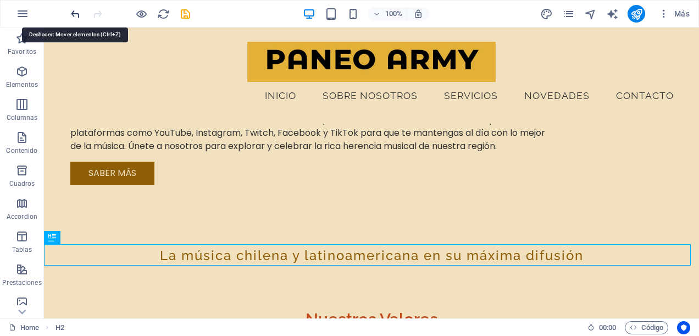
click at [73, 15] on icon "undo" at bounding box center [75, 14] width 13 height 13
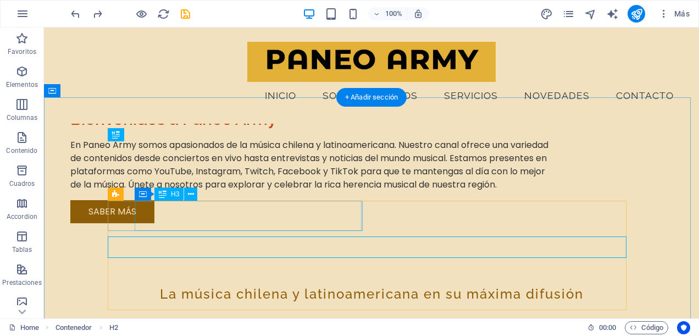
scroll to position [1236, 0]
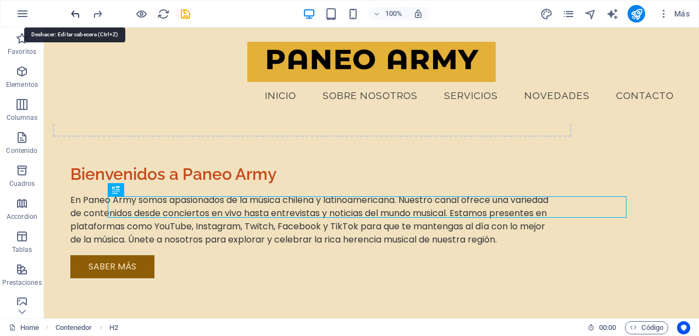
click at [75, 12] on icon "undo" at bounding box center [75, 14] width 13 height 13
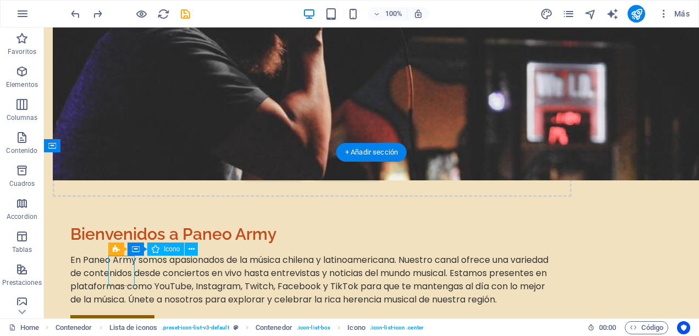
select select "xMidYMid"
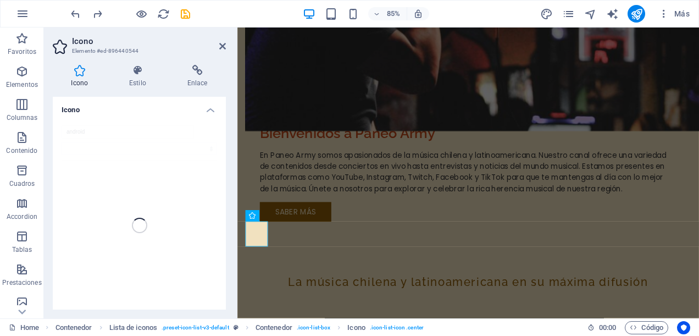
scroll to position [1293, 0]
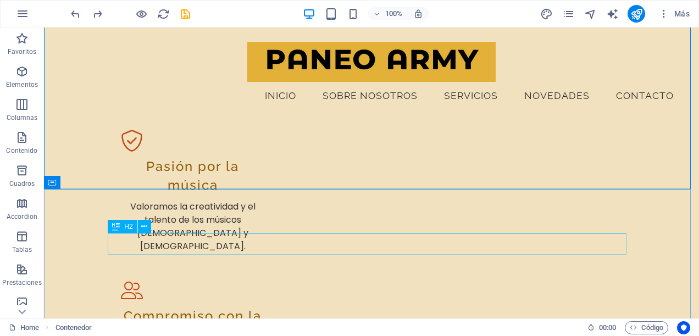
scroll to position [1400, 0]
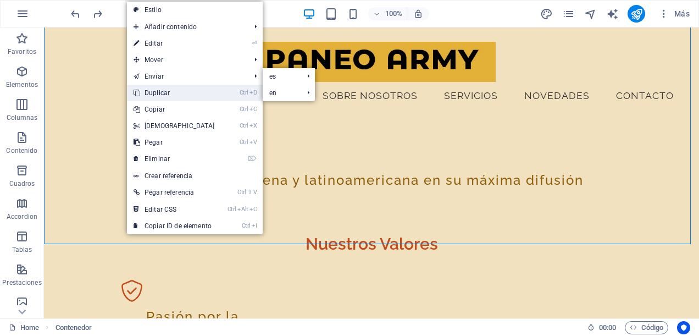
click at [171, 89] on link "Ctrl D Duplicar" at bounding box center [174, 93] width 94 height 16
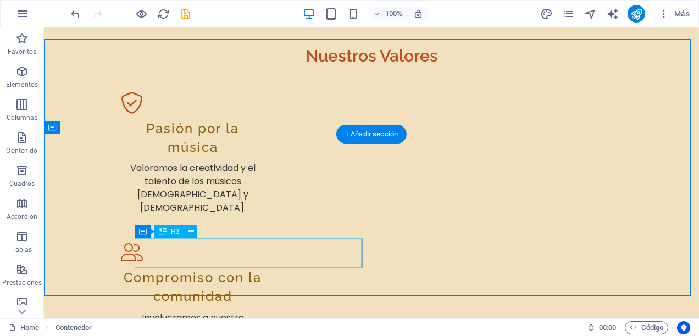
scroll to position [1660, 0]
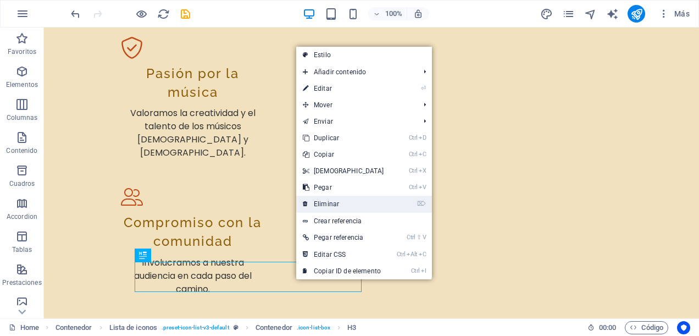
click at [344, 202] on link "⌦ Eliminar" at bounding box center [343, 204] width 94 height 16
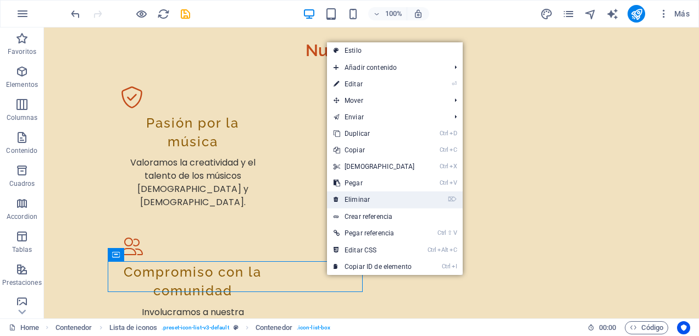
click at [371, 201] on link "⌦ Eliminar" at bounding box center [374, 199] width 94 height 16
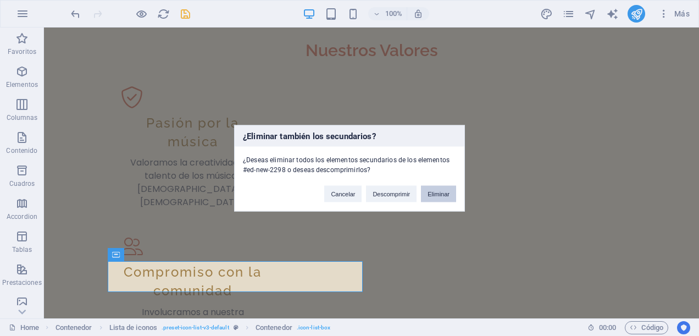
click at [431, 194] on button "Eliminar" at bounding box center [438, 193] width 35 height 16
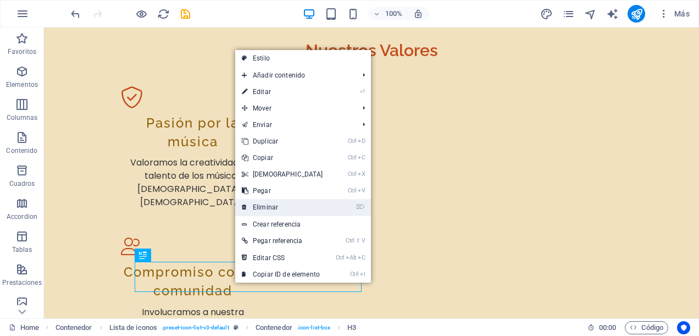
click at [289, 208] on link "⌦ Eliminar" at bounding box center [282, 207] width 94 height 16
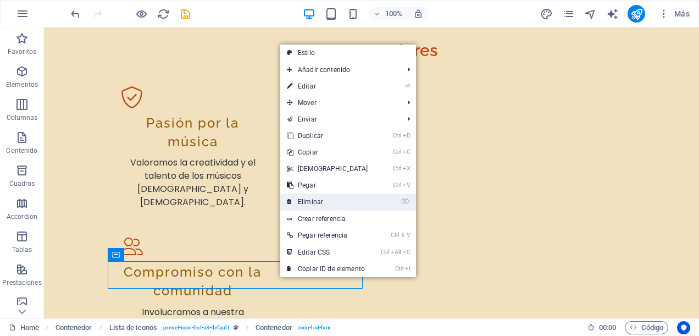
click at [316, 200] on link "⌦ Eliminar" at bounding box center [327, 201] width 94 height 16
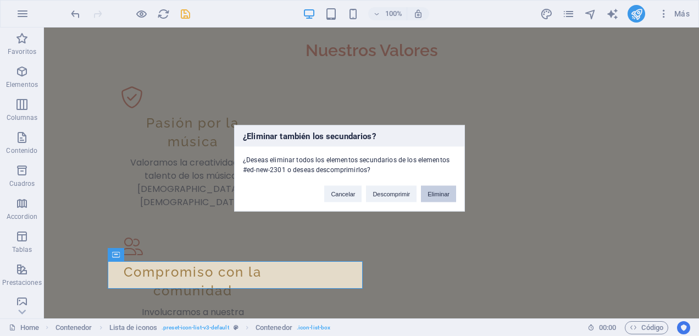
click at [450, 195] on button "Eliminar" at bounding box center [438, 193] width 35 height 16
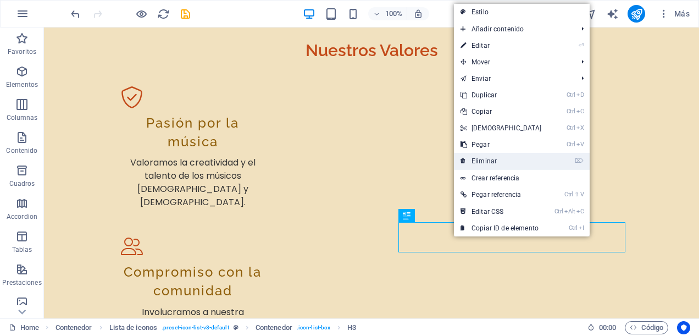
click at [501, 158] on link "⌦ Eliminar" at bounding box center [501, 161] width 94 height 16
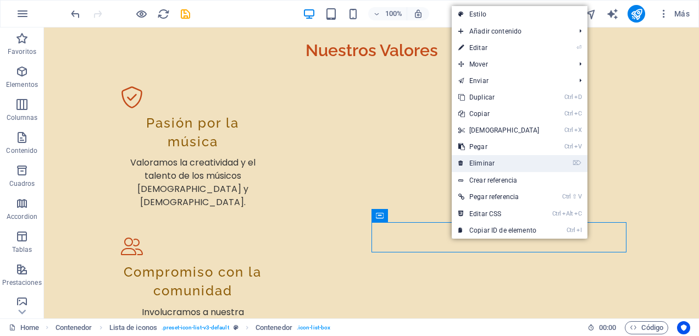
click at [489, 164] on link "⌦ Eliminar" at bounding box center [498, 163] width 94 height 16
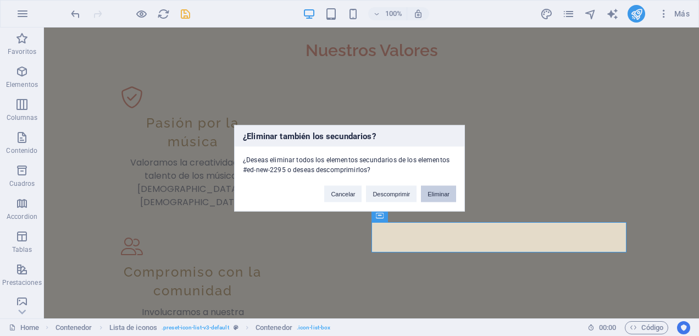
click at [432, 194] on button "Eliminar" at bounding box center [438, 193] width 35 height 16
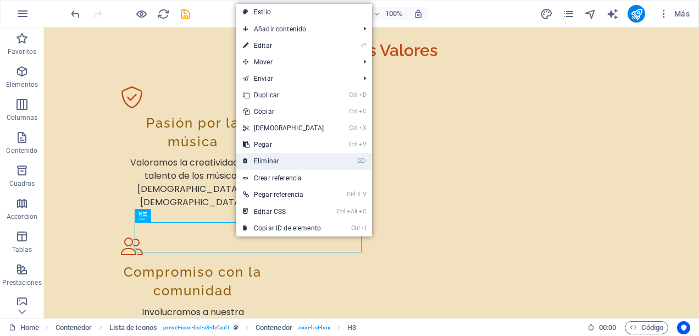
click at [274, 160] on link "⌦ Eliminar" at bounding box center [283, 161] width 94 height 16
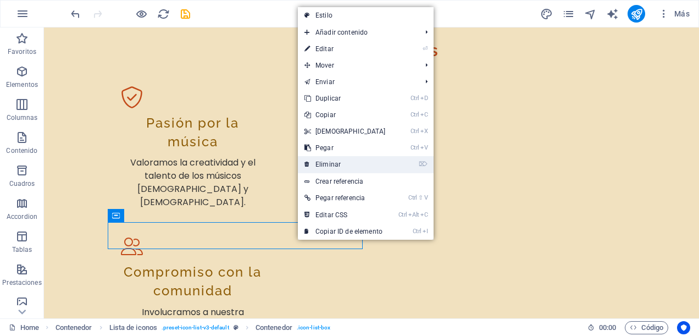
click at [342, 157] on link "⌦ Eliminar" at bounding box center [345, 164] width 94 height 16
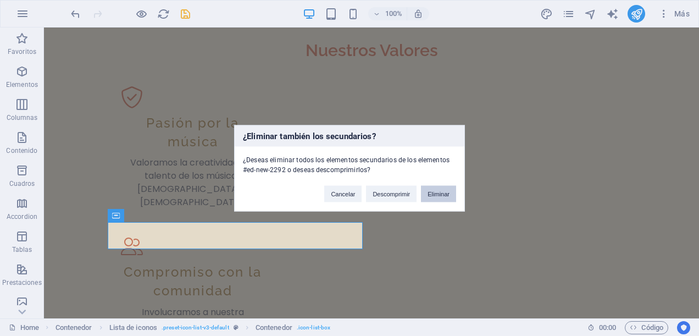
click at [435, 190] on button "Eliminar" at bounding box center [438, 193] width 35 height 16
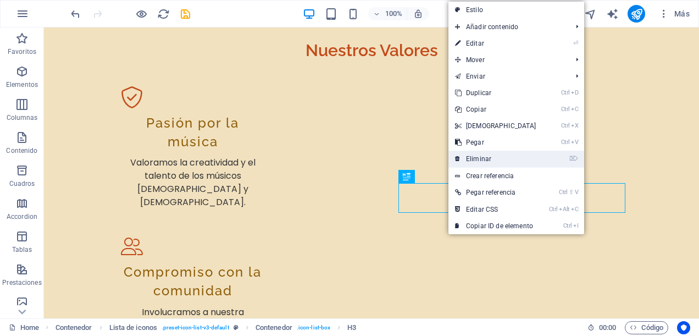
click at [481, 157] on link "⌦ Eliminar" at bounding box center [495, 158] width 94 height 16
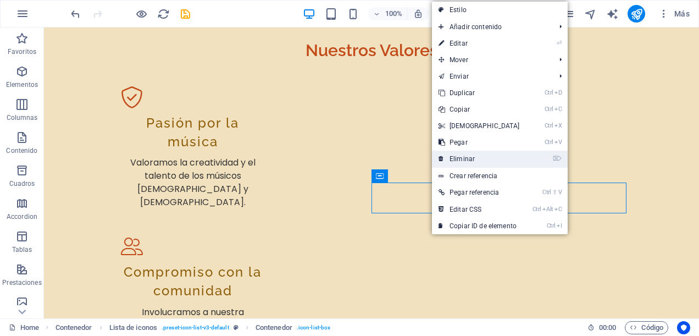
click at [460, 166] on link "⌦ Eliminar" at bounding box center [479, 158] width 94 height 16
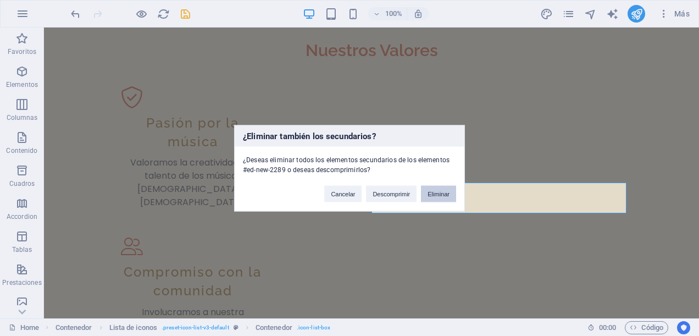
drag, startPoint x: 433, startPoint y: 193, endPoint x: 380, endPoint y: 167, distance: 58.7
click at [433, 193] on button "Eliminar" at bounding box center [438, 193] width 35 height 16
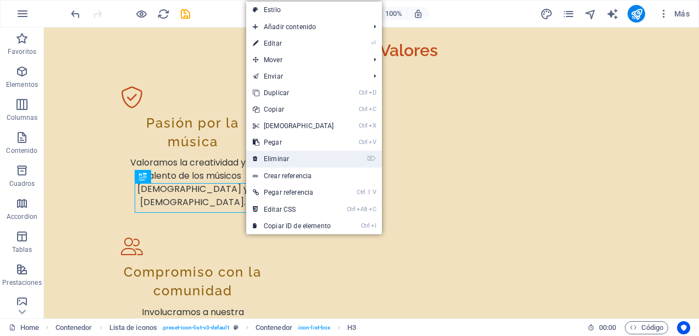
click at [279, 159] on link "⌦ Eliminar" at bounding box center [293, 158] width 94 height 16
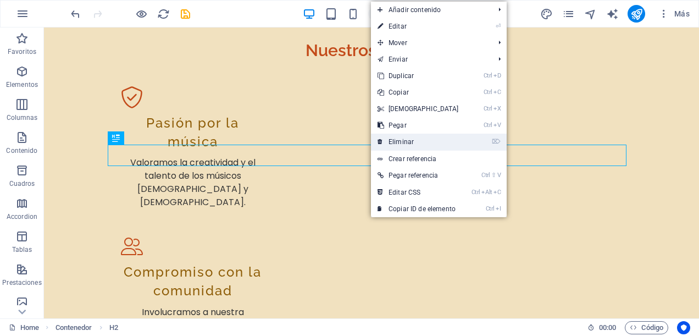
click at [387, 143] on link "⌦ Eliminar" at bounding box center [418, 141] width 94 height 16
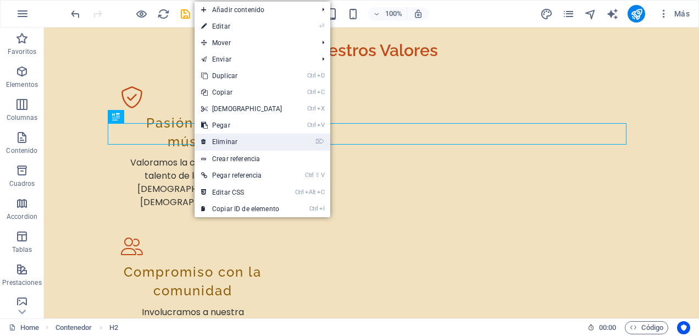
click at [236, 137] on link "⌦ Eliminar" at bounding box center [241, 141] width 94 height 16
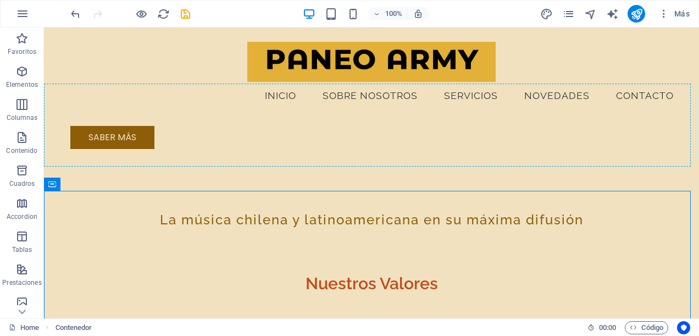
scroll to position [1398, 0]
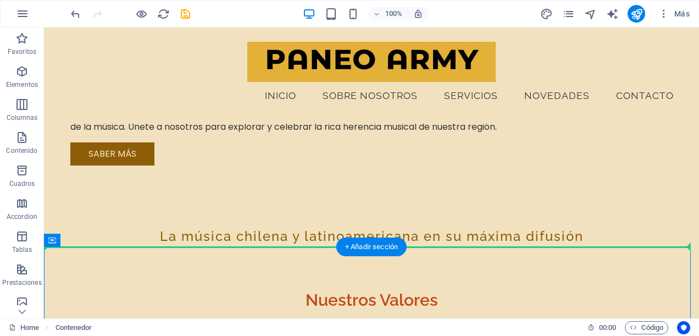
drag, startPoint x: 234, startPoint y: 146, endPoint x: 220, endPoint y: 208, distance: 63.1
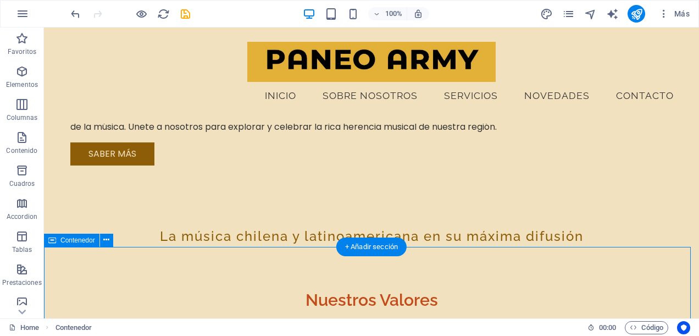
scroll to position [1603, 0]
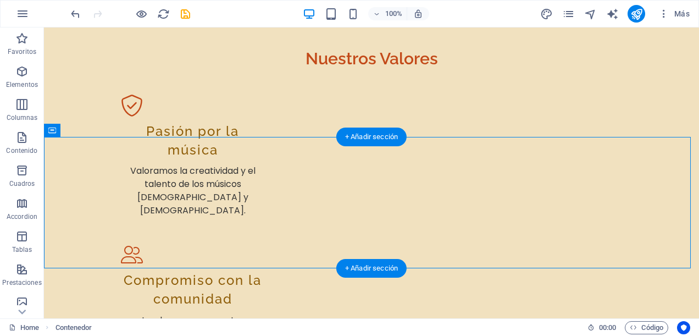
drag, startPoint x: 79, startPoint y: 236, endPoint x: 340, endPoint y: 214, distance: 262.3
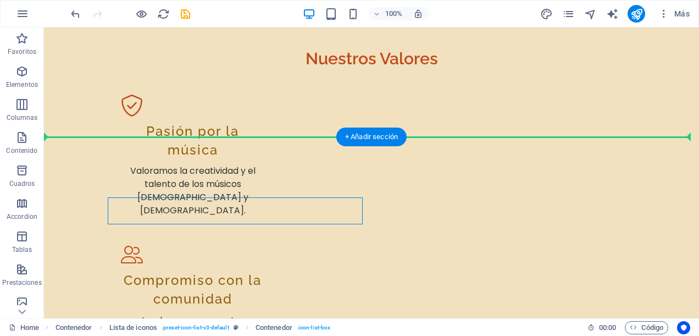
drag, startPoint x: 270, startPoint y: 212, endPoint x: 210, endPoint y: 105, distance: 122.5
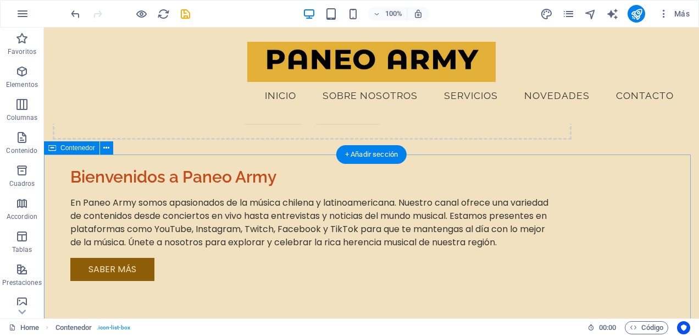
scroll to position [1178, 0]
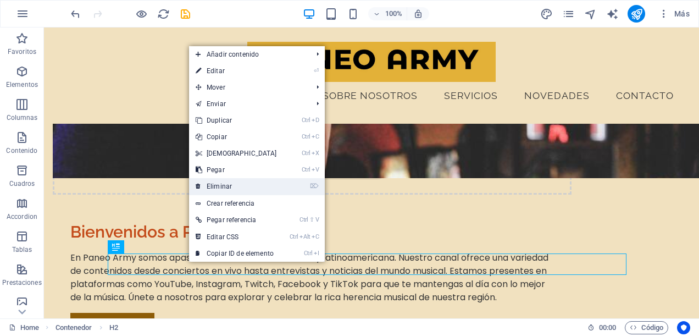
click at [248, 191] on link "⌦ Eliminar" at bounding box center [236, 186] width 94 height 16
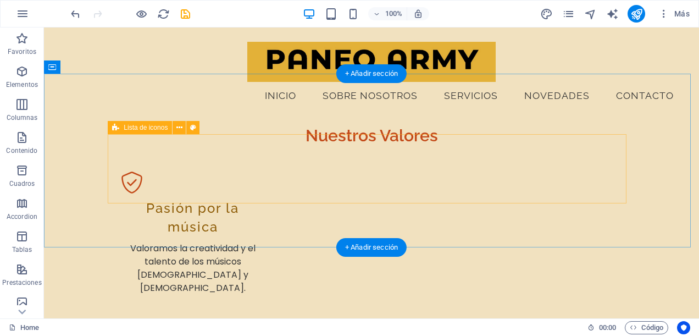
scroll to position [1507, 0]
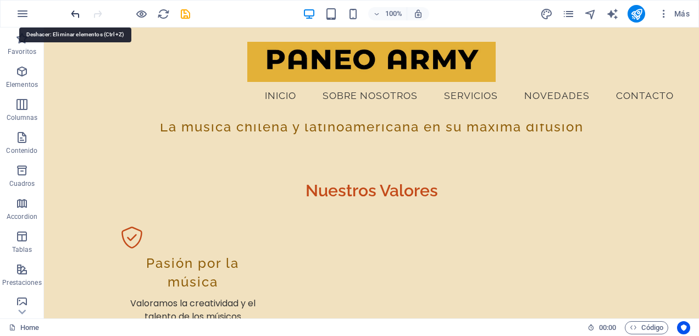
click at [77, 14] on icon "undo" at bounding box center [75, 14] width 13 height 13
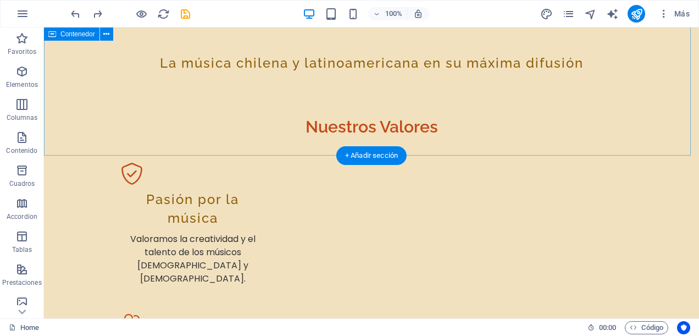
scroll to position [1639, 0]
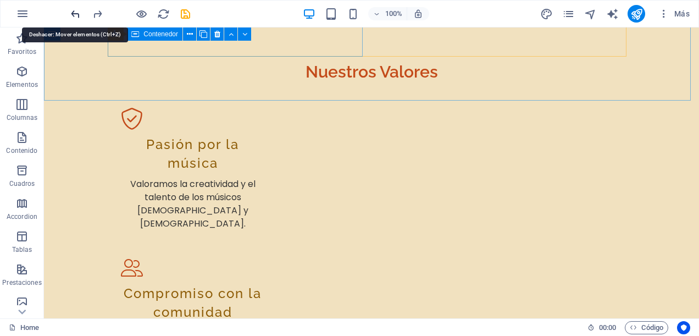
click at [75, 14] on icon "undo" at bounding box center [75, 14] width 13 height 13
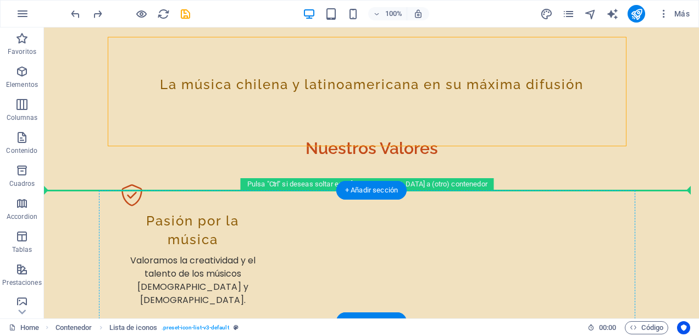
scroll to position [1572, 0]
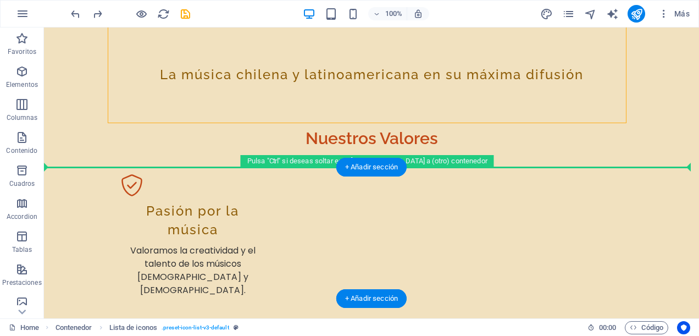
drag, startPoint x: 208, startPoint y: 175, endPoint x: 369, endPoint y: 201, distance: 163.6
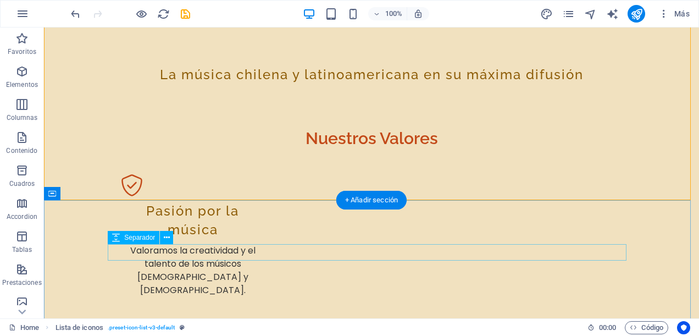
scroll to position [1627, 0]
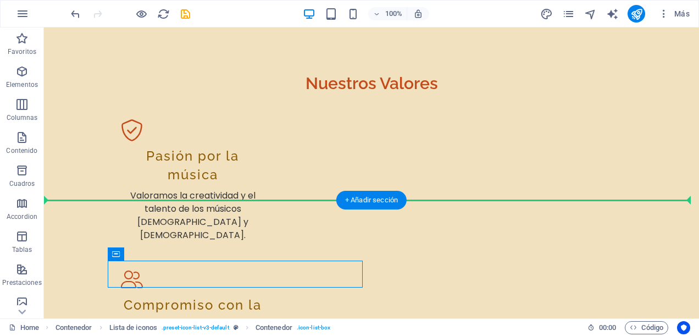
drag, startPoint x: 200, startPoint y: 277, endPoint x: 211, endPoint y: 157, distance: 120.2
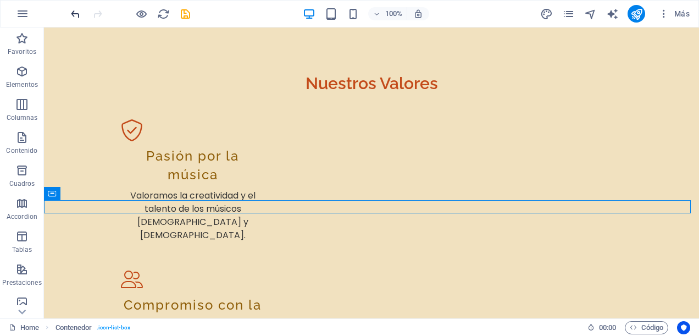
click at [81, 13] on icon "undo" at bounding box center [75, 14] width 13 height 13
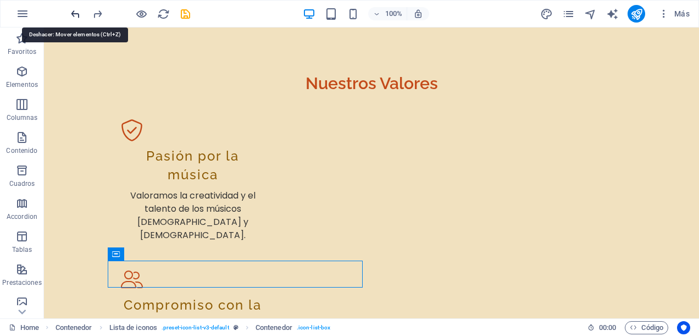
click at [81, 16] on icon "undo" at bounding box center [75, 14] width 13 height 13
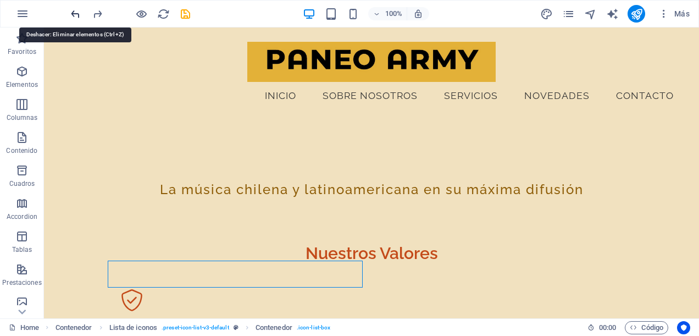
click at [78, 12] on icon "undo" at bounding box center [75, 14] width 13 height 13
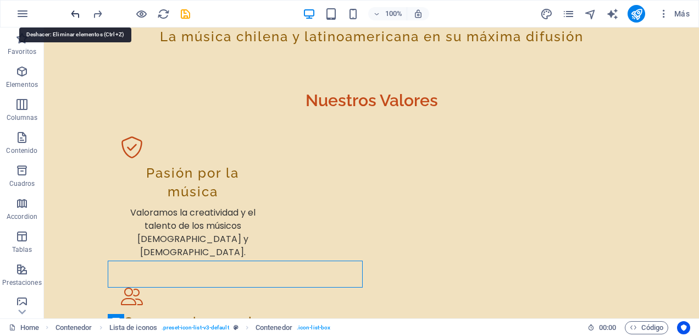
click at [78, 12] on icon "undo" at bounding box center [75, 14] width 13 height 13
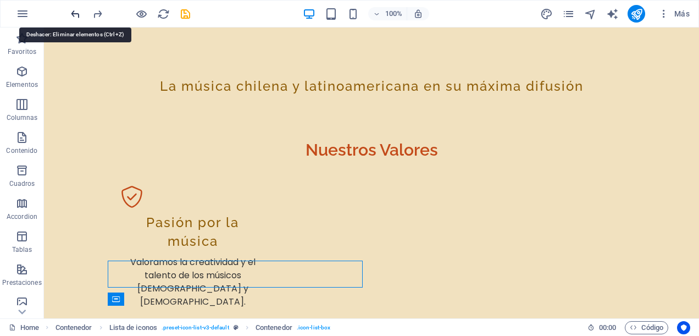
scroll to position [1582, 0]
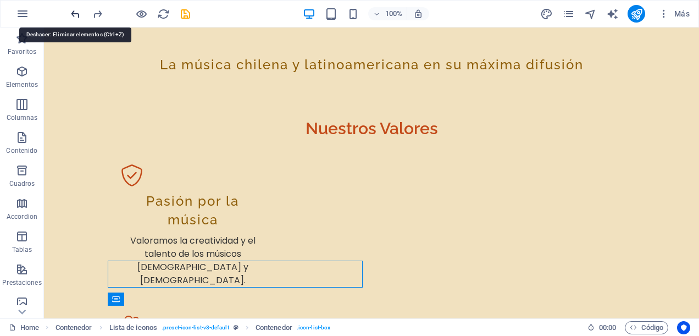
click at [78, 12] on icon "undo" at bounding box center [75, 14] width 13 height 13
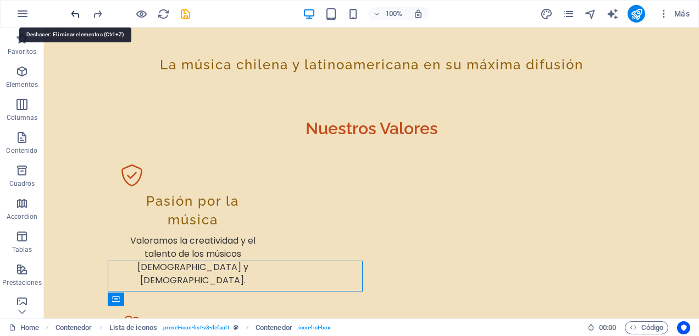
click at [78, 12] on icon "undo" at bounding box center [75, 14] width 13 height 13
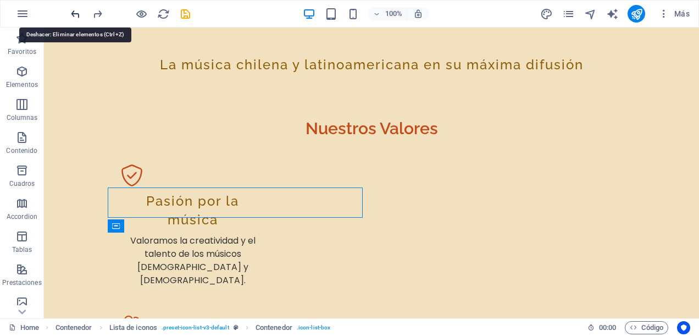
scroll to position [1764, 0]
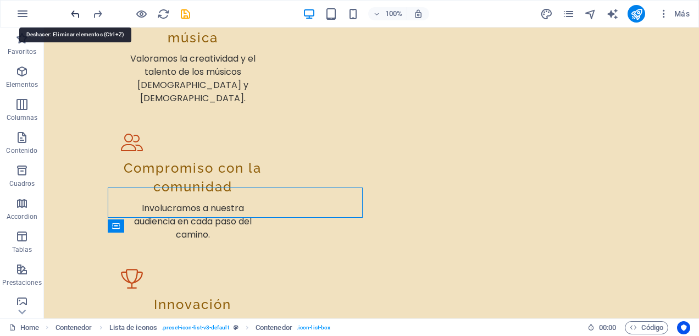
click at [78, 12] on icon "undo" at bounding box center [75, 14] width 13 height 13
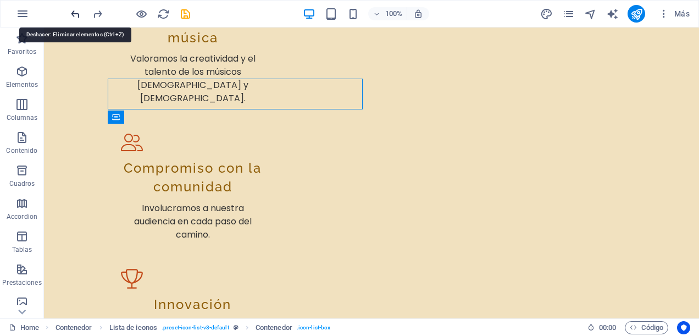
click at [78, 12] on icon "undo" at bounding box center [75, 14] width 13 height 13
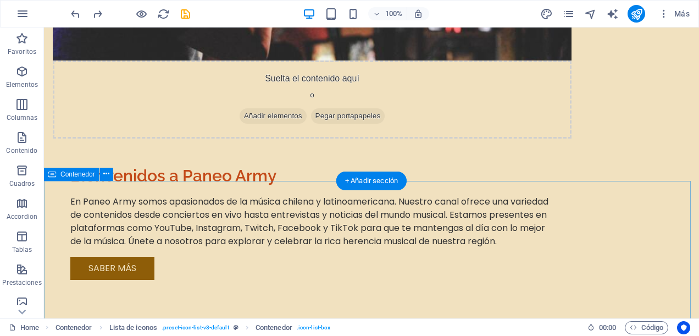
scroll to position [1302, 0]
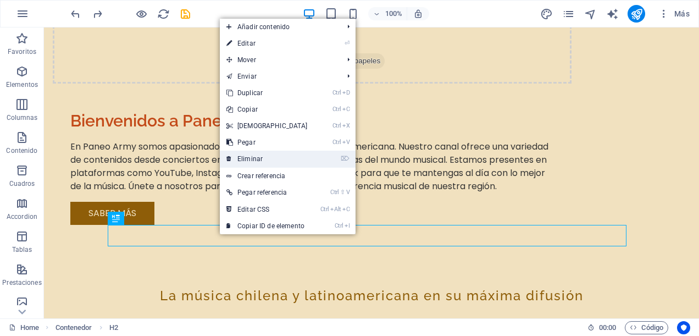
click at [294, 150] on link "⌦ Eliminar" at bounding box center [267, 158] width 94 height 16
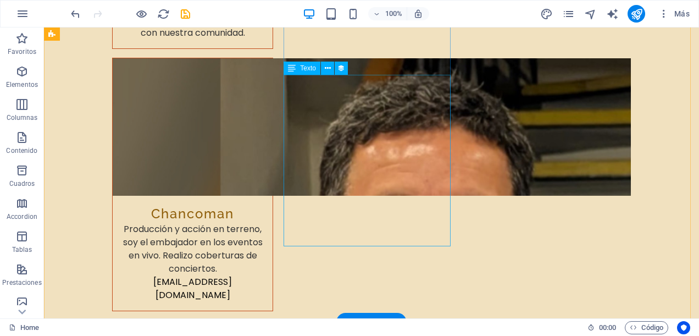
scroll to position [5311, 0]
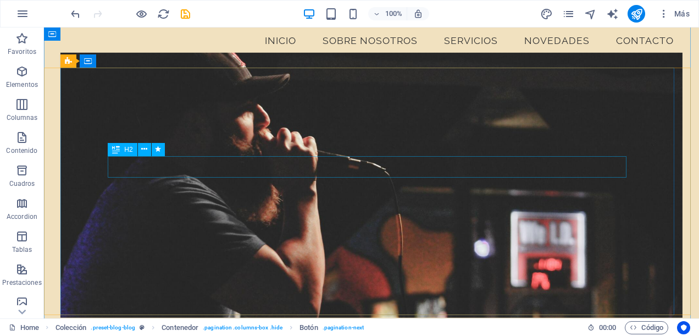
scroll to position [0, 0]
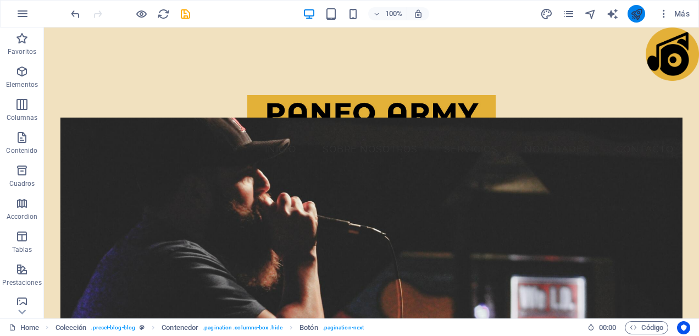
click at [642, 12] on icon "publish" at bounding box center [636, 14] width 13 height 13
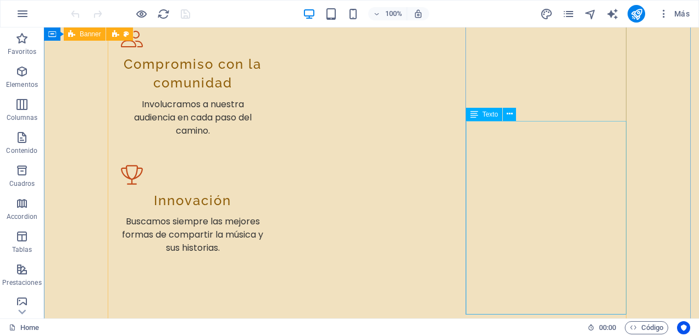
scroll to position [2142, 0]
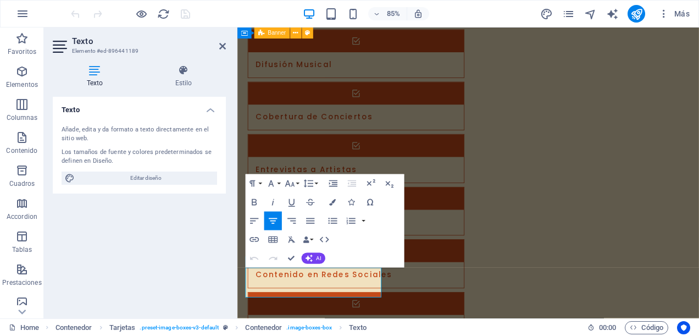
scroll to position [2103, 0]
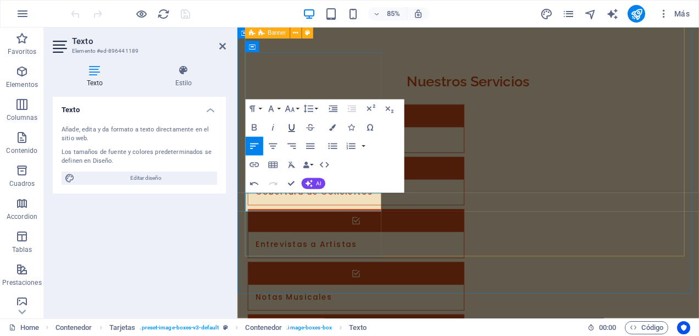
scroll to position [3262, 1]
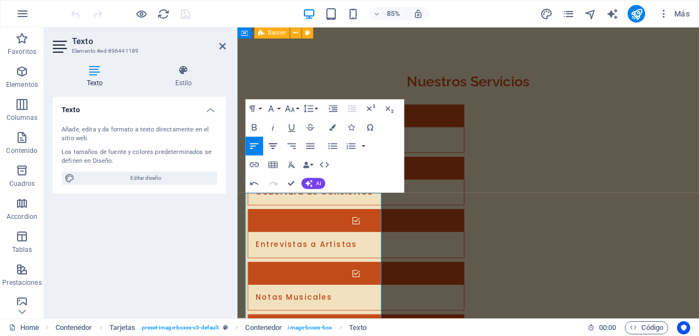
click at [272, 147] on icon "button" at bounding box center [272, 145] width 11 height 11
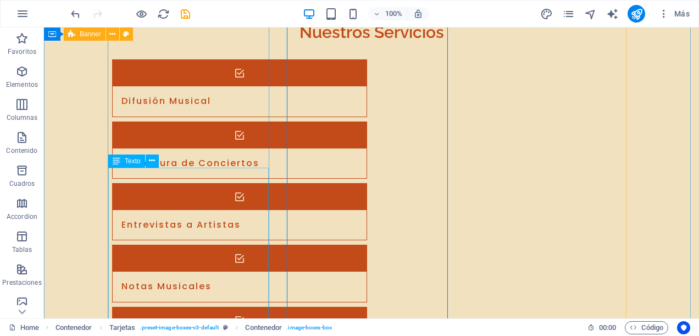
scroll to position [2252, 0]
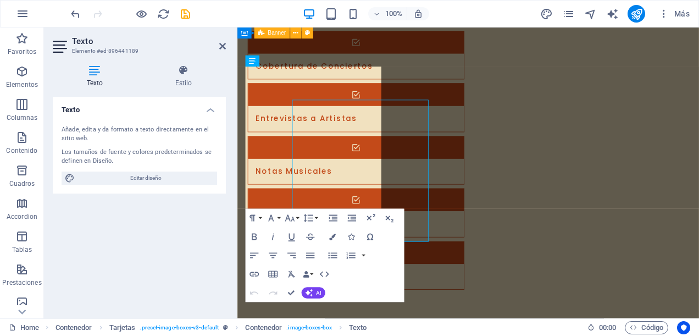
click at [197, 183] on span "Editar diseño" at bounding box center [146, 177] width 136 height 13
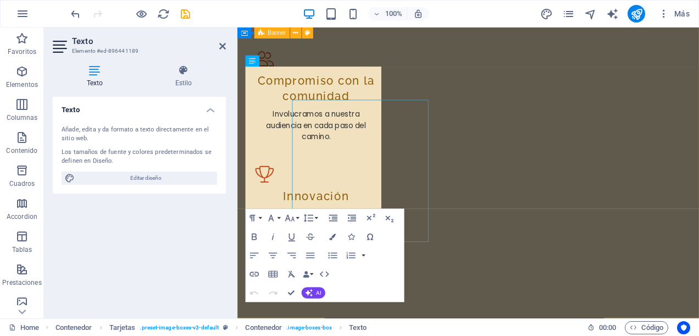
select select "px"
select select "400"
select select "px"
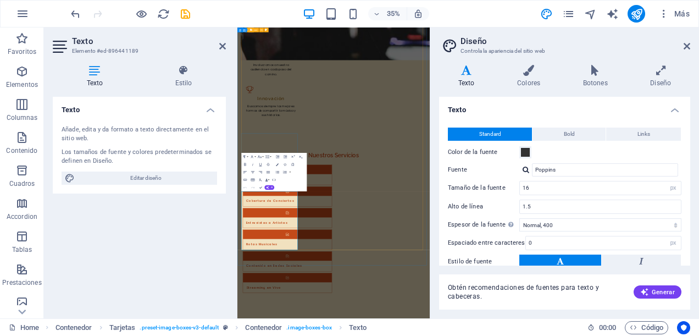
click at [688, 47] on icon at bounding box center [686, 46] width 7 height 9
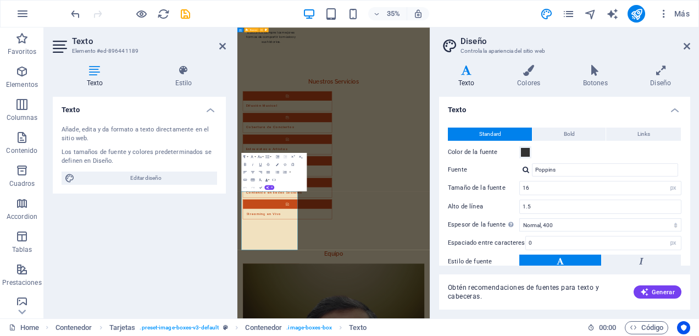
scroll to position [2210, 0]
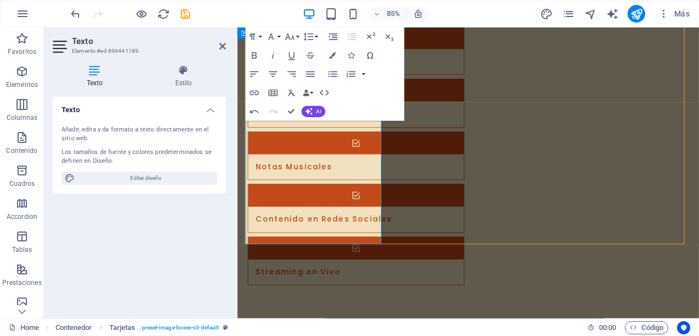
scroll to position [2279, 0]
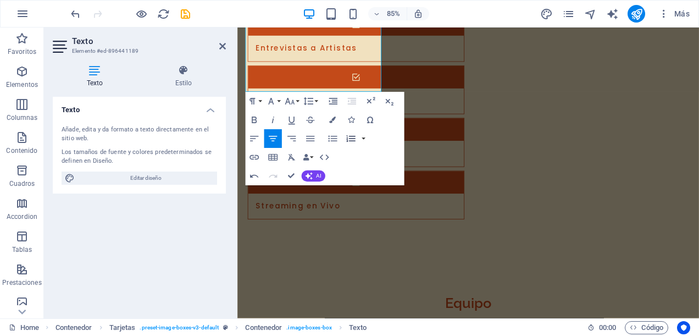
scroll to position [2389, 0]
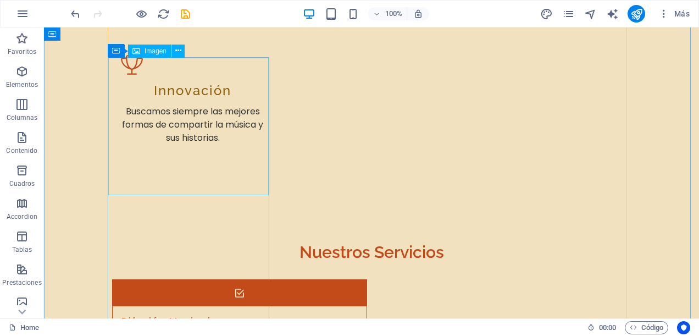
scroll to position [2197, 0]
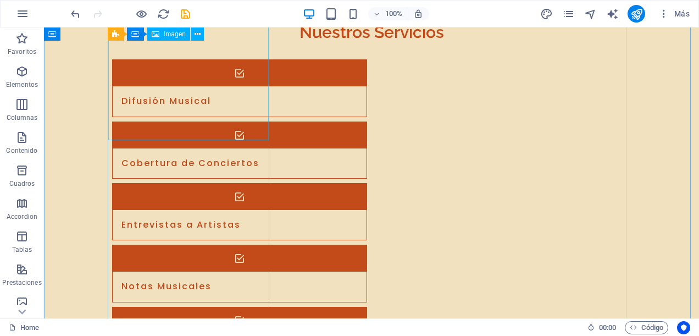
select select "vw"
select select "px"
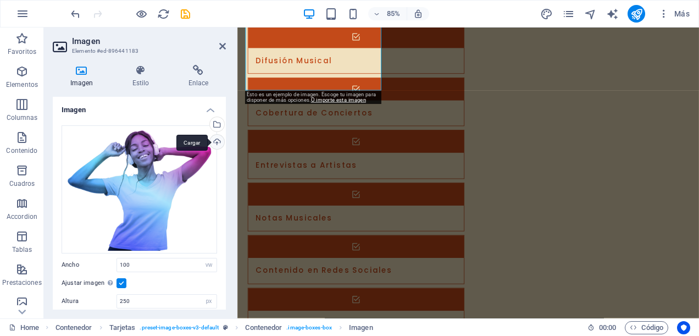
click at [216, 142] on div "Cargar" at bounding box center [216, 143] width 16 height 16
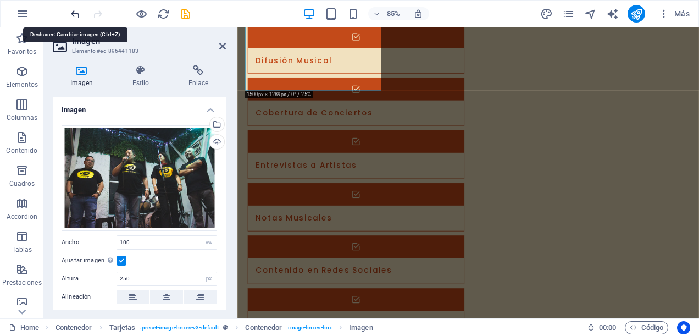
click at [72, 16] on icon "undo" at bounding box center [75, 14] width 13 height 13
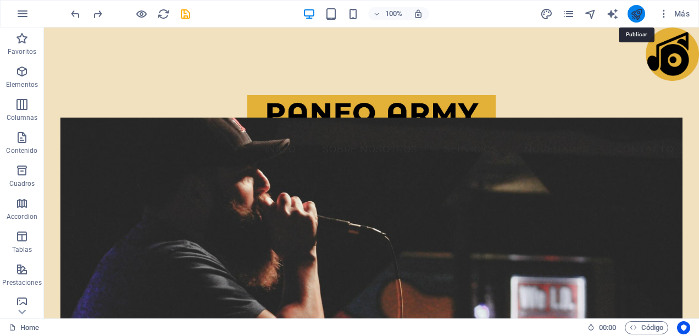
click at [630, 9] on icon "publish" at bounding box center [636, 14] width 13 height 13
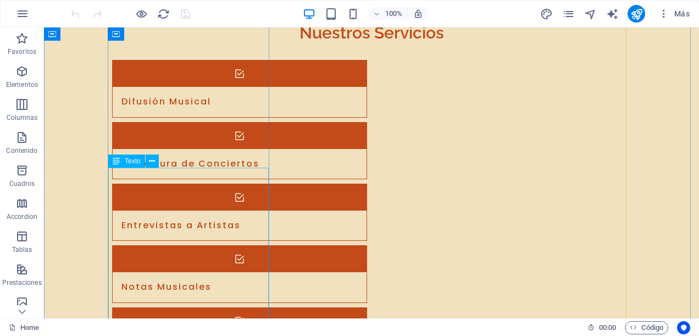
scroll to position [2251, 0]
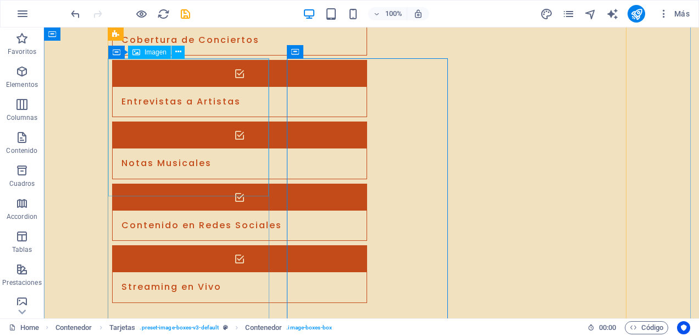
scroll to position [2045, 0]
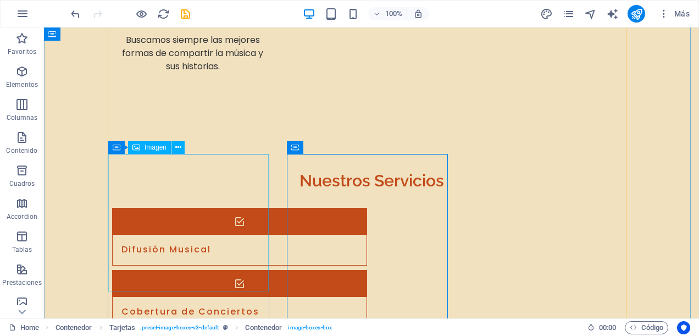
select select "vw"
select select "px"
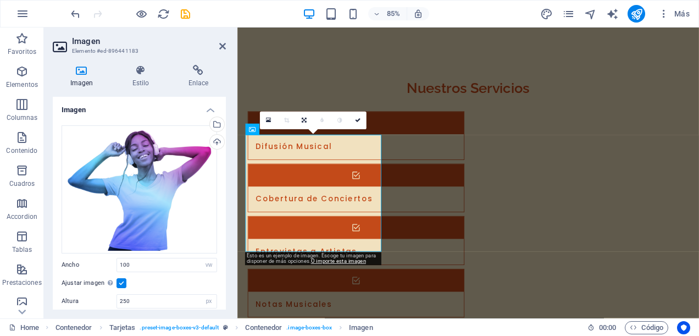
scroll to position [2007, 0]
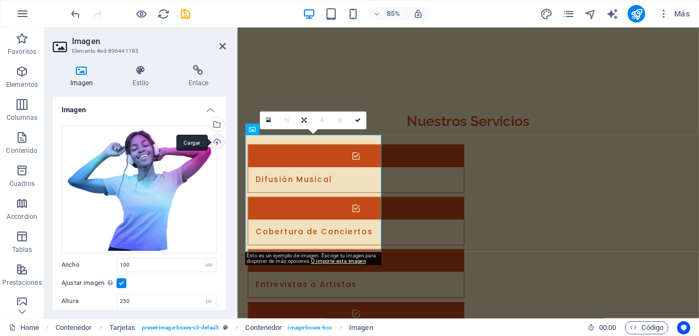
click at [215, 137] on div "Cargar" at bounding box center [216, 143] width 16 height 16
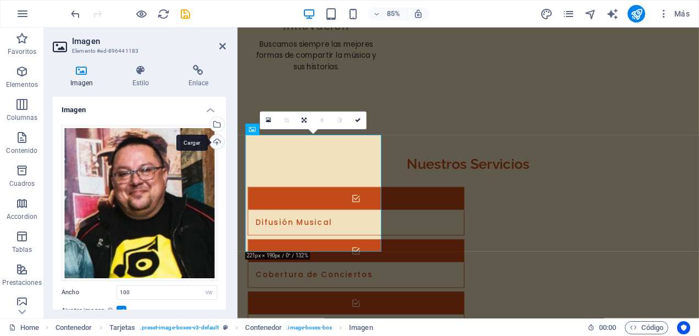
click at [219, 139] on div "Cargar" at bounding box center [216, 143] width 16 height 16
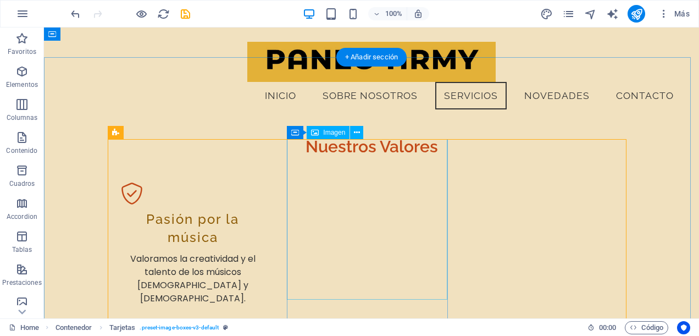
scroll to position [1496, 0]
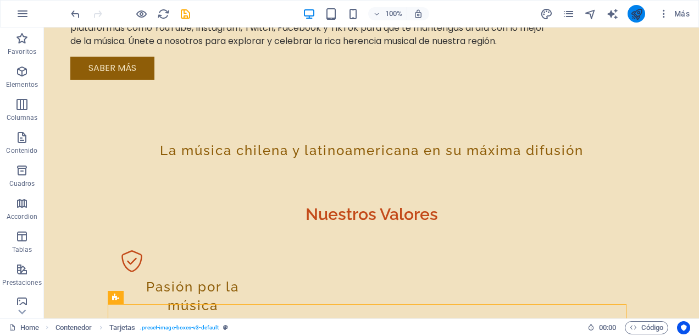
click at [640, 15] on icon "publish" at bounding box center [636, 14] width 13 height 13
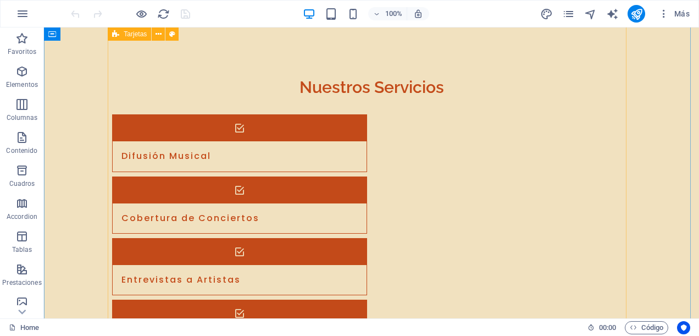
scroll to position [2307, 0]
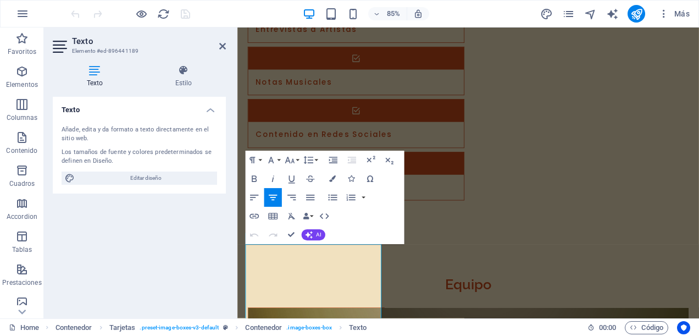
scroll to position [2131, 0]
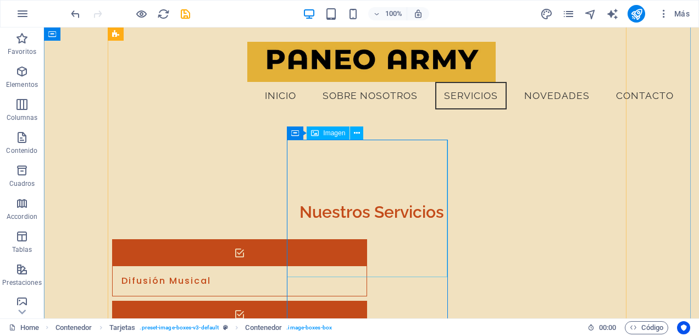
scroll to position [2059, 0]
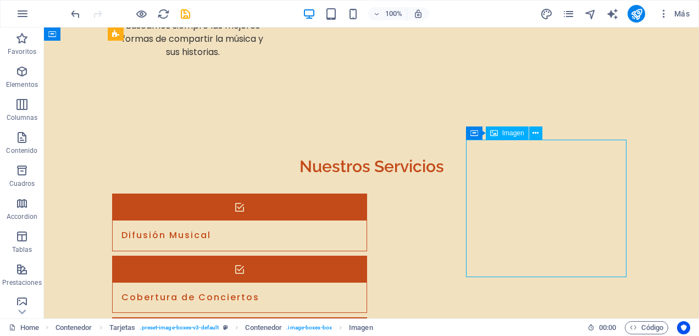
select select "vw"
select select "px"
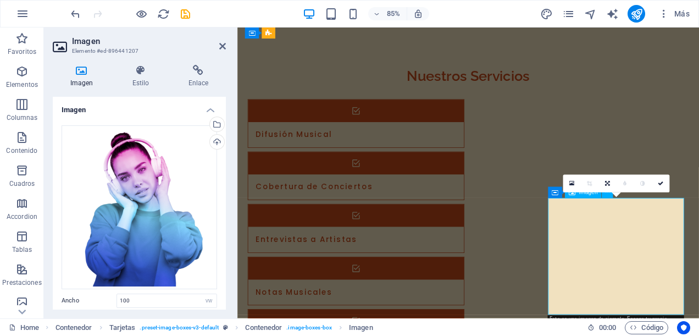
scroll to position [2021, 0]
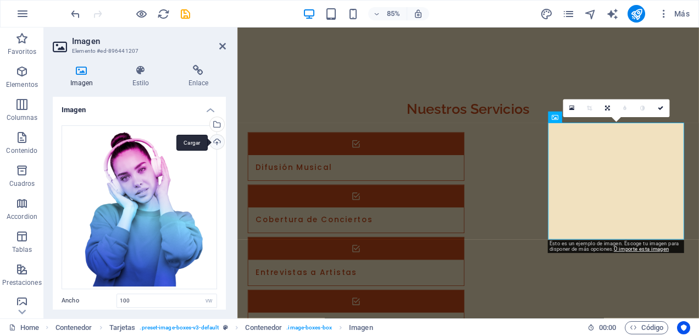
click at [215, 142] on div "Cargar" at bounding box center [216, 143] width 16 height 16
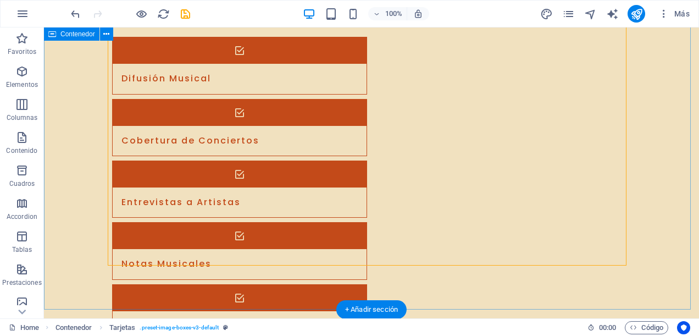
scroll to position [2279, 0]
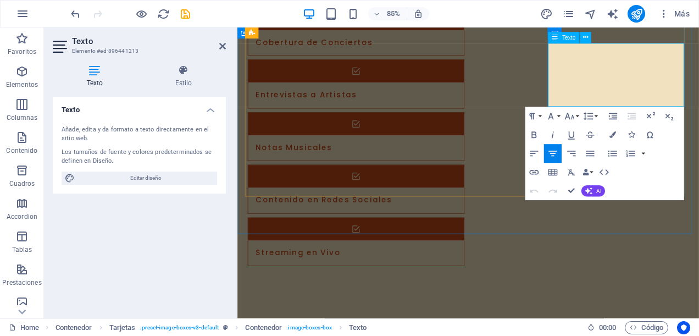
drag, startPoint x: 736, startPoint y: 105, endPoint x: 629, endPoint y: 108, distance: 107.1
click at [533, 170] on icon "button" at bounding box center [533, 171] width 11 height 11
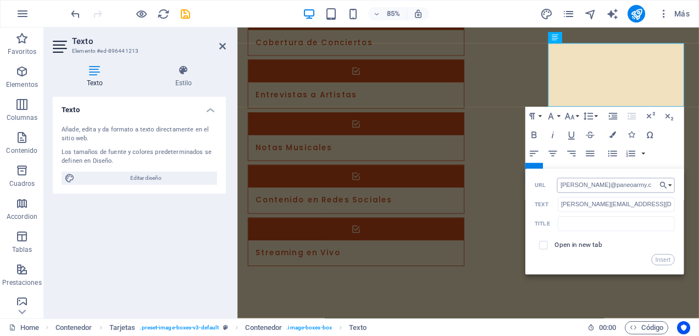
type input "[PERSON_NAME][EMAIL_ADDRESS][DOMAIN_NAME]"
click at [661, 259] on button "Insert" at bounding box center [663, 259] width 24 height 11
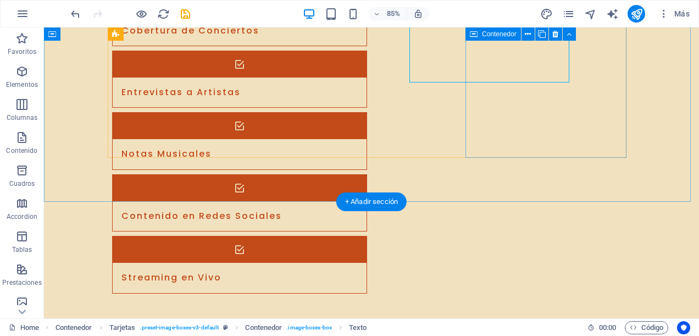
scroll to position [2318, 0]
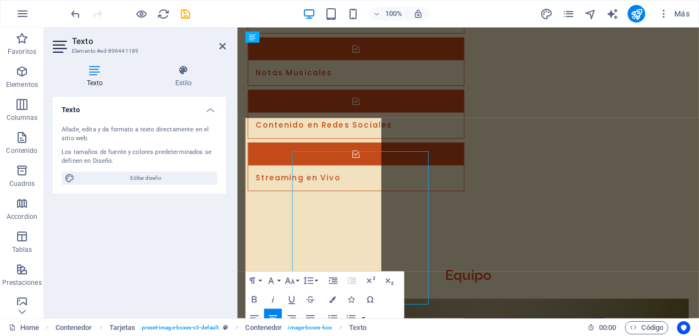
scroll to position [2279, 0]
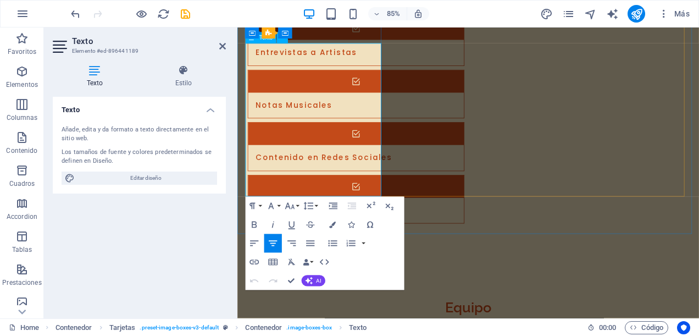
drag, startPoint x: 378, startPoint y: 209, endPoint x: 264, endPoint y: 211, distance: 114.8
click at [256, 264] on icon "button" at bounding box center [253, 261] width 11 height 11
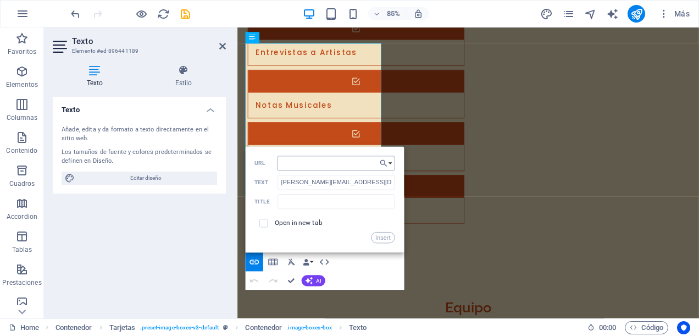
click at [302, 166] on input "URL" at bounding box center [336, 162] width 118 height 15
type input "[PERSON_NAME][EMAIL_ADDRESS][DOMAIN_NAME]"
click at [388, 234] on button "Insert" at bounding box center [383, 237] width 24 height 11
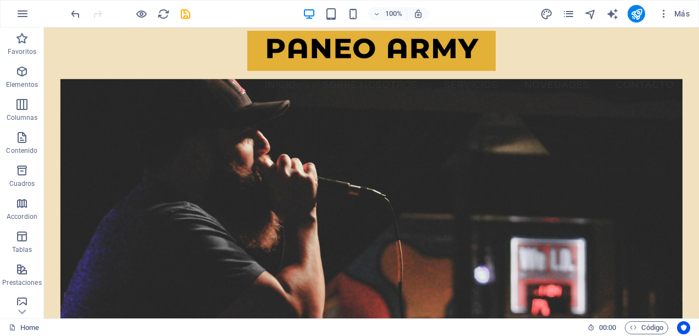
scroll to position [0, 0]
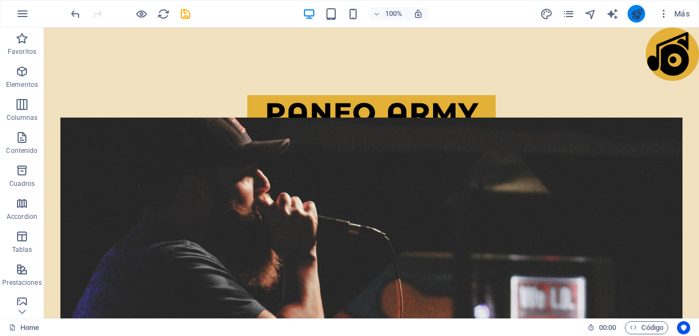
click at [638, 15] on icon "publish" at bounding box center [636, 14] width 13 height 13
